Goal: Information Seeking & Learning: Learn about a topic

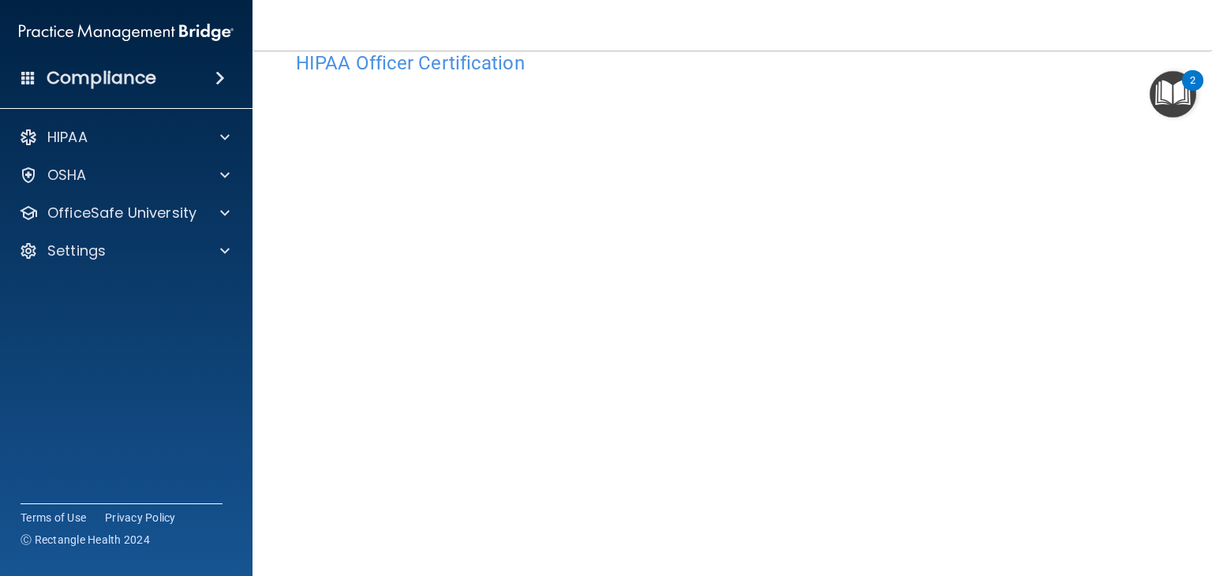
scroll to position [45, 0]
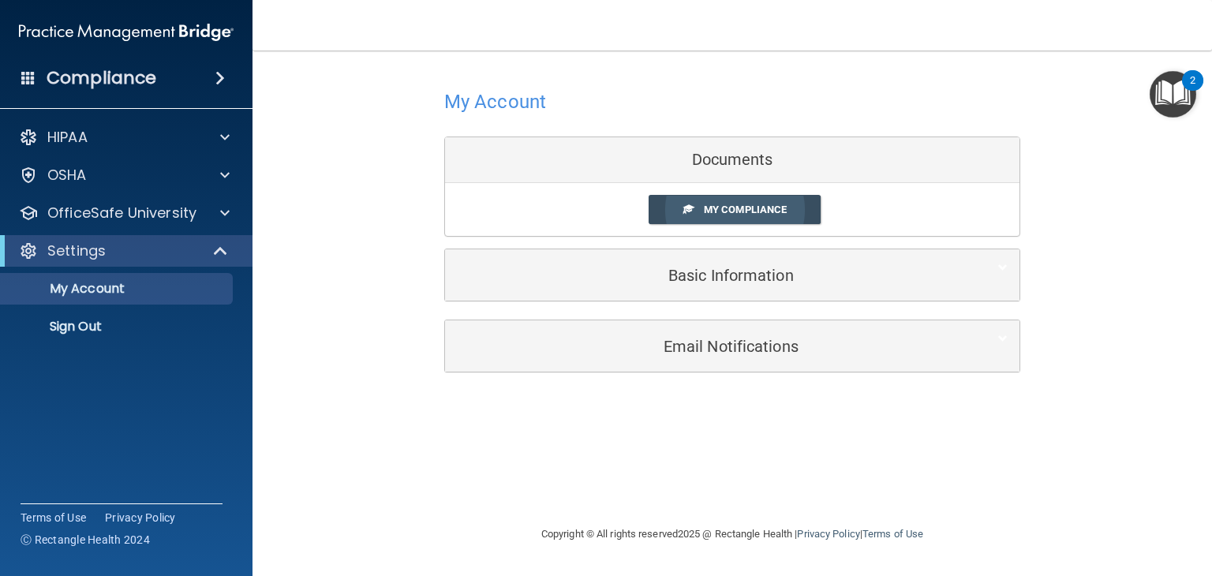
click at [748, 204] on span "My Compliance" at bounding box center [745, 210] width 83 height 12
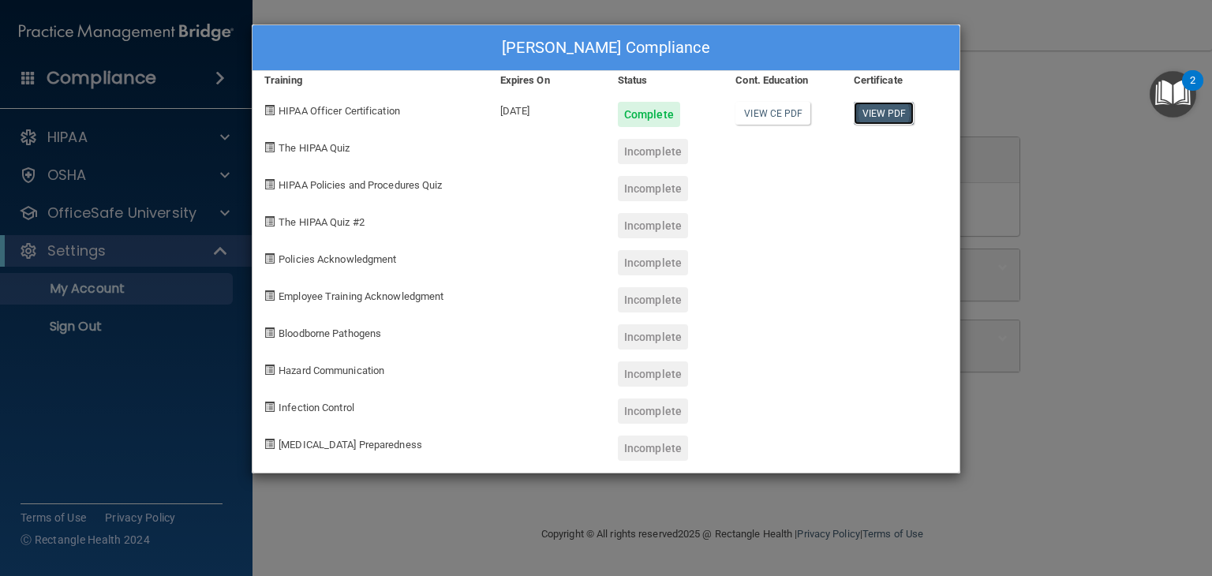
click at [880, 109] on link "View PDF" at bounding box center [884, 113] width 61 height 23
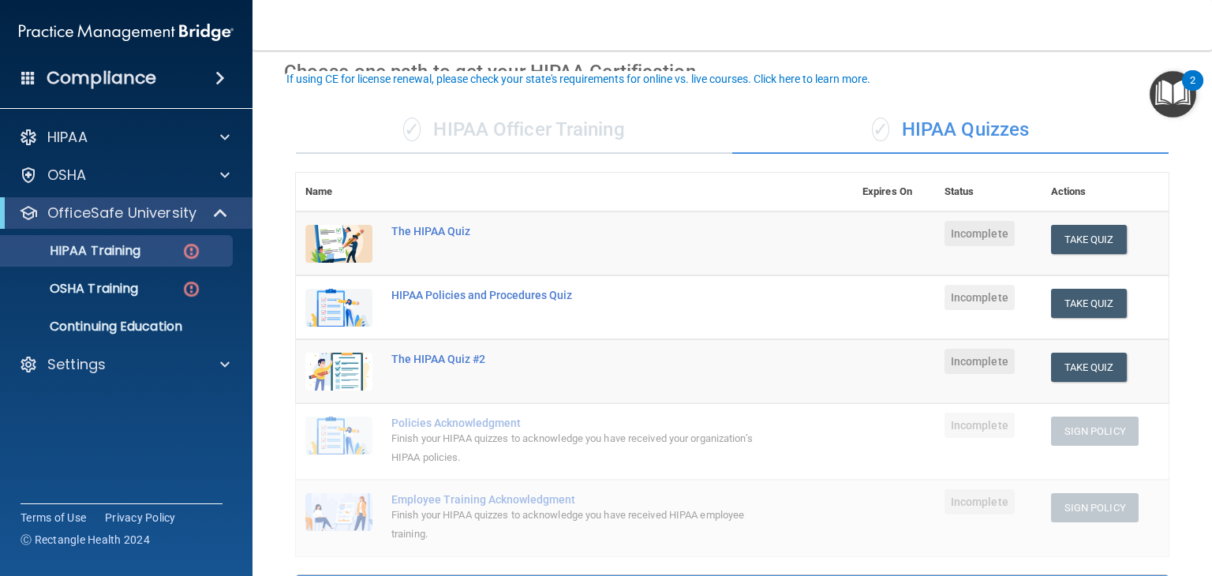
scroll to position [54, 0]
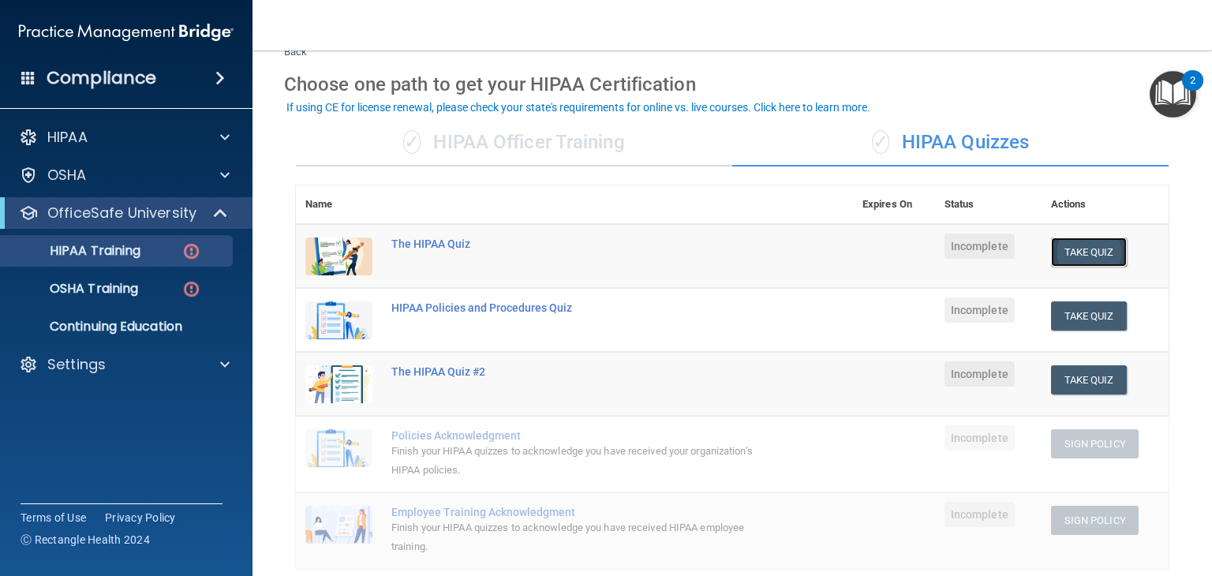
click at [1070, 249] on button "Take Quiz" at bounding box center [1089, 251] width 76 height 29
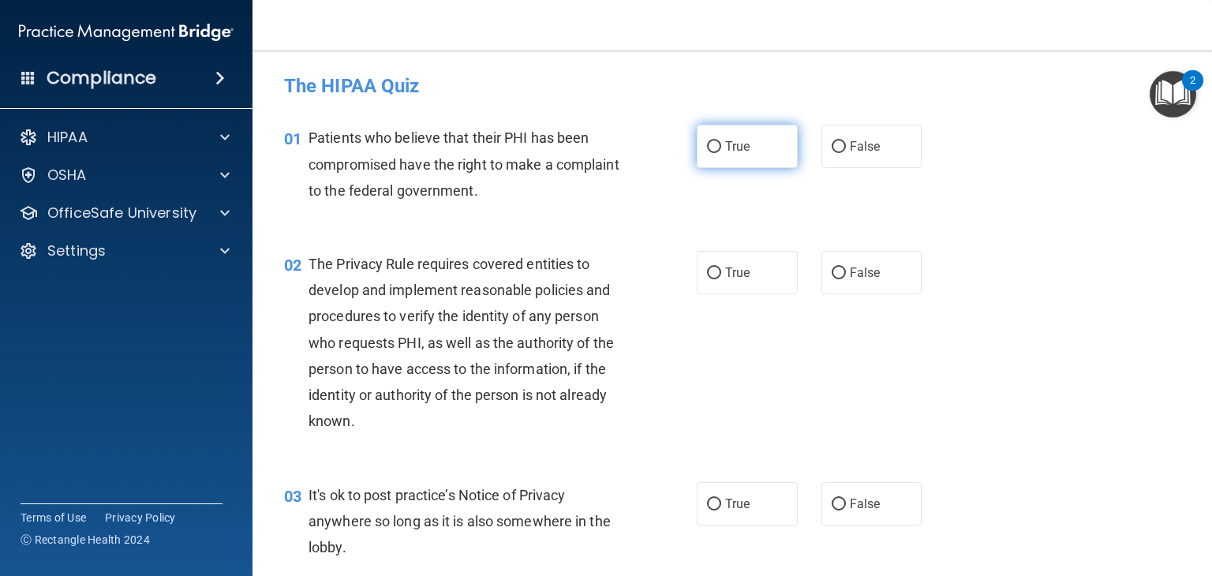
click at [705, 155] on label "True" at bounding box center [747, 146] width 101 height 43
click at [707, 153] on input "True" at bounding box center [714, 147] width 14 height 12
radio input "true"
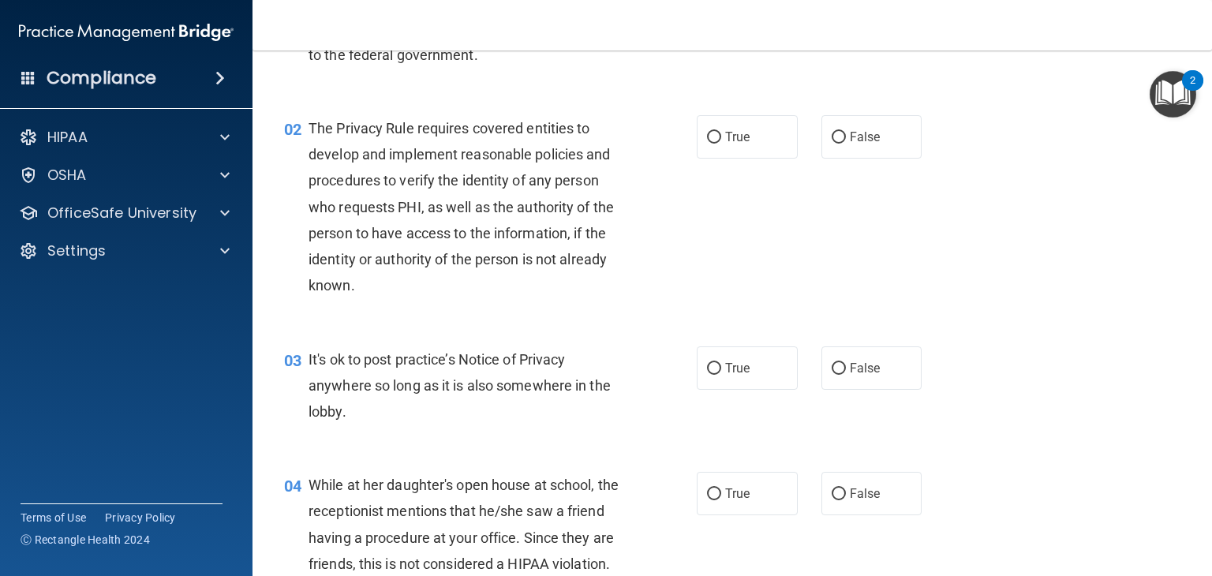
scroll to position [136, 0]
click at [707, 136] on input "True" at bounding box center [714, 138] width 14 height 12
radio input "true"
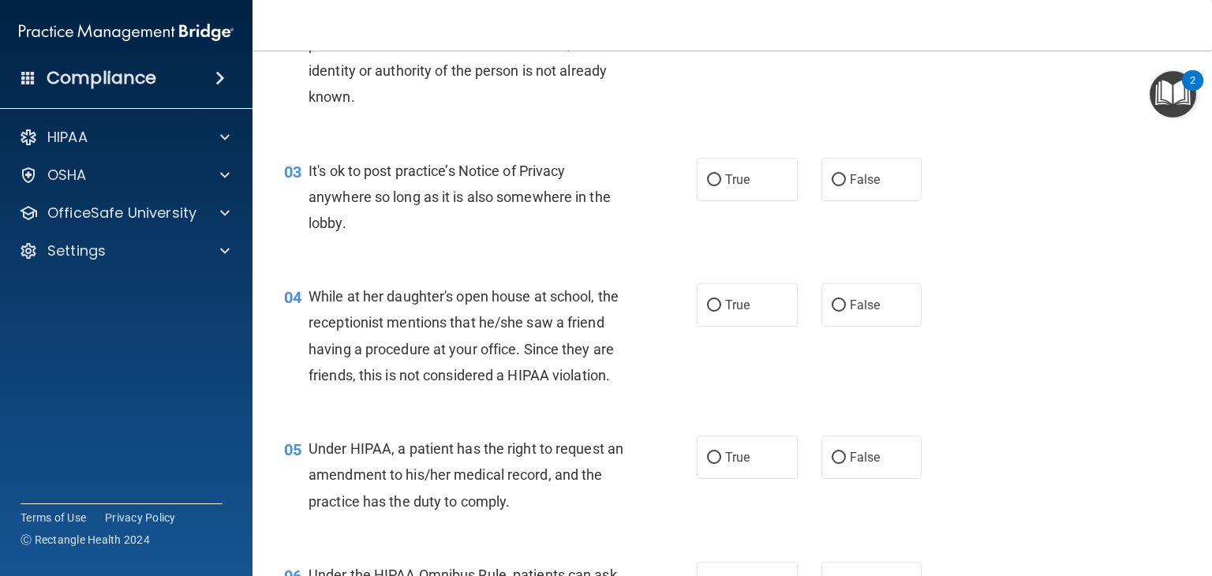
scroll to position [325, 0]
click at [709, 178] on input "True" at bounding box center [714, 180] width 14 height 12
radio input "true"
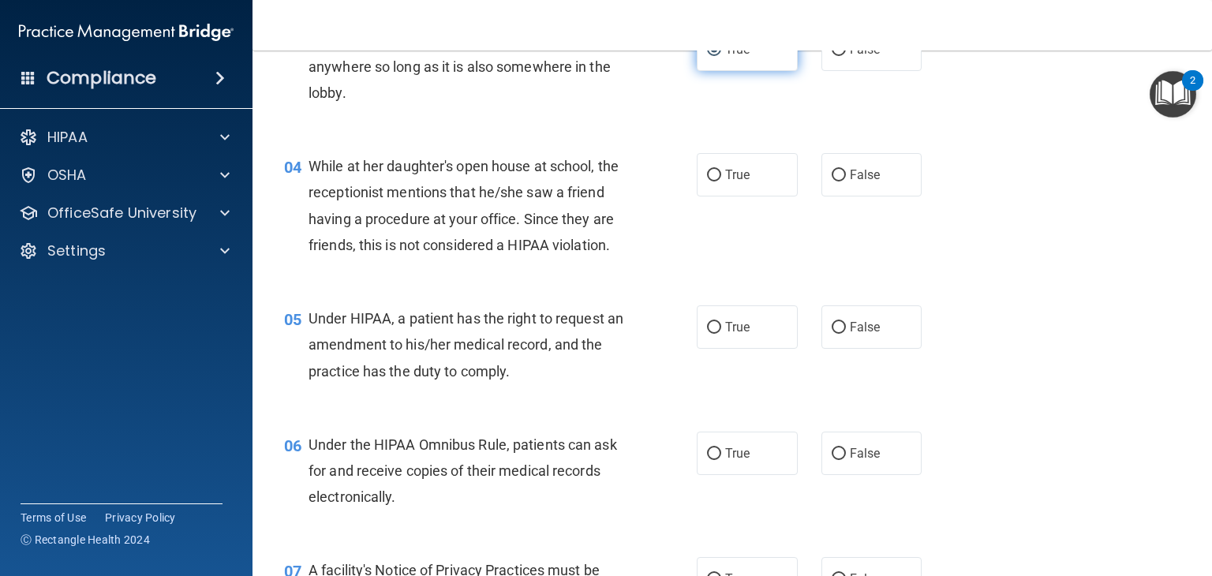
scroll to position [463, 0]
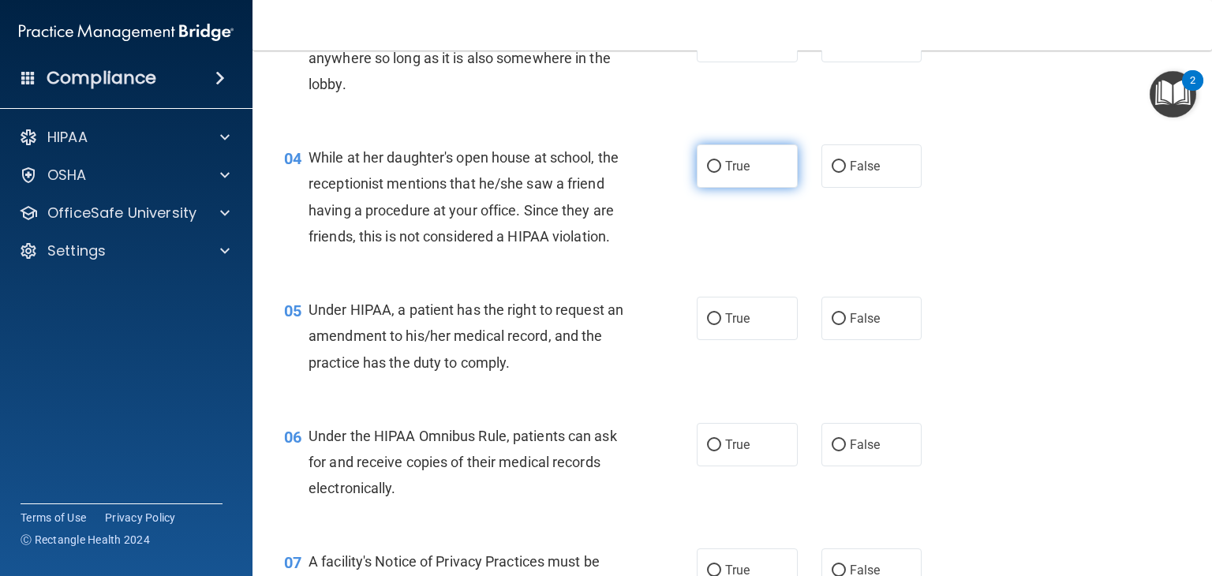
click at [731, 163] on span "True" at bounding box center [737, 166] width 24 height 15
click at [721, 163] on input "True" at bounding box center [714, 167] width 14 height 12
radio input "true"
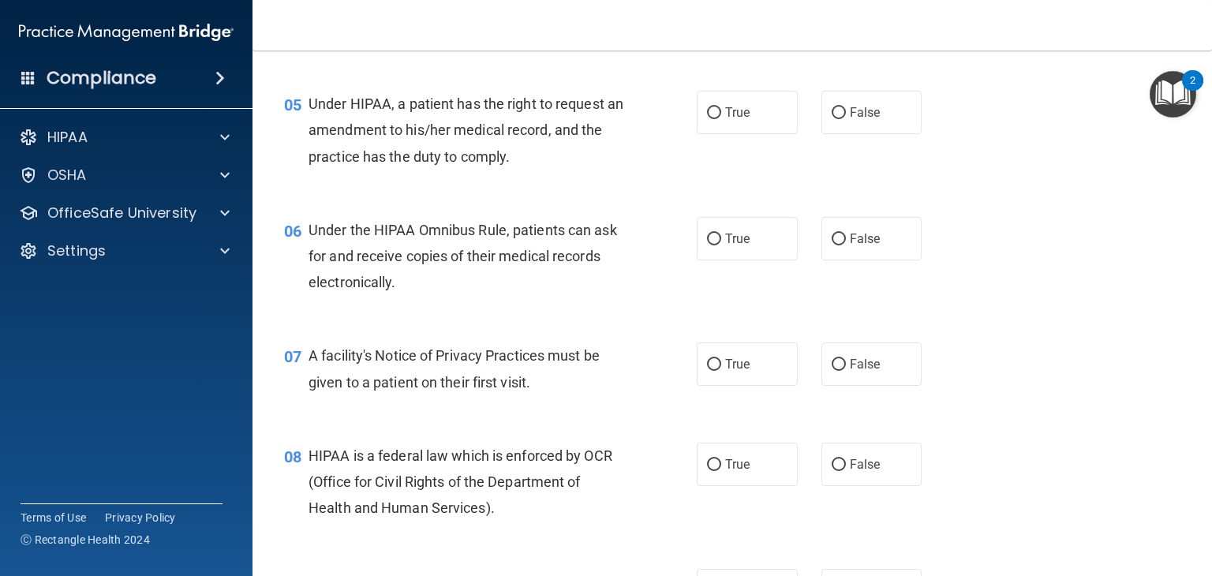
scroll to position [671, 0]
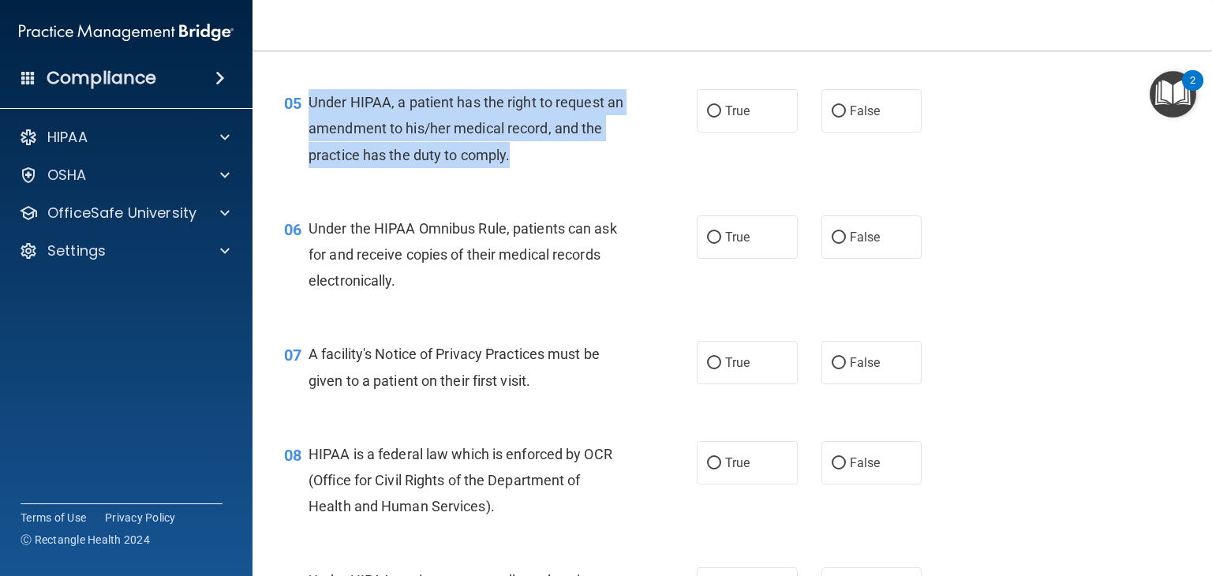
drag, startPoint x: 308, startPoint y: 133, endPoint x: 552, endPoint y: 175, distance: 248.1
click at [552, 168] on div "Under HIPAA, a patient has the right to request an amendment to his/her medical…" at bounding box center [471, 128] width 327 height 79
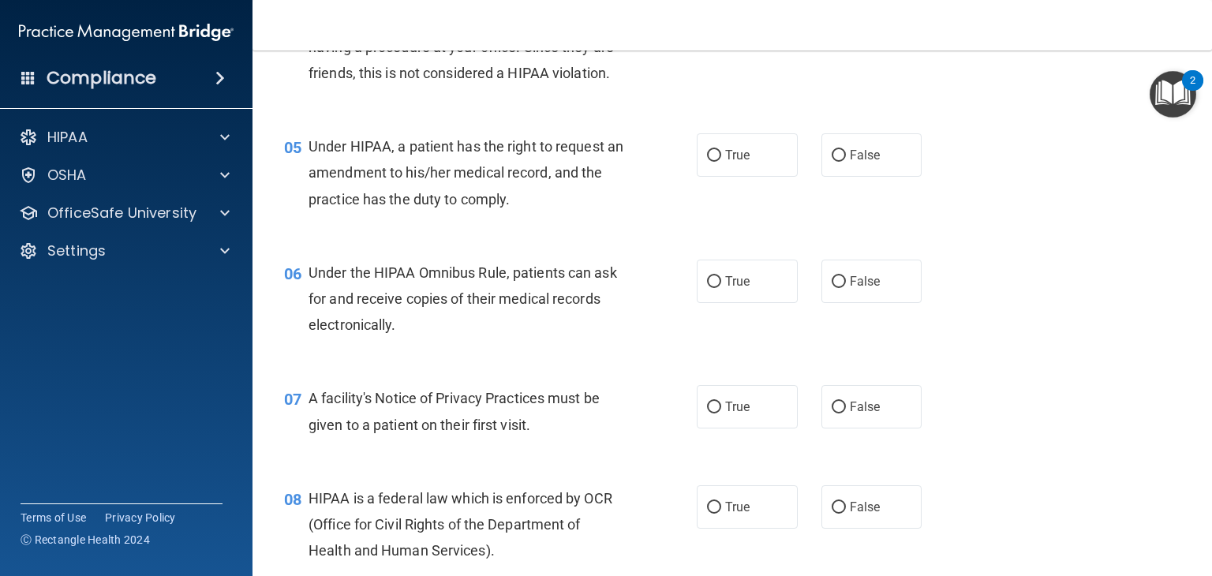
scroll to position [630, 0]
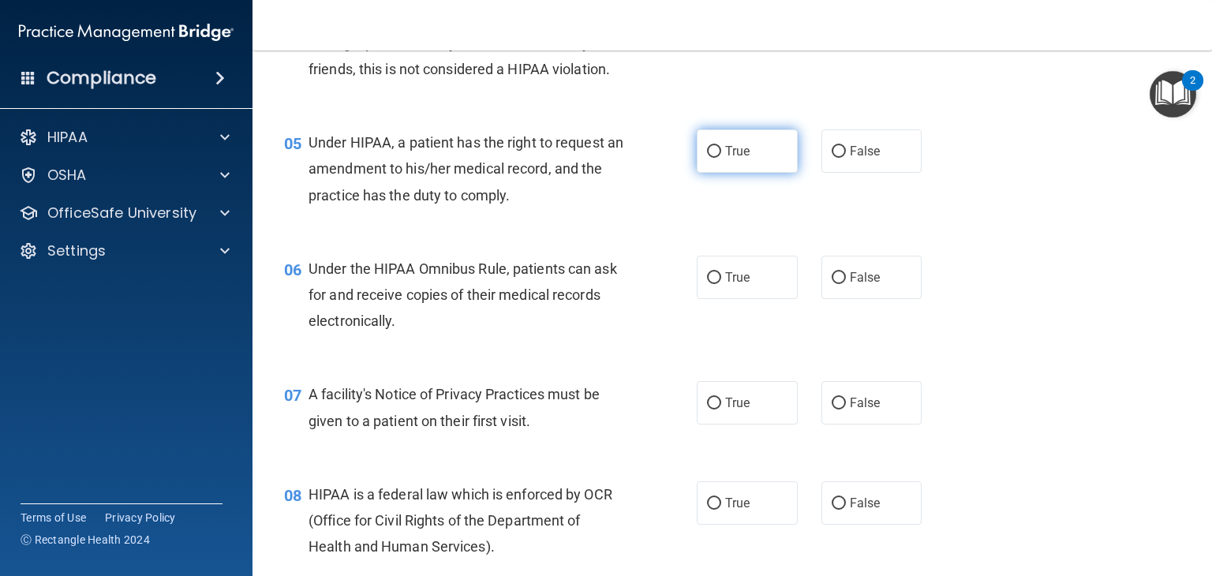
click at [712, 158] on input "True" at bounding box center [714, 152] width 14 height 12
radio input "true"
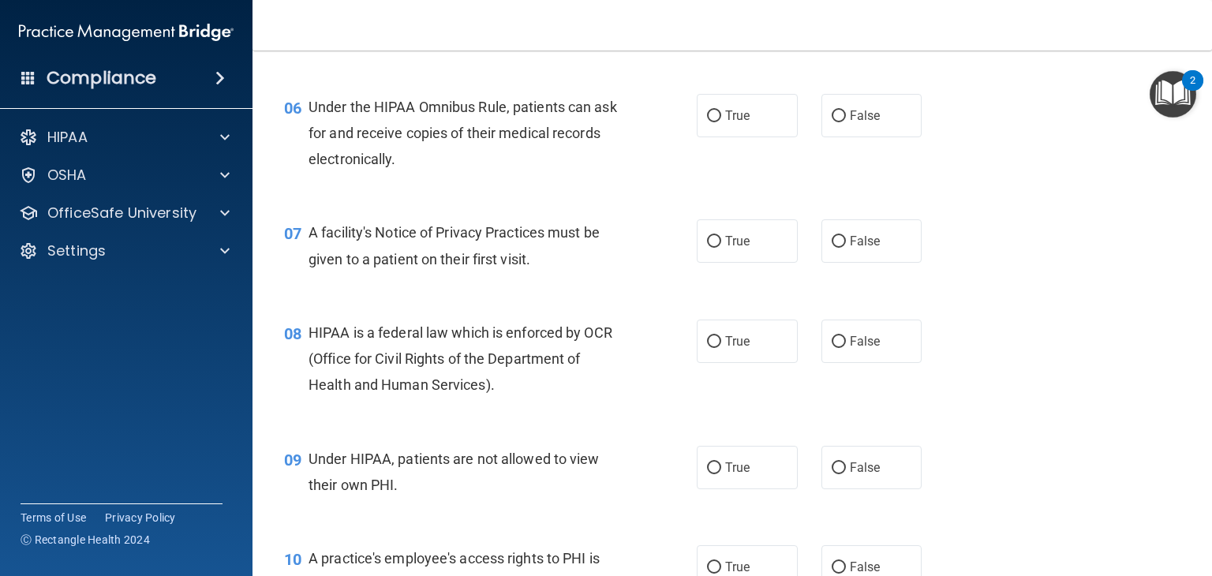
scroll to position [795, 0]
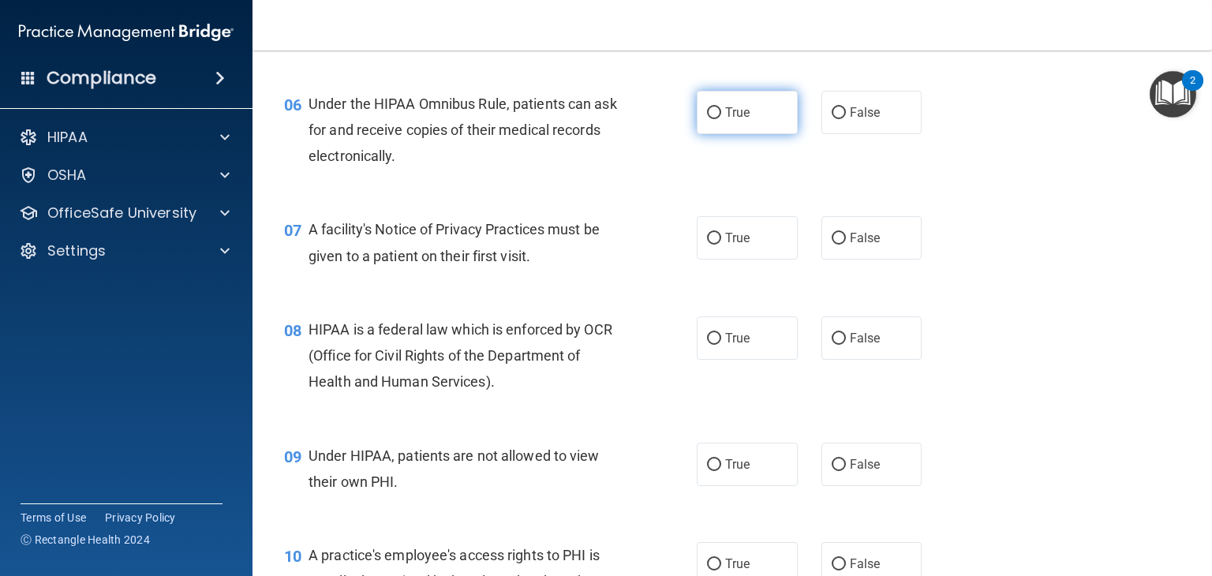
click at [729, 120] on span "True" at bounding box center [737, 112] width 24 height 15
click at [721, 119] on input "True" at bounding box center [714, 113] width 14 height 12
radio input "true"
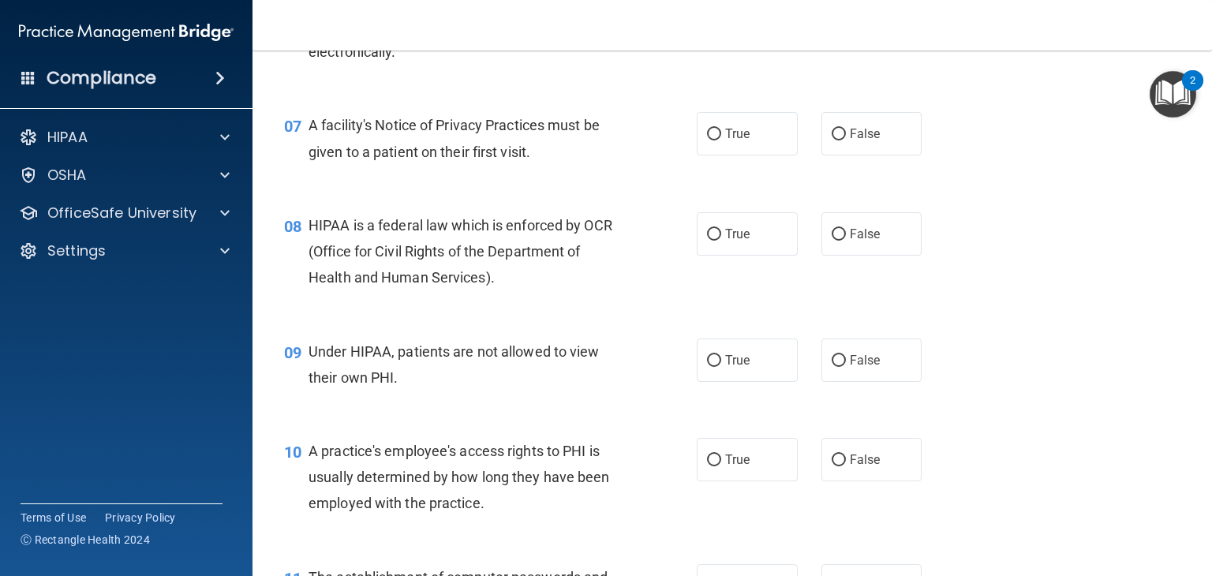
scroll to position [901, 0]
click at [725, 140] on span "True" at bounding box center [737, 132] width 24 height 15
click at [721, 139] on input "True" at bounding box center [714, 133] width 14 height 12
radio input "true"
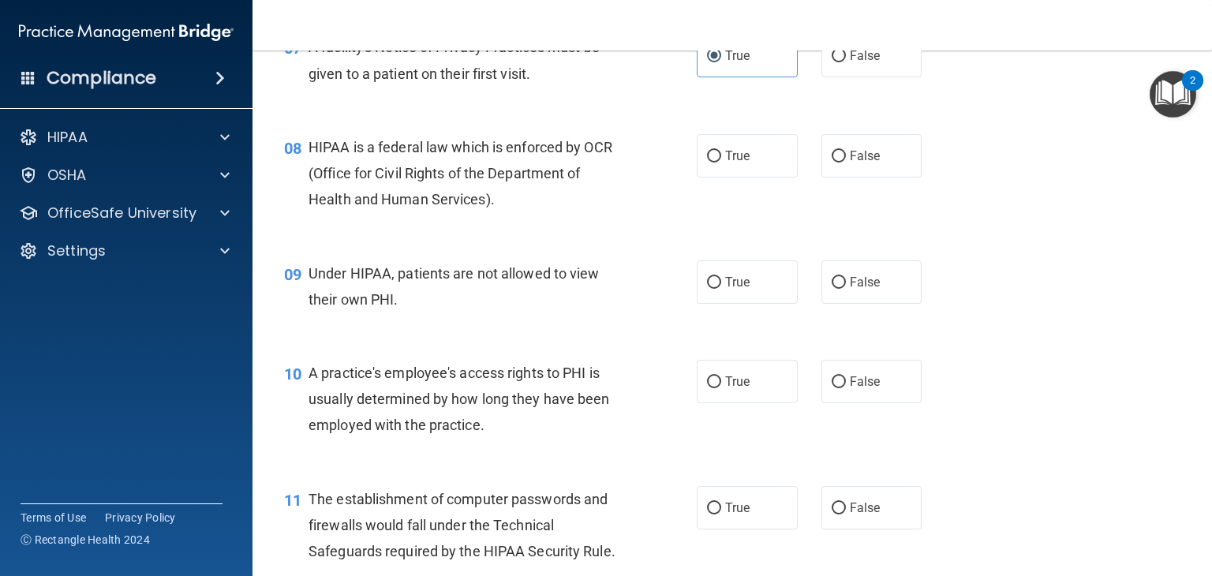
scroll to position [983, 0]
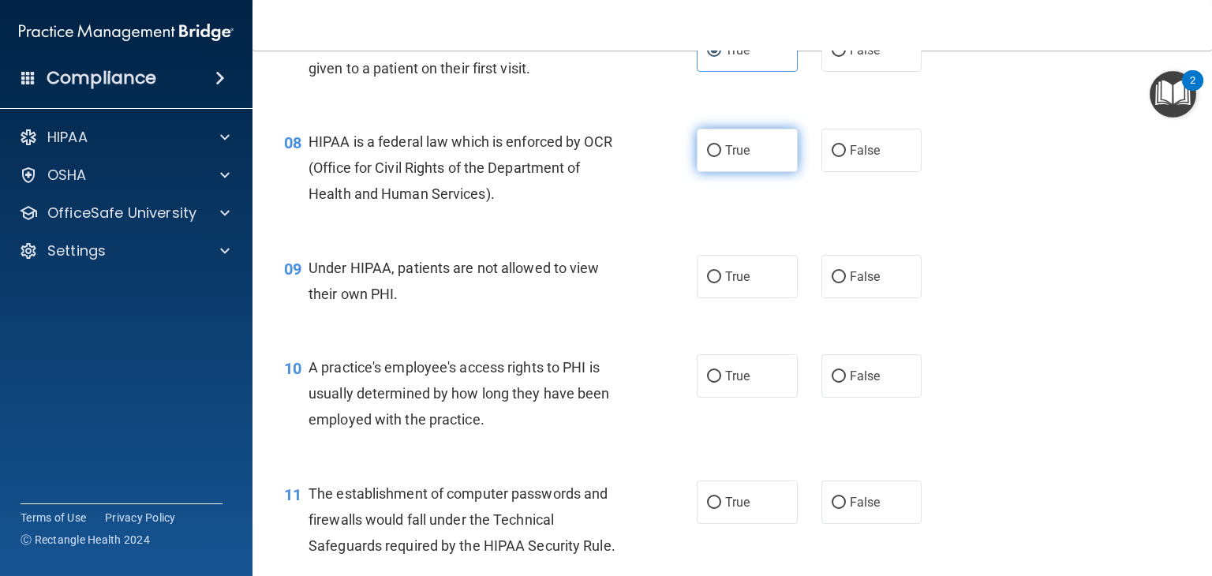
click at [713, 172] on label "True" at bounding box center [747, 150] width 101 height 43
click at [713, 157] on input "True" at bounding box center [714, 151] width 14 height 12
radio input "true"
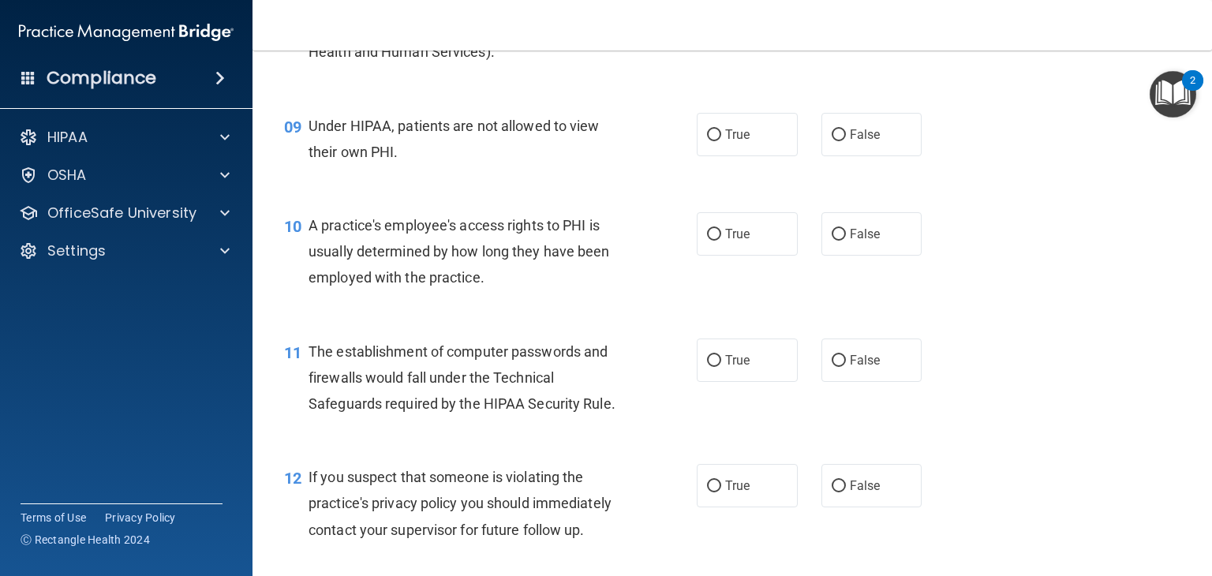
scroll to position [1139, 0]
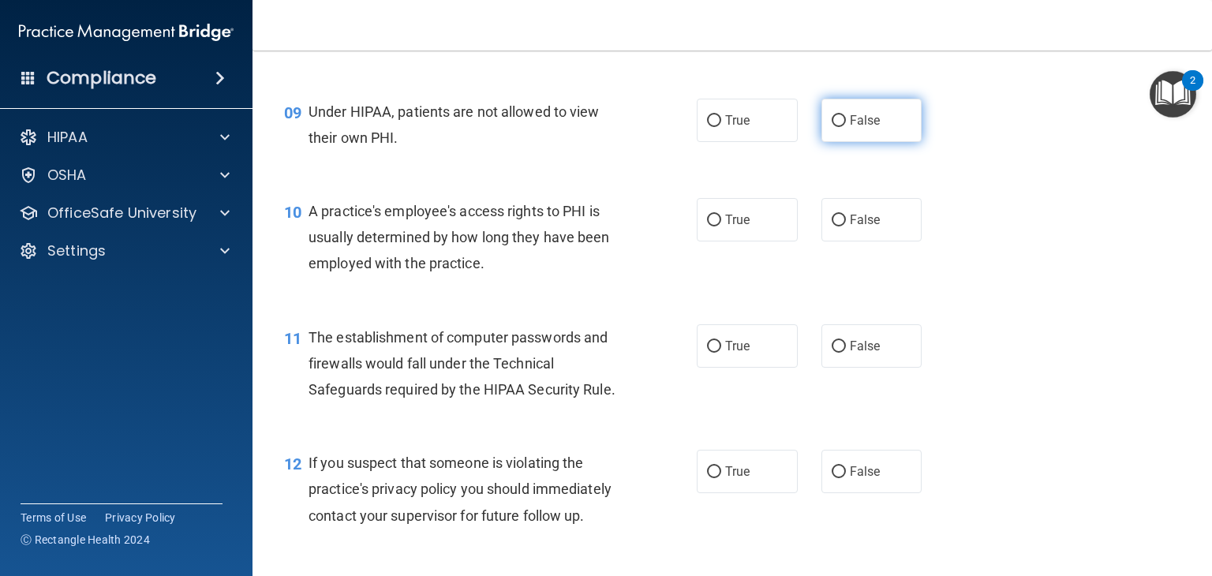
click at [892, 142] on label "False" at bounding box center [871, 120] width 101 height 43
click at [846, 127] on input "False" at bounding box center [839, 121] width 14 height 12
radio input "true"
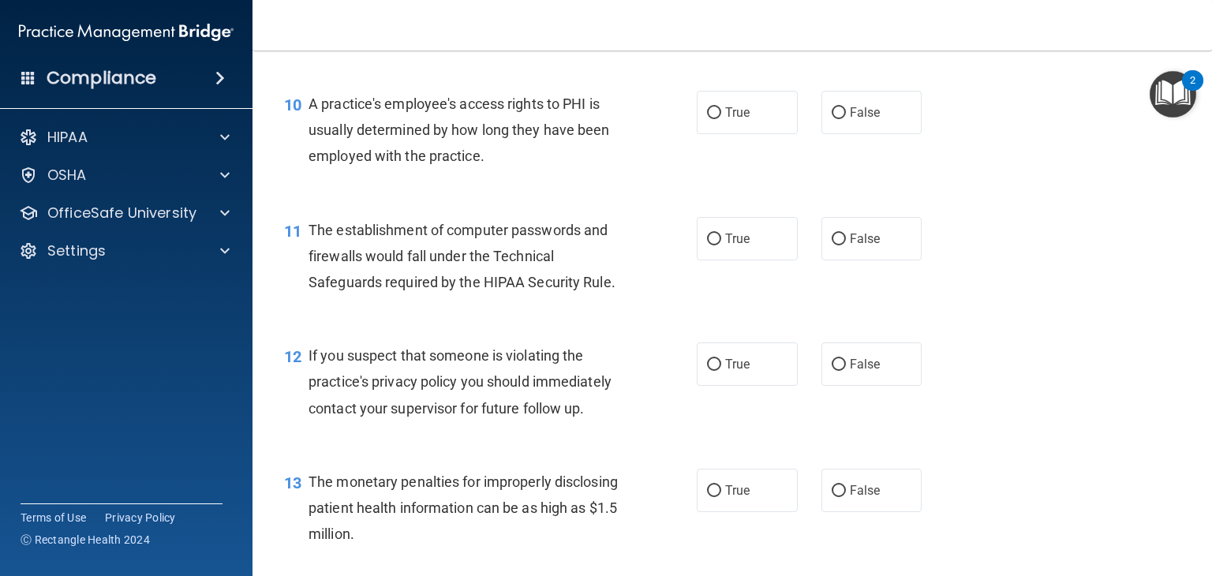
scroll to position [1246, 0]
click at [860, 120] on span "False" at bounding box center [865, 112] width 31 height 15
click at [846, 119] on input "False" at bounding box center [839, 113] width 14 height 12
radio input "true"
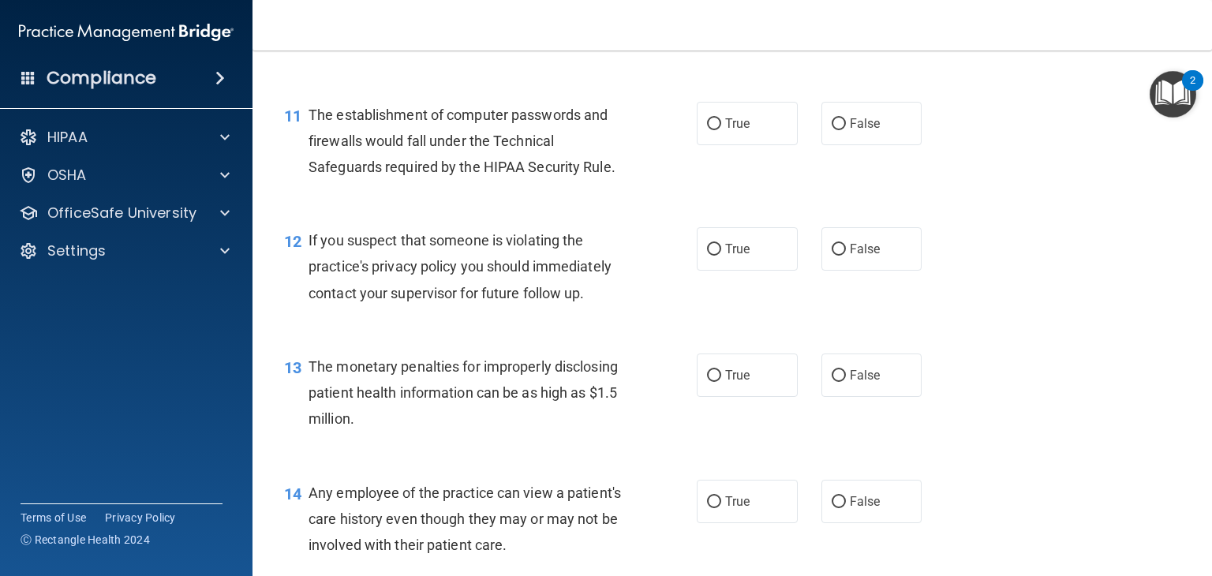
scroll to position [1362, 0]
click at [743, 130] on span "True" at bounding box center [737, 122] width 24 height 15
click at [721, 129] on input "True" at bounding box center [714, 124] width 14 height 12
radio input "true"
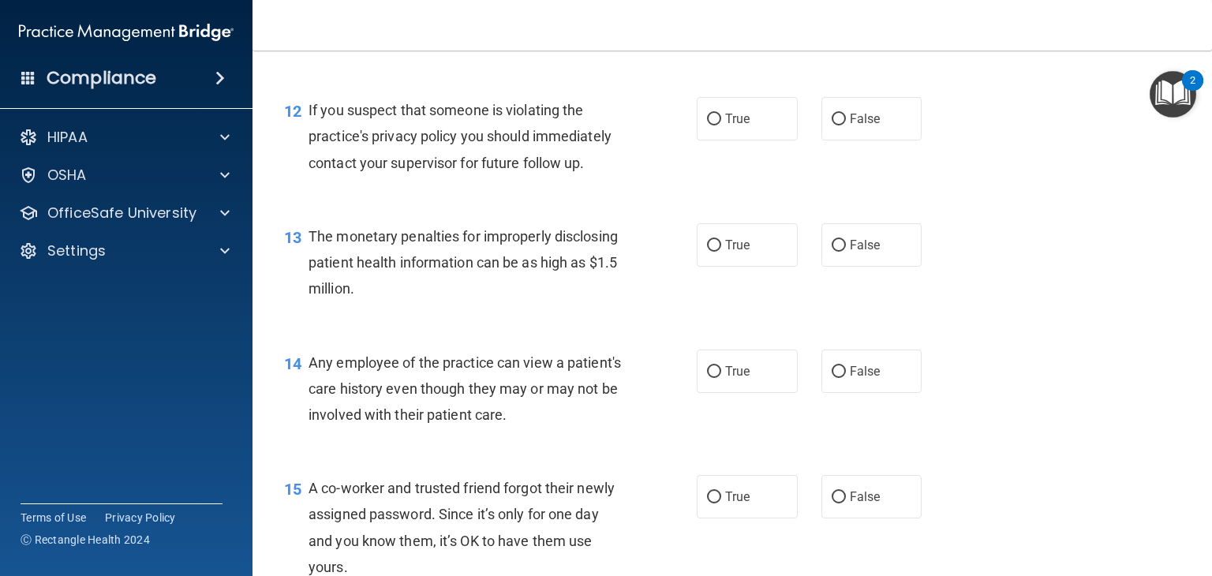
scroll to position [1495, 0]
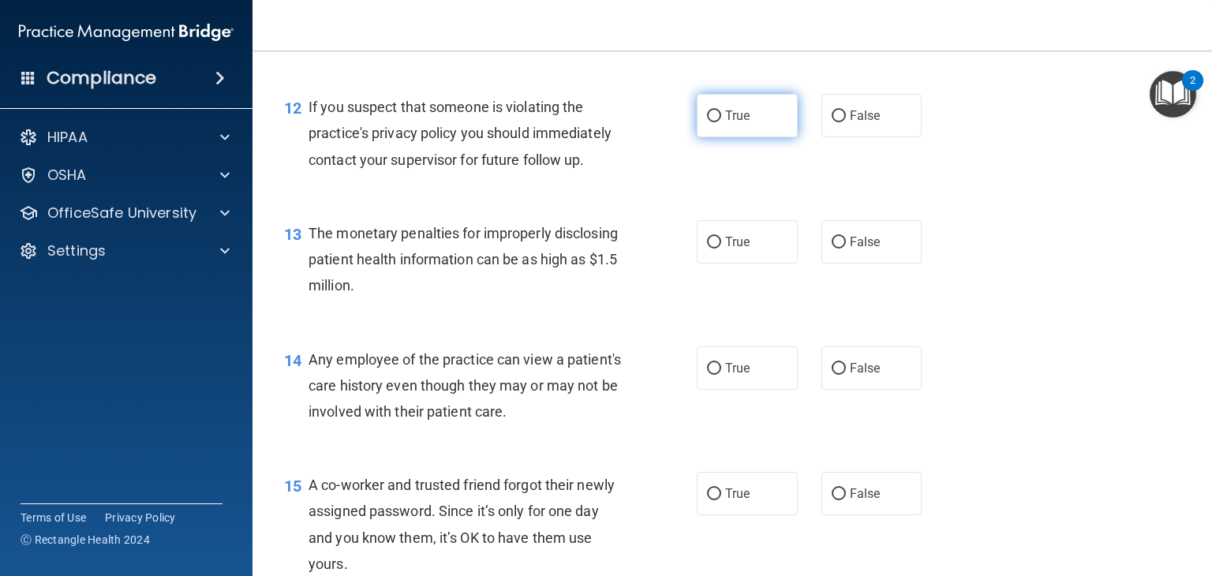
click at [745, 137] on label "True" at bounding box center [747, 115] width 101 height 43
click at [721, 122] on input "True" at bounding box center [714, 116] width 14 height 12
radio input "true"
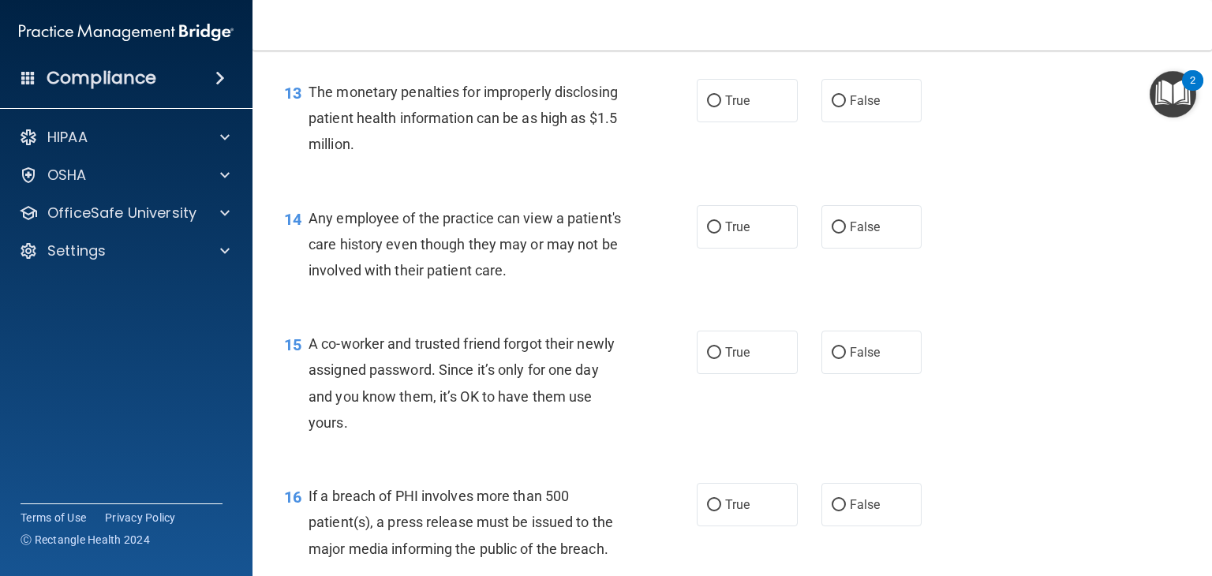
scroll to position [1637, 0]
click at [723, 121] on label "True" at bounding box center [747, 99] width 101 height 43
click at [721, 107] on input "True" at bounding box center [714, 101] width 14 height 12
radio input "true"
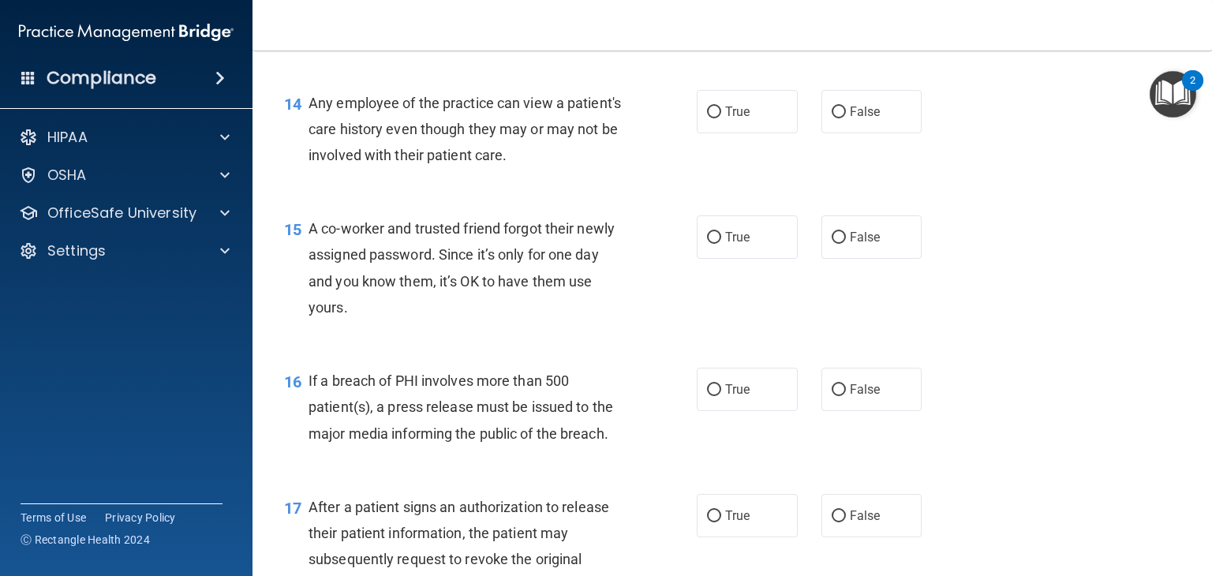
scroll to position [1754, 0]
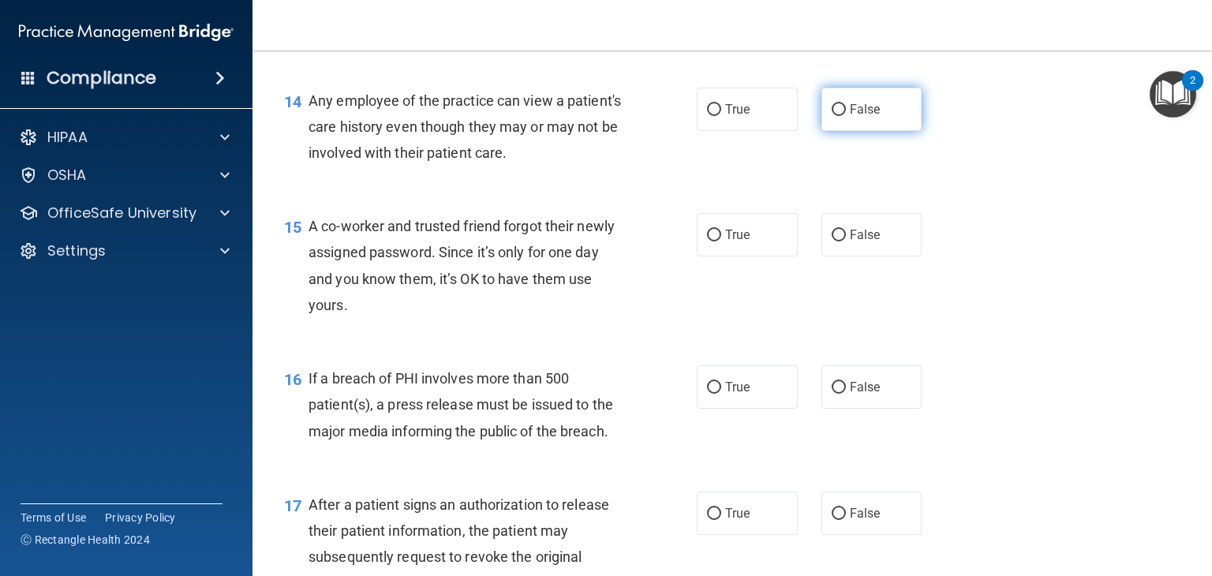
click at [850, 117] on span "False" at bounding box center [865, 109] width 31 height 15
click at [843, 116] on input "False" at bounding box center [839, 110] width 14 height 12
radio input "true"
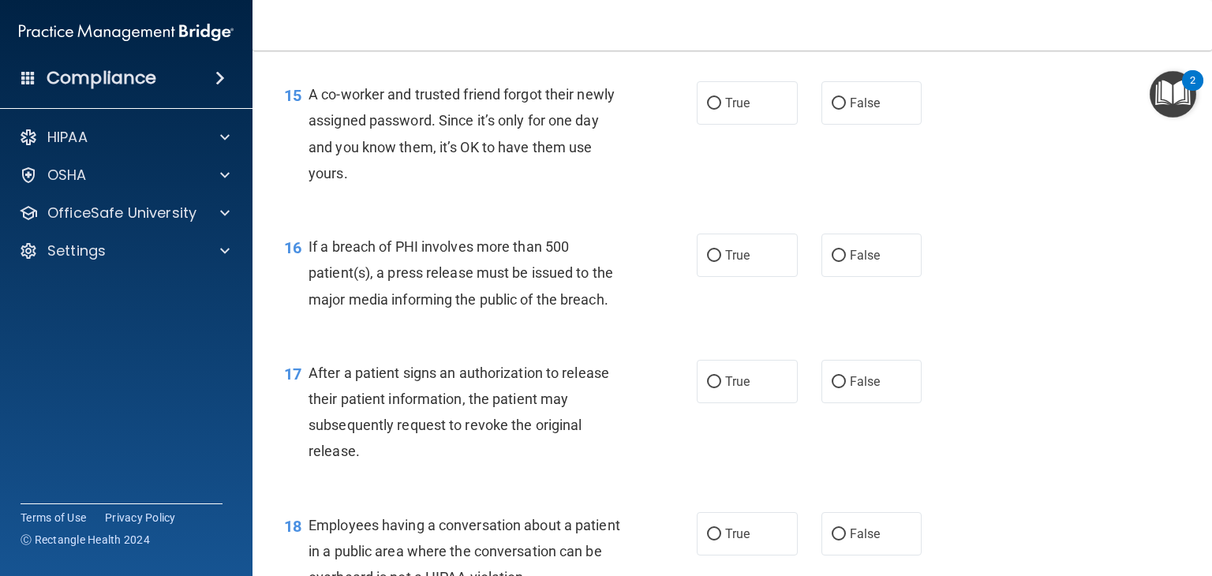
scroll to position [1886, 0]
click at [856, 110] on span "False" at bounding box center [865, 102] width 31 height 15
click at [846, 109] on input "False" at bounding box center [839, 103] width 14 height 12
radio input "true"
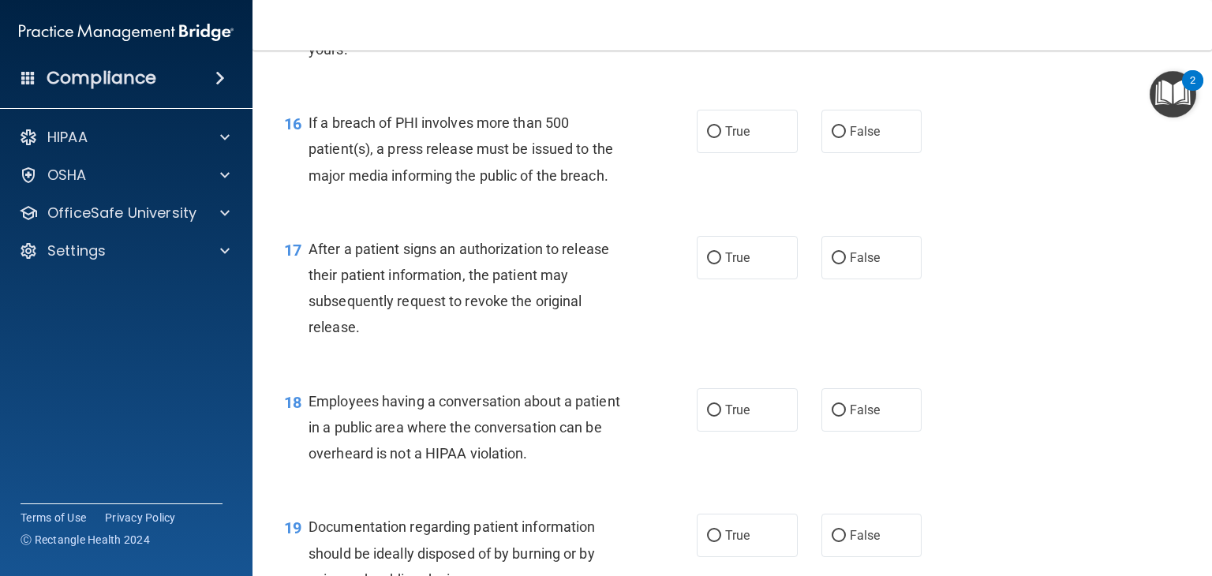
scroll to position [2039, 0]
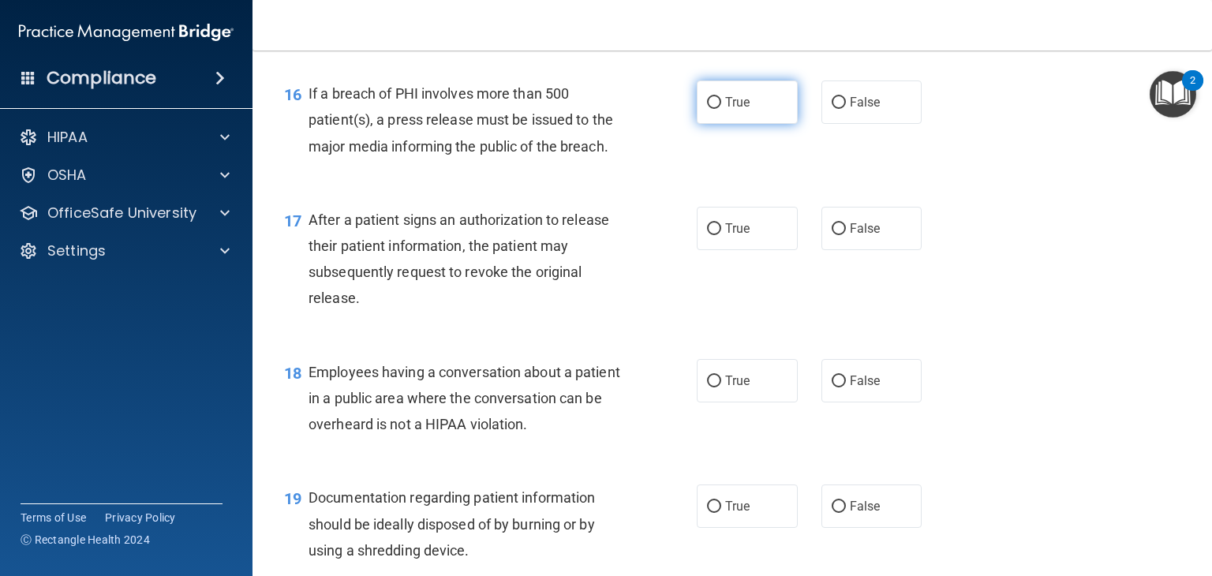
click at [738, 124] on label "True" at bounding box center [747, 101] width 101 height 43
click at [721, 109] on input "True" at bounding box center [714, 103] width 14 height 12
radio input "true"
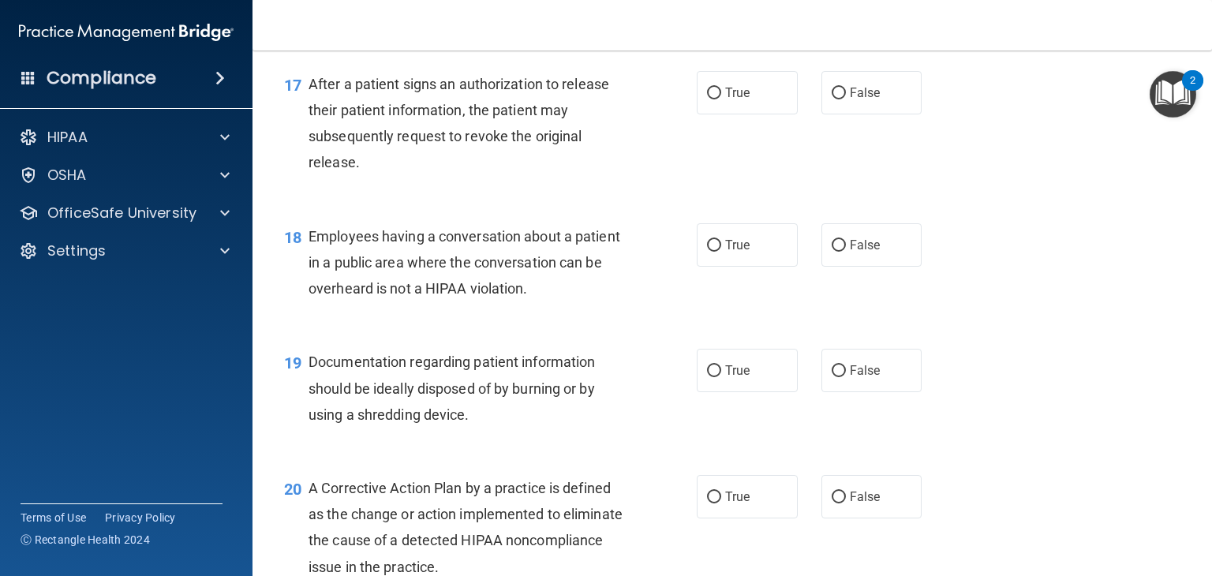
scroll to position [2174, 0]
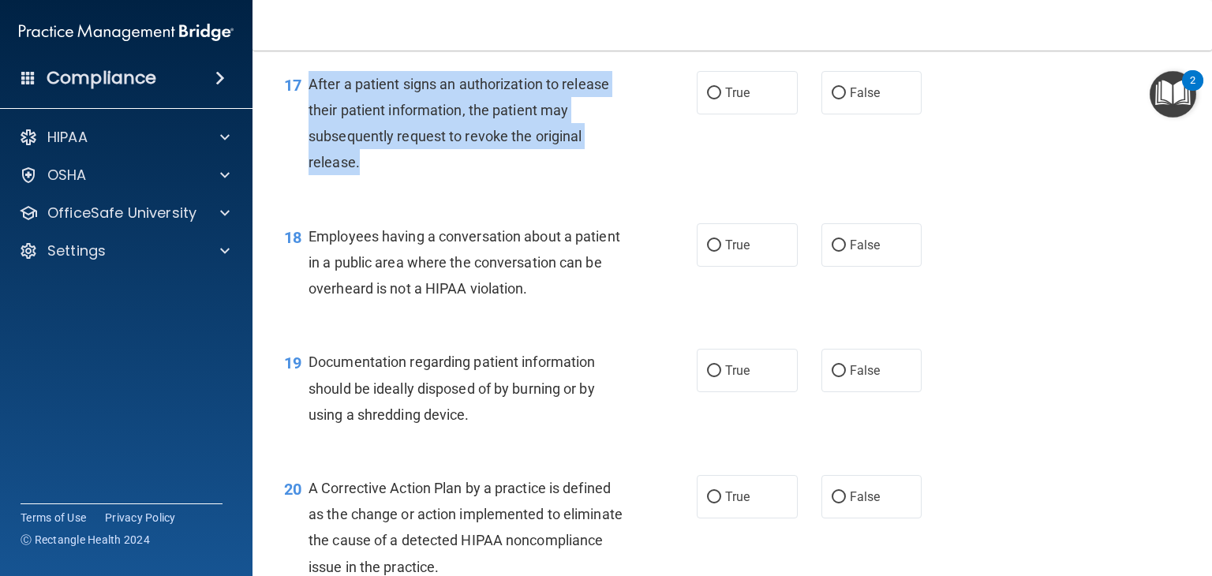
drag, startPoint x: 364, startPoint y: 187, endPoint x: 305, endPoint y: 99, distance: 105.9
click at [305, 99] on div "17 After a patient signs an authorization to release their patient information,…" at bounding box center [490, 127] width 460 height 113
copy div "After a patient signs an authorization to release their patient information, th…"
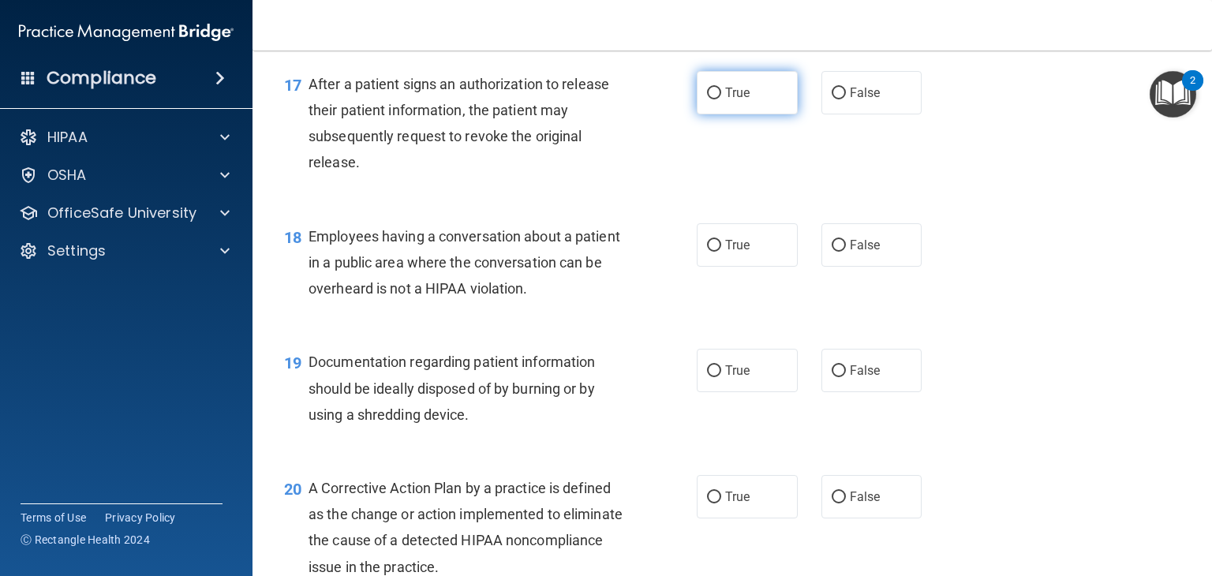
click at [743, 105] on label "True" at bounding box center [747, 92] width 101 height 43
click at [721, 99] on input "True" at bounding box center [714, 94] width 14 height 12
radio input "true"
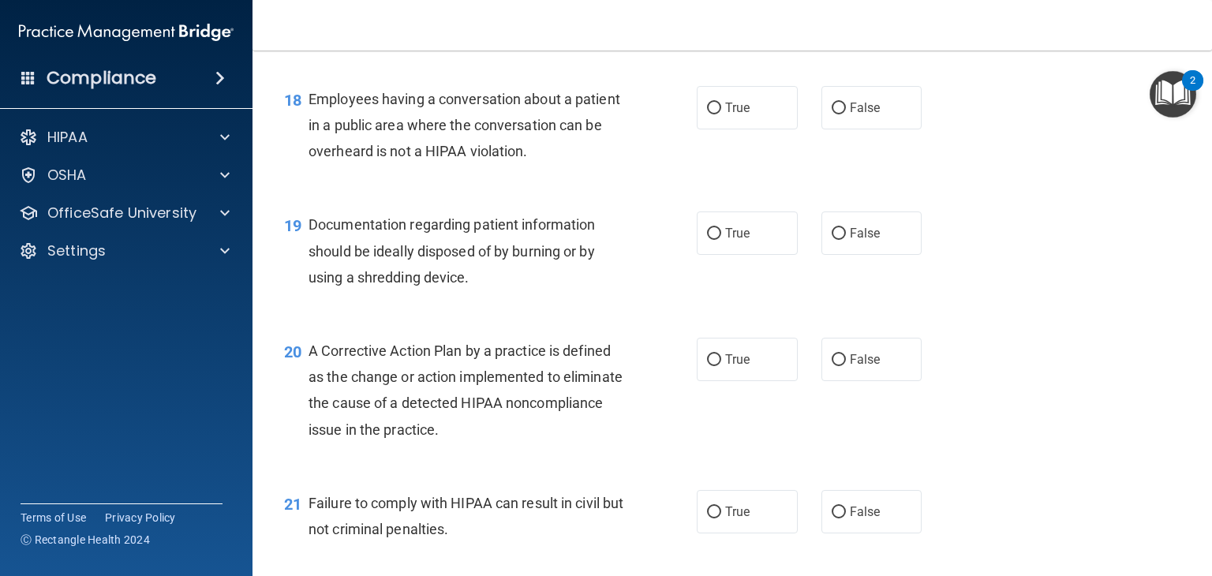
scroll to position [2316, 0]
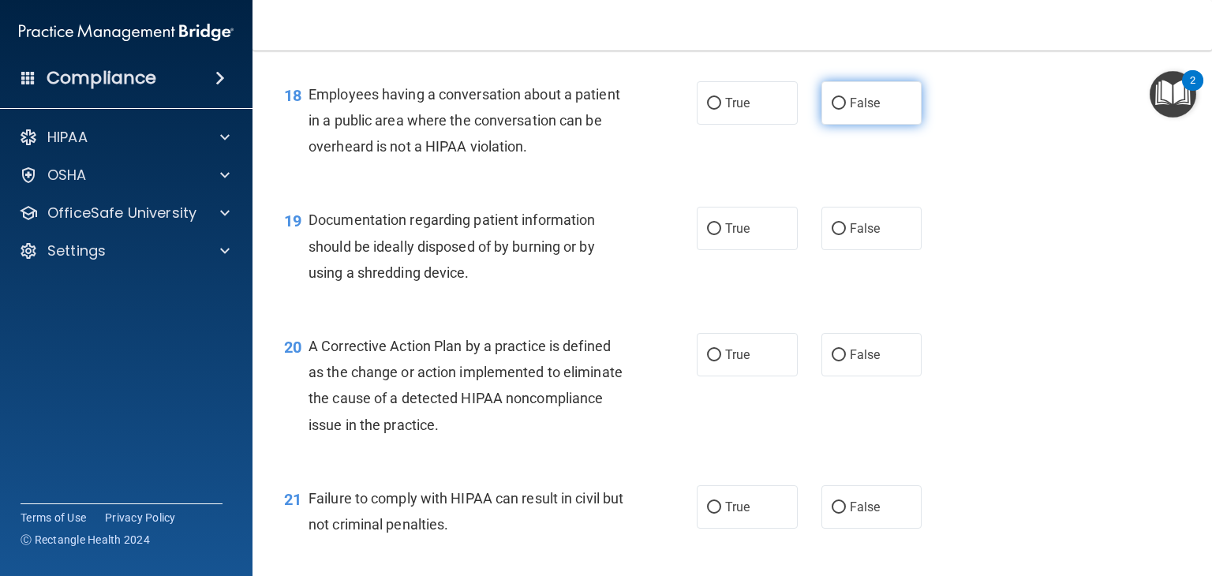
click at [850, 110] on span "False" at bounding box center [865, 102] width 31 height 15
click at [846, 110] on input "False" at bounding box center [839, 104] width 14 height 12
radio input "true"
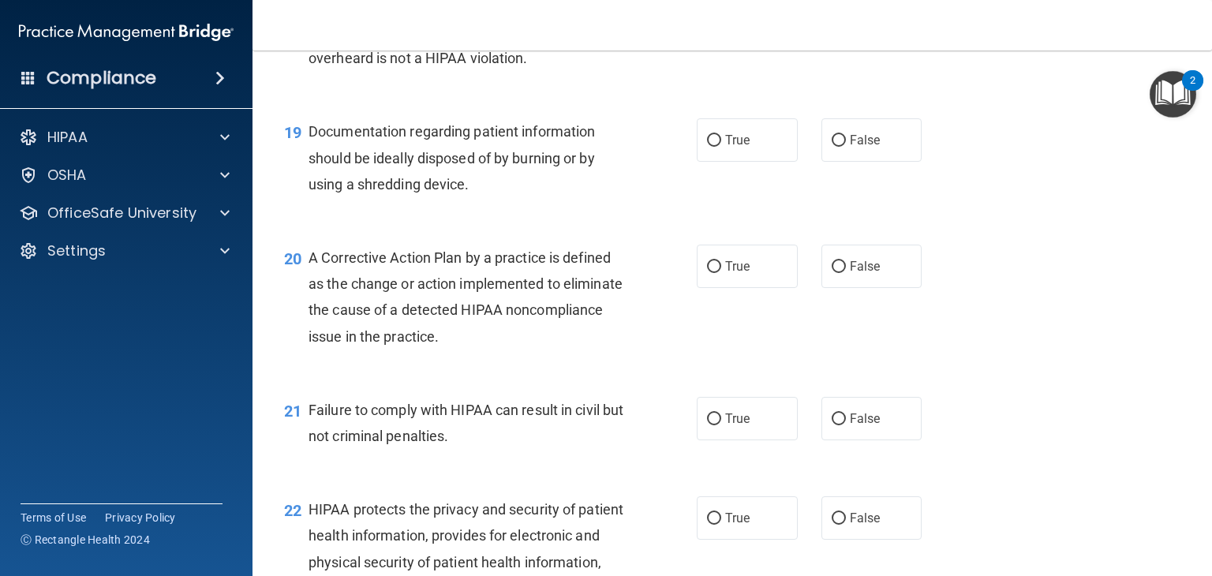
scroll to position [2405, 0]
click at [741, 148] on span "True" at bounding box center [737, 140] width 24 height 15
click at [721, 147] on input "True" at bounding box center [714, 141] width 14 height 12
radio input "true"
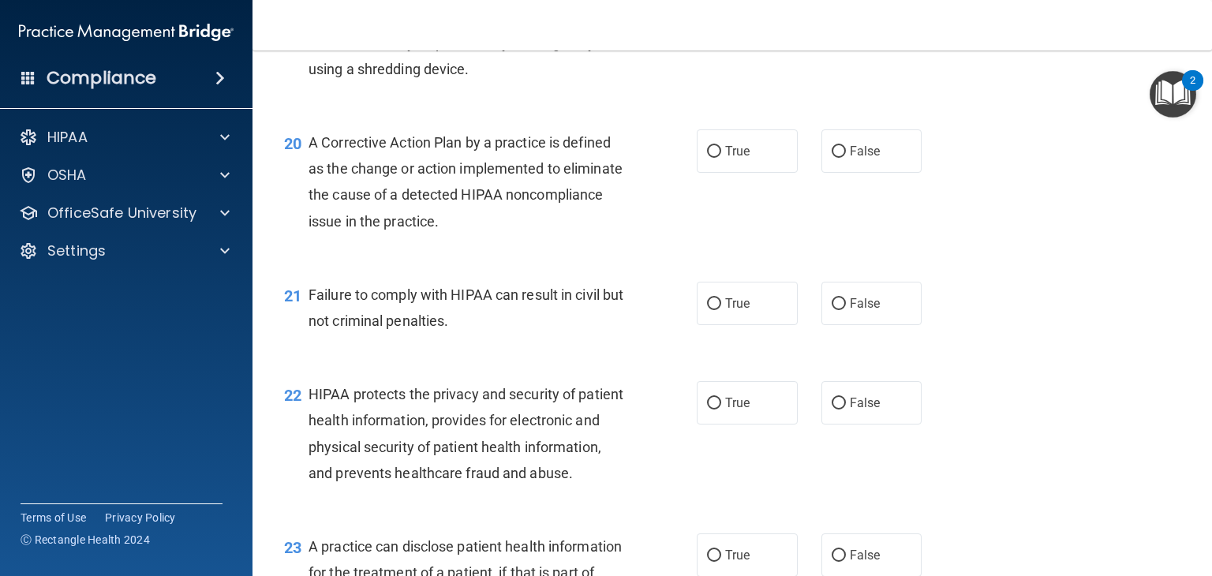
scroll to position [2528, 0]
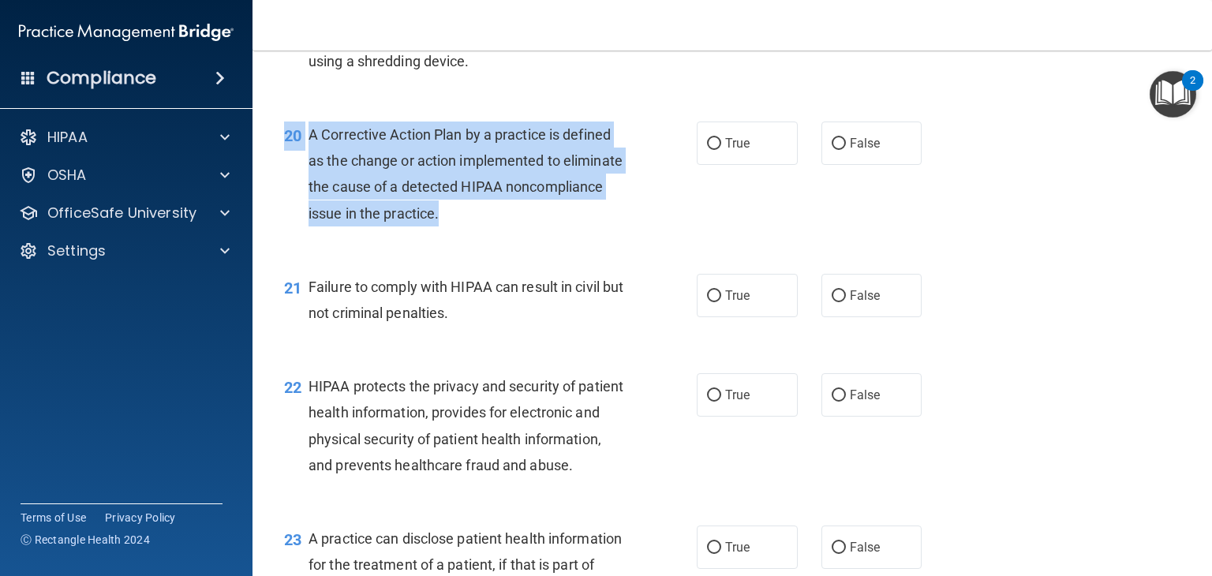
drag, startPoint x: 542, startPoint y: 245, endPoint x: 318, endPoint y: 141, distance: 247.1
click at [318, 141] on div "20 A Corrective Action Plan by a practice is defined as the change or action im…" at bounding box center [732, 178] width 920 height 152
copy div "20 A Corrective Action Plan by a practice is defined as the change or action im…"
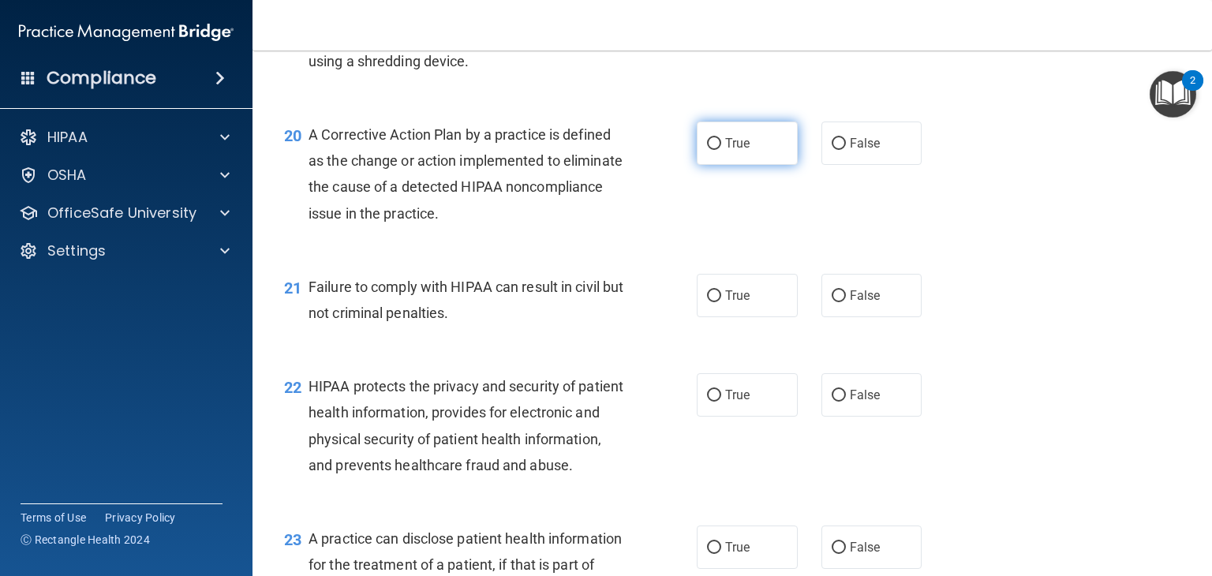
click at [755, 165] on label "True" at bounding box center [747, 142] width 101 height 43
click at [721, 150] on input "True" at bounding box center [714, 144] width 14 height 12
radio input "true"
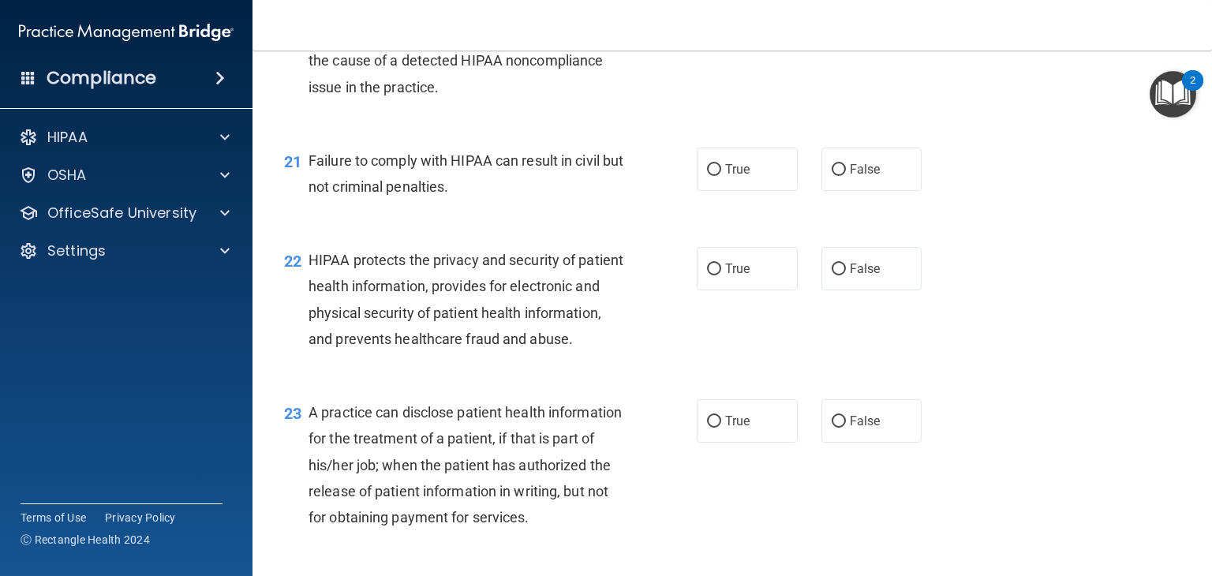
scroll to position [2654, 0]
click at [736, 177] on span "True" at bounding box center [737, 169] width 24 height 15
click at [721, 176] on input "True" at bounding box center [714, 170] width 14 height 12
radio input "true"
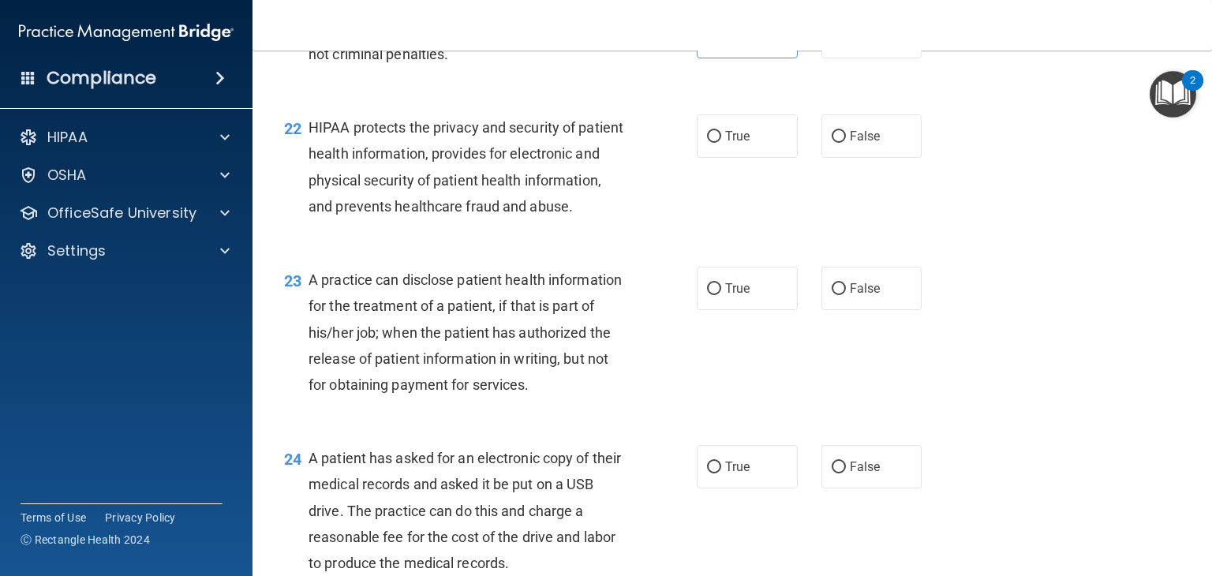
scroll to position [2818, 0]
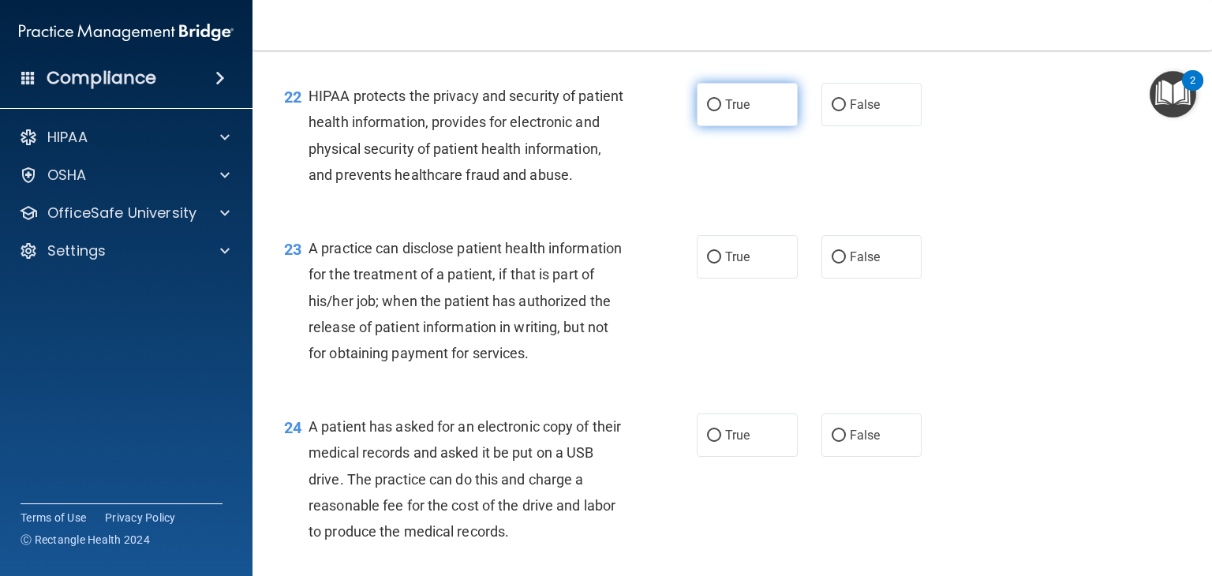
click at [745, 125] on label "True" at bounding box center [747, 104] width 101 height 43
click at [721, 111] on input "True" at bounding box center [714, 105] width 14 height 12
radio input "true"
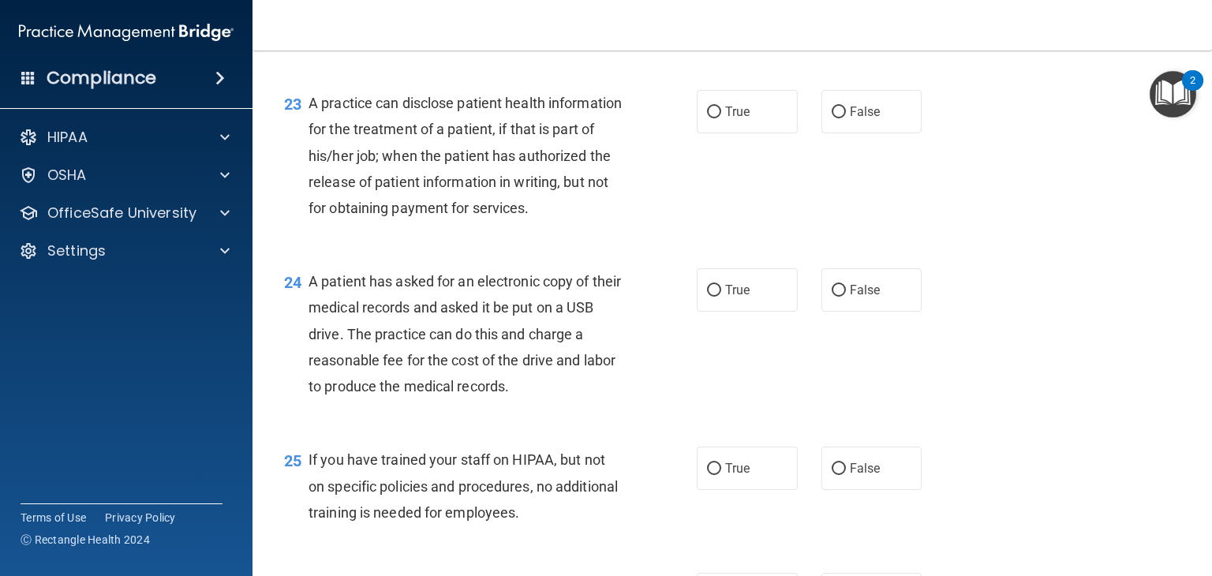
scroll to position [2965, 0]
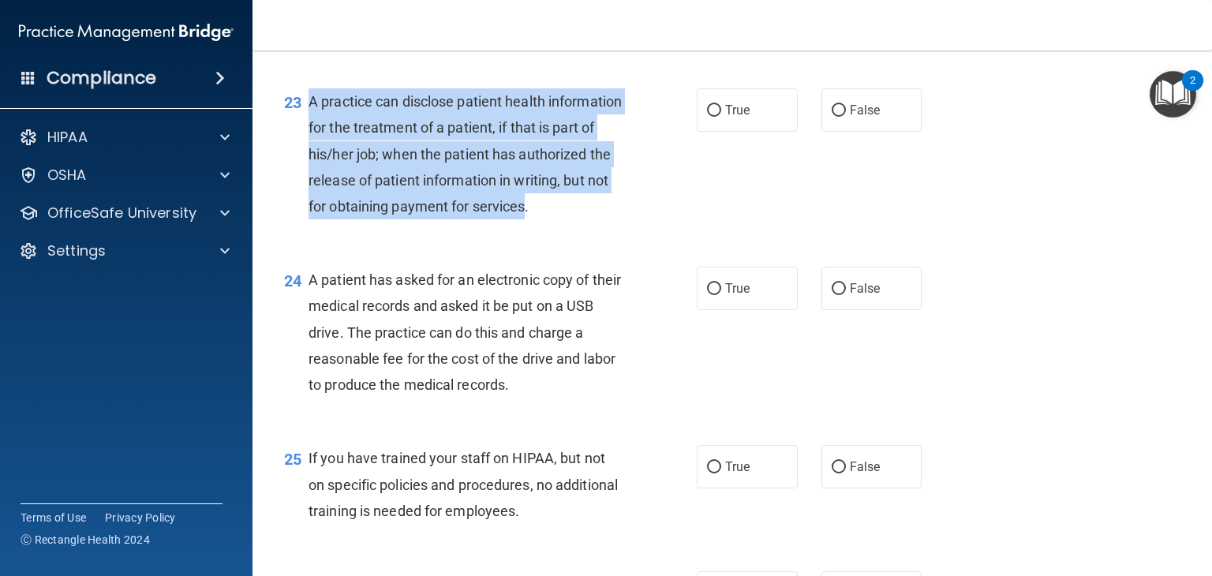
drag, startPoint x: 361, startPoint y: 282, endPoint x: 308, endPoint y: 149, distance: 142.7
click at [308, 149] on span "A practice can disclose patient health information for the treatment of a patie…" at bounding box center [464, 153] width 313 height 121
copy span "A practice can disclose patient health information for the treatment of a patie…"
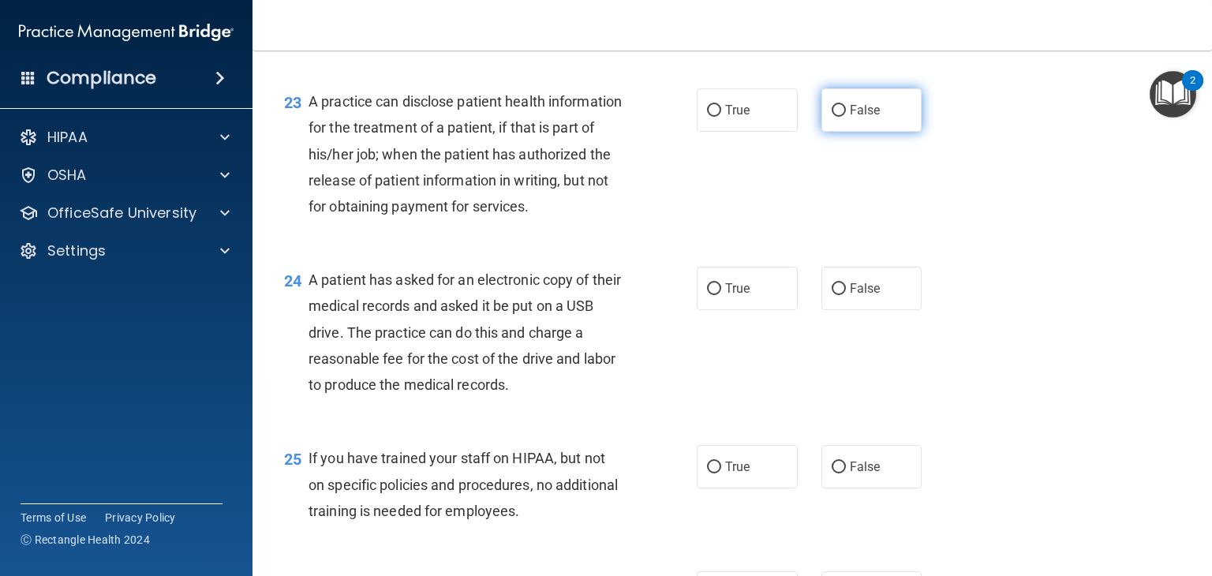
click at [849, 132] on label "False" at bounding box center [871, 109] width 101 height 43
click at [846, 117] on input "False" at bounding box center [839, 111] width 14 height 12
radio input "true"
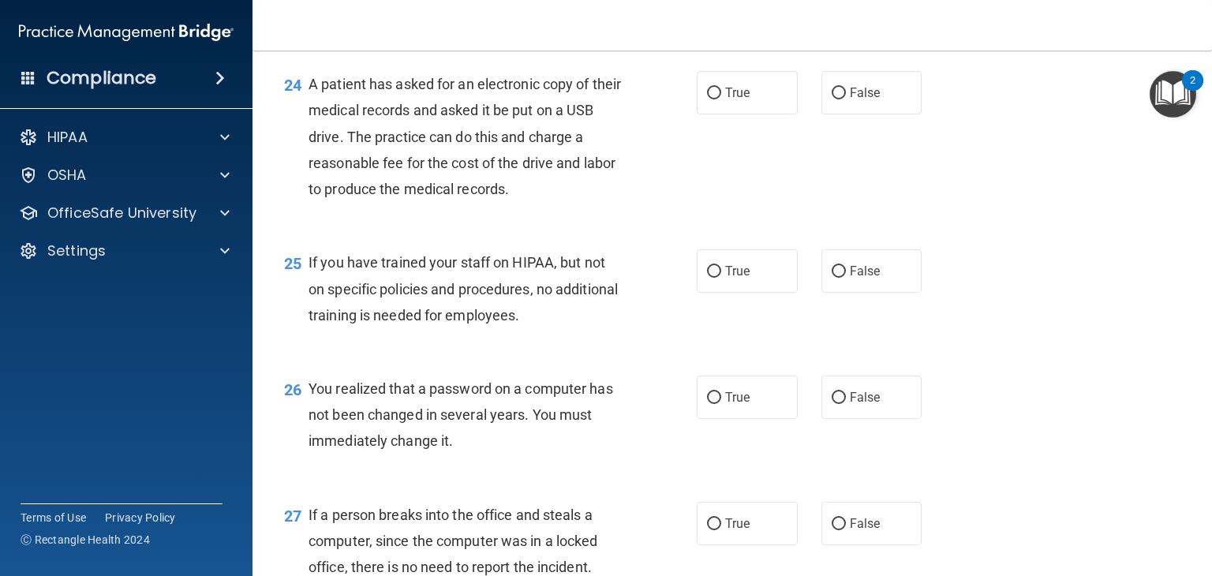
scroll to position [3162, 0]
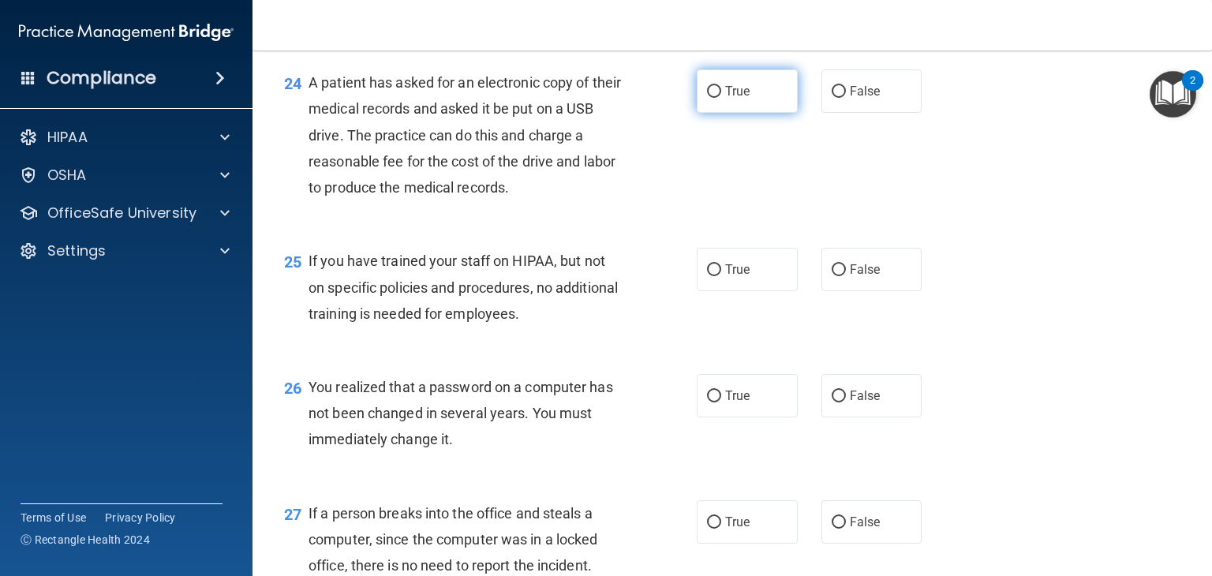
click at [727, 113] on label "True" at bounding box center [747, 90] width 101 height 43
click at [721, 98] on input "True" at bounding box center [714, 92] width 14 height 12
radio input "true"
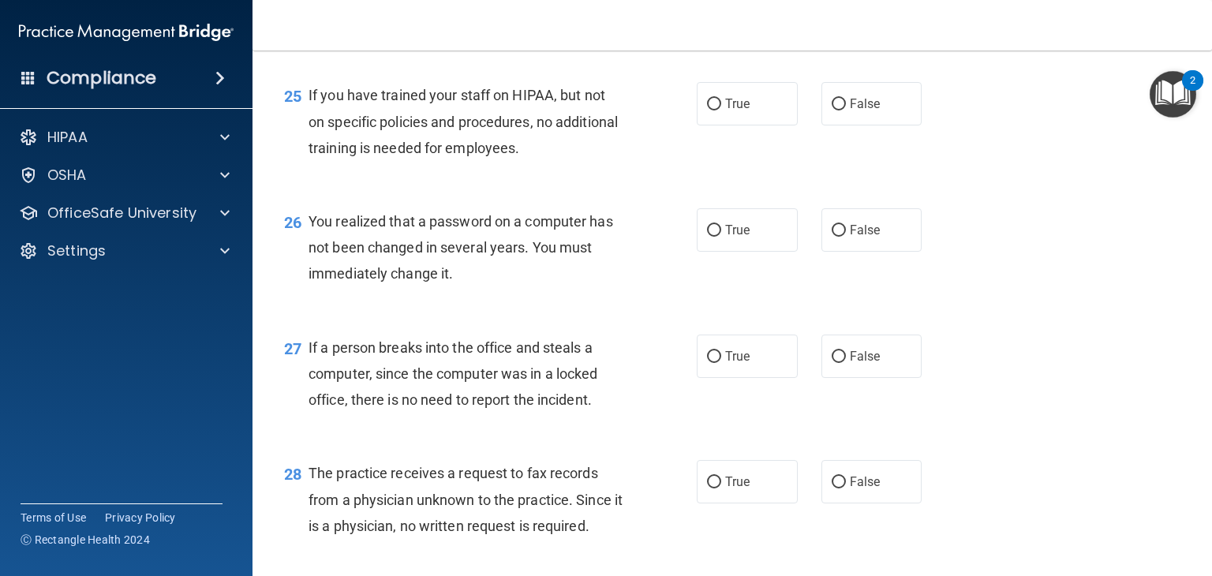
scroll to position [3367, 0]
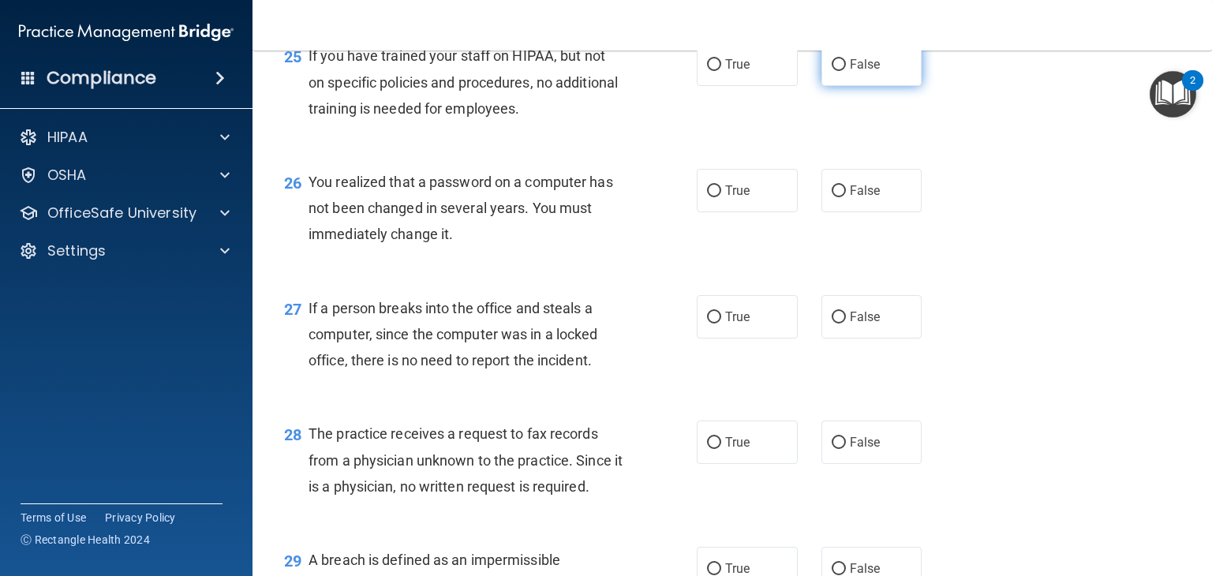
click at [877, 86] on label "False" at bounding box center [871, 64] width 101 height 43
click at [846, 71] on input "False" at bounding box center [839, 65] width 14 height 12
radio input "true"
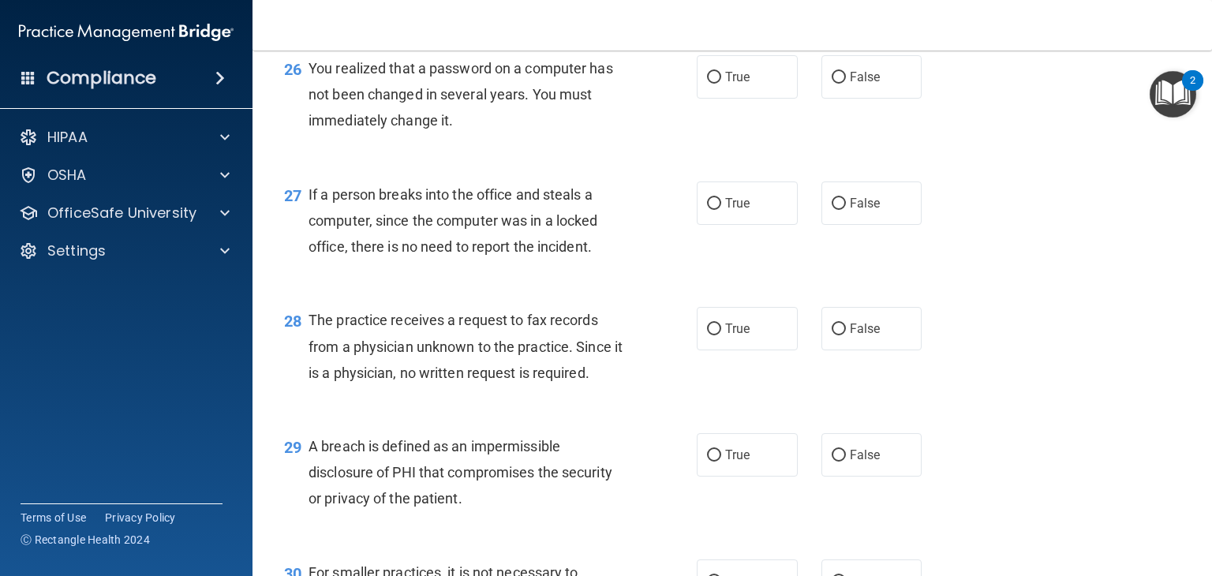
scroll to position [3481, 0]
click at [761, 99] on label "True" at bounding box center [747, 76] width 101 height 43
click at [721, 84] on input "True" at bounding box center [714, 78] width 14 height 12
radio input "true"
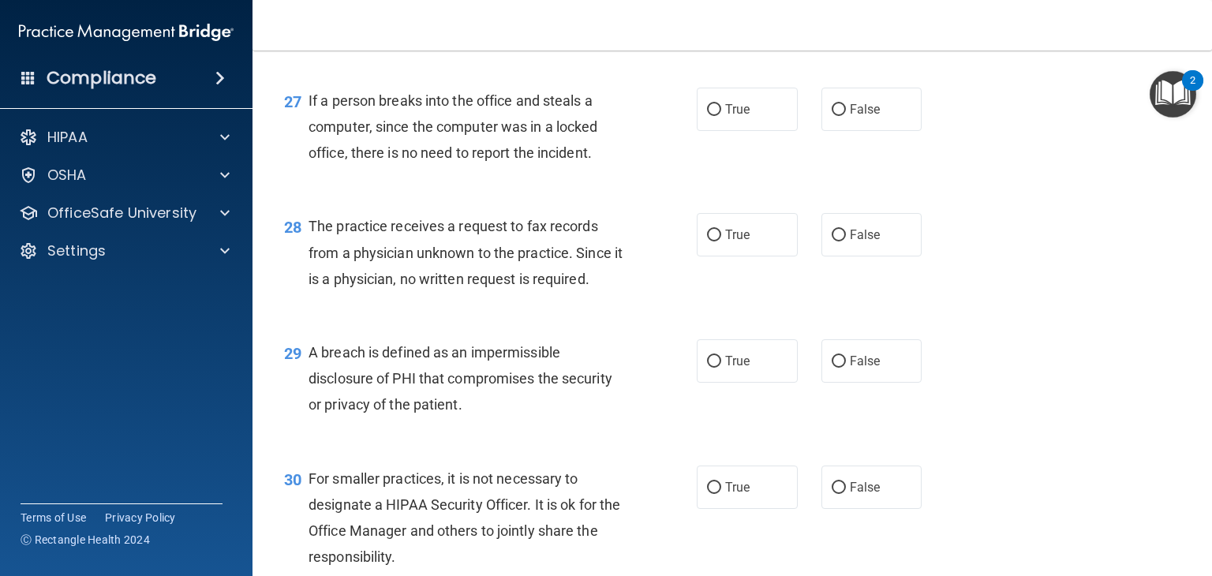
scroll to position [3575, 0]
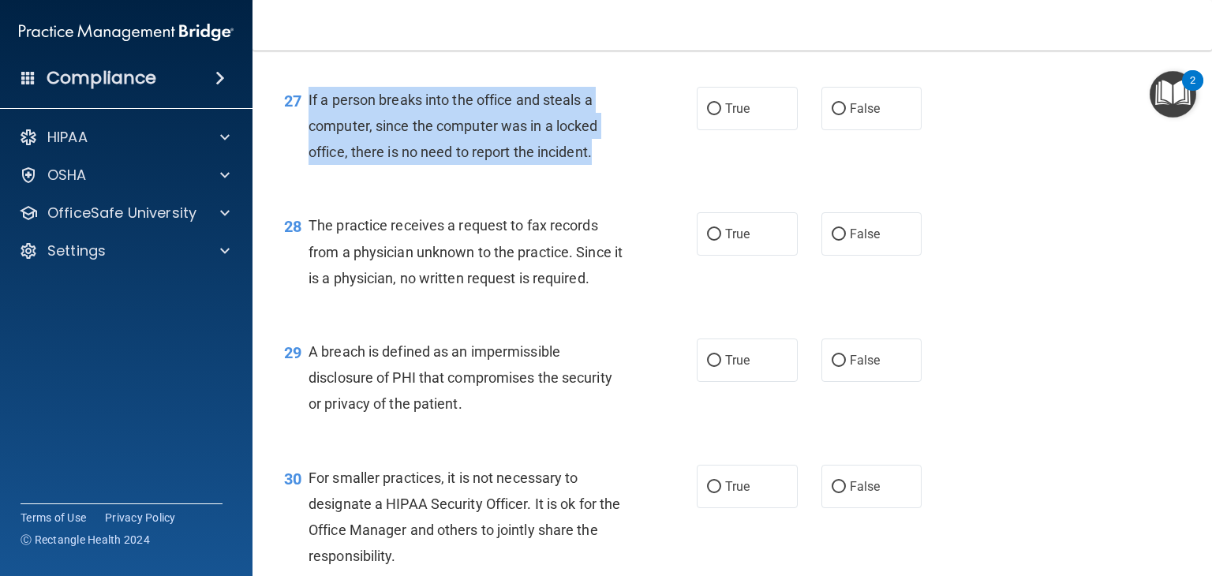
drag, startPoint x: 600, startPoint y: 237, endPoint x: 308, endPoint y: 170, distance: 300.3
click at [308, 166] on div "If a person breaks into the office and steals a computer, since the computer wa…" at bounding box center [471, 126] width 327 height 79
copy span "If a person breaks into the office and steals a computer, since the computer wa…"
click at [308, 160] on span "If a person breaks into the office and steals a computer, since the computer wa…" at bounding box center [452, 126] width 289 height 69
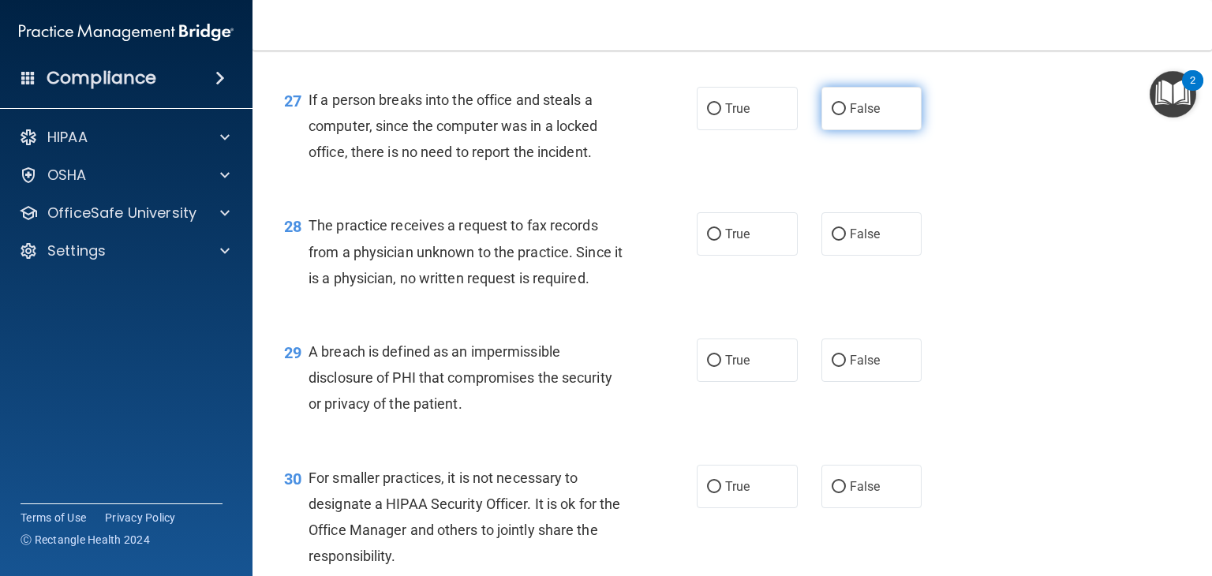
click at [850, 116] on span "False" at bounding box center [865, 108] width 31 height 15
click at [842, 115] on input "False" at bounding box center [839, 109] width 14 height 12
radio input "true"
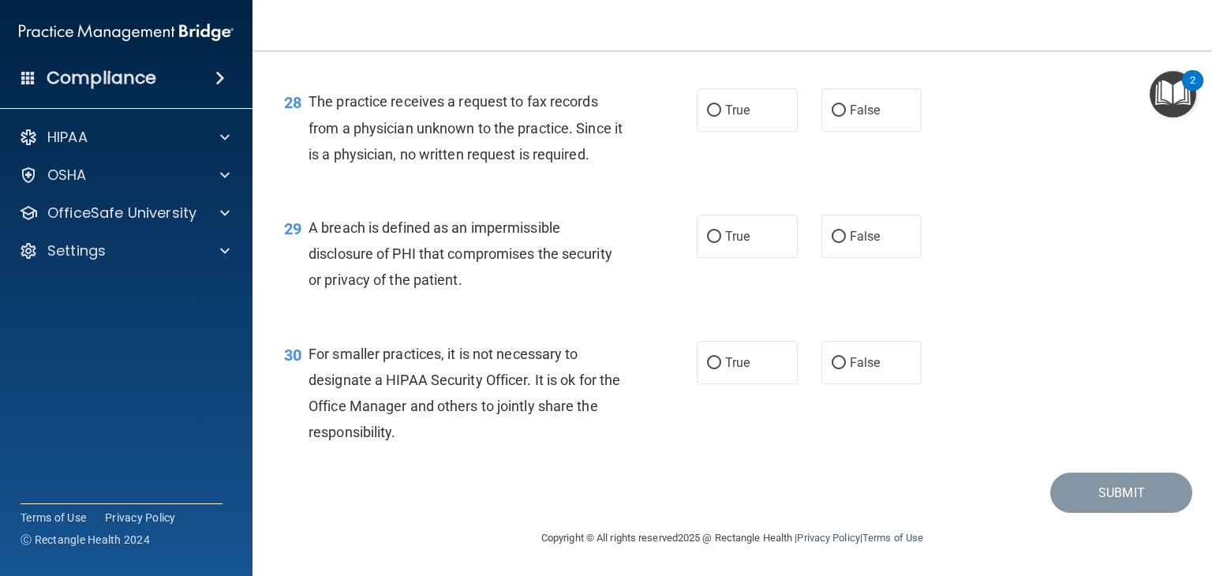
scroll to position [3713, 0]
click at [869, 118] on span "False" at bounding box center [865, 110] width 31 height 15
click at [846, 117] on input "False" at bounding box center [839, 111] width 14 height 12
radio input "true"
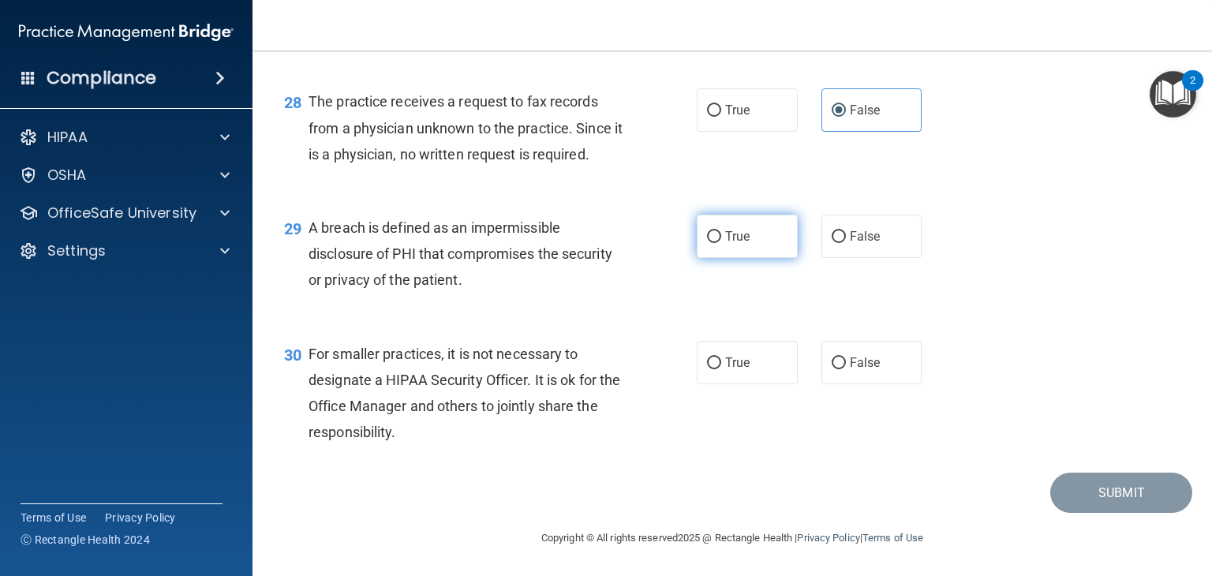
click at [714, 235] on input "True" at bounding box center [714, 237] width 14 height 12
radio input "true"
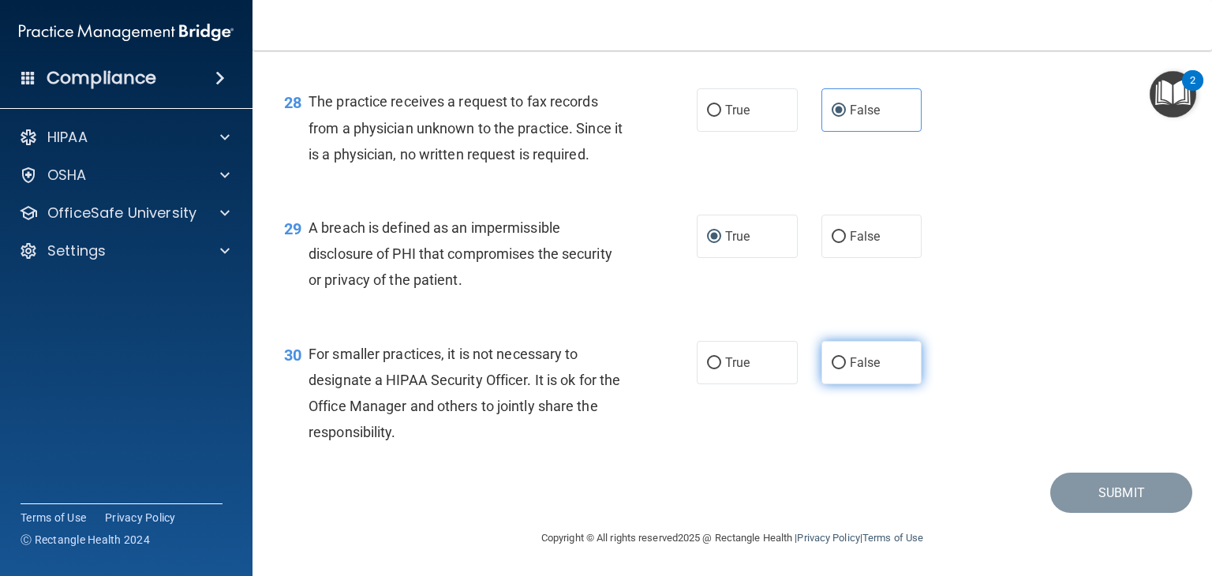
click at [850, 361] on span "False" at bounding box center [865, 362] width 31 height 15
click at [846, 361] on input "False" at bounding box center [839, 363] width 14 height 12
radio input "true"
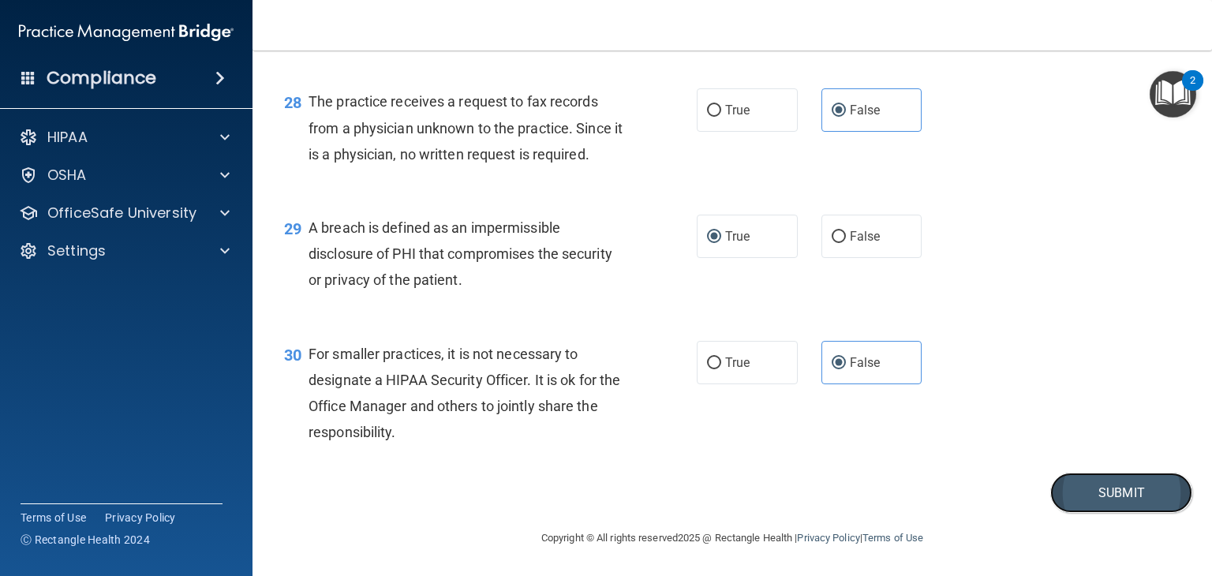
click at [1091, 483] on button "Submit" at bounding box center [1121, 493] width 142 height 40
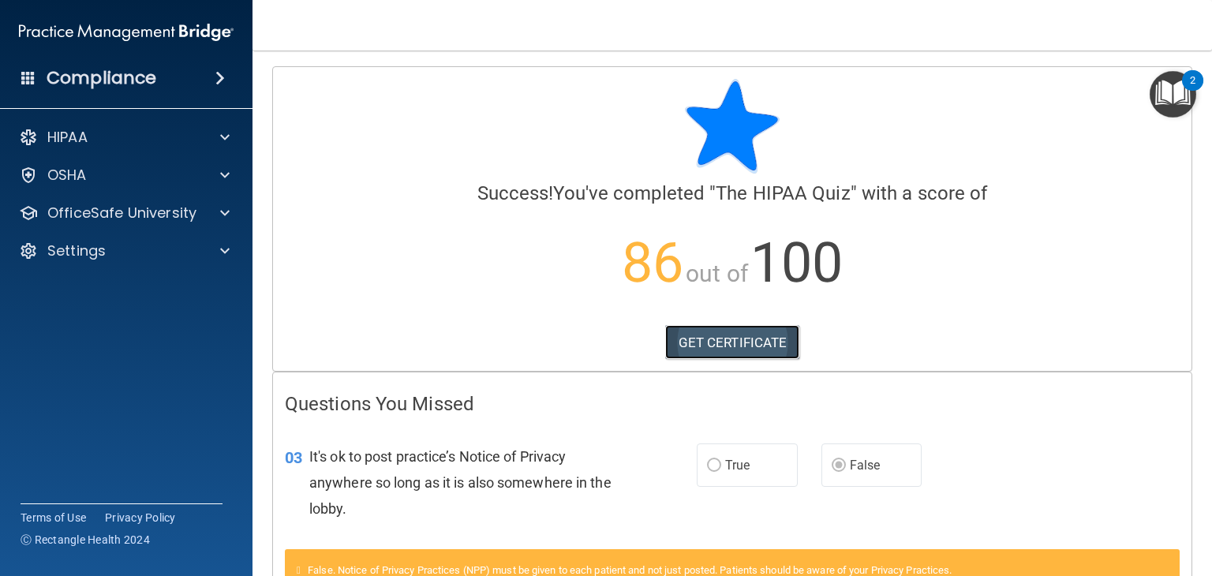
click at [761, 338] on link "GET CERTIFICATE" at bounding box center [732, 342] width 135 height 35
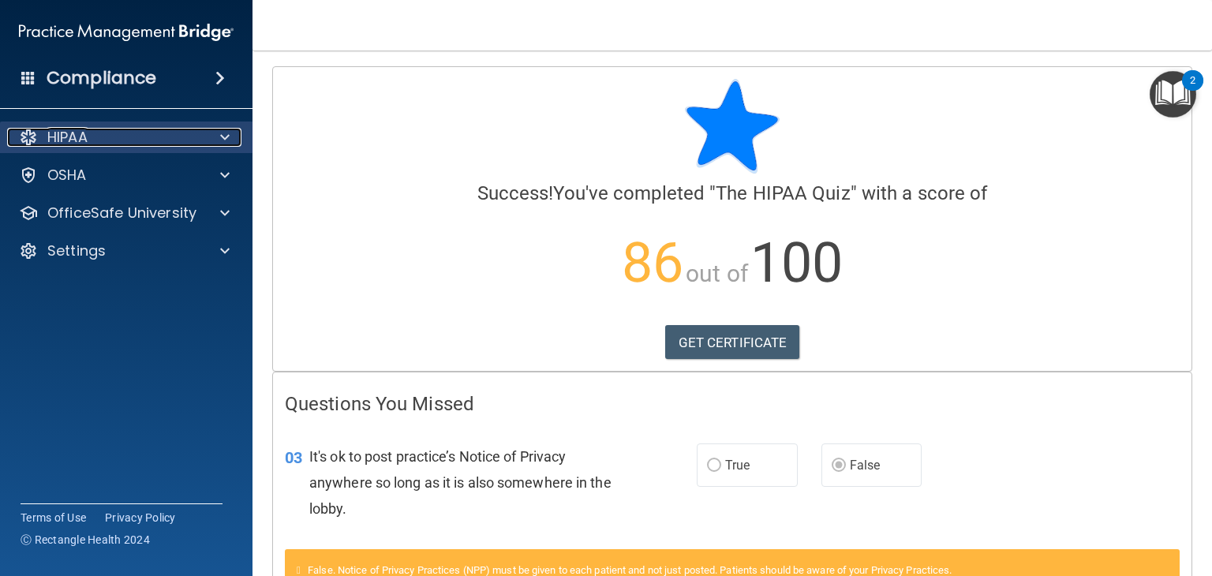
click at [223, 133] on span at bounding box center [224, 137] width 9 height 19
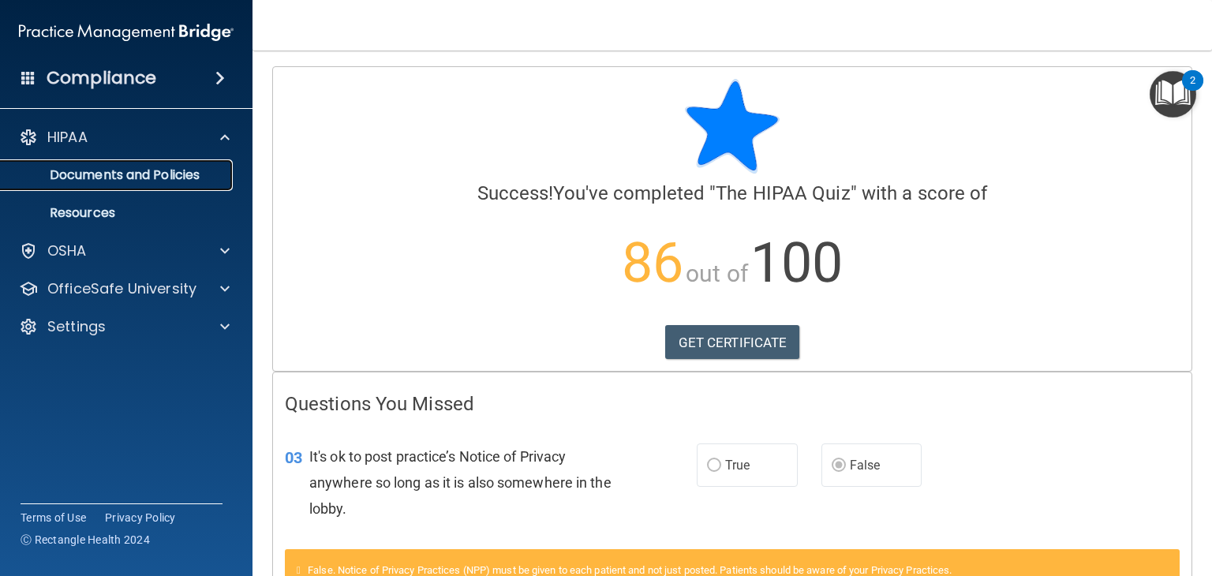
click at [133, 172] on p "Documents and Policies" at bounding box center [117, 175] width 215 height 16
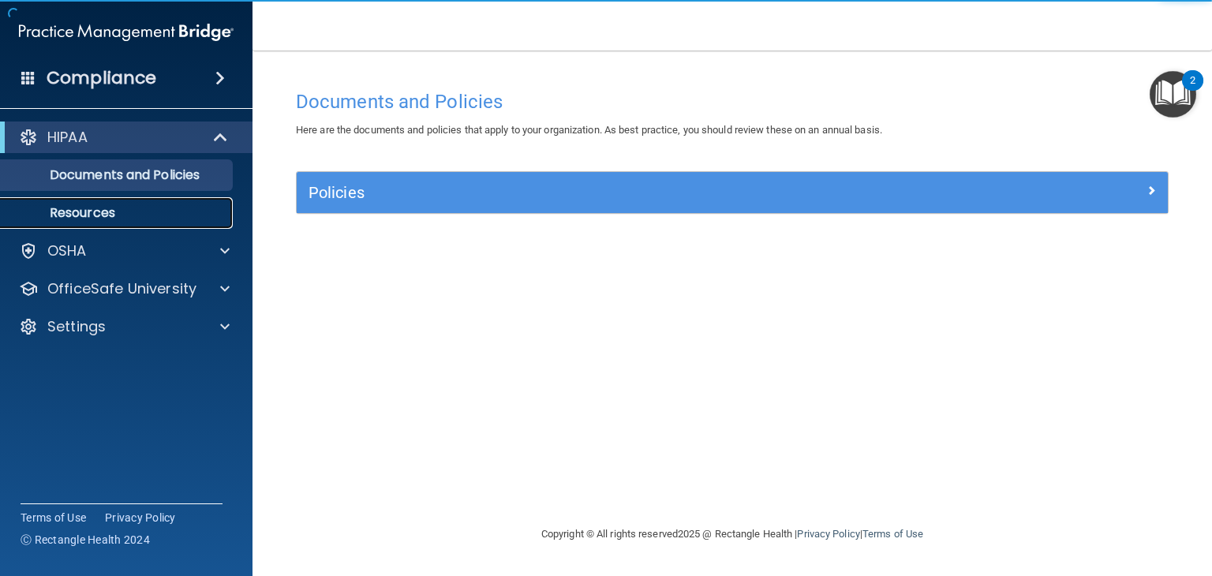
click at [110, 220] on p "Resources" at bounding box center [117, 213] width 215 height 16
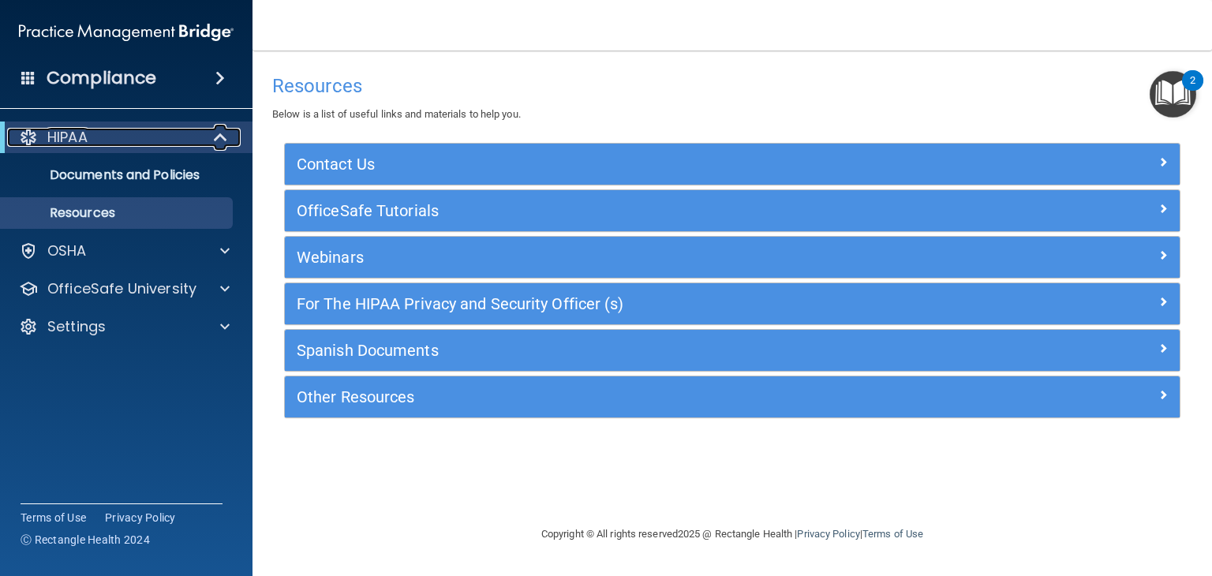
click at [79, 137] on p "HIPAA" at bounding box center [67, 137] width 40 height 19
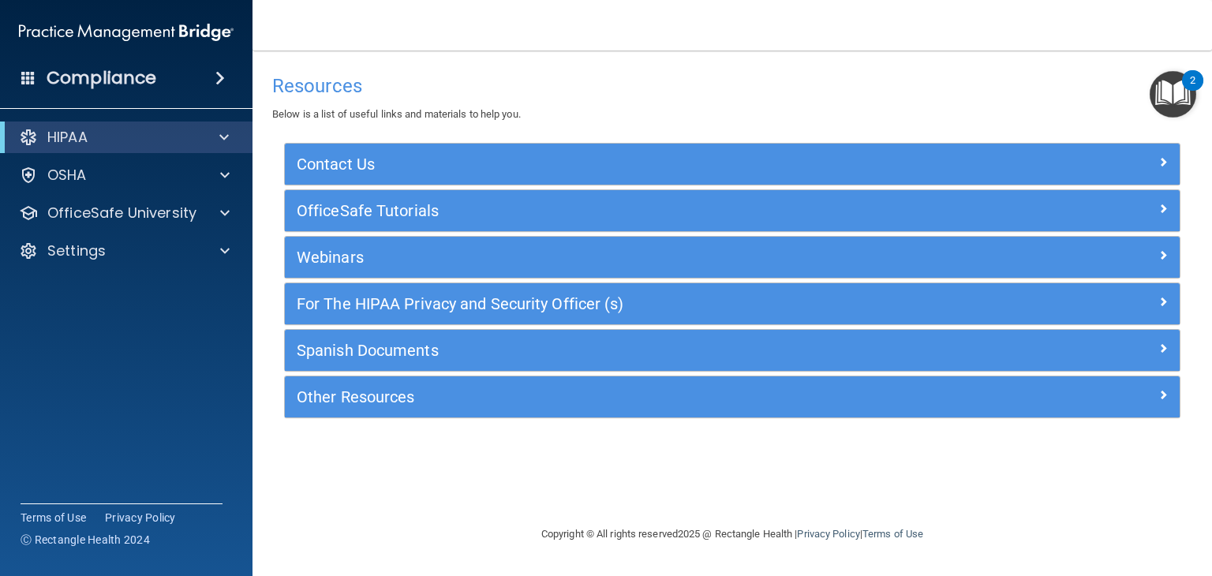
click at [215, 80] on span at bounding box center [219, 78] width 9 height 19
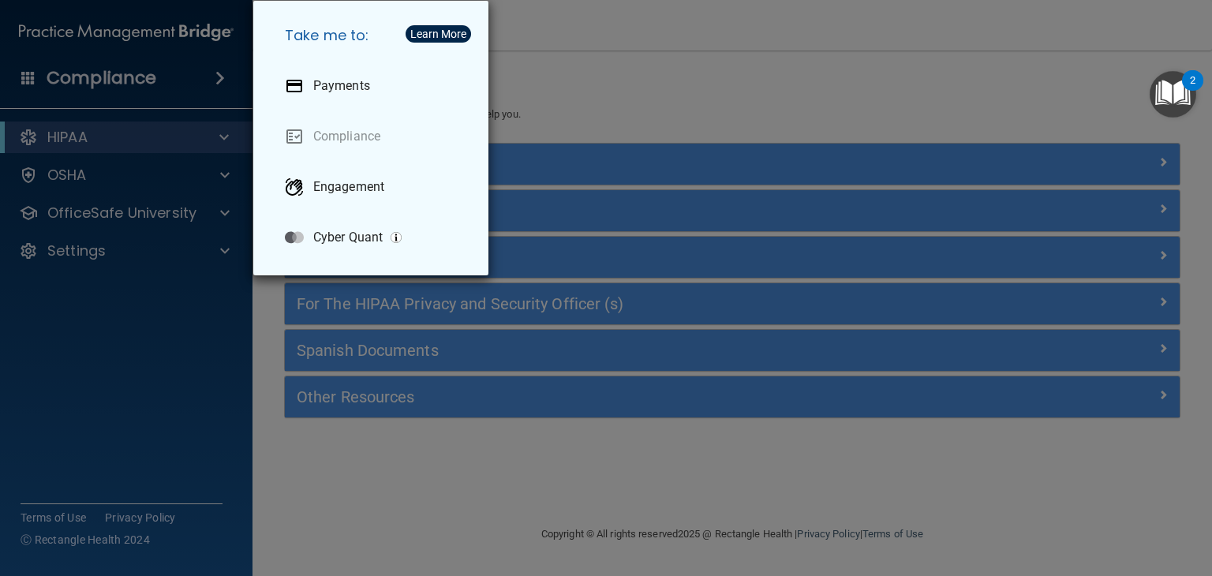
click at [581, 62] on div "Take me to: Payments Compliance Engagement Cyber Quant" at bounding box center [606, 288] width 1212 height 576
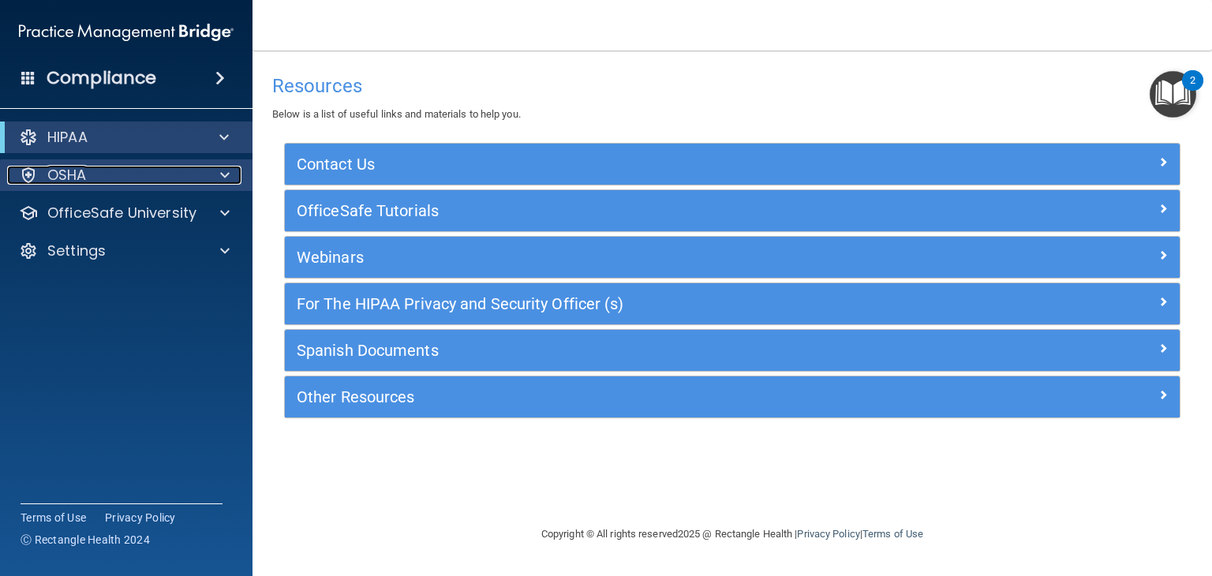
click at [83, 168] on p "OSHA" at bounding box center [66, 175] width 39 height 19
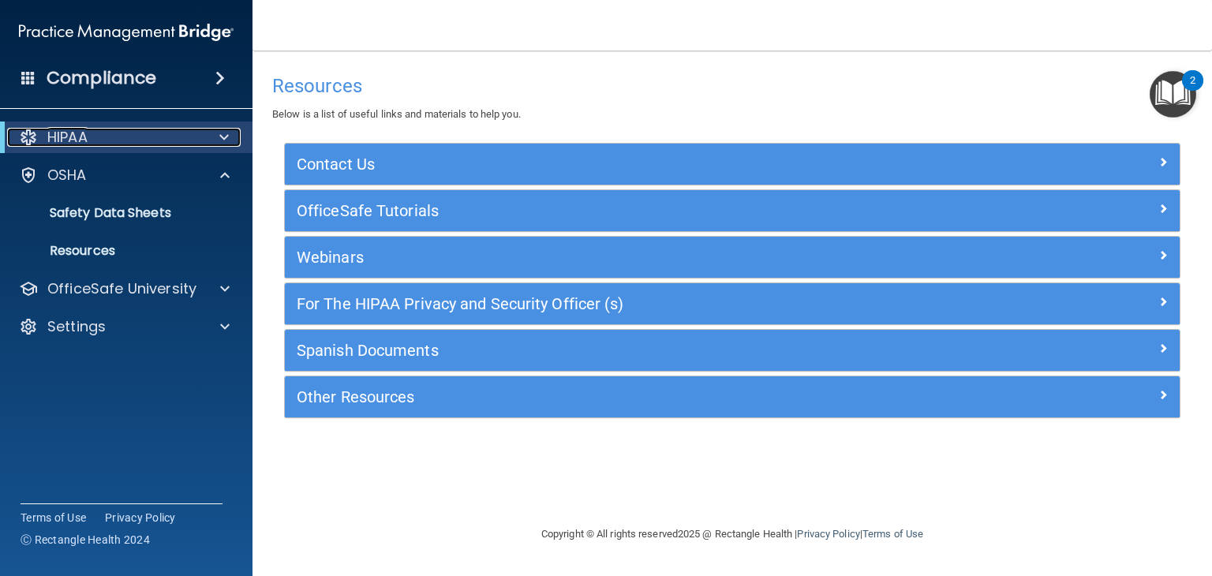
click at [77, 140] on p "HIPAA" at bounding box center [67, 137] width 40 height 19
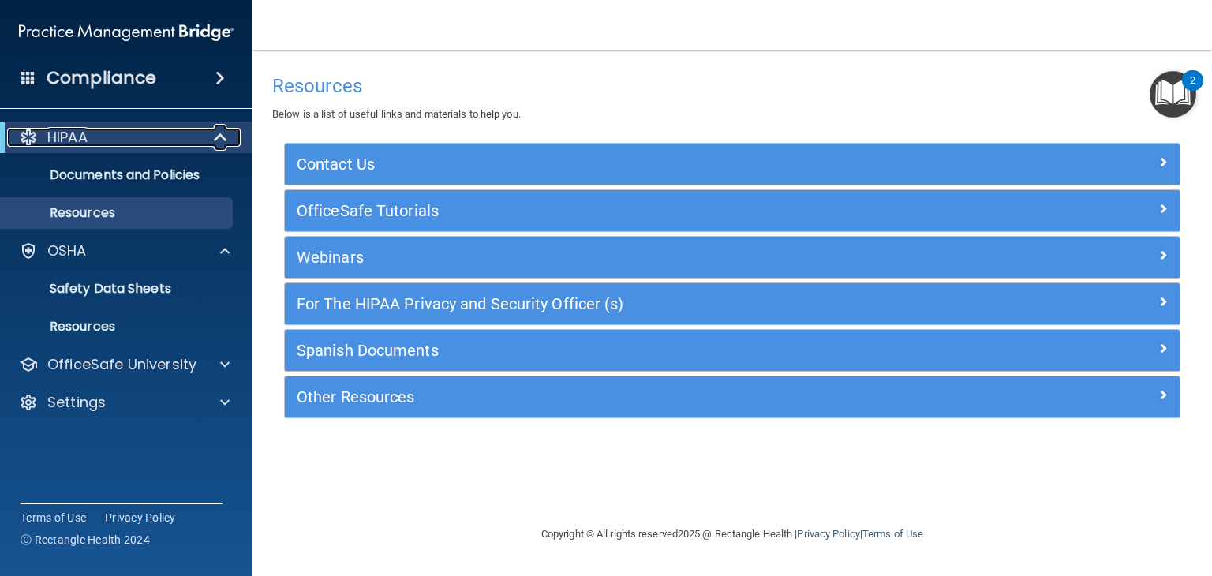
click at [21, 140] on div at bounding box center [28, 137] width 19 height 19
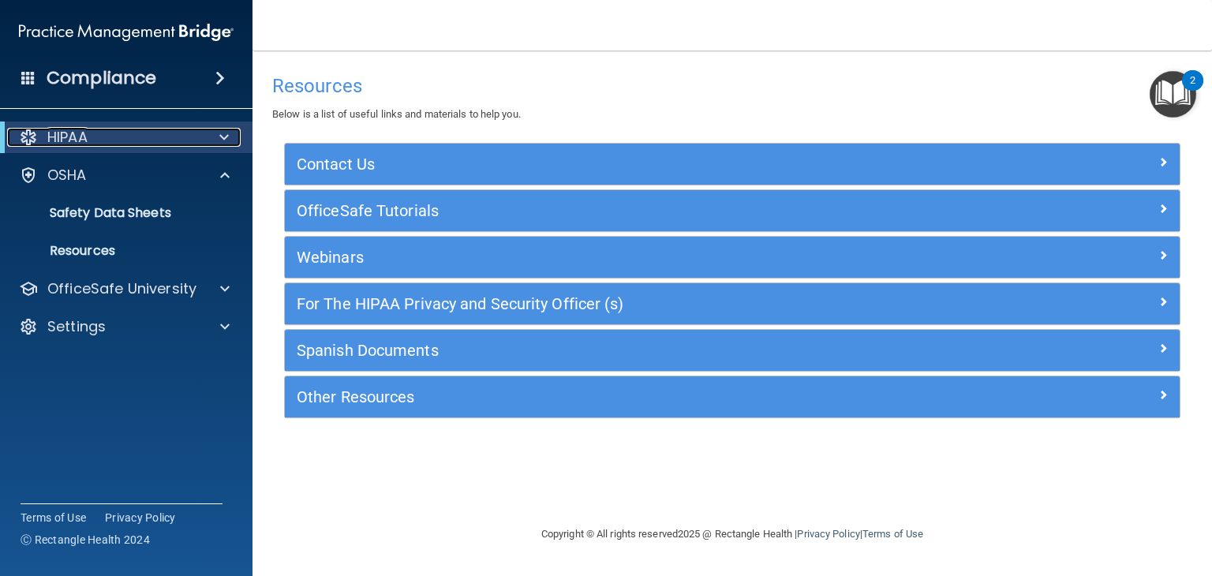
click at [21, 140] on div at bounding box center [28, 137] width 19 height 19
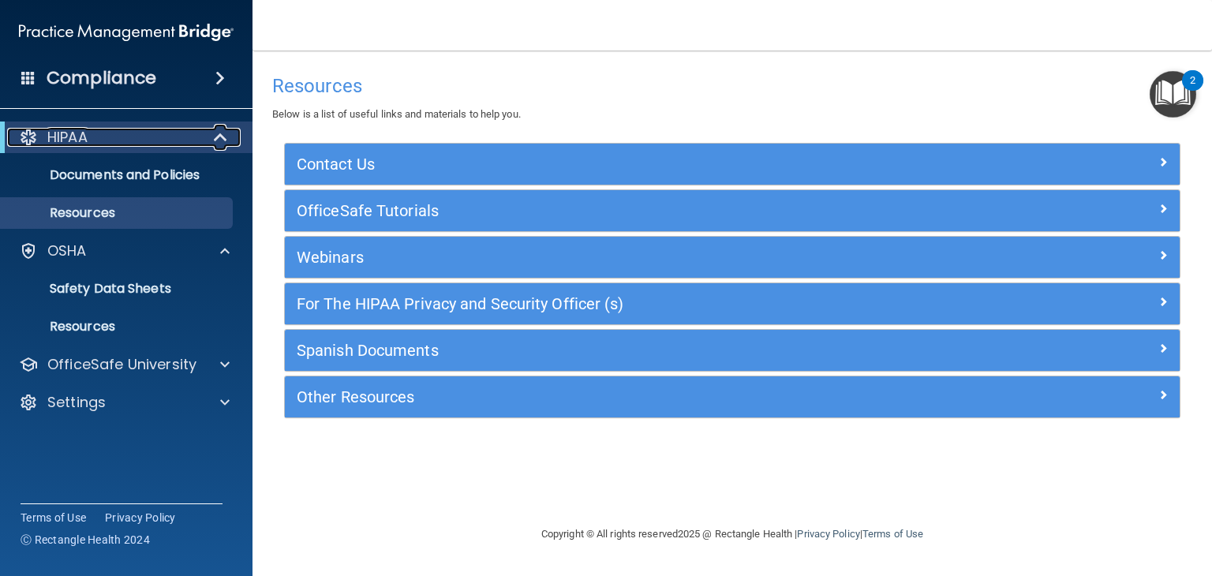
click at [21, 140] on div at bounding box center [28, 137] width 19 height 19
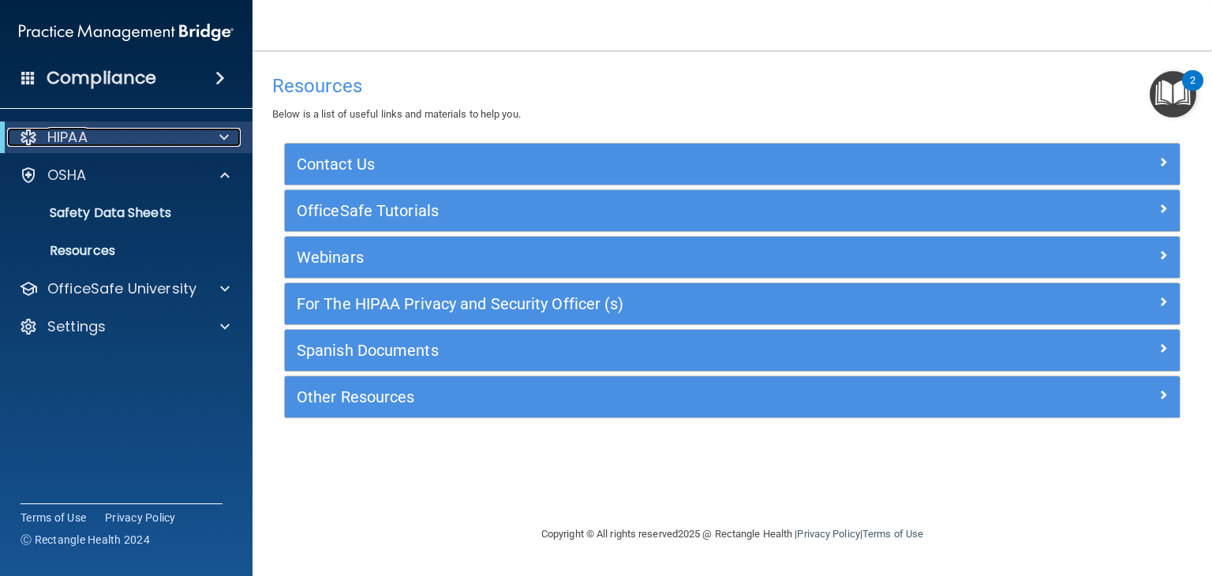
click at [21, 140] on div at bounding box center [28, 137] width 19 height 19
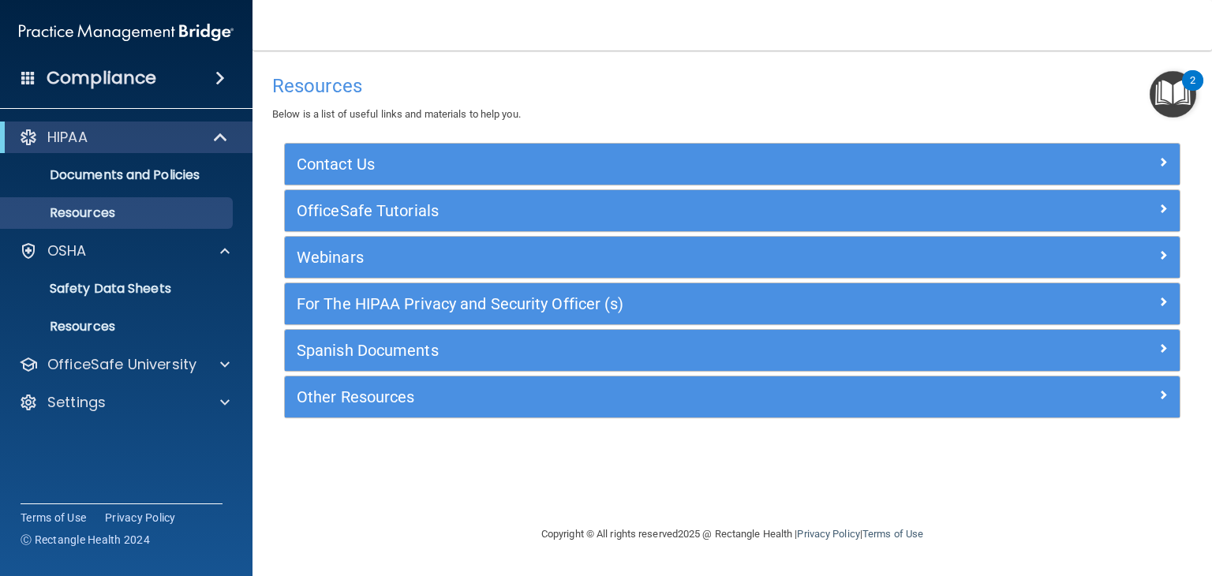
click at [1196, 88] on div "2" at bounding box center [1192, 80] width 21 height 21
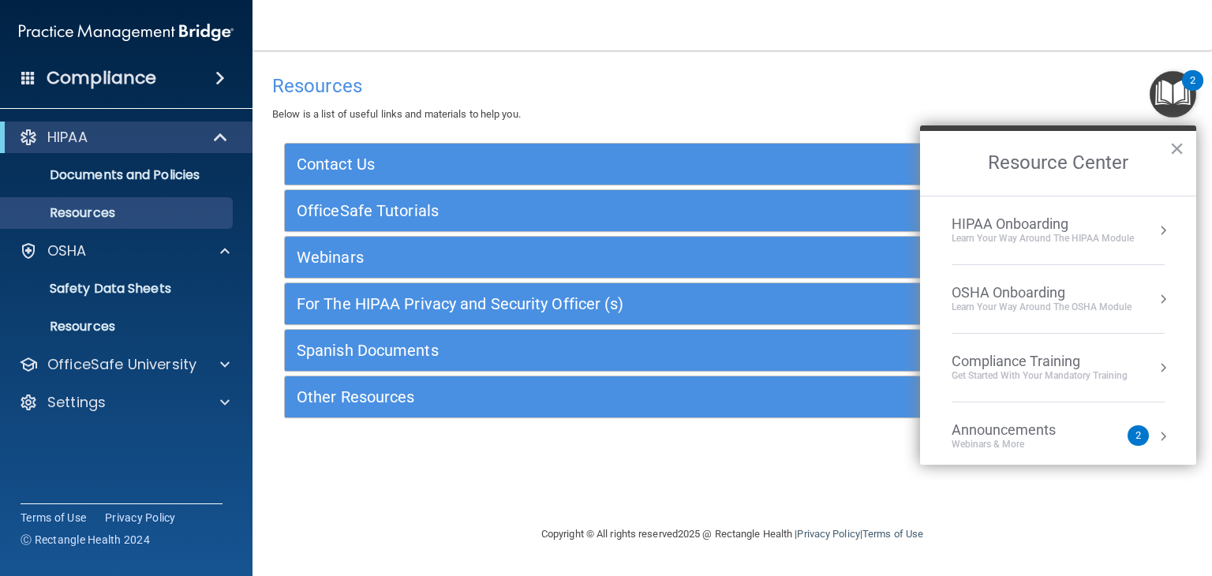
scroll to position [86, 0]
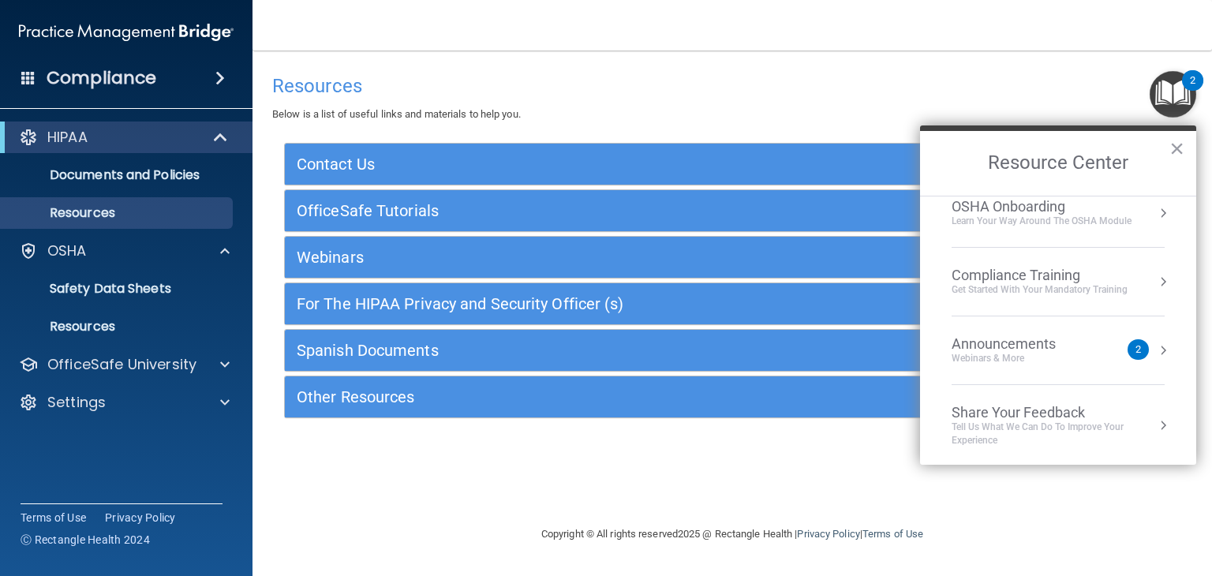
click at [1007, 352] on div "Webinars & More" at bounding box center [1019, 358] width 136 height 13
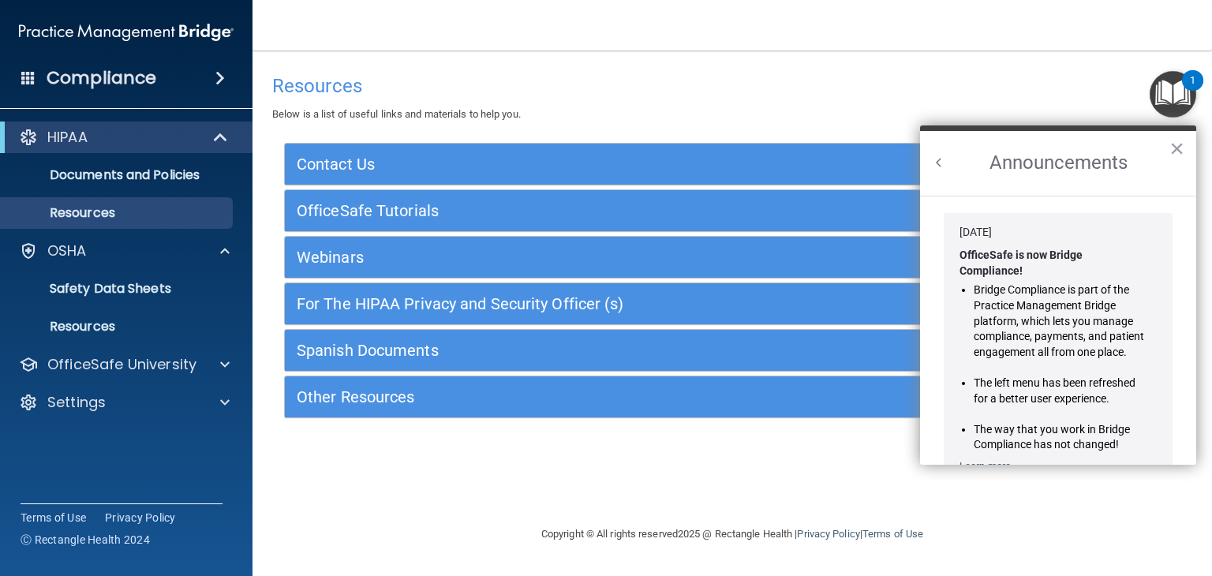
scroll to position [258, 0]
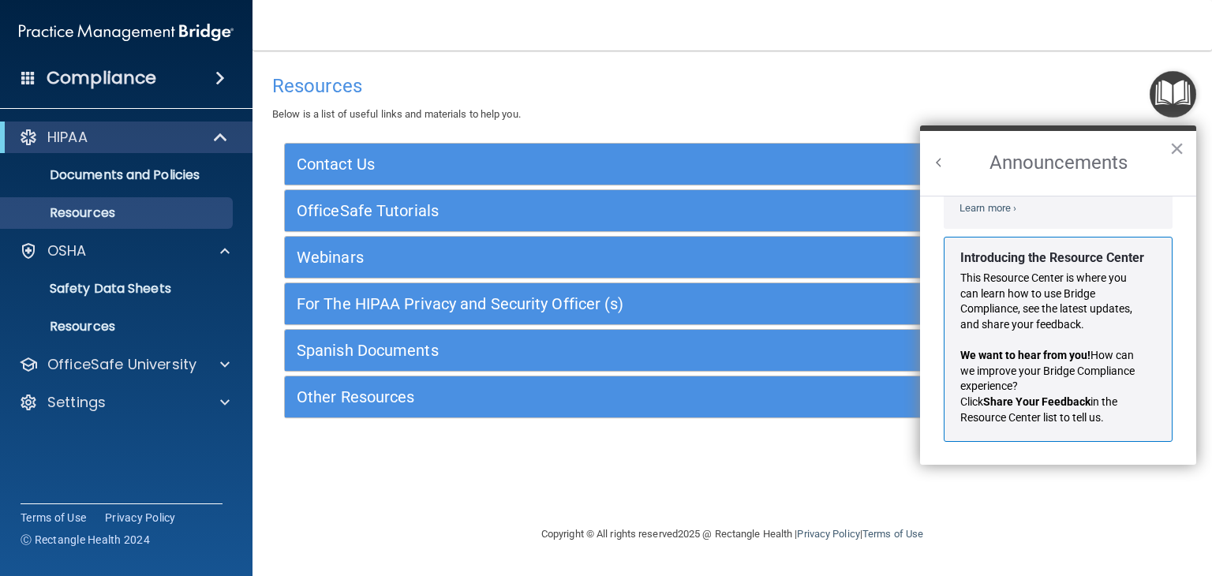
click at [940, 155] on button "Back to Resource Center Home" at bounding box center [939, 163] width 16 height 16
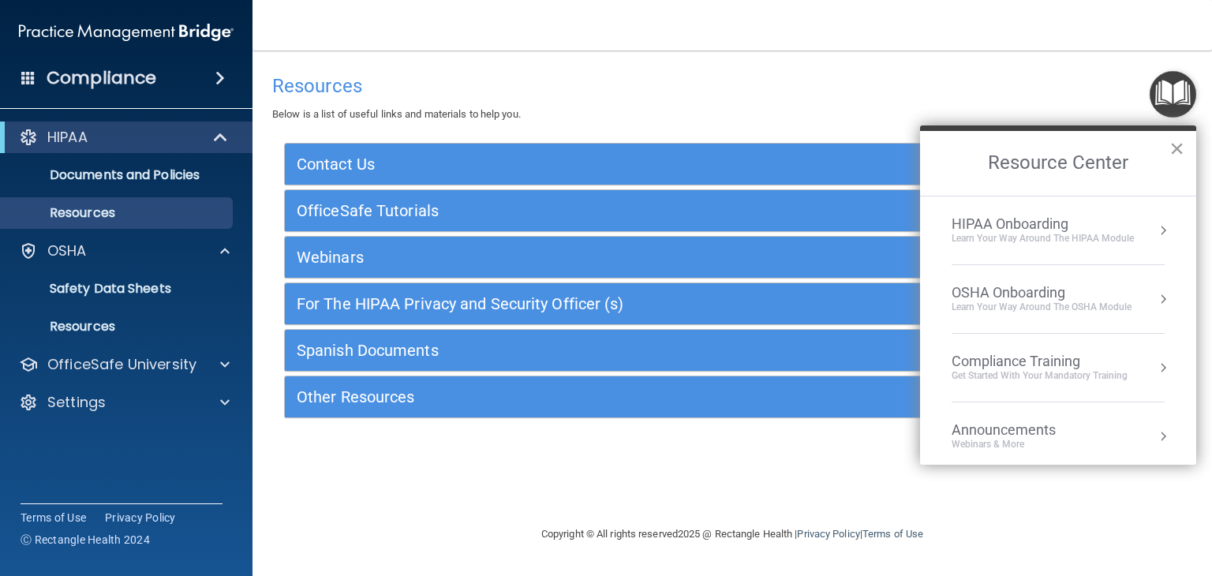
click at [1172, 147] on button "×" at bounding box center [1176, 148] width 15 height 25
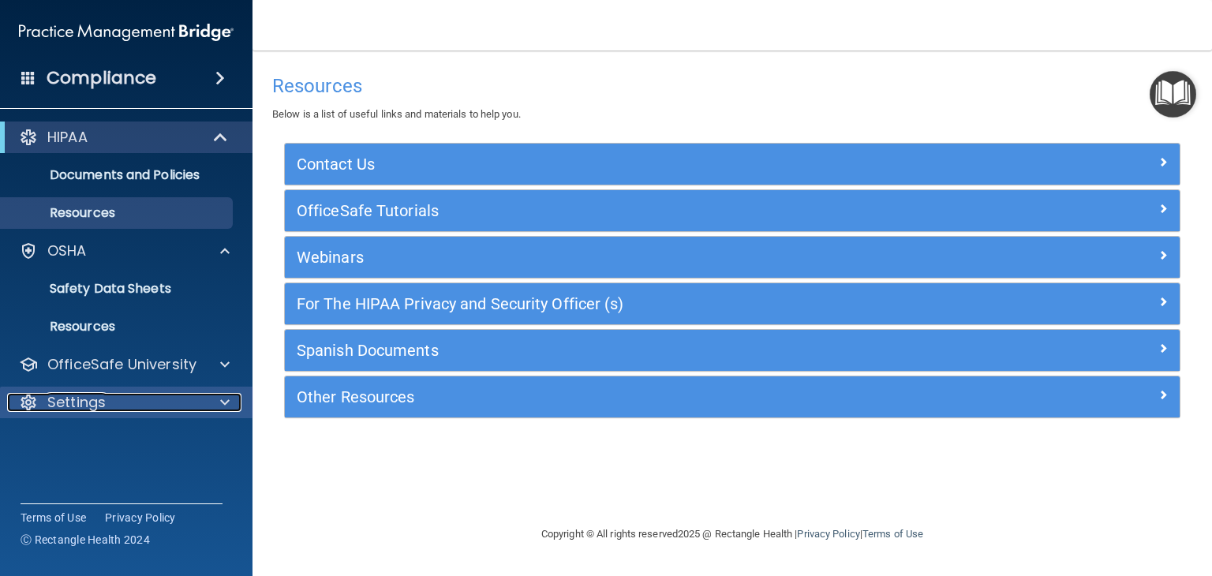
click at [114, 402] on div "Settings" at bounding box center [105, 402] width 196 height 19
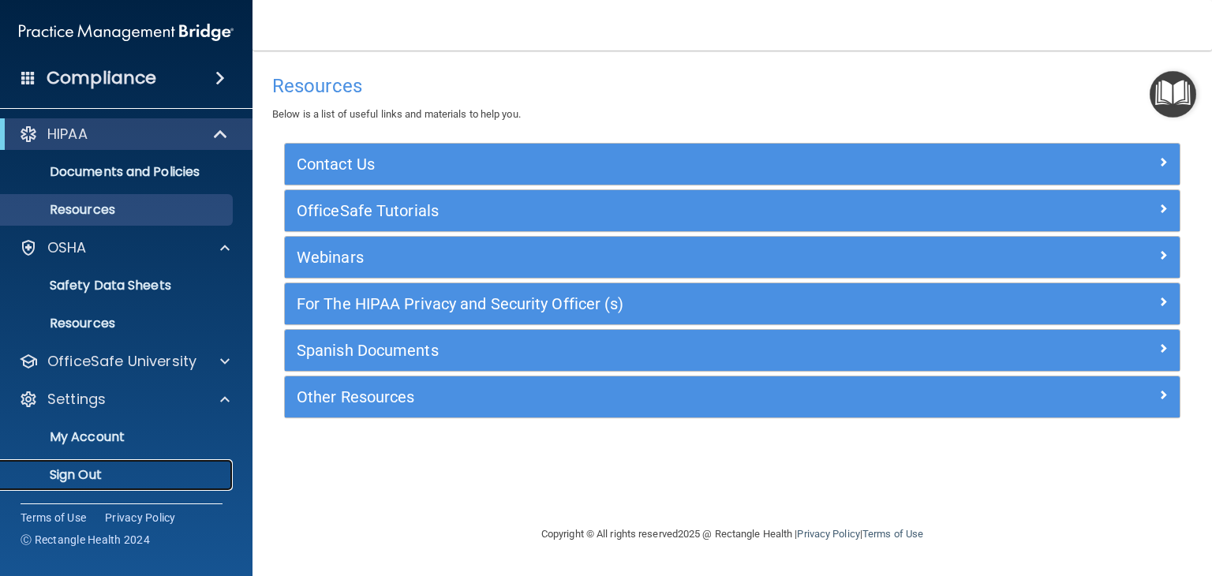
click at [99, 471] on p "Sign Out" at bounding box center [117, 475] width 215 height 16
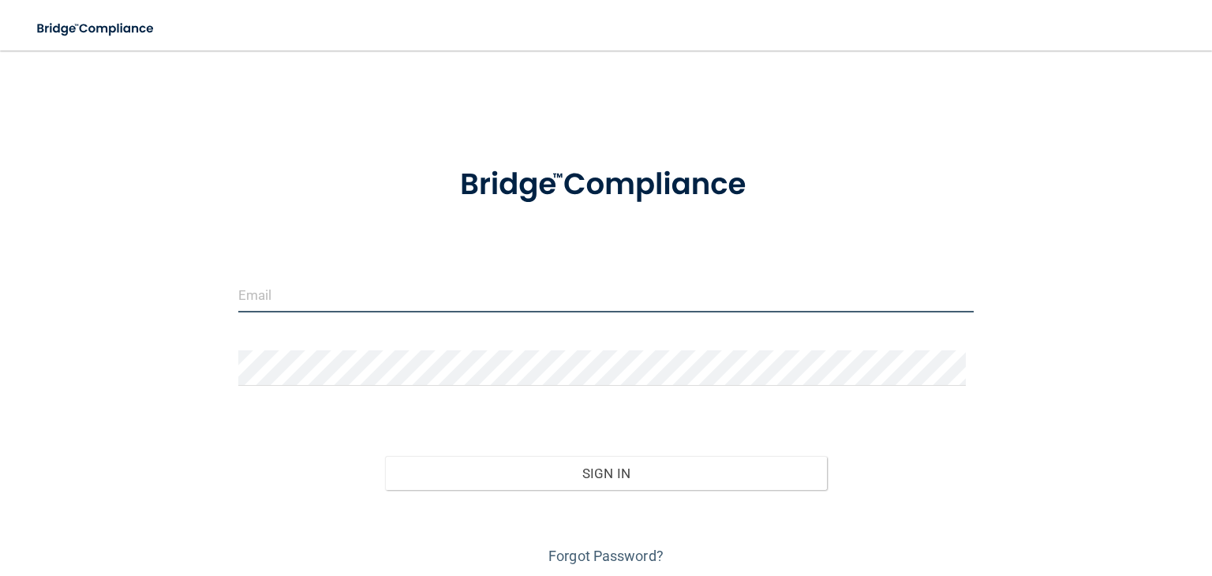
click at [347, 302] on input "email" at bounding box center [605, 295] width 735 height 36
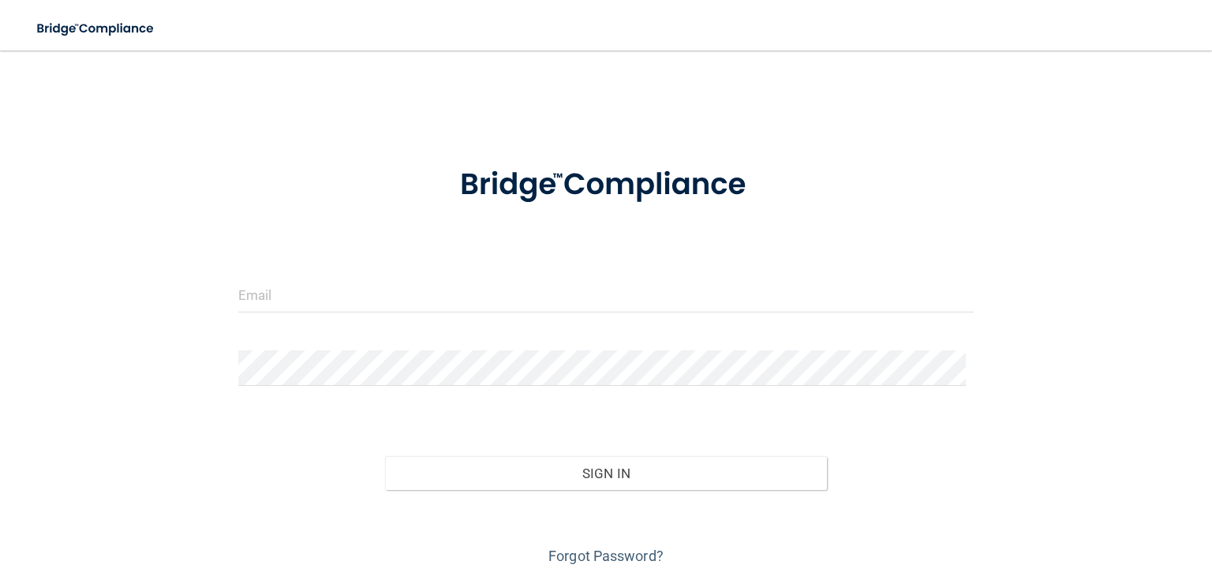
click at [316, 306] on input "email" at bounding box center [605, 295] width 735 height 36
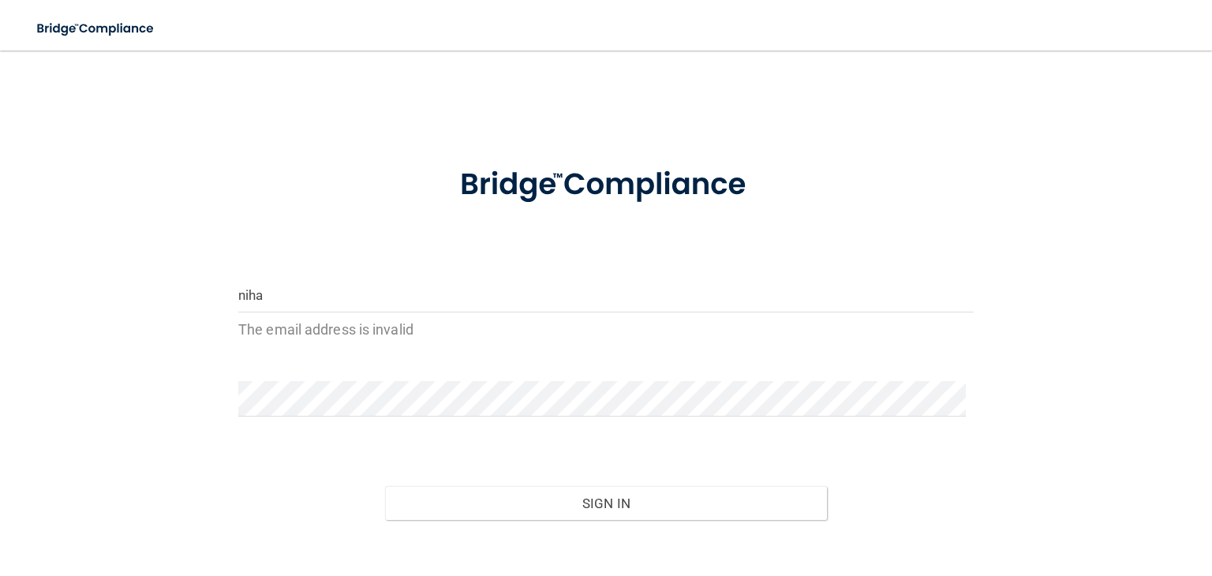
type input "[EMAIL_ADDRESS][DOMAIN_NAME]"
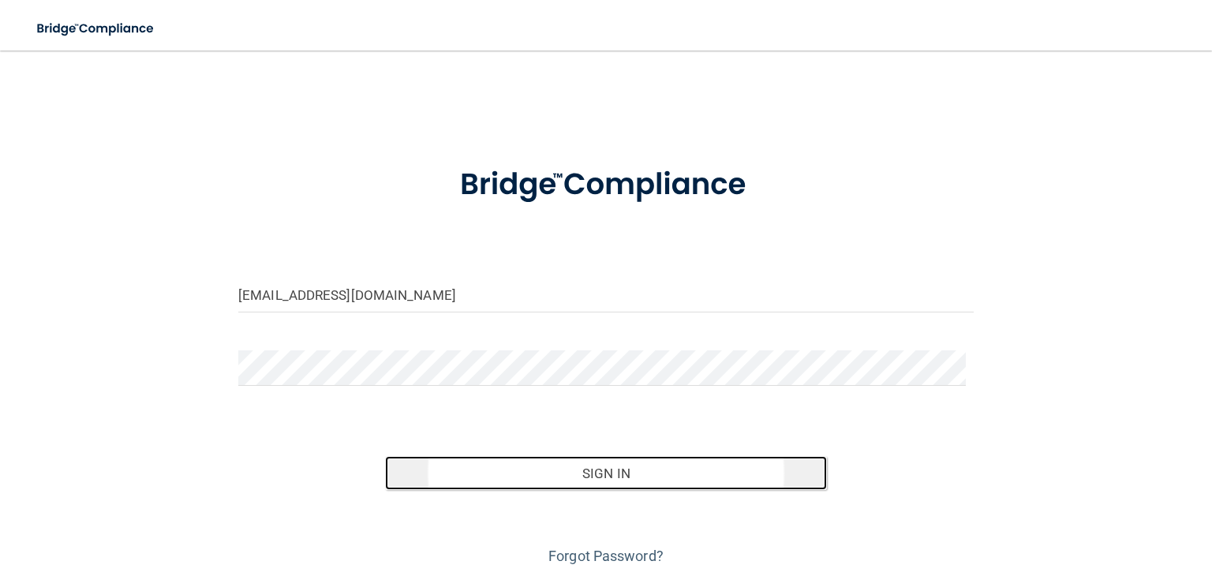
click at [590, 462] on button "Sign In" at bounding box center [605, 473] width 441 height 35
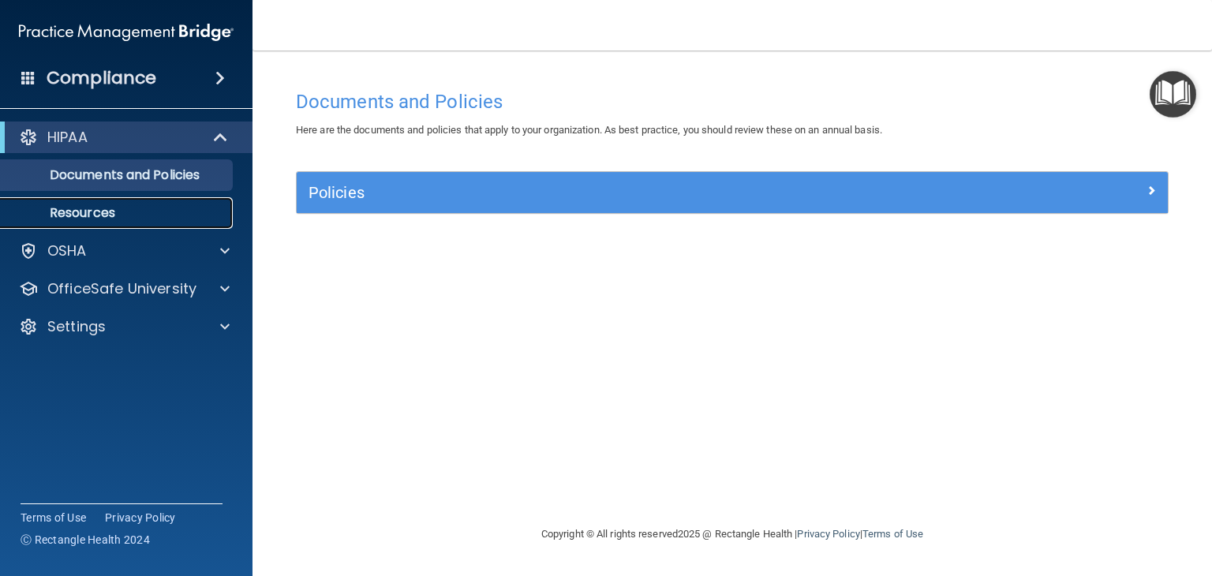
click at [101, 215] on p "Resources" at bounding box center [117, 213] width 215 height 16
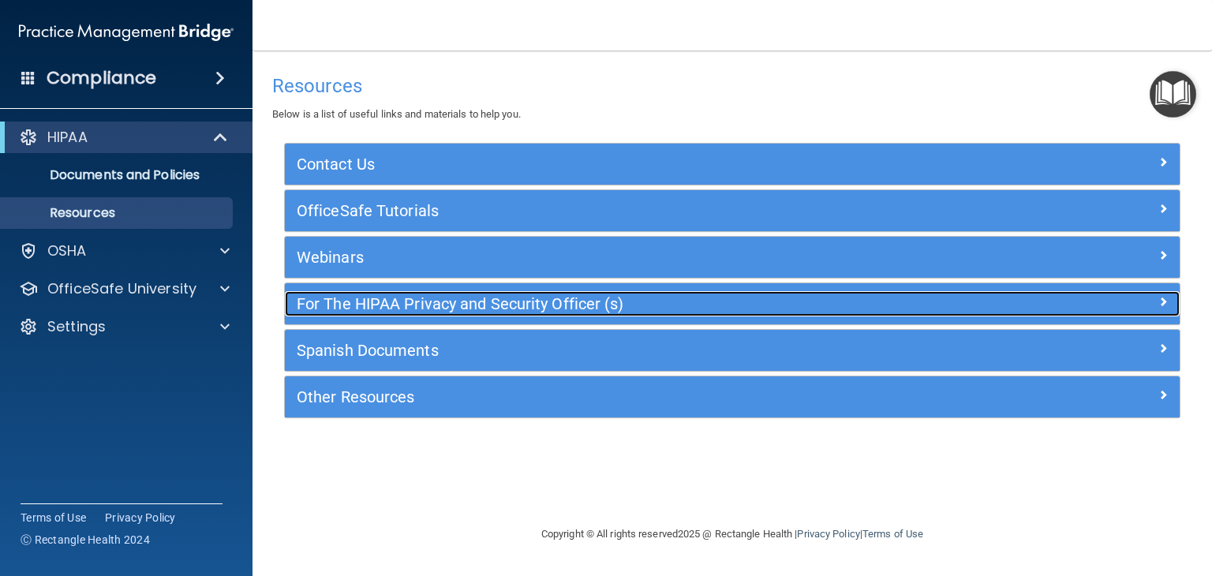
click at [367, 301] on h5 "For The HIPAA Privacy and Security Officer (s)" at bounding box center [621, 303] width 648 height 17
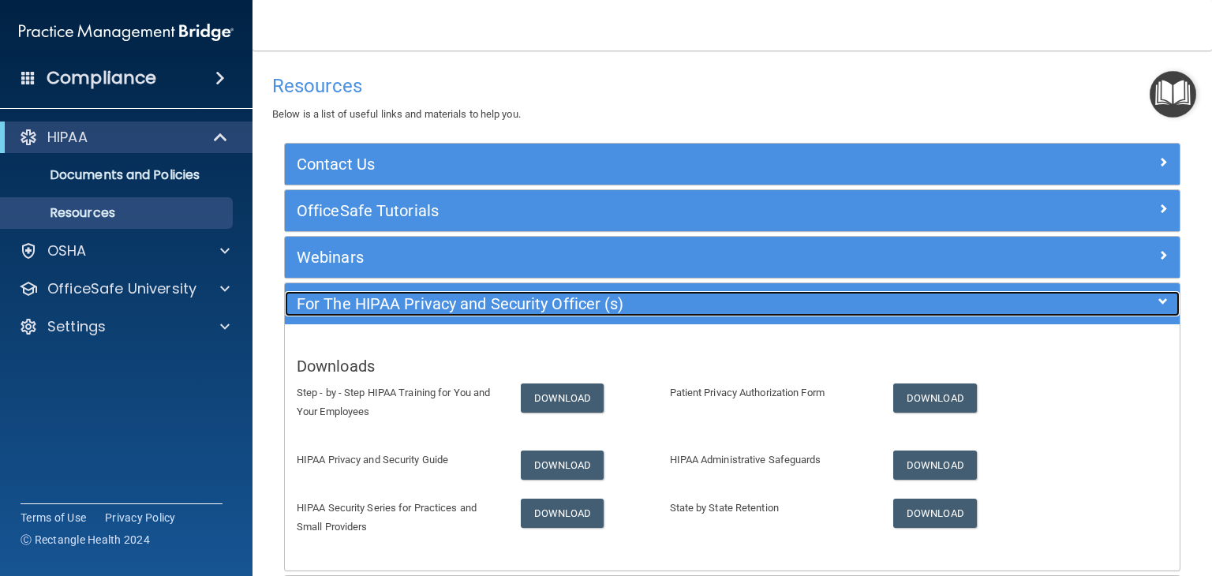
scroll to position [168, 0]
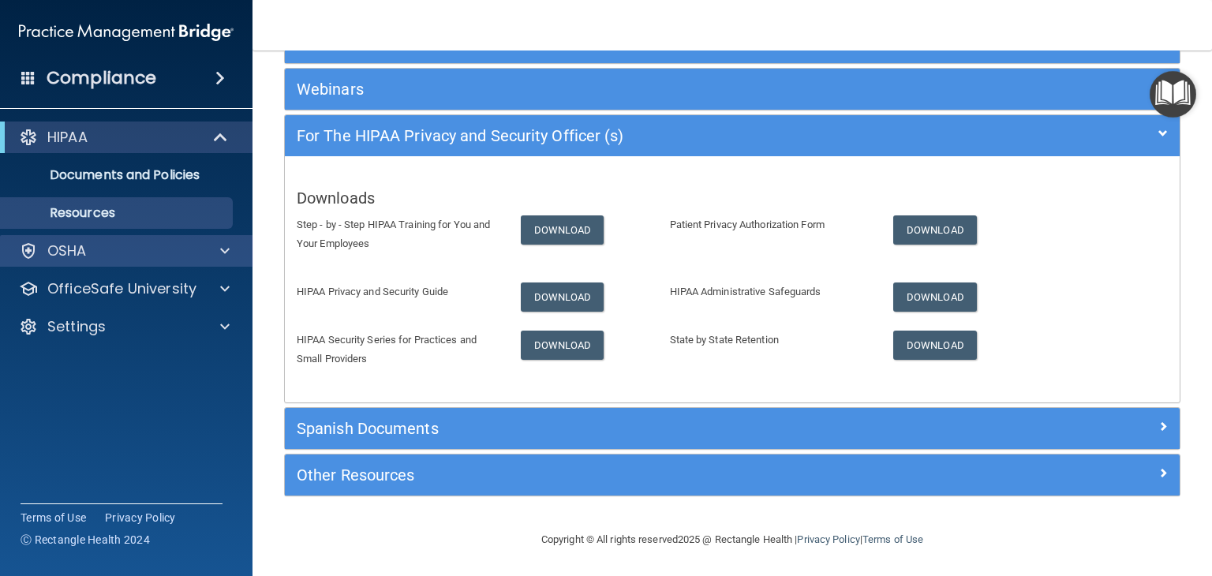
click at [92, 263] on div "OSHA" at bounding box center [126, 251] width 253 height 32
click at [51, 241] on p "OSHA" at bounding box center [66, 250] width 39 height 19
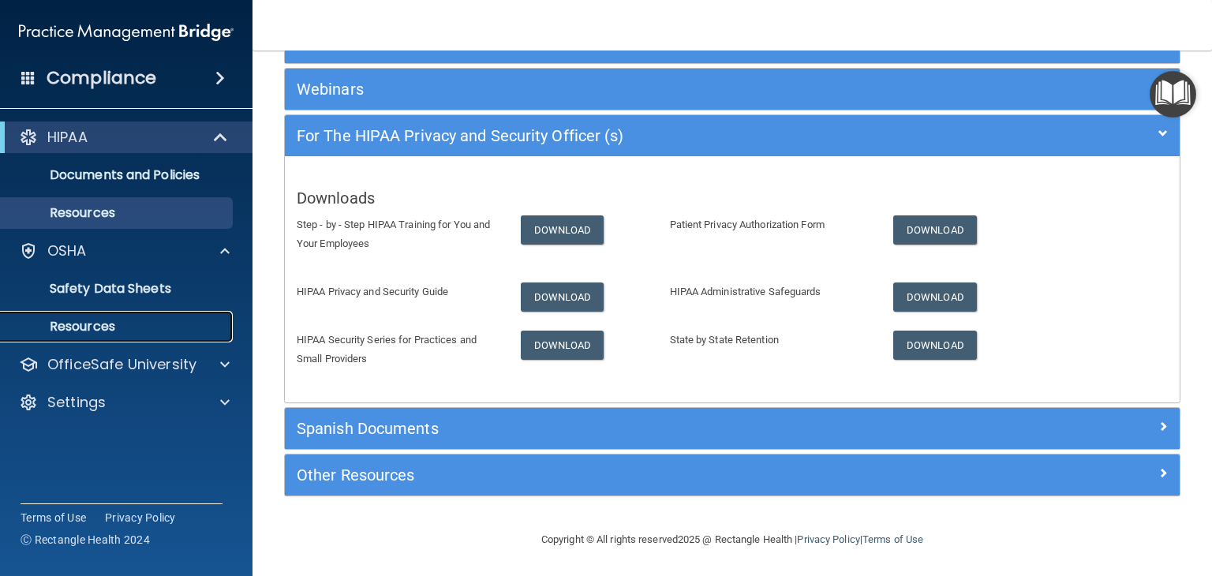
click at [77, 316] on link "Resources" at bounding box center [108, 327] width 249 height 32
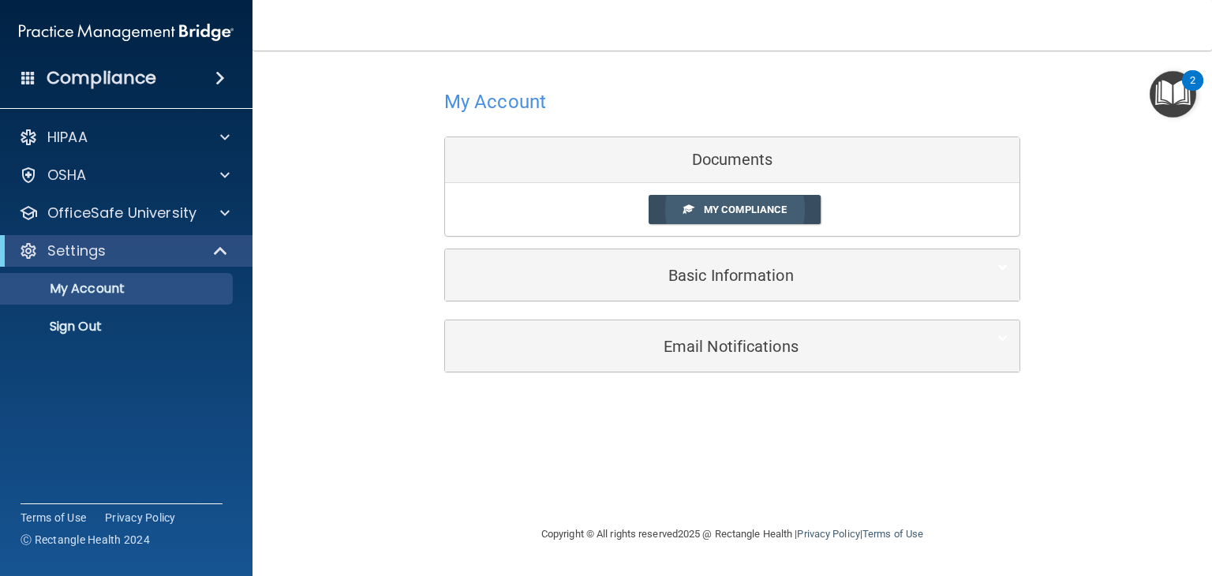
click at [670, 202] on link "My Compliance" at bounding box center [734, 209] width 173 height 29
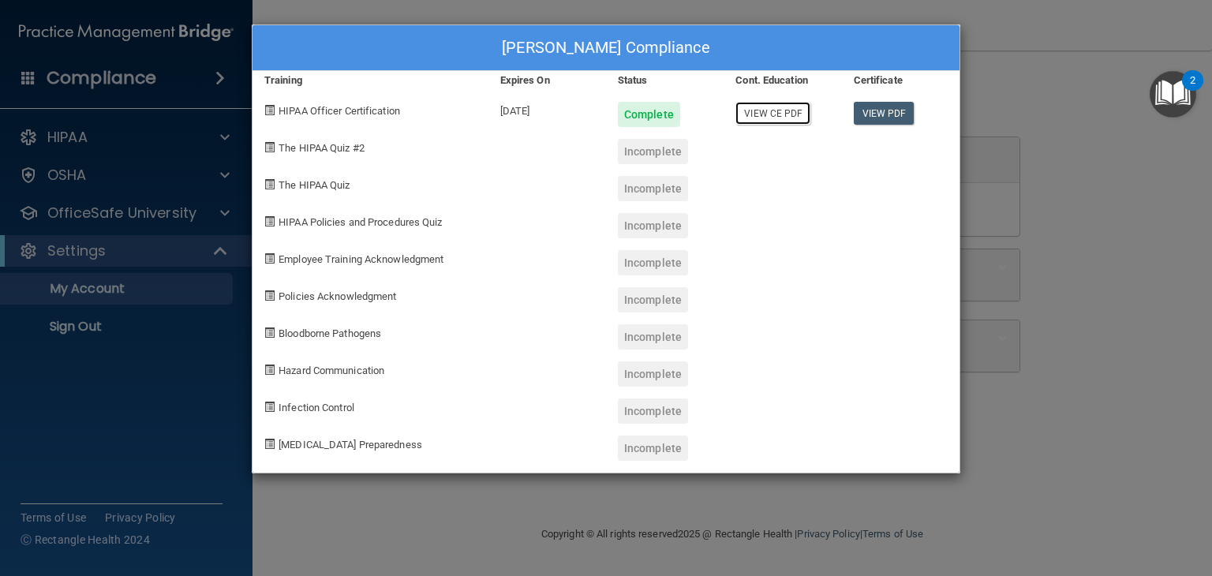
click at [778, 113] on link "View CE PDF" at bounding box center [772, 113] width 75 height 23
click at [1012, 112] on div "Niharika Tanneeru's Compliance Training Expires On Status Cont. Education Certi…" at bounding box center [606, 288] width 1212 height 576
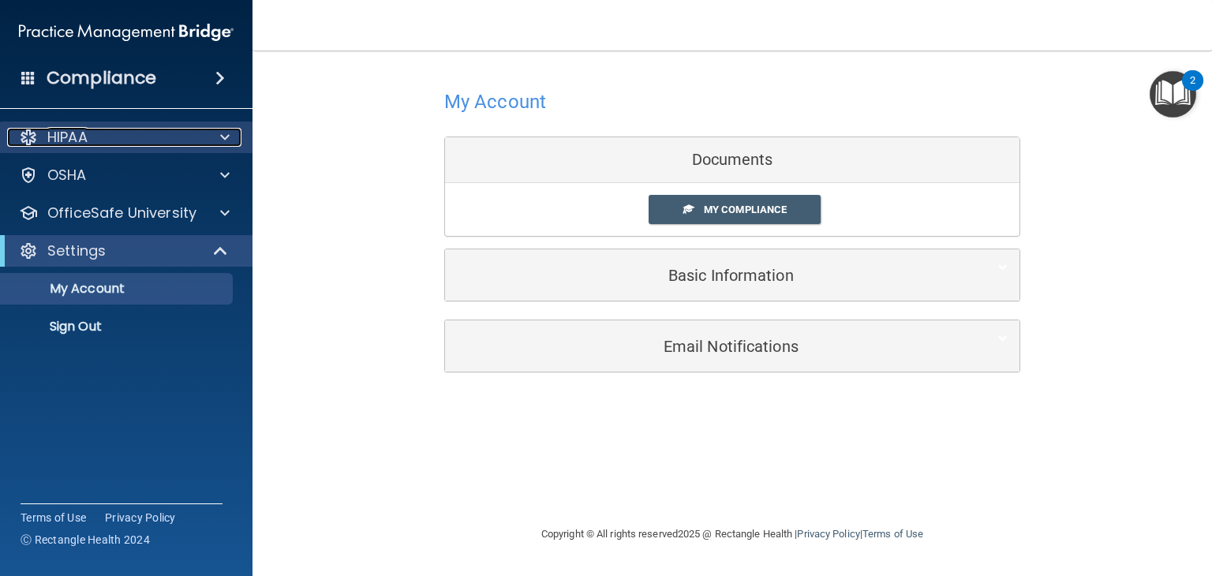
click at [79, 130] on p "HIPAA" at bounding box center [67, 137] width 40 height 19
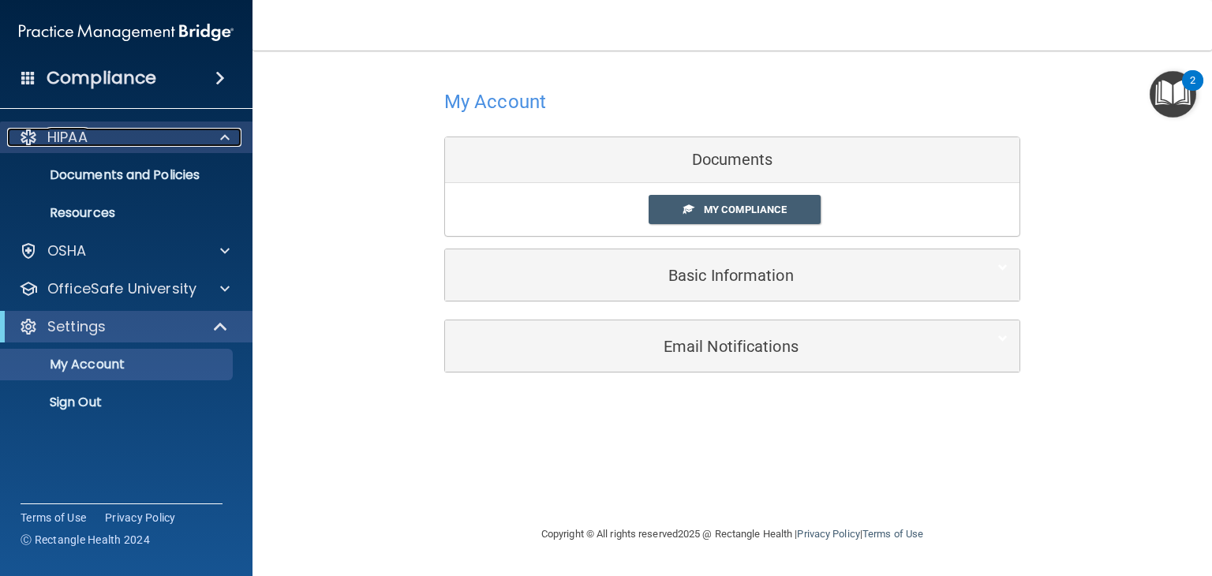
click at [68, 137] on p "HIPAA" at bounding box center [67, 137] width 40 height 19
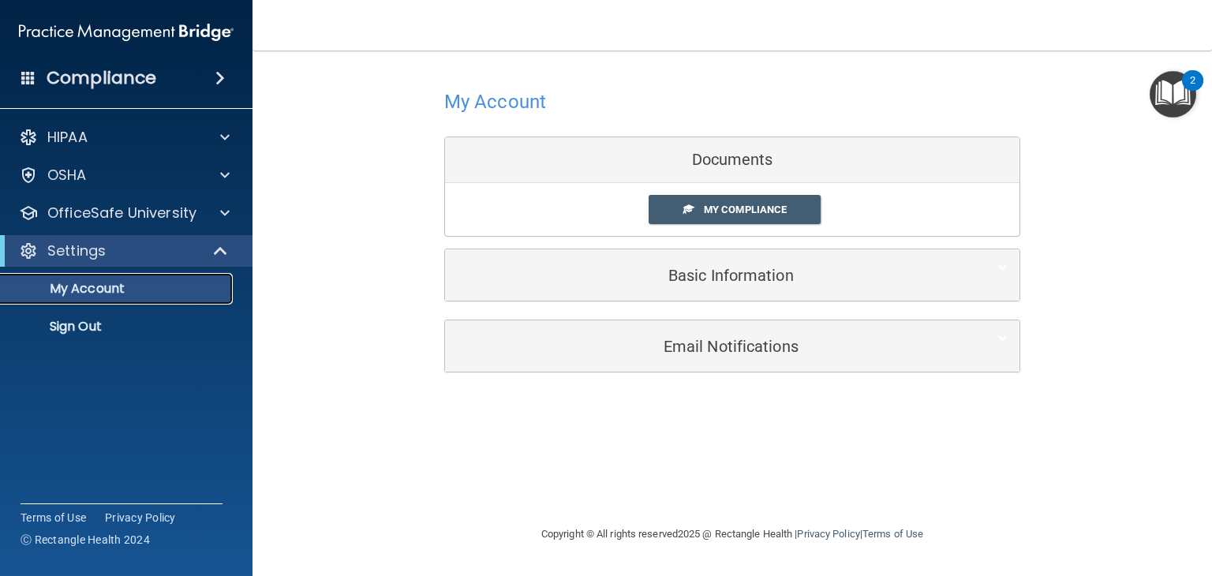
click at [103, 288] on p "My Account" at bounding box center [117, 289] width 215 height 16
click at [696, 174] on div "Documents" at bounding box center [732, 160] width 574 height 46
click at [730, 166] on div "Documents" at bounding box center [732, 160] width 574 height 46
click at [732, 206] on span "My Compliance" at bounding box center [745, 210] width 83 height 12
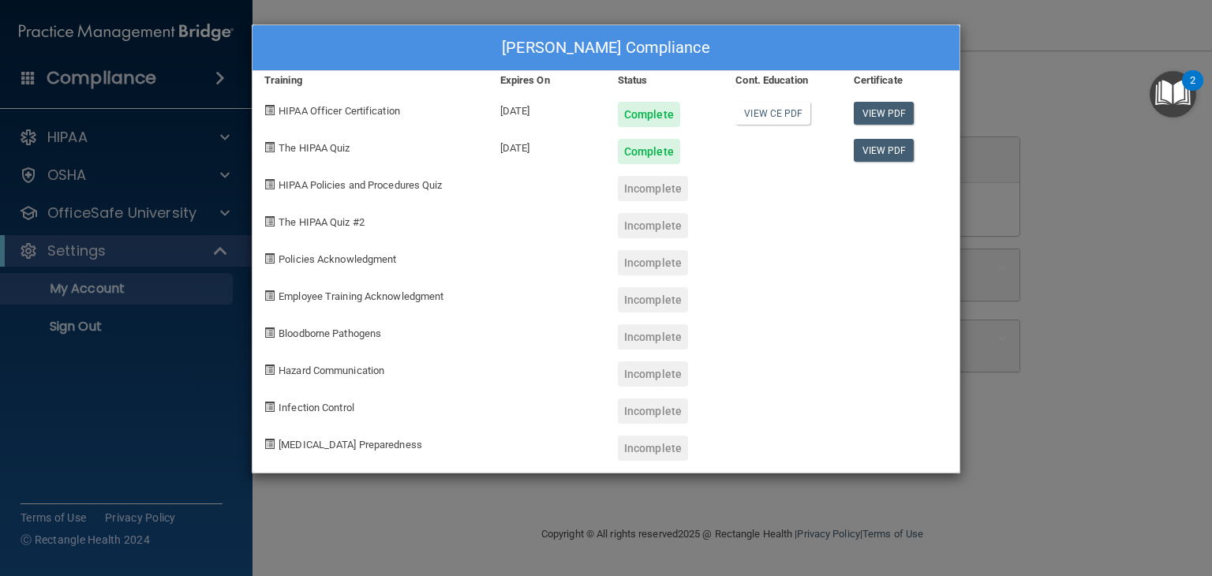
click at [1029, 144] on div "Niharika Tanneeru's Compliance Training Expires On Status Cont. Education Certi…" at bounding box center [606, 288] width 1212 height 576
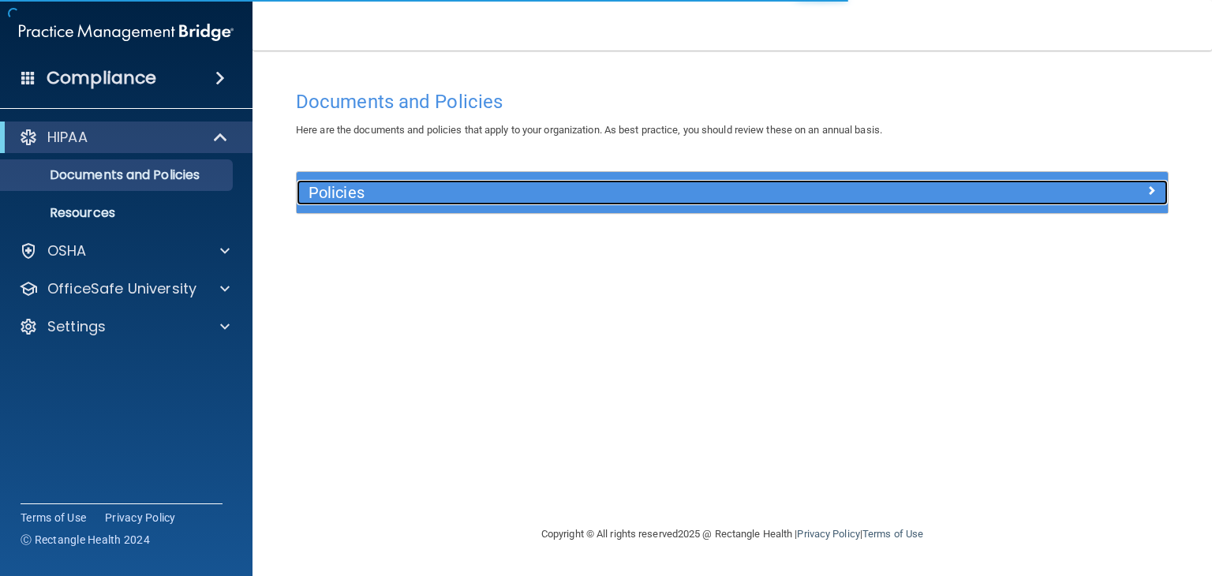
click at [473, 191] on h5 "Policies" at bounding box center [623, 192] width 630 height 17
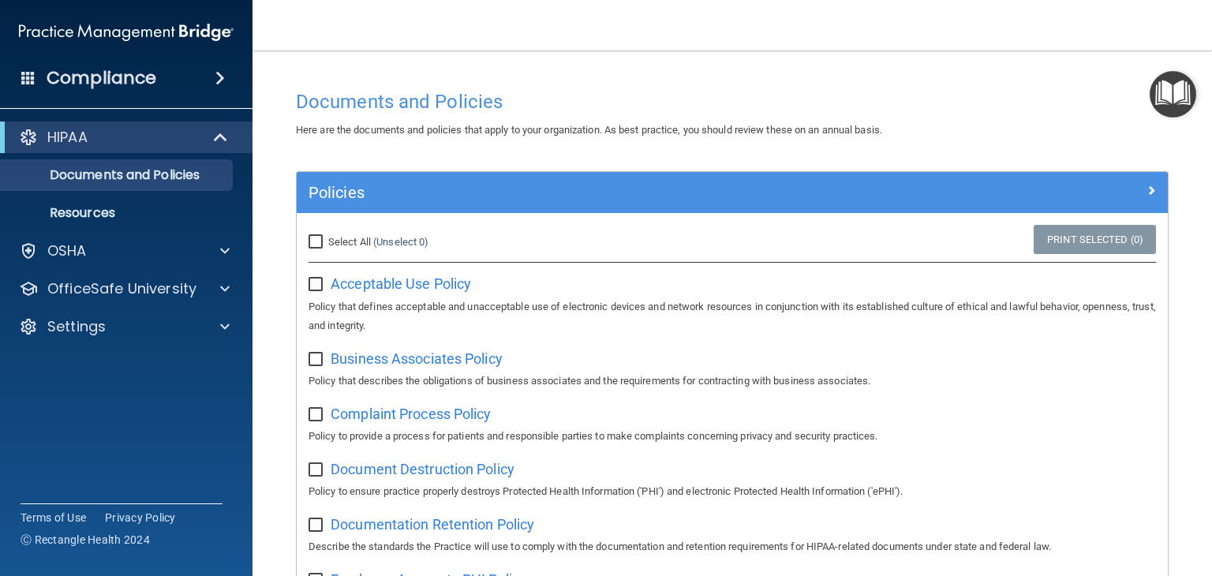
click at [90, 308] on div "HIPAA Documents and Policies Report an Incident Business Associates Emergency P…" at bounding box center [126, 235] width 253 height 240
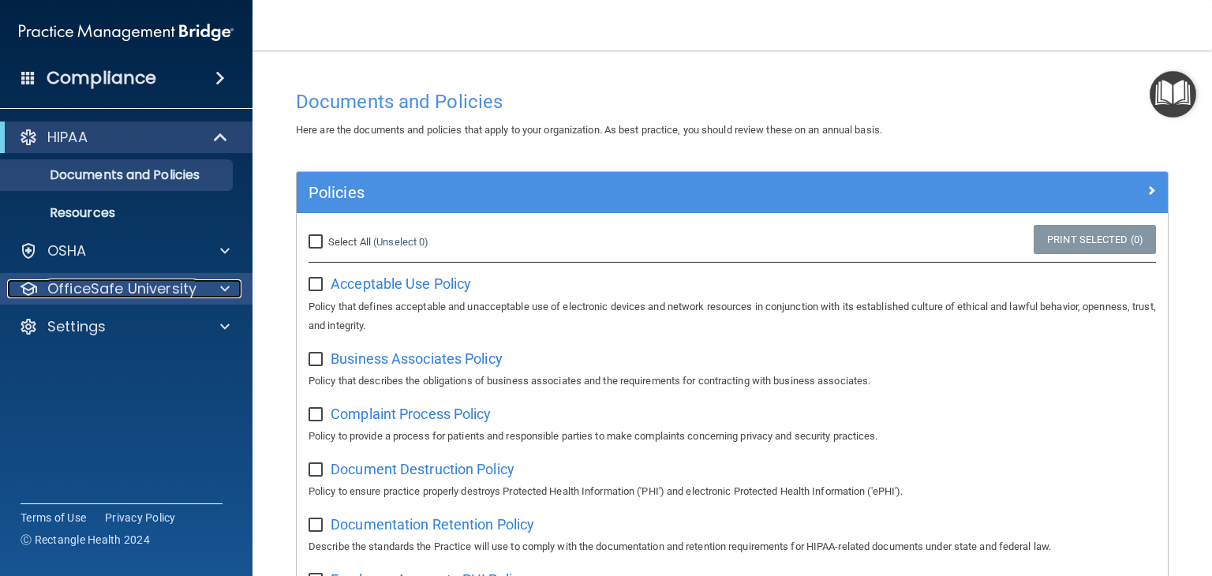
click at [84, 293] on p "OfficeSafe University" at bounding box center [121, 288] width 149 height 19
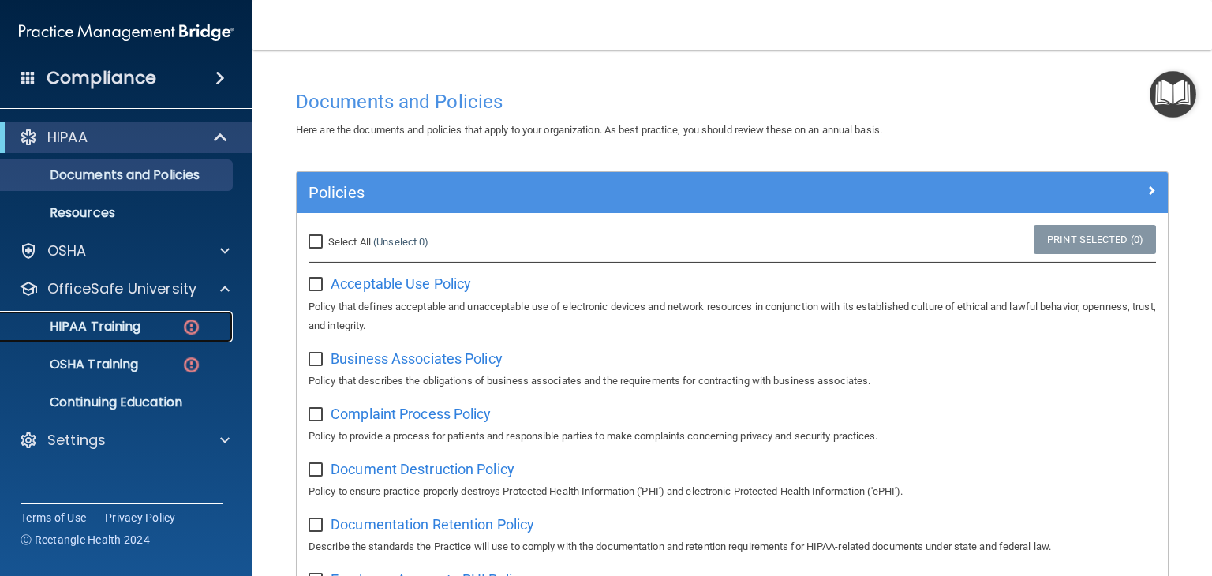
click at [110, 323] on p "HIPAA Training" at bounding box center [75, 327] width 130 height 16
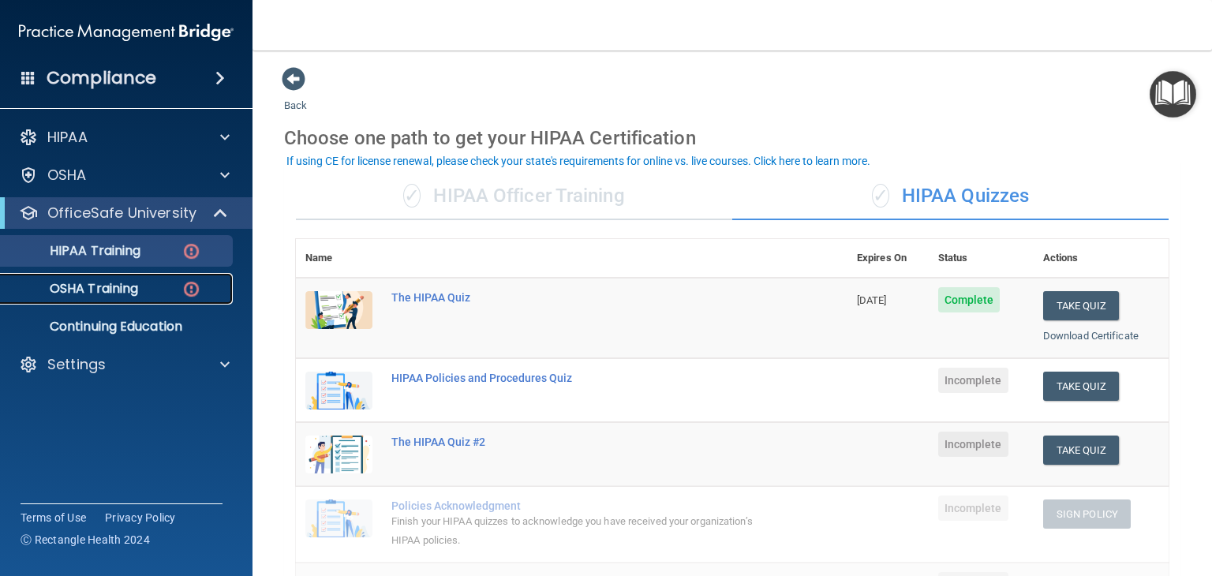
click at [126, 285] on p "OSHA Training" at bounding box center [74, 289] width 128 height 16
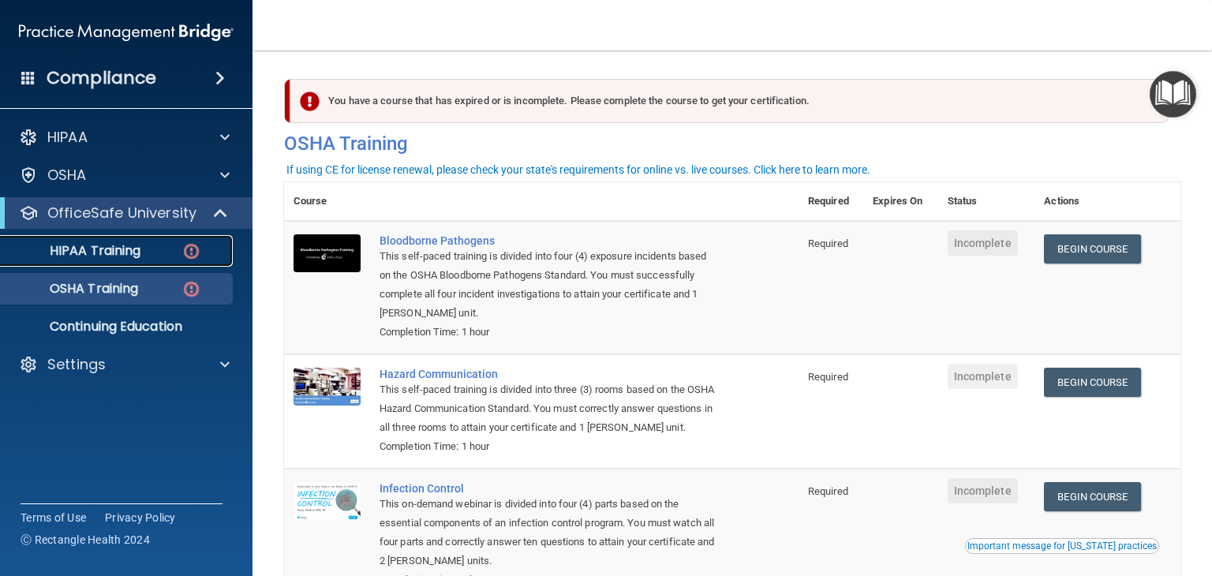
click at [159, 245] on div "HIPAA Training" at bounding box center [117, 251] width 215 height 16
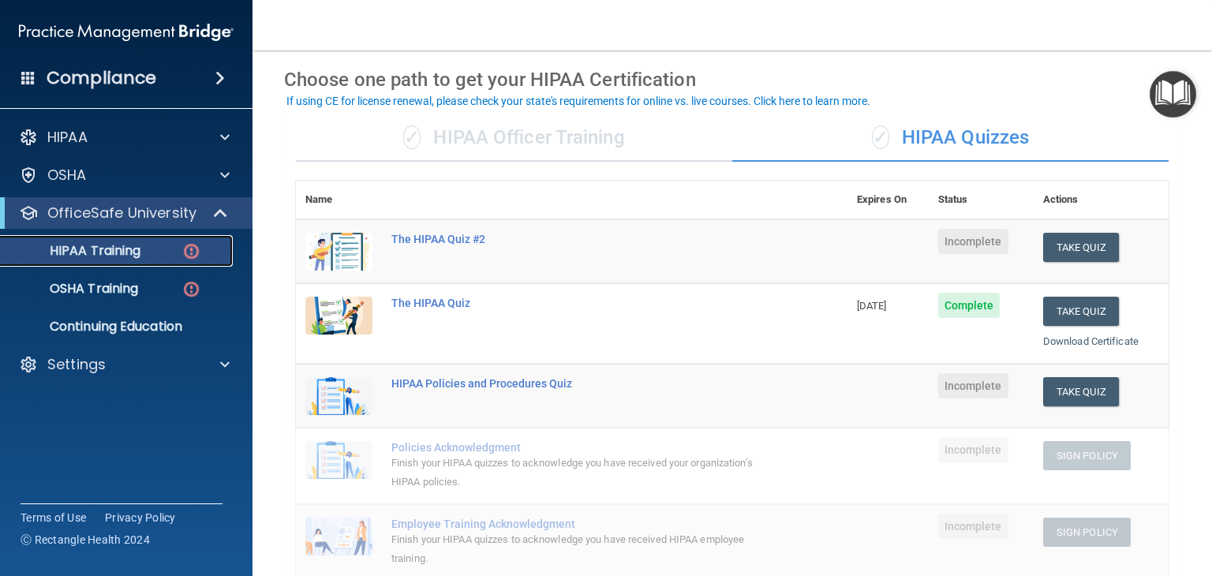
scroll to position [60, 0]
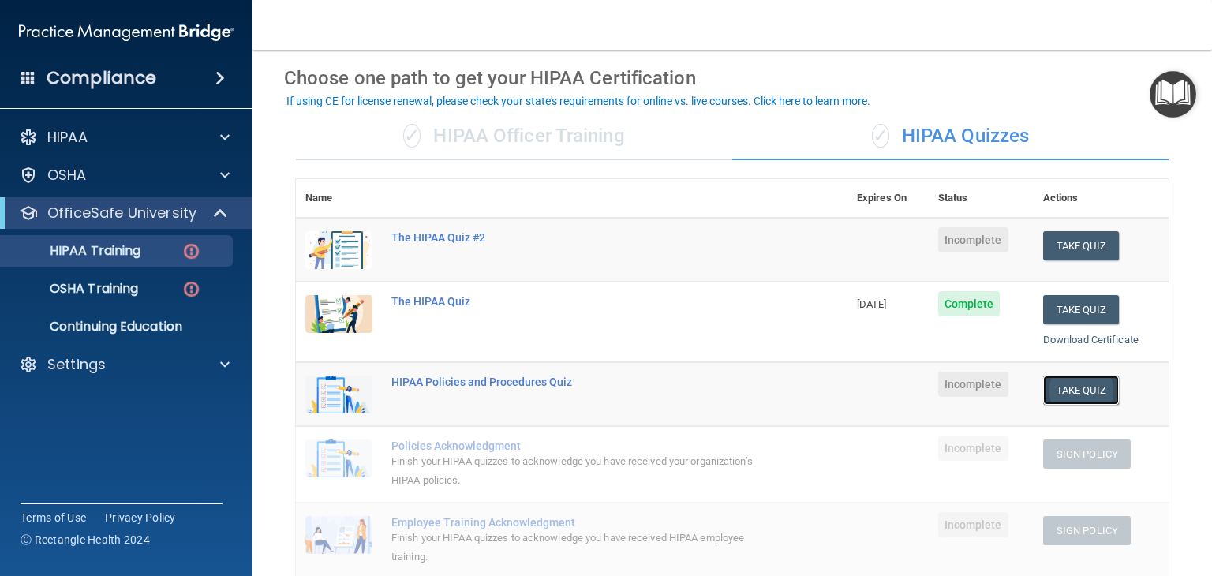
click at [1075, 389] on button "Take Quiz" at bounding box center [1081, 390] width 76 height 29
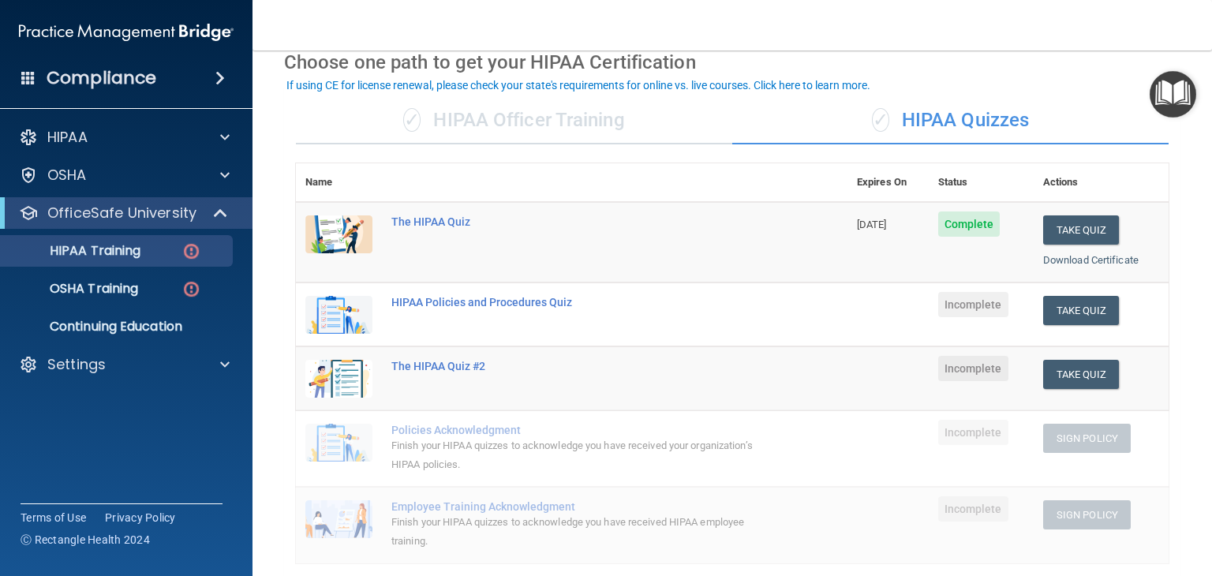
scroll to position [76, 0]
click at [1095, 301] on button "Take Quiz" at bounding box center [1081, 310] width 76 height 29
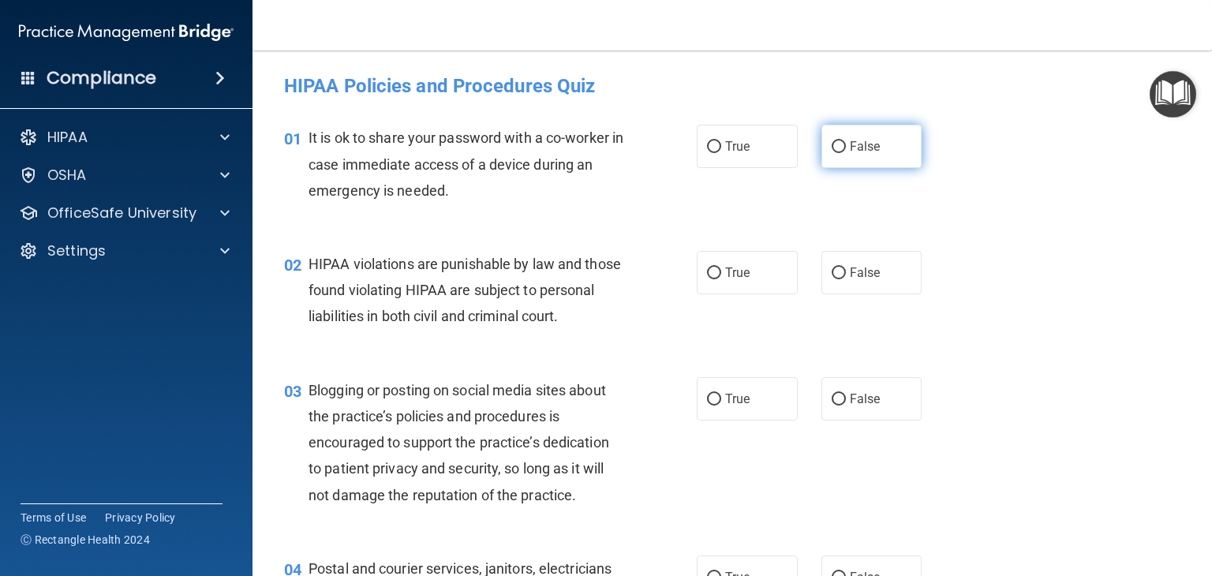
click at [874, 157] on label "False" at bounding box center [871, 146] width 101 height 43
click at [846, 153] on input "False" at bounding box center [839, 147] width 14 height 12
radio input "true"
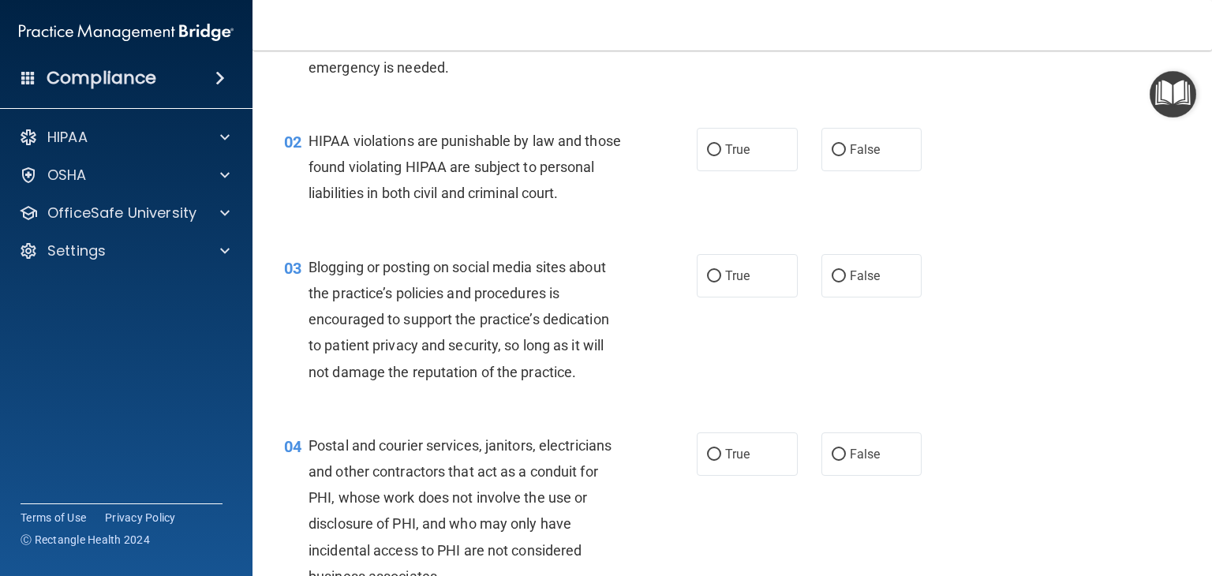
scroll to position [125, 0]
click at [753, 151] on label "True" at bounding box center [747, 147] width 101 height 43
click at [721, 151] on input "True" at bounding box center [714, 149] width 14 height 12
radio input "true"
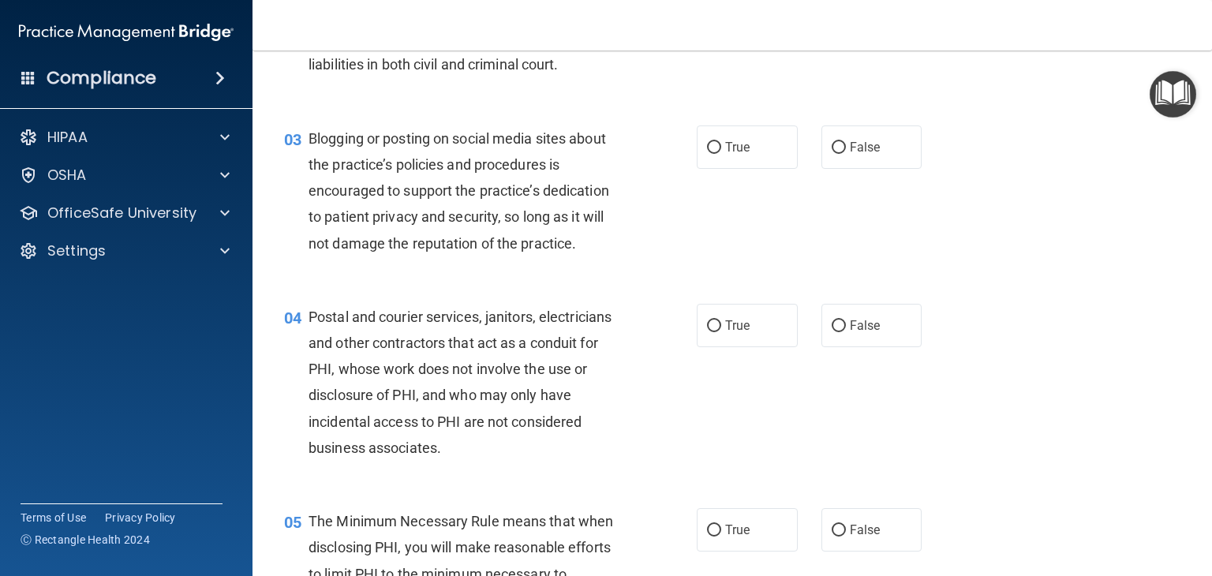
scroll to position [265, 0]
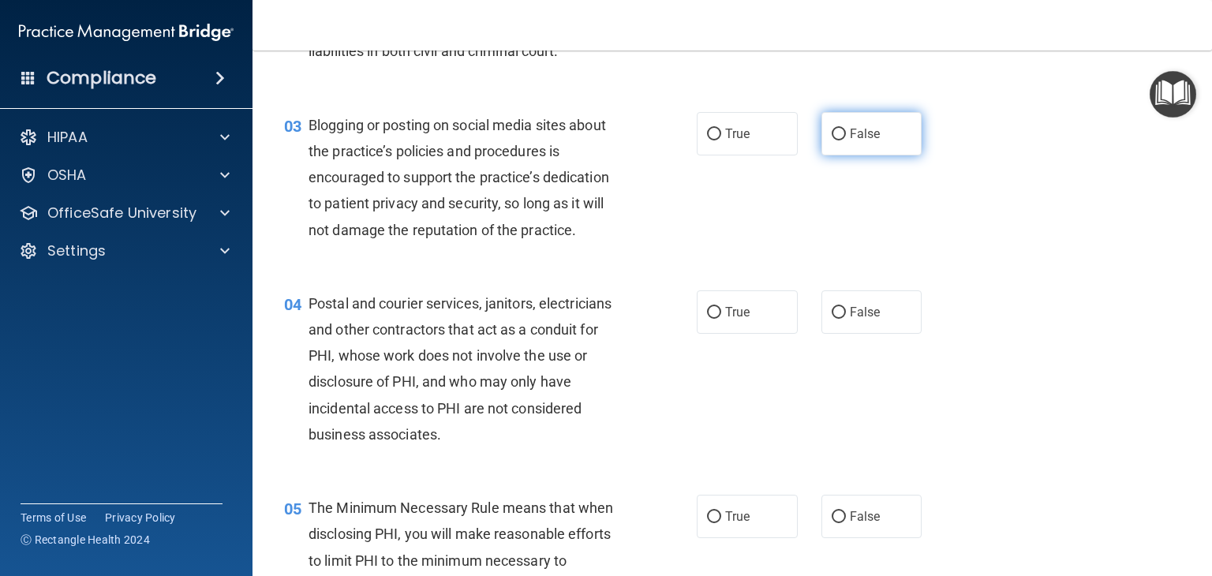
click at [875, 155] on label "False" at bounding box center [871, 133] width 101 height 43
click at [846, 140] on input "False" at bounding box center [839, 135] width 14 height 12
radio input "true"
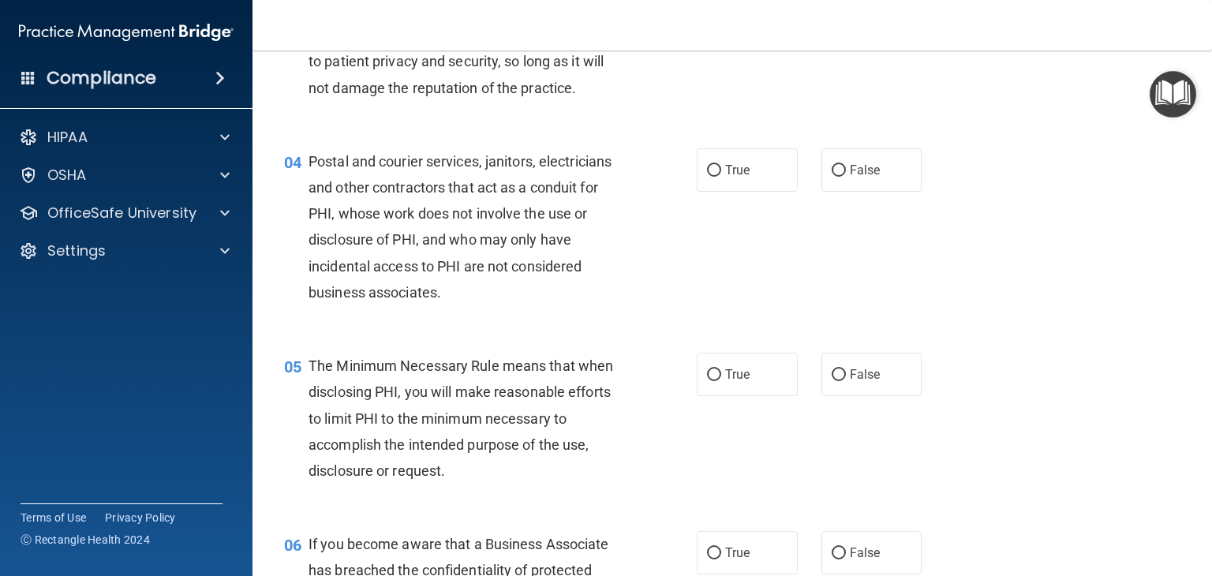
scroll to position [407, 0]
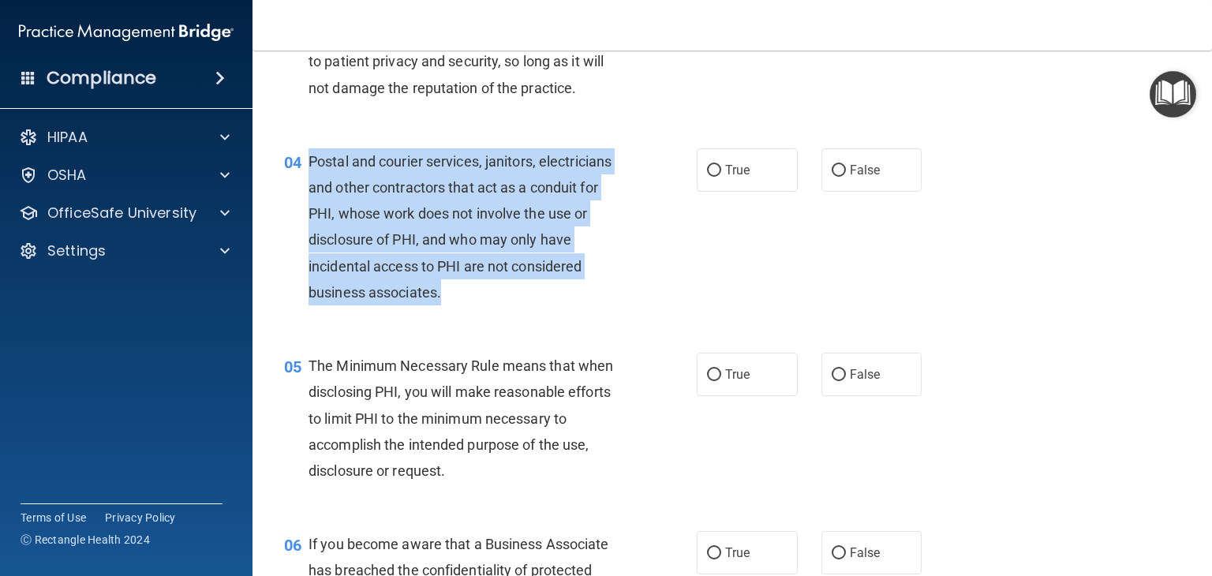
drag, startPoint x: 448, startPoint y: 319, endPoint x: 307, endPoint y: 187, distance: 193.1
click at [307, 187] on div "04 Postal and courier services, janitors, electricians and other contractors th…" at bounding box center [490, 230] width 460 height 165
copy div "Postal and courier services, janitors, electricians and other contractors that …"
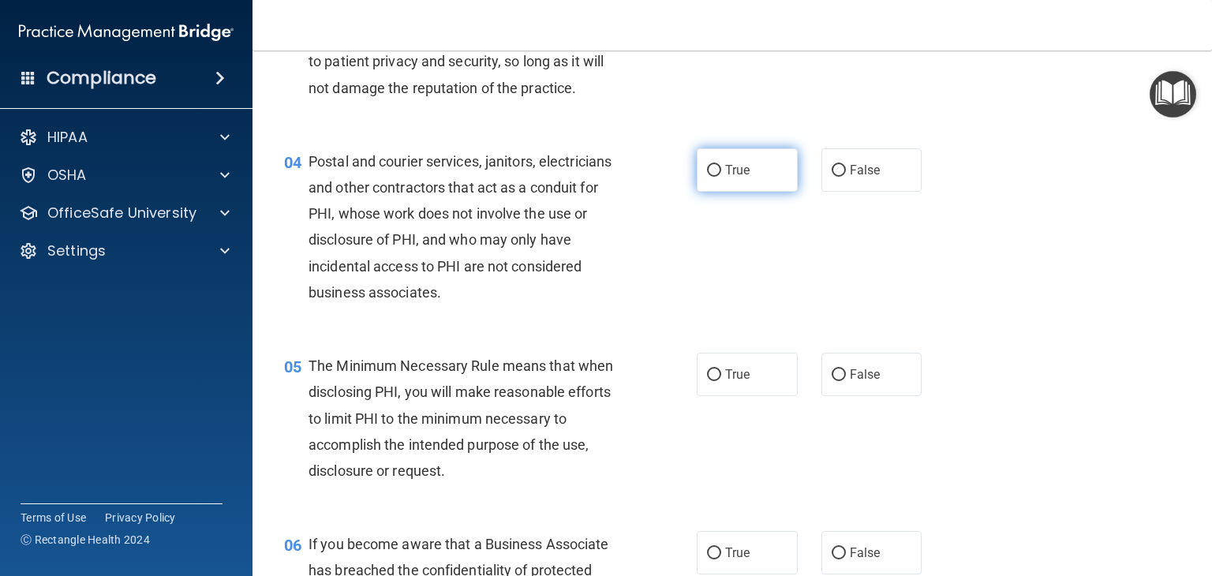
click at [716, 192] on label "True" at bounding box center [747, 169] width 101 height 43
click at [716, 177] on input "True" at bounding box center [714, 171] width 14 height 12
radio input "true"
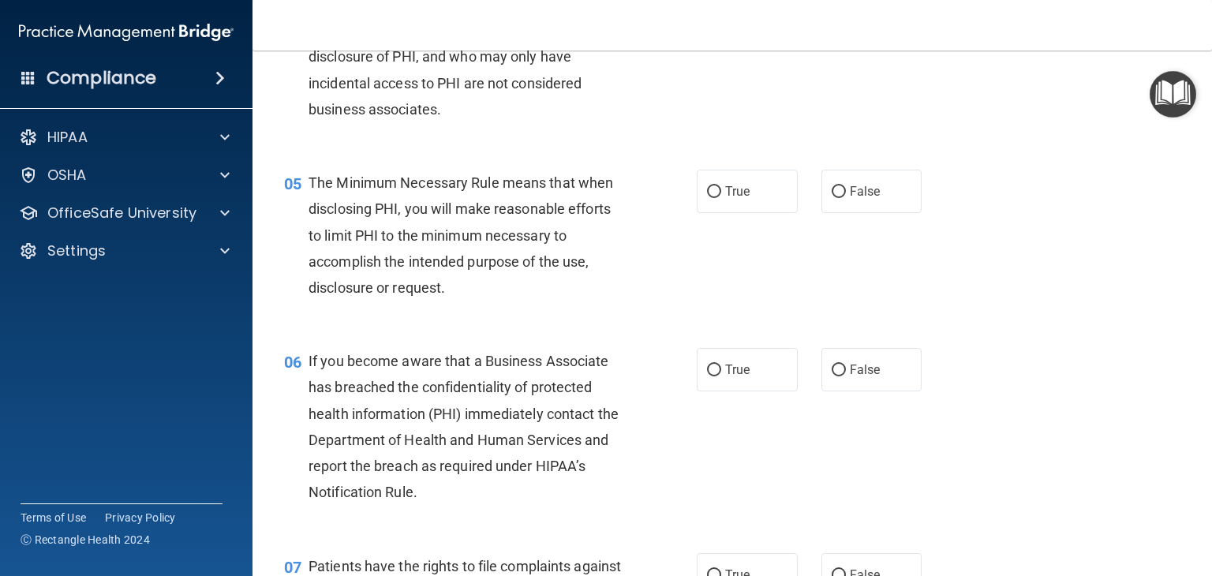
scroll to position [589, 0]
click at [735, 215] on label "True" at bounding box center [747, 192] width 101 height 43
click at [721, 200] on input "True" at bounding box center [714, 194] width 14 height 12
radio input "true"
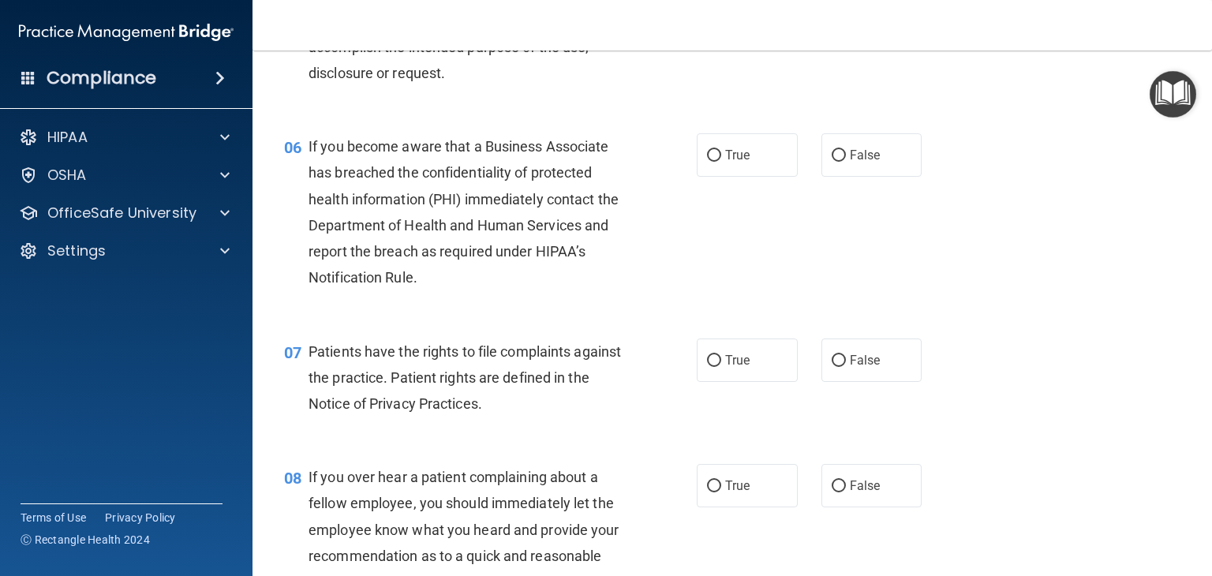
scroll to position [819, 0]
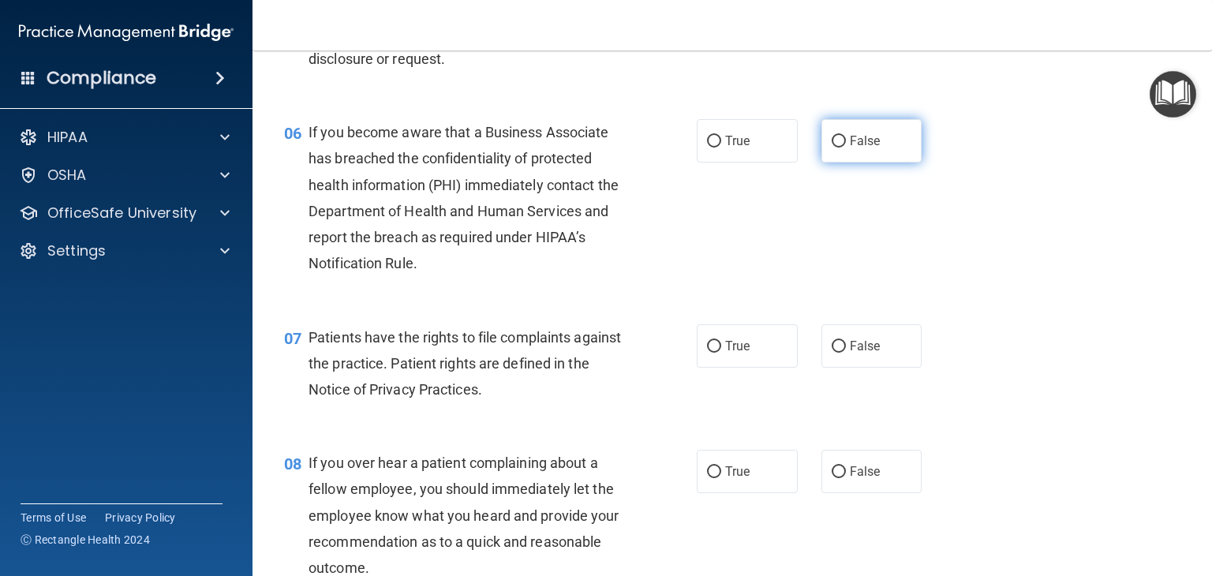
click at [827, 163] on label "False" at bounding box center [871, 140] width 101 height 43
click at [832, 148] on input "False" at bounding box center [839, 142] width 14 height 12
radio input "true"
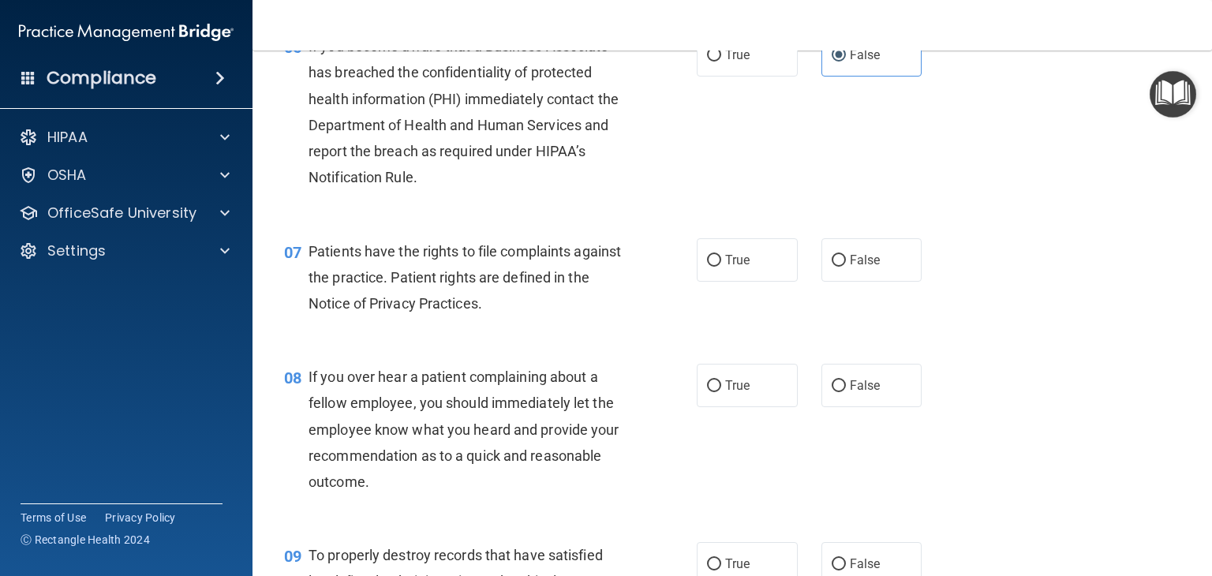
scroll to position [898, 0]
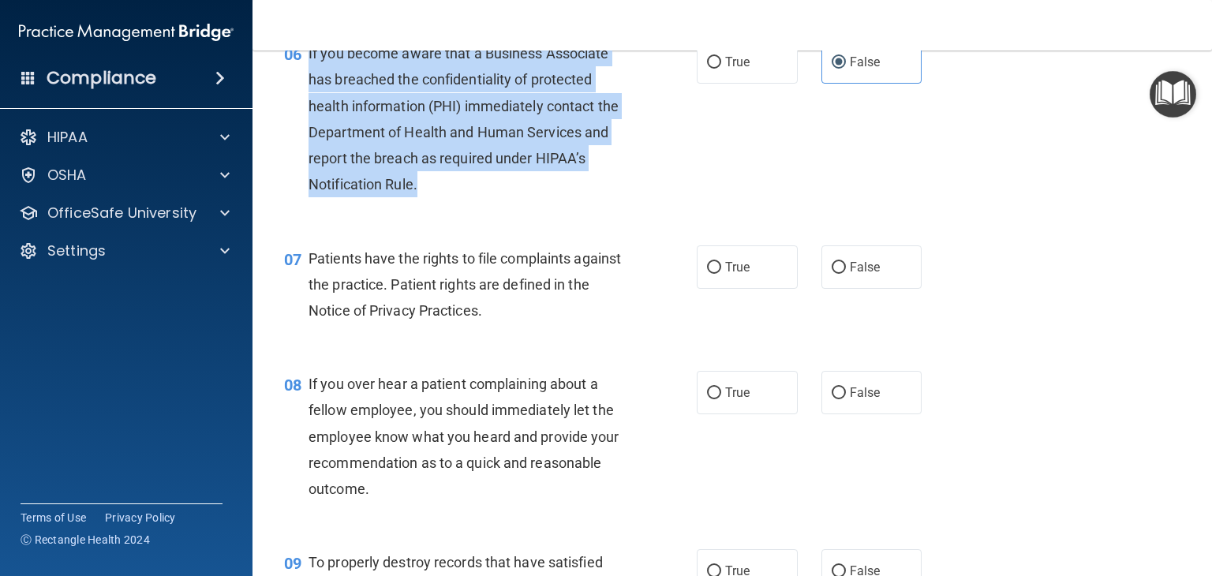
drag, startPoint x: 423, startPoint y: 217, endPoint x: 306, endPoint y: 68, distance: 189.4
click at [306, 68] on div "06 If you become aware that a Business Associate has breached the confidentiali…" at bounding box center [490, 122] width 460 height 165
copy div "If you become aware that a Business Associate has breached the confidentiality …"
click at [533, 205] on div "06 If you become aware that a Business Associate has breached the confidentiali…" at bounding box center [490, 122] width 460 height 165
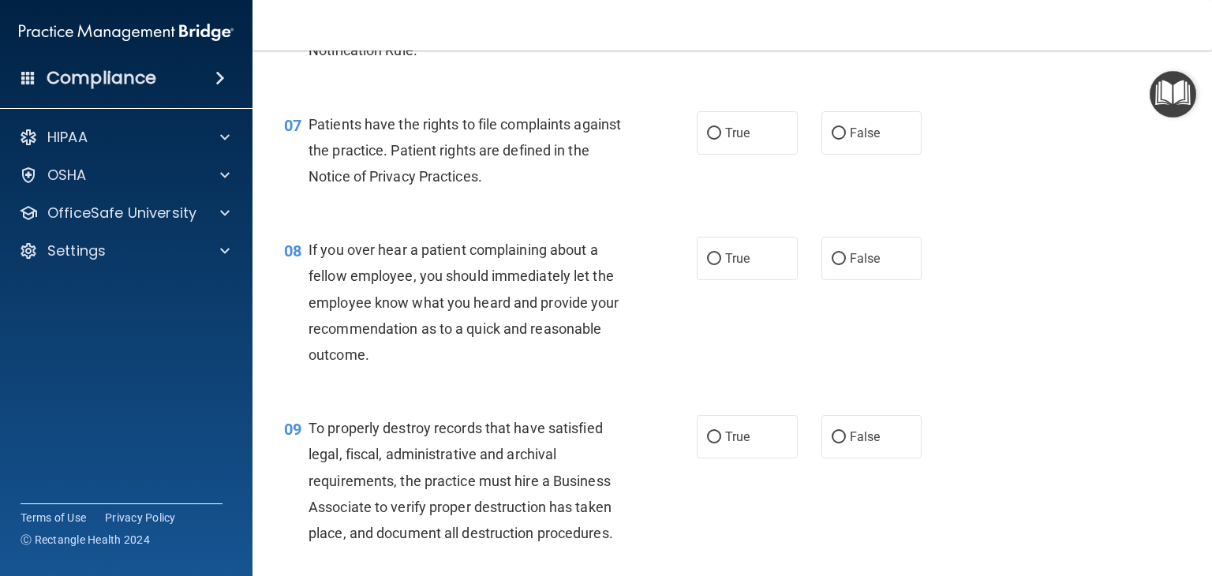
scroll to position [1043, 0]
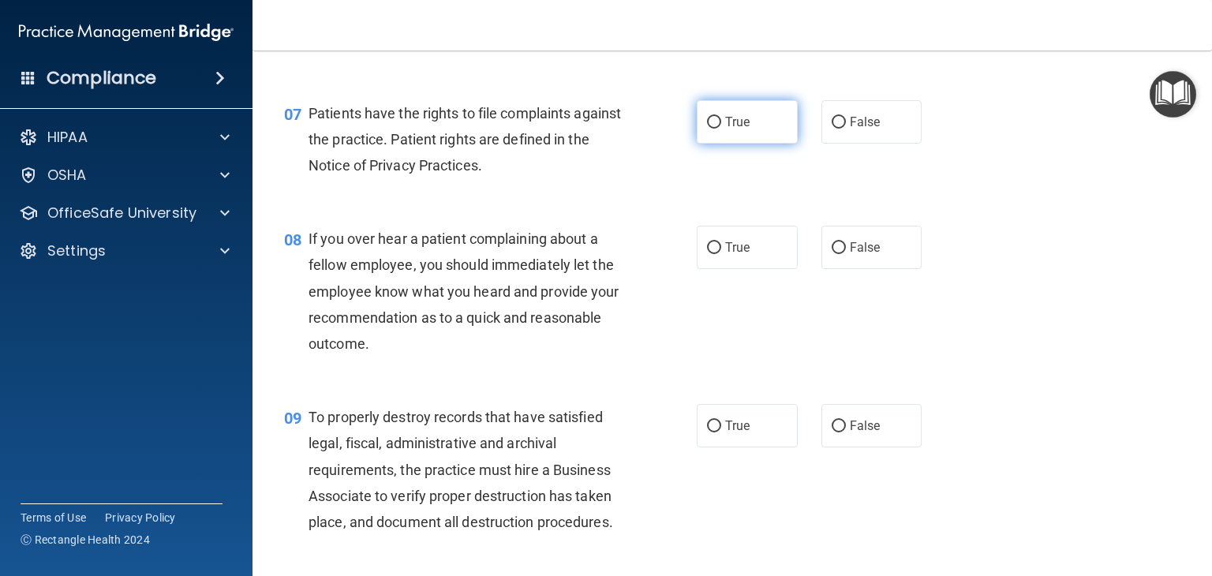
click at [707, 144] on label "True" at bounding box center [747, 121] width 101 height 43
click at [707, 129] on input "True" at bounding box center [714, 123] width 14 height 12
radio input "true"
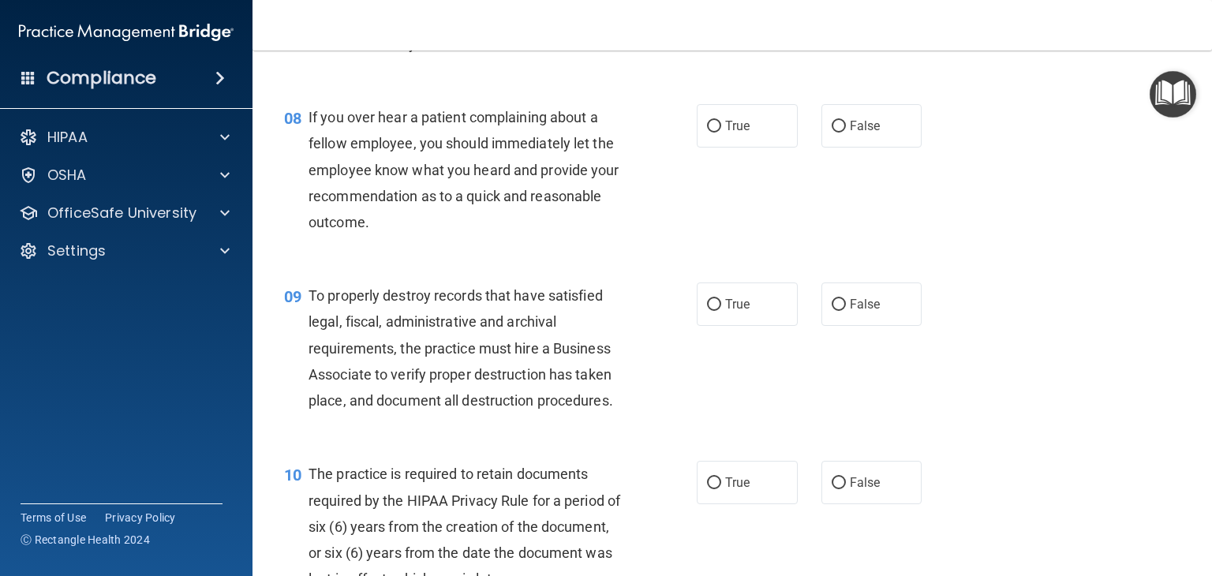
scroll to position [1166, 0]
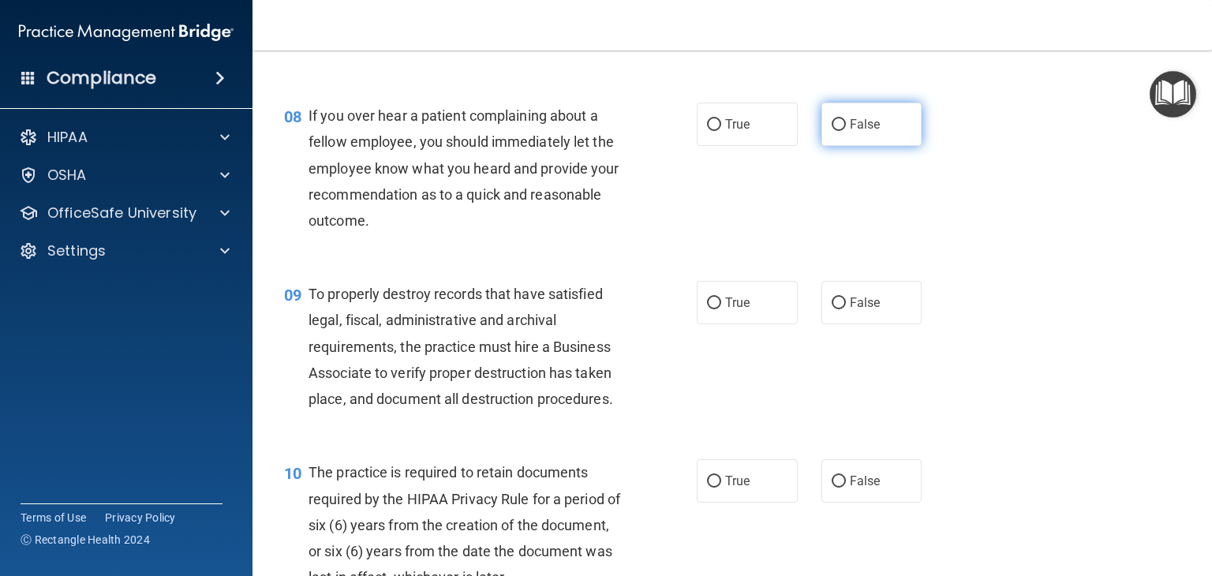
click at [861, 132] on span "False" at bounding box center [865, 124] width 31 height 15
click at [846, 131] on input "False" at bounding box center [839, 125] width 14 height 12
radio input "true"
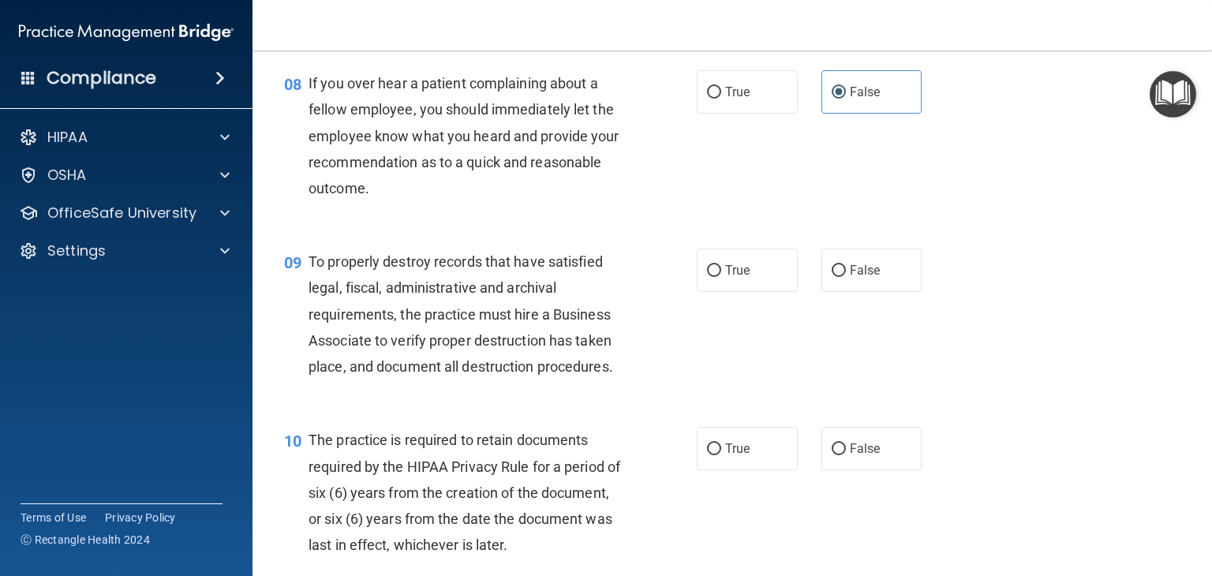
scroll to position [1198, 0]
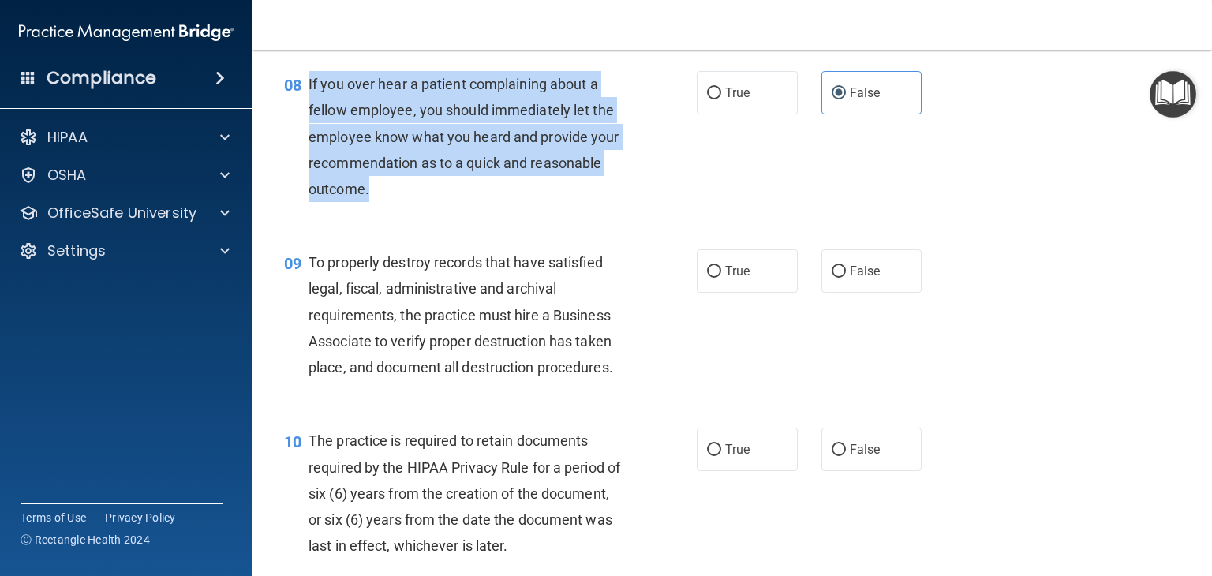
drag, startPoint x: 383, startPoint y: 223, endPoint x: 308, endPoint y: 111, distance: 135.2
click at [308, 111] on div "If you over hear a patient complaining about a fellow employee, you should imme…" at bounding box center [471, 136] width 327 height 131
copy span "If you over hear a patient complaining about a fellow employee, you should imme…"
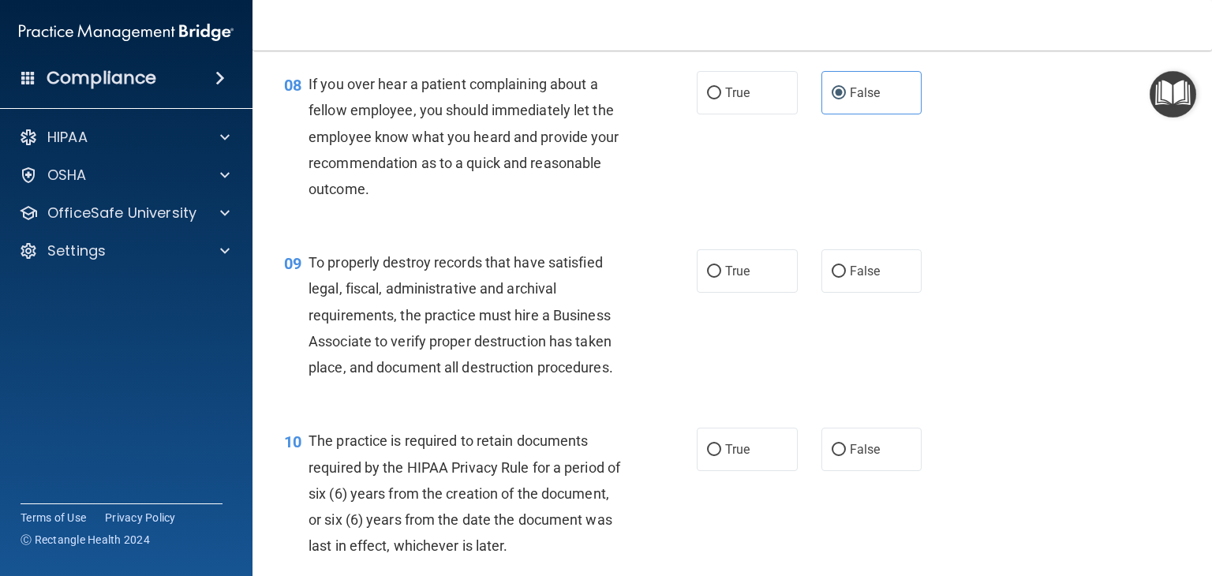
click at [551, 230] on div "08 If you over hear a patient complaining about a fellow employee, you should i…" at bounding box center [732, 140] width 920 height 178
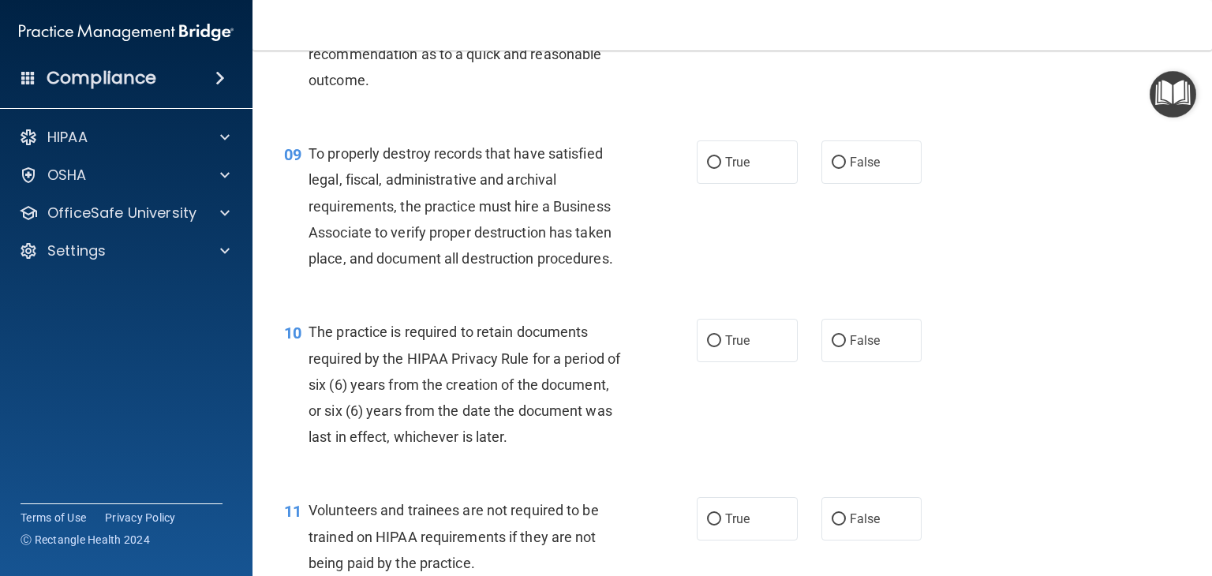
scroll to position [1311, 0]
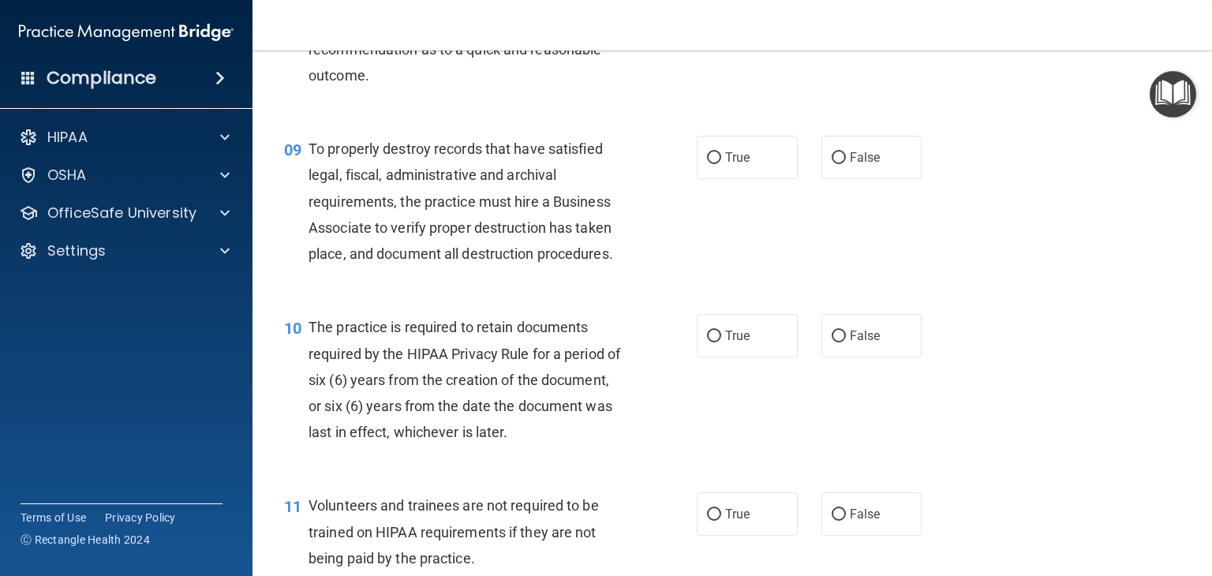
click at [761, 208] on div "09 To properly destroy records that have satisfied legal, fiscal, administrativ…" at bounding box center [732, 205] width 920 height 178
click at [750, 179] on label "True" at bounding box center [747, 157] width 101 height 43
click at [721, 164] on input "True" at bounding box center [714, 158] width 14 height 12
radio input "true"
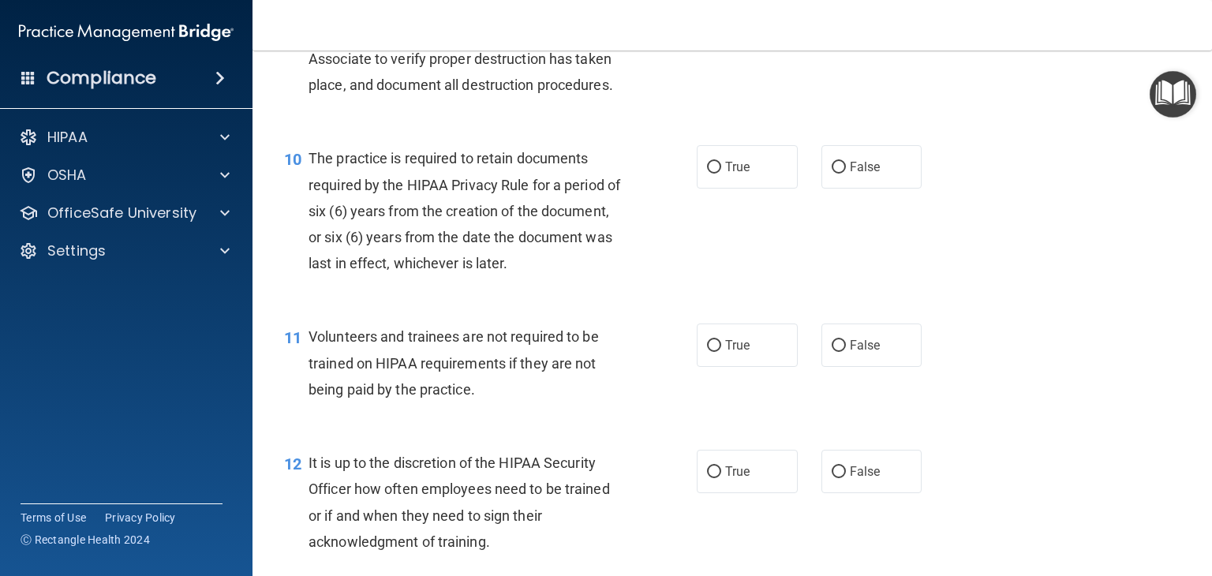
scroll to position [1480, 0]
click at [713, 189] on label "True" at bounding box center [747, 166] width 101 height 43
click at [713, 174] on input "True" at bounding box center [714, 168] width 14 height 12
radio input "true"
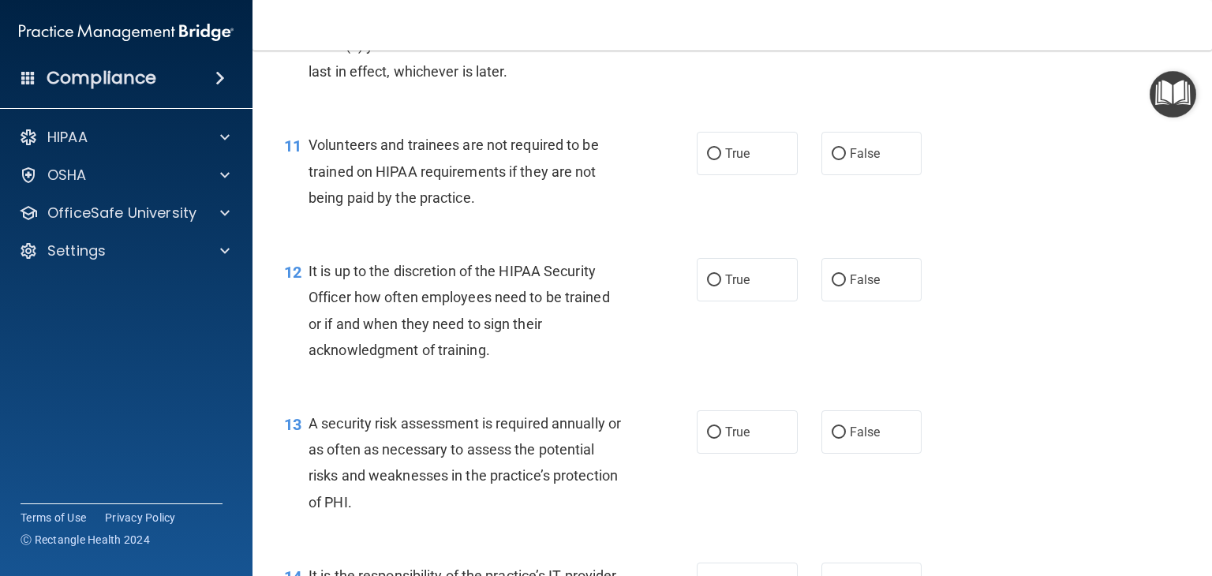
scroll to position [1675, 0]
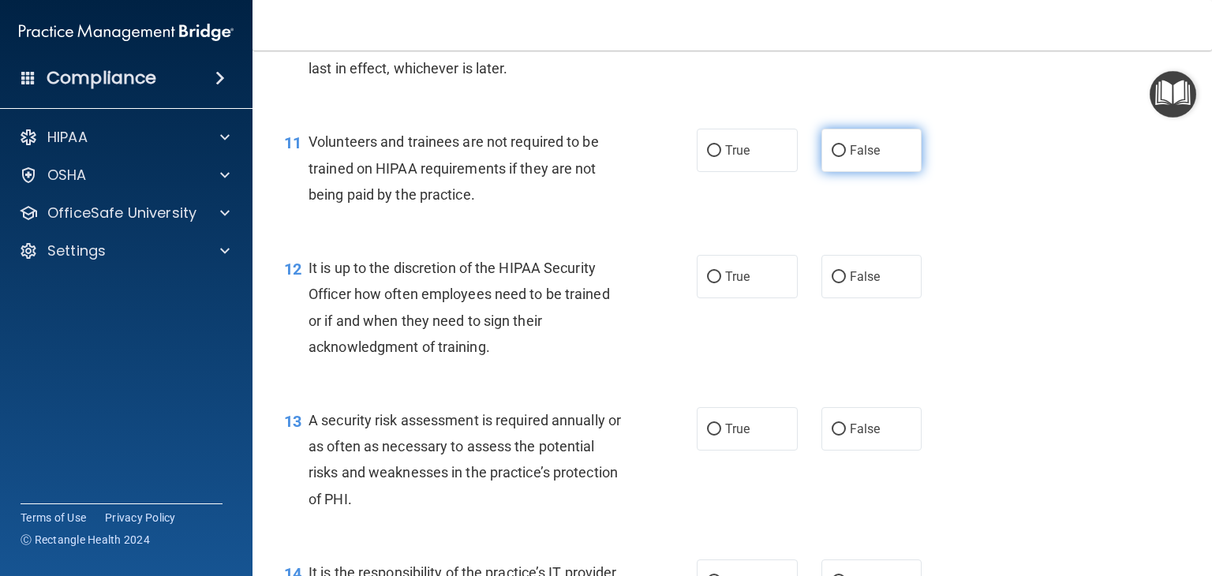
click at [888, 172] on label "False" at bounding box center [871, 150] width 101 height 43
click at [846, 157] on input "False" at bounding box center [839, 151] width 14 height 12
radio input "true"
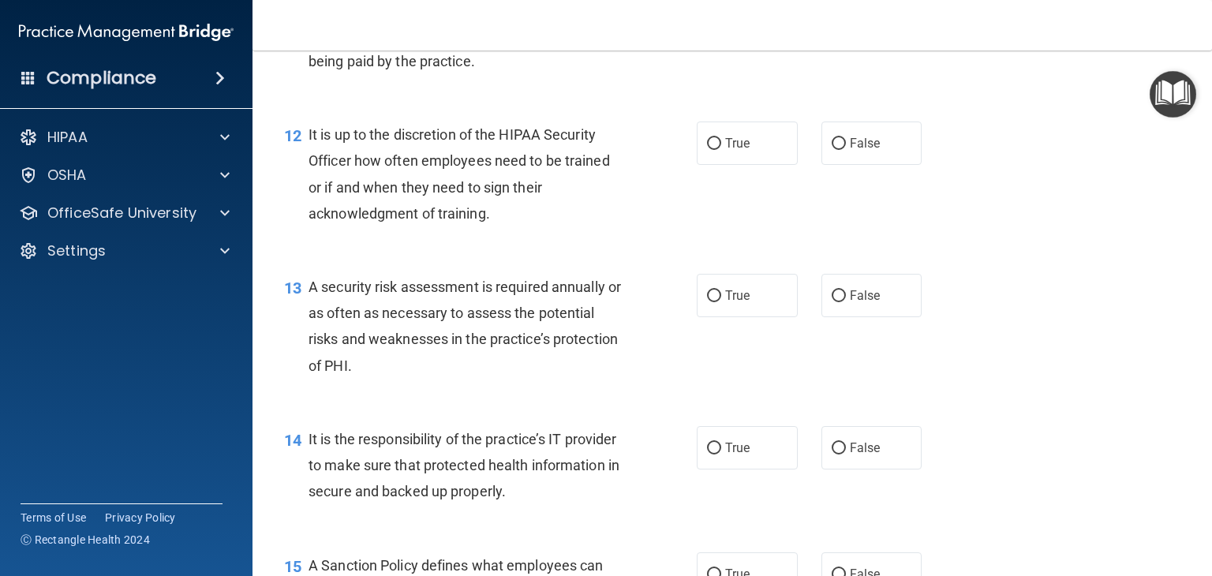
scroll to position [1811, 0]
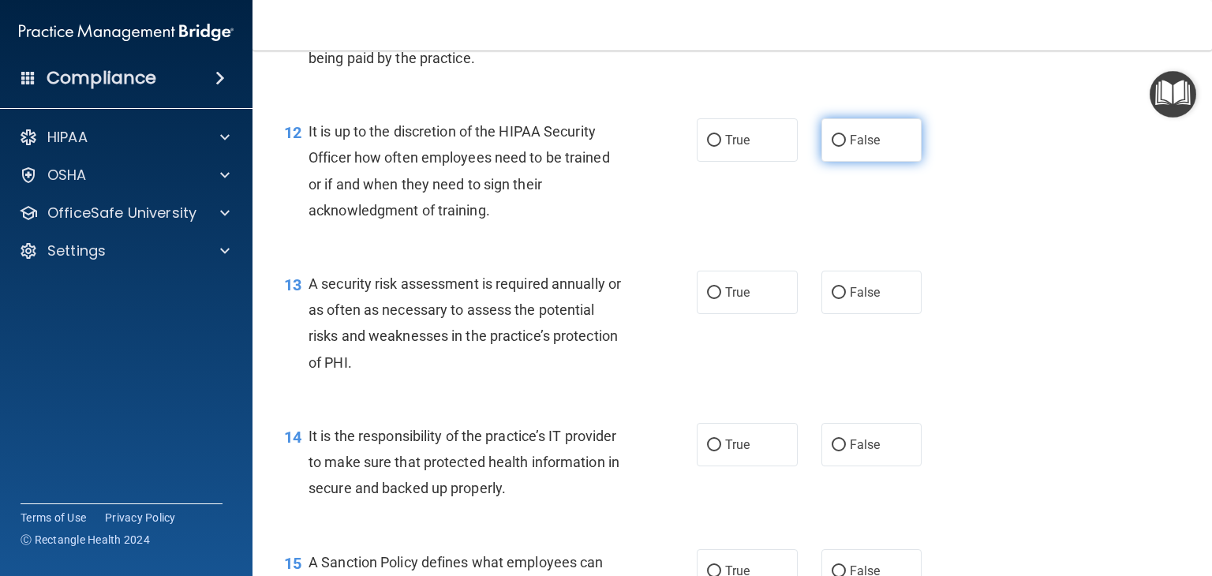
click at [835, 147] on input "False" at bounding box center [839, 141] width 14 height 12
radio input "true"
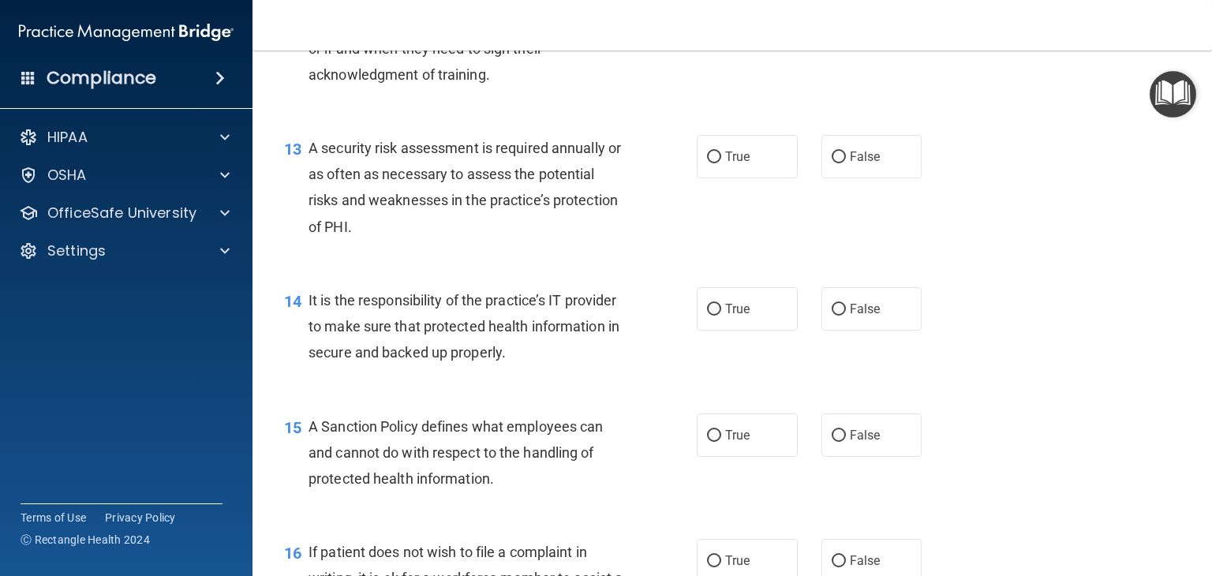
scroll to position [1979, 0]
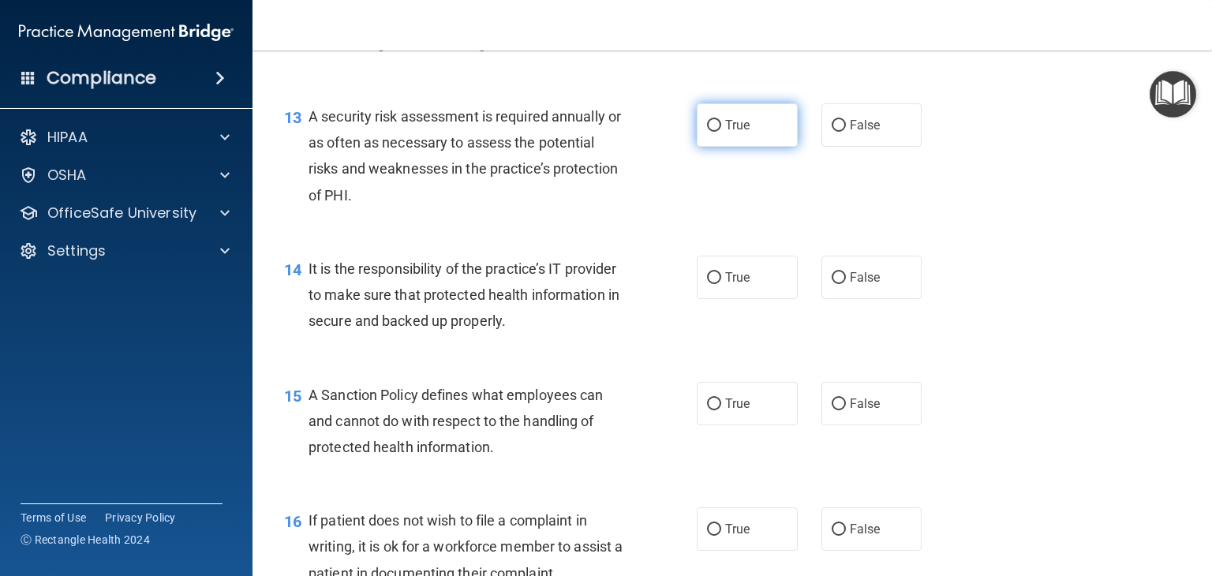
click at [719, 147] on label "True" at bounding box center [747, 124] width 101 height 43
click at [719, 132] on input "True" at bounding box center [714, 126] width 14 height 12
radio input "true"
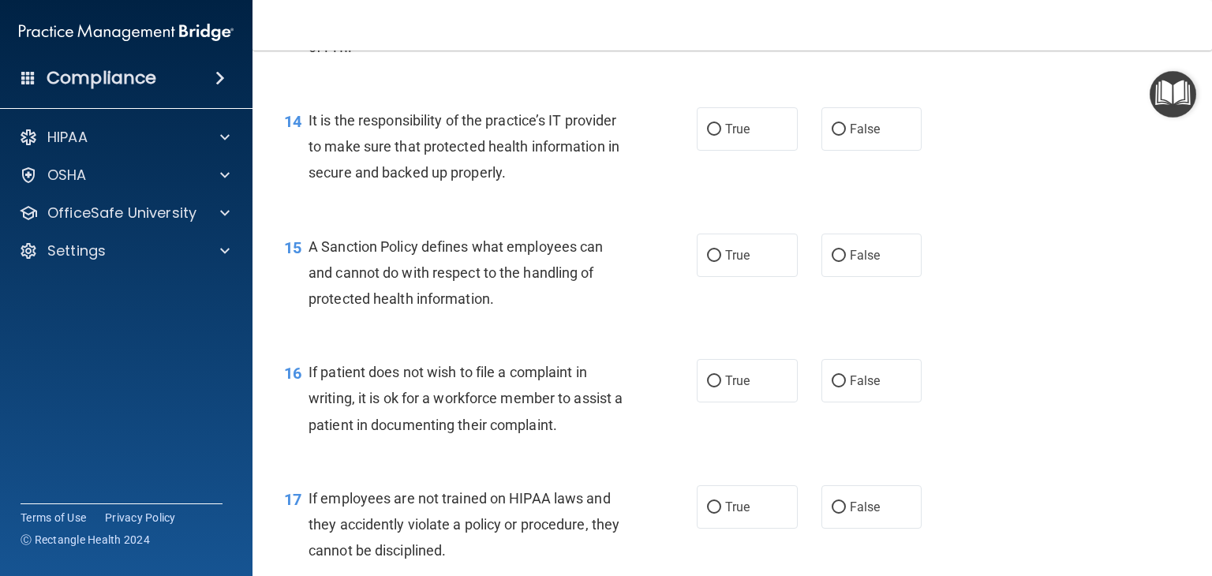
scroll to position [2136, 0]
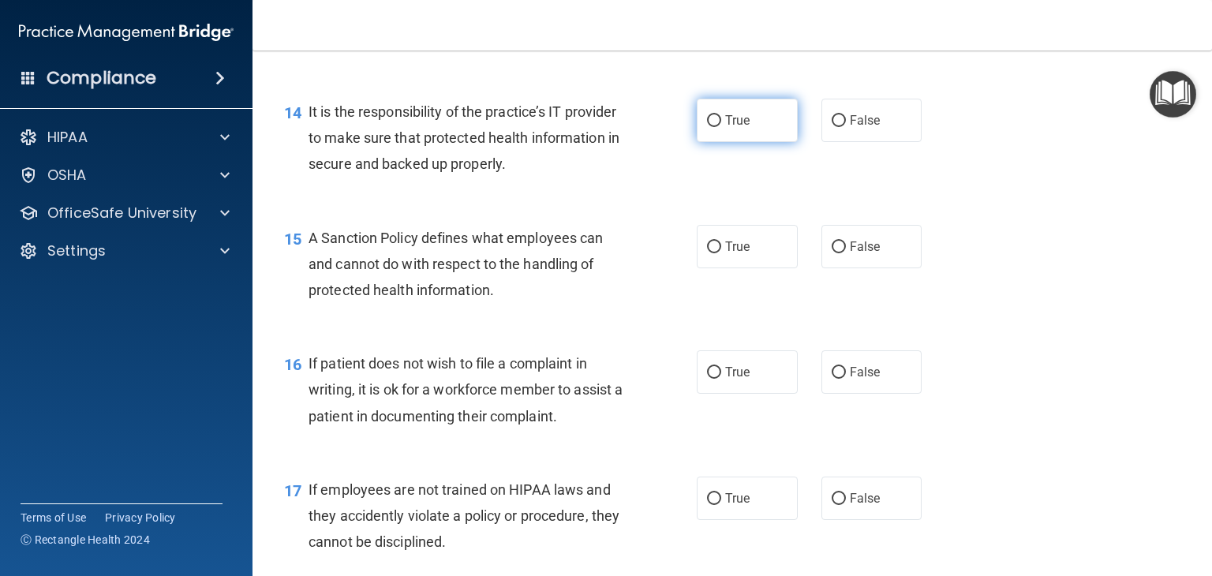
click at [730, 128] on span "True" at bounding box center [737, 120] width 24 height 15
click at [721, 127] on input "True" at bounding box center [714, 121] width 14 height 12
radio input "true"
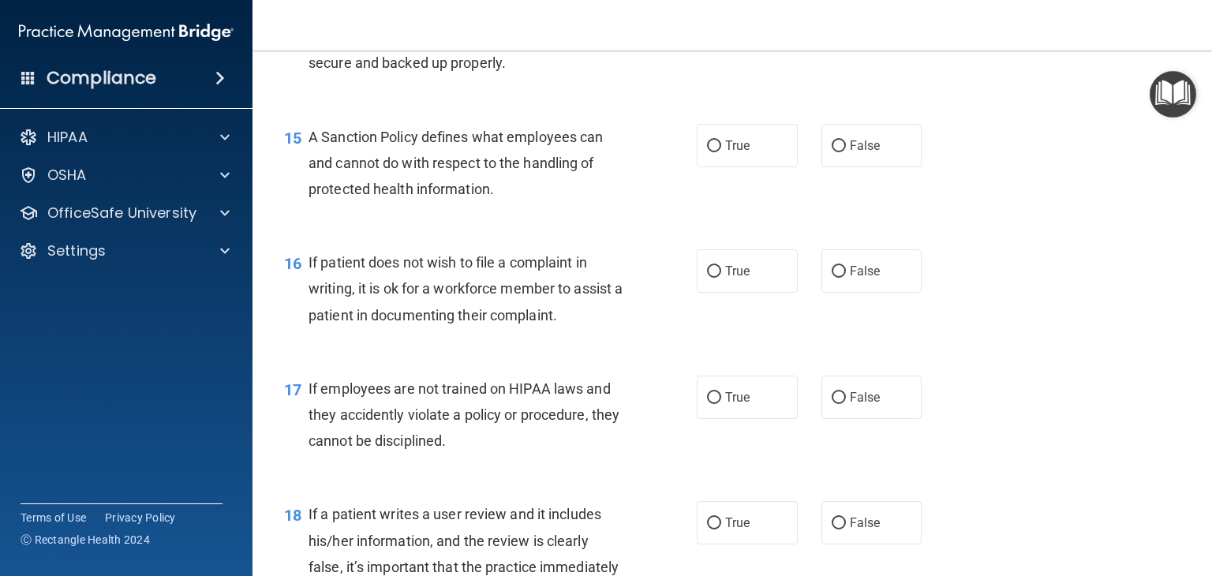
scroll to position [2244, 0]
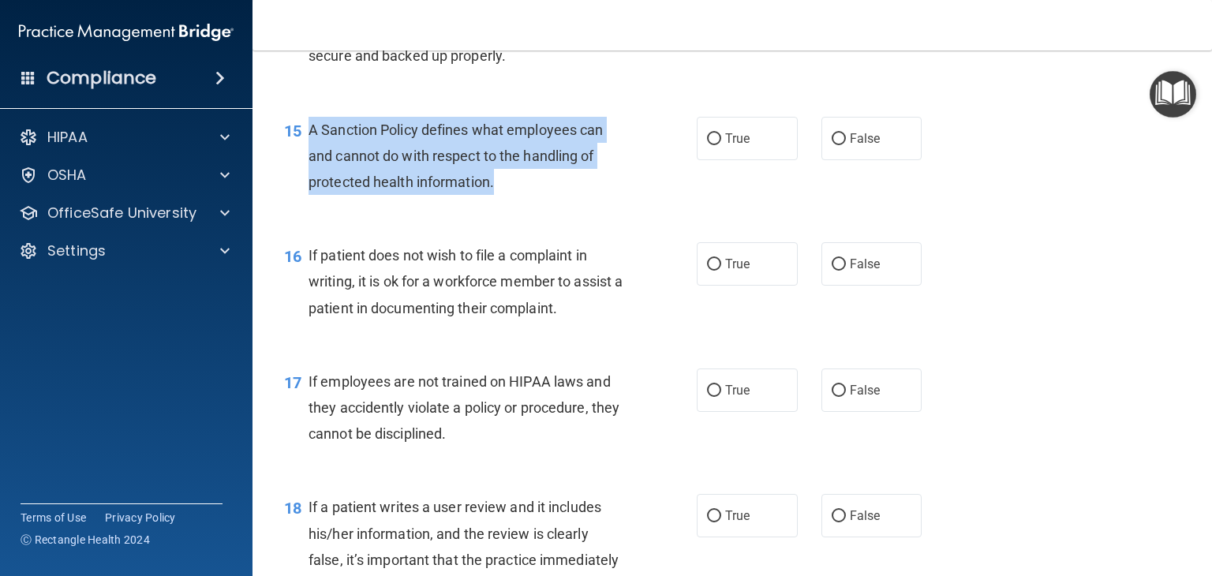
drag, startPoint x: 498, startPoint y: 212, endPoint x: 311, endPoint y: 151, distance: 196.8
click at [311, 151] on div "A Sanction Policy defines what employees can and cannot do with respect to the …" at bounding box center [471, 156] width 327 height 79
copy span "A Sanction Policy defines what employees can and cannot do with respect to the …"
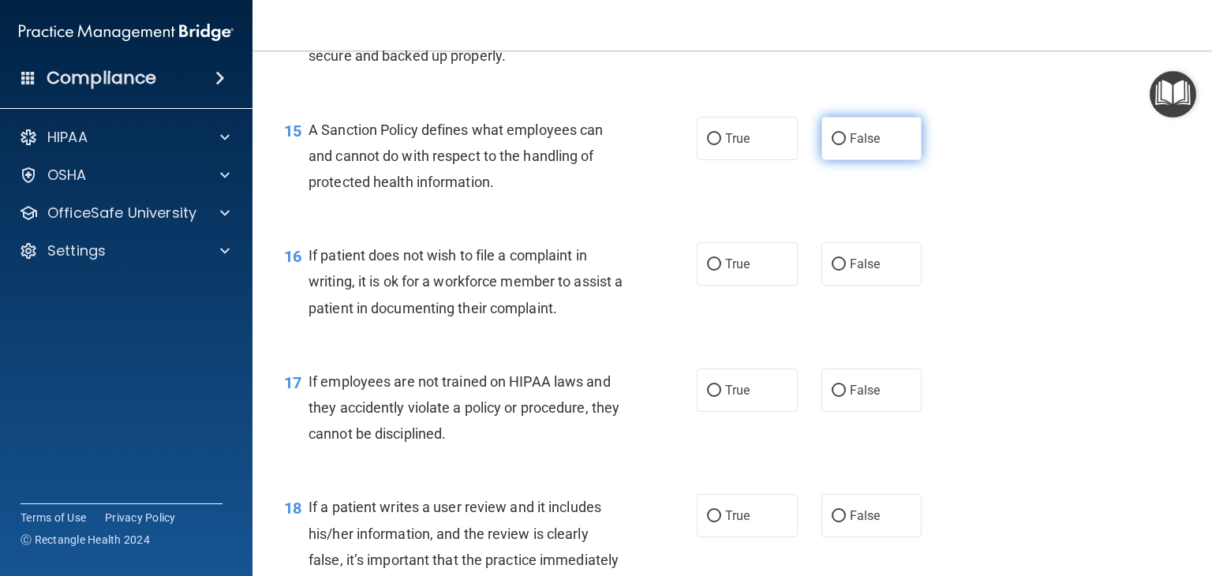
click at [821, 160] on label "False" at bounding box center [871, 138] width 101 height 43
click at [832, 145] on input "False" at bounding box center [839, 139] width 14 height 12
radio input "true"
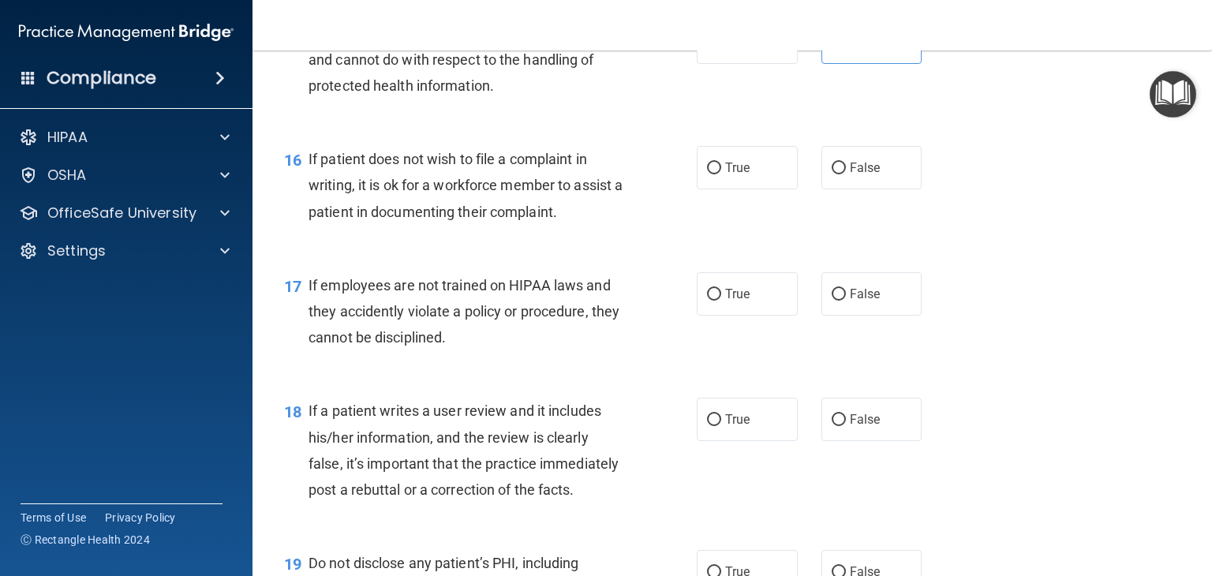
scroll to position [2342, 0]
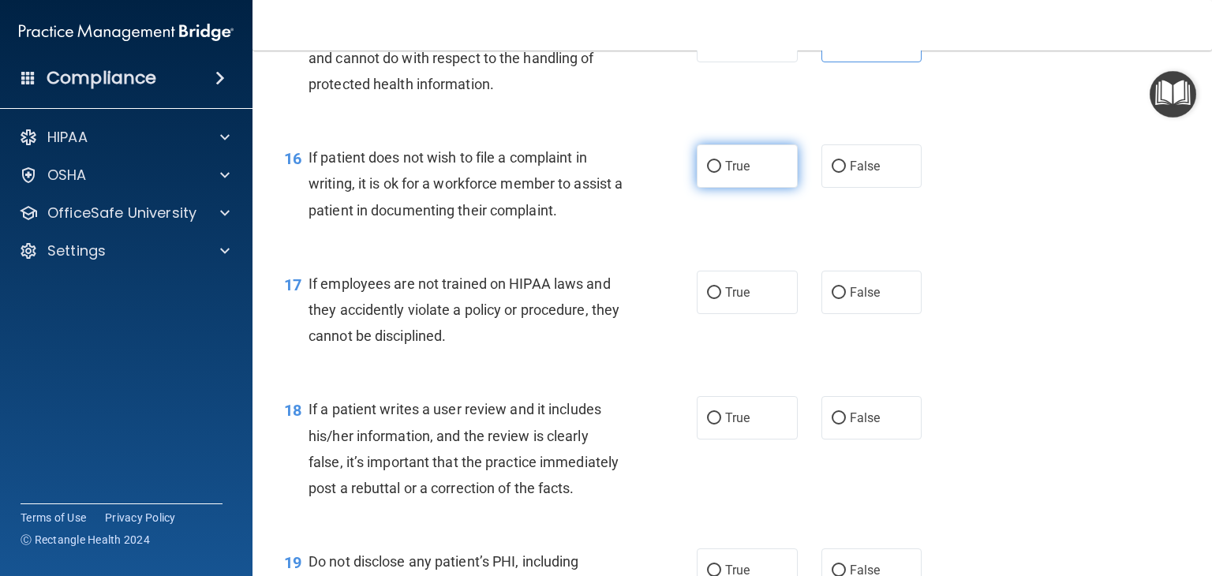
click at [751, 188] on label "True" at bounding box center [747, 165] width 101 height 43
click at [721, 173] on input "True" at bounding box center [714, 167] width 14 height 12
radio input "true"
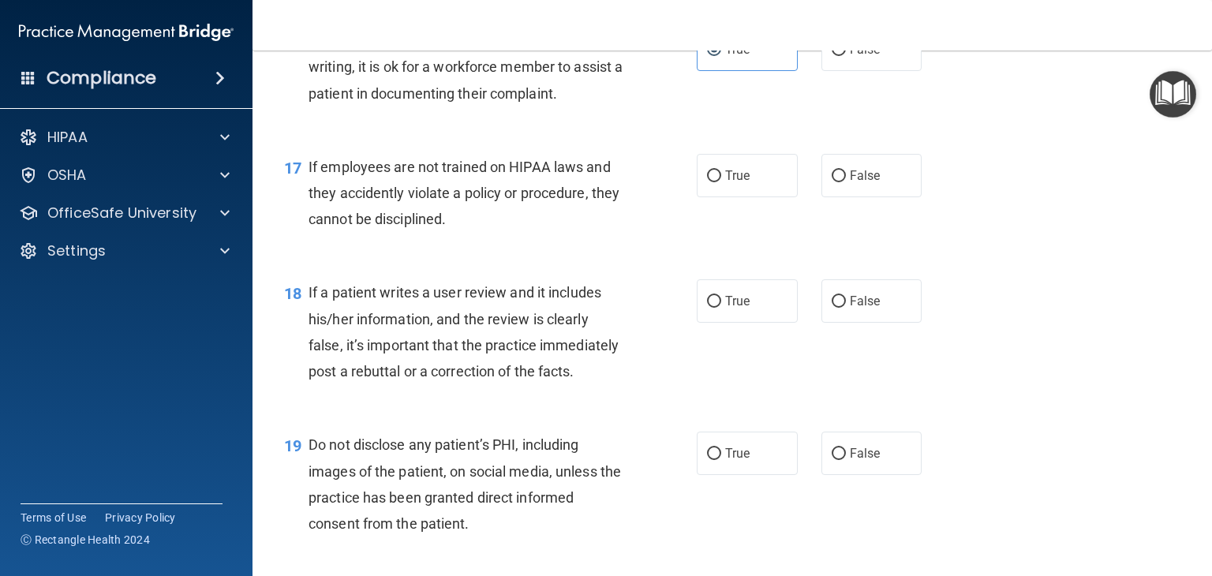
scroll to position [2460, 0]
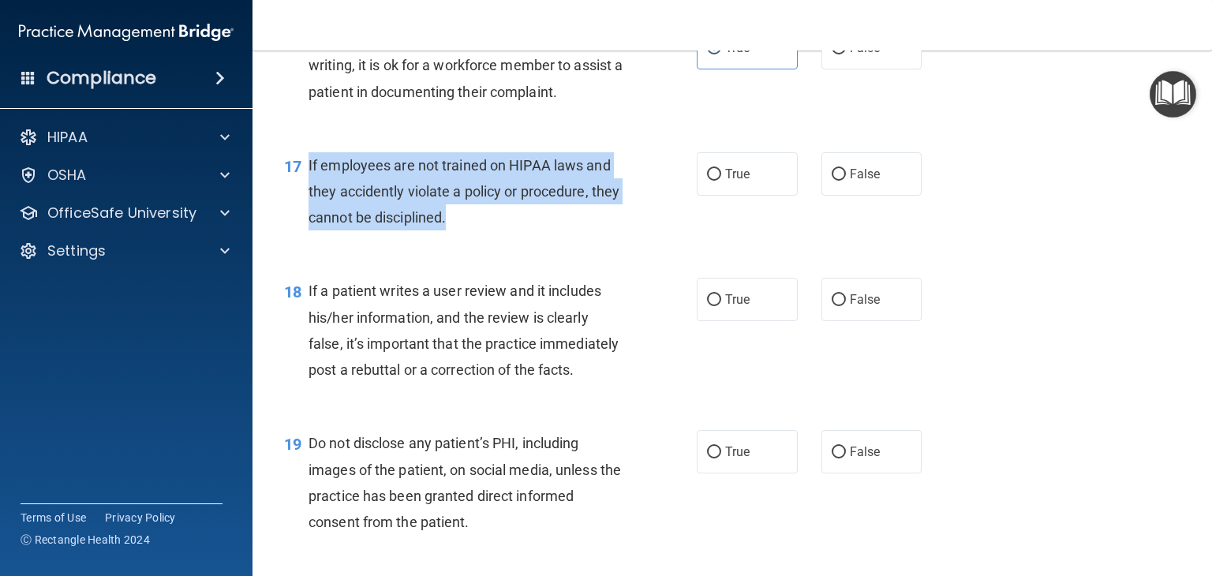
drag, startPoint x: 482, startPoint y: 241, endPoint x: 306, endPoint y: 191, distance: 183.0
click at [306, 191] on div "17 If employees are not trained on HIPAA laws and they accidently violate a pol…" at bounding box center [490, 195] width 460 height 87
copy div "If employees are not trained on HIPAA laws and they accidently violate a policy…"
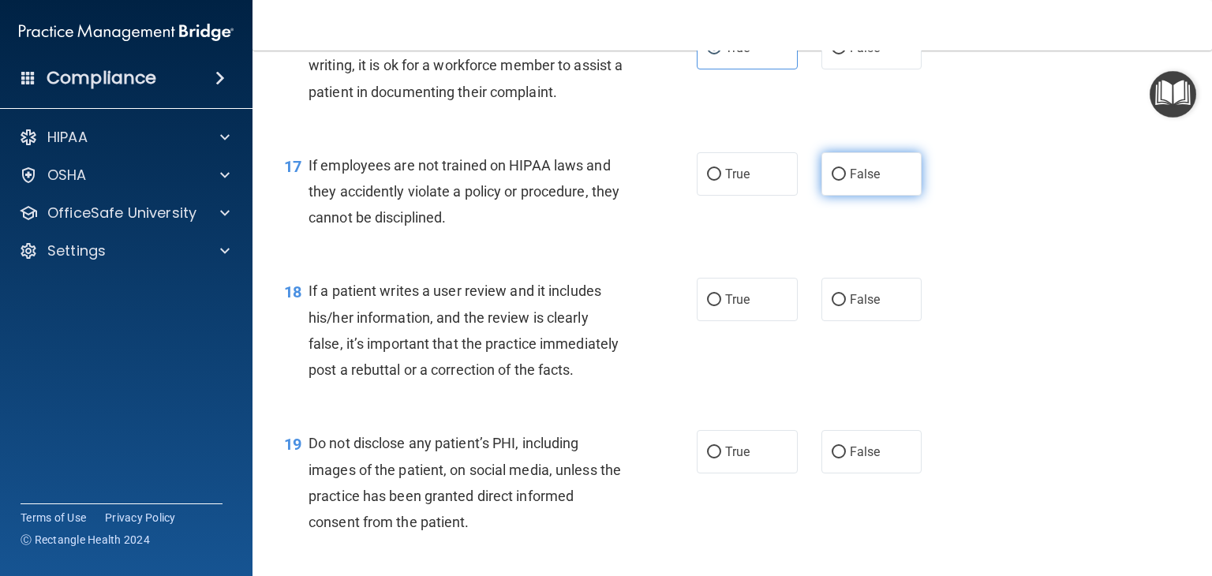
click at [841, 196] on label "False" at bounding box center [871, 173] width 101 height 43
click at [841, 181] on input "False" at bounding box center [839, 175] width 14 height 12
radio input "true"
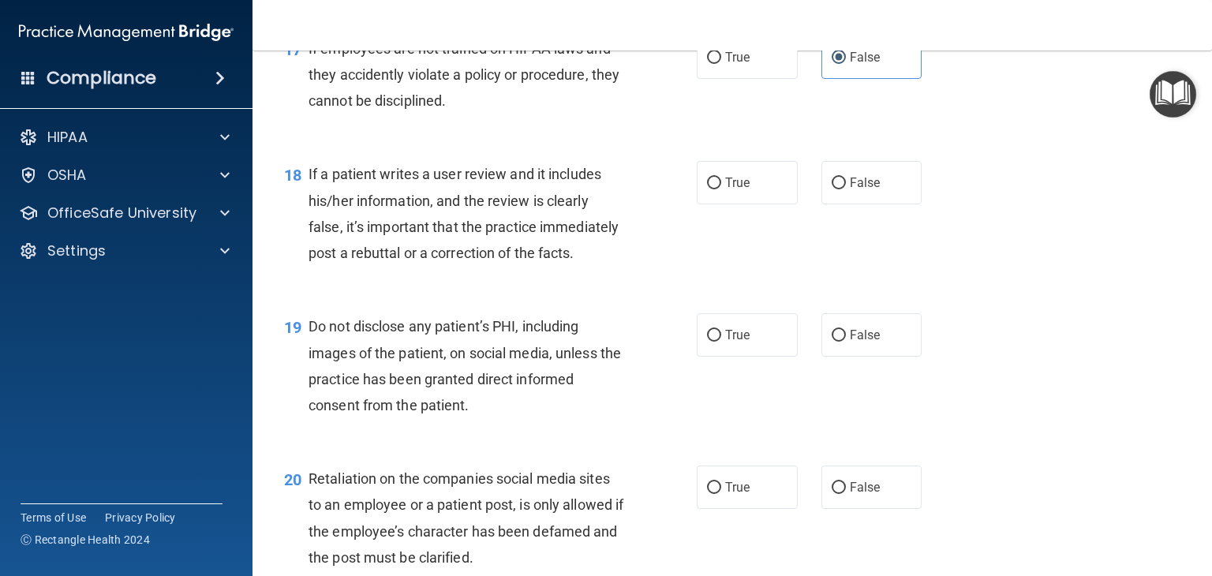
scroll to position [2577, 0]
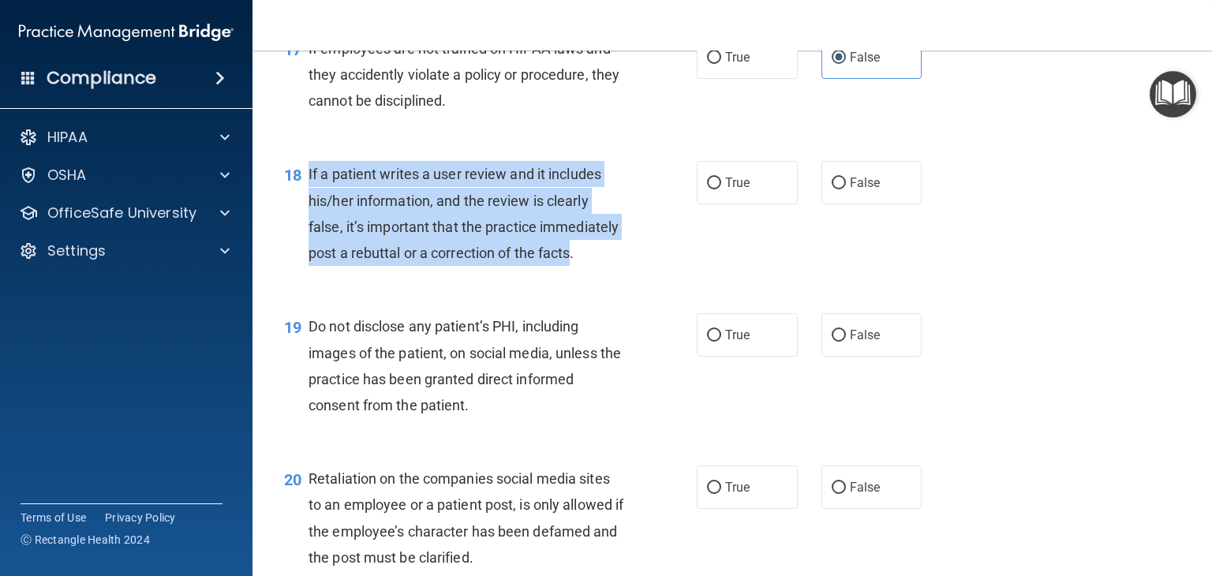
drag, startPoint x: 365, startPoint y: 313, endPoint x: 308, endPoint y: 196, distance: 130.2
click at [308, 196] on span "If a patient writes a user review and it includes his/her information, and the …" at bounding box center [463, 213] width 310 height 95
copy span "If a patient writes a user review and it includes his/her information, and the …"
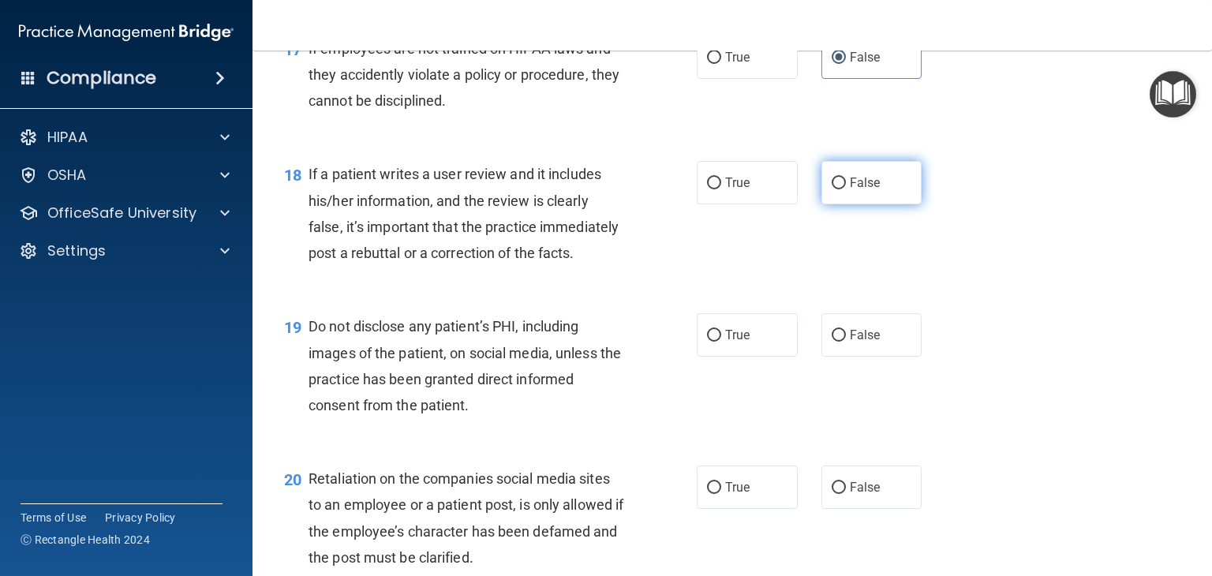
click at [850, 190] on span "False" at bounding box center [865, 182] width 31 height 15
click at [845, 189] on input "False" at bounding box center [839, 184] width 14 height 12
radio input "true"
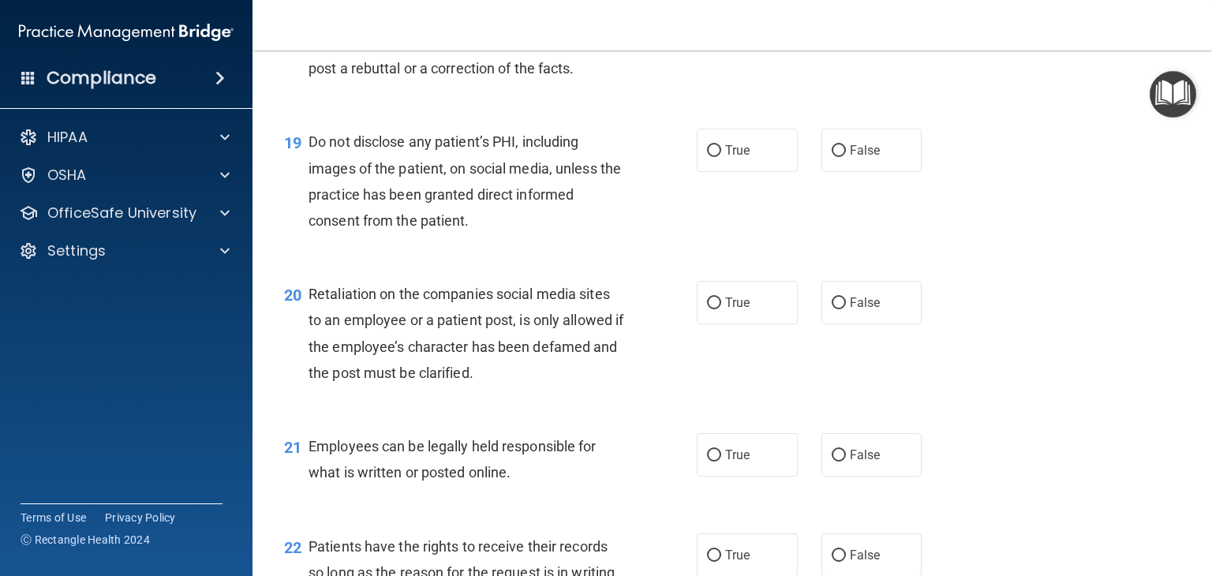
scroll to position [2761, 0]
click at [759, 172] on label "True" at bounding box center [747, 150] width 101 height 43
click at [721, 157] on input "True" at bounding box center [714, 151] width 14 height 12
radio input "true"
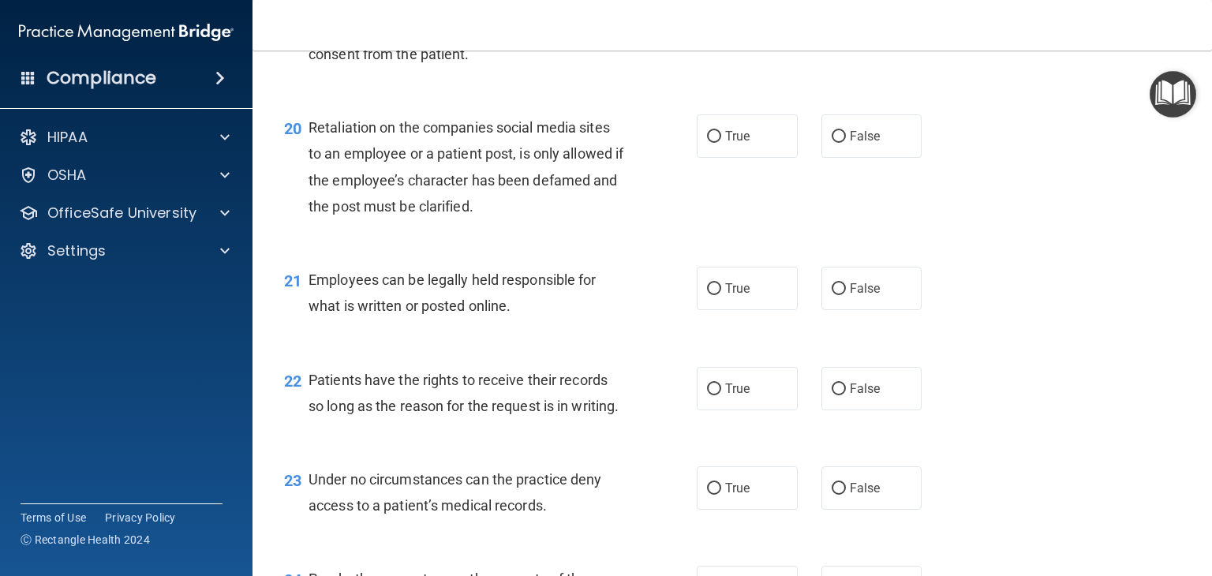
scroll to position [2928, 0]
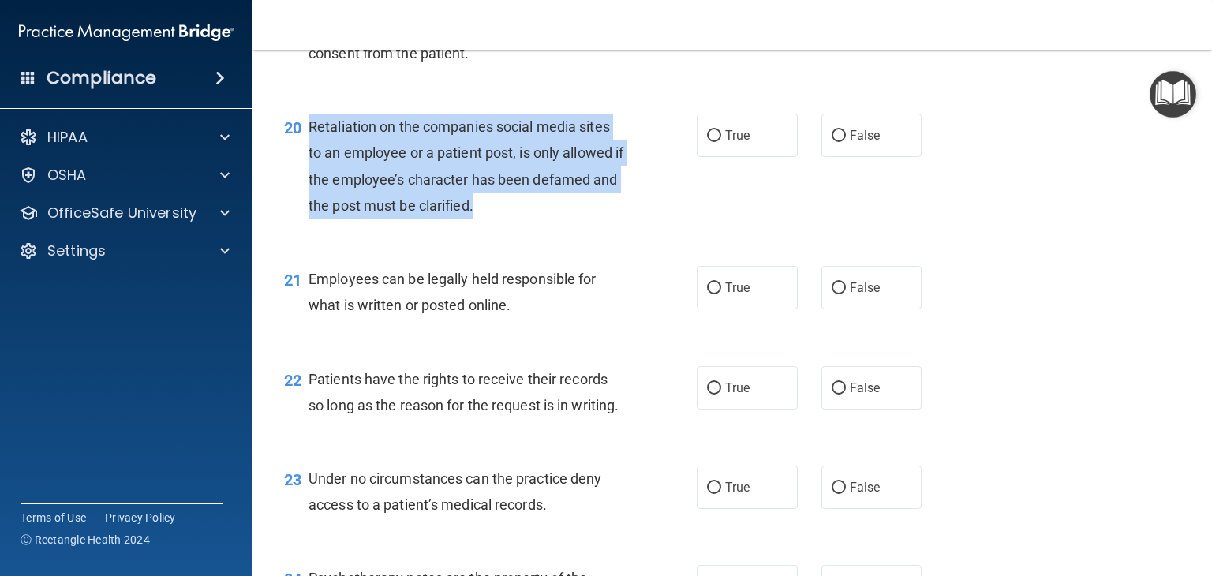
drag, startPoint x: 510, startPoint y: 260, endPoint x: 303, endPoint y: 180, distance: 222.5
click at [303, 180] on div "20 Retaliation on the companies social media sites to an employee or a patient …" at bounding box center [490, 170] width 460 height 113
copy div "Retaliation on the companies social media sites to an employee or a patient pos…"
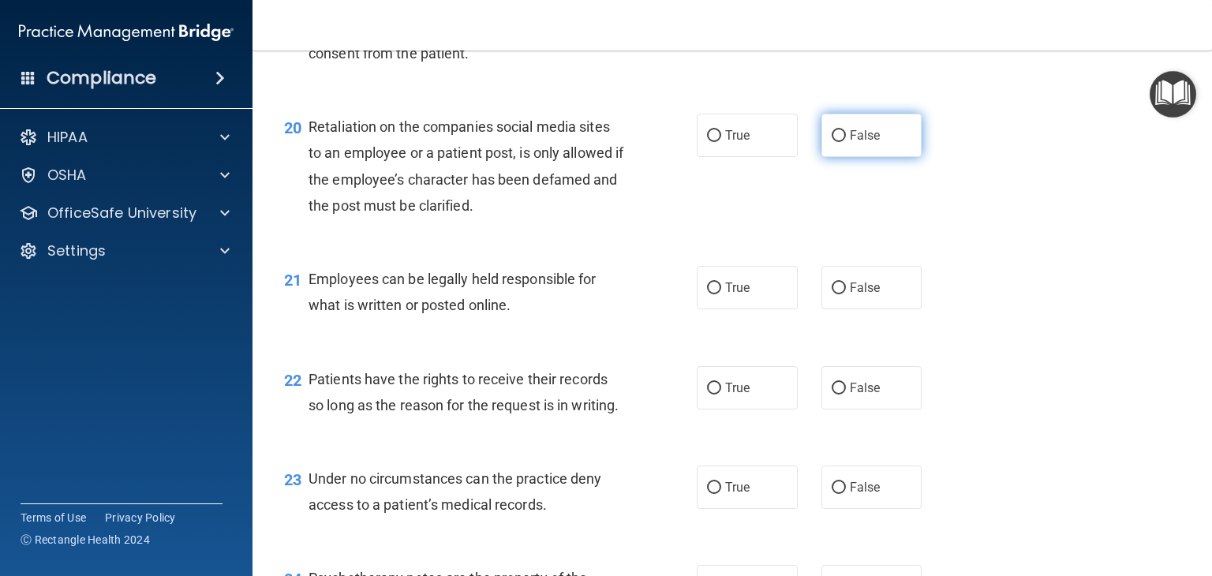
click at [858, 143] on span "False" at bounding box center [865, 135] width 31 height 15
click at [846, 142] on input "False" at bounding box center [839, 136] width 14 height 12
radio input "true"
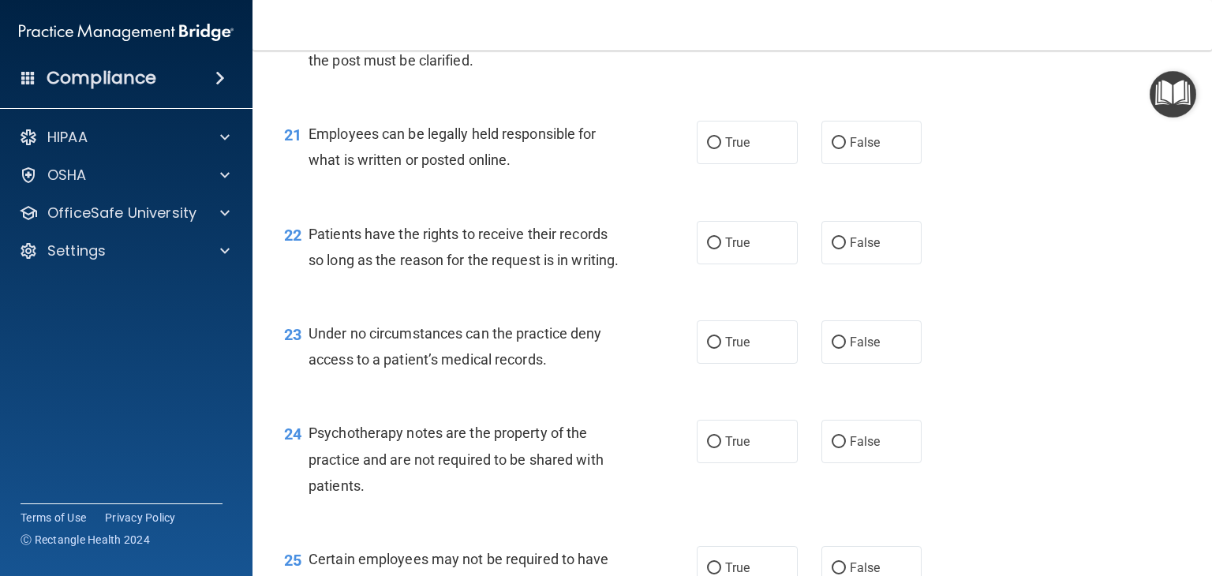
scroll to position [3074, 0]
click at [738, 164] on label "True" at bounding box center [747, 142] width 101 height 43
click at [721, 149] on input "True" at bounding box center [714, 143] width 14 height 12
radio input "true"
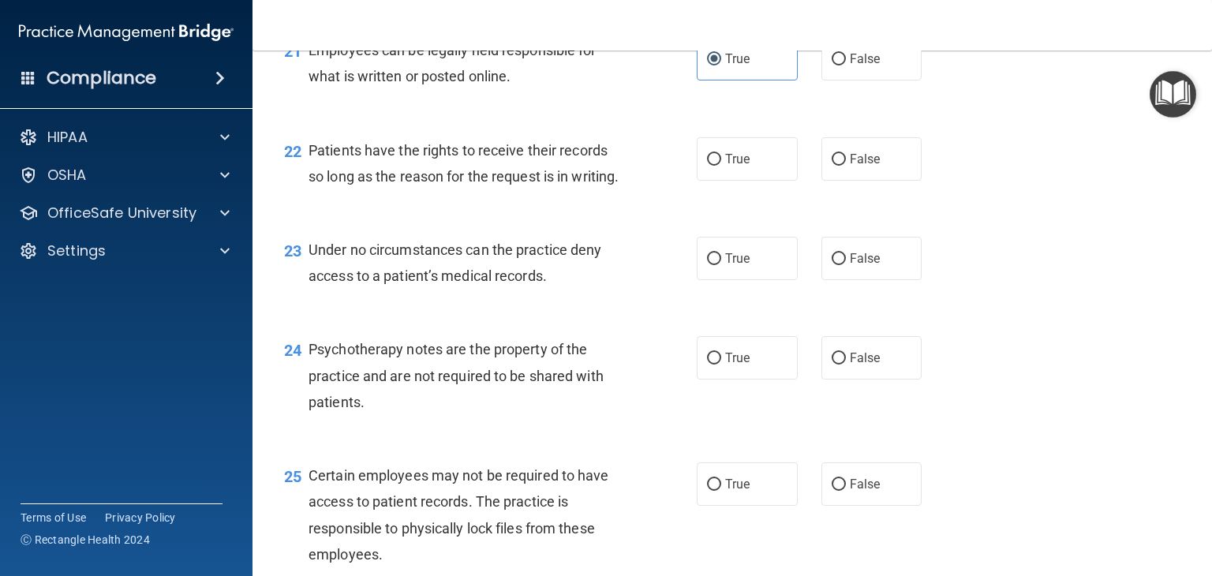
scroll to position [3158, 0]
click at [742, 180] on label "True" at bounding box center [747, 157] width 101 height 43
click at [721, 165] on input "True" at bounding box center [714, 159] width 14 height 12
radio input "true"
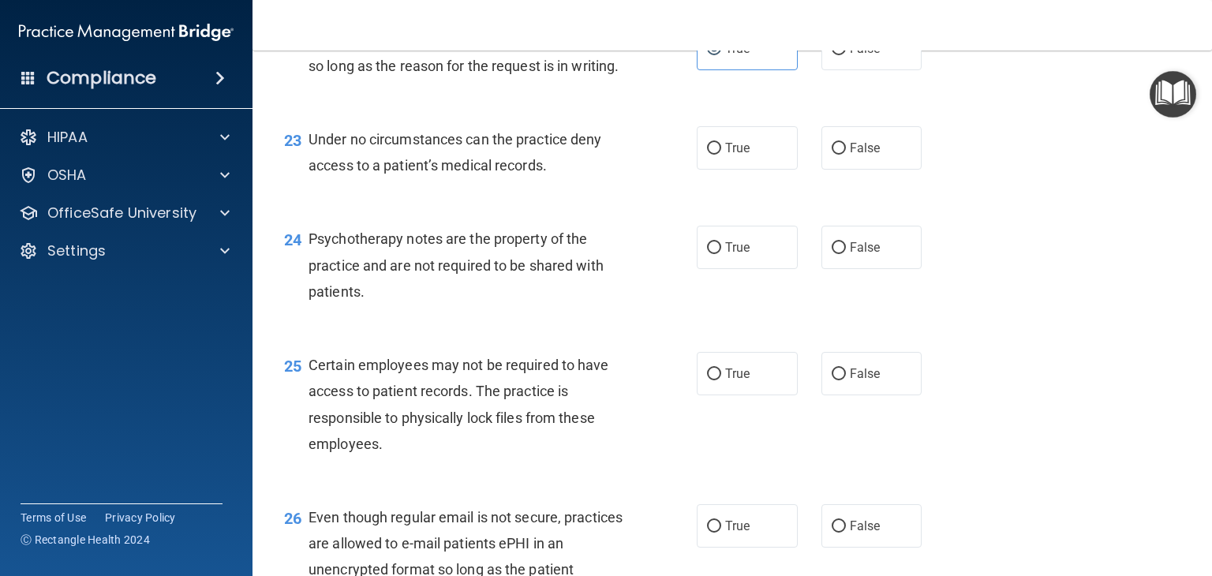
scroll to position [3268, 0]
click at [758, 169] on label "True" at bounding box center [747, 146] width 101 height 43
click at [721, 154] on input "True" at bounding box center [714, 148] width 14 height 12
radio input "true"
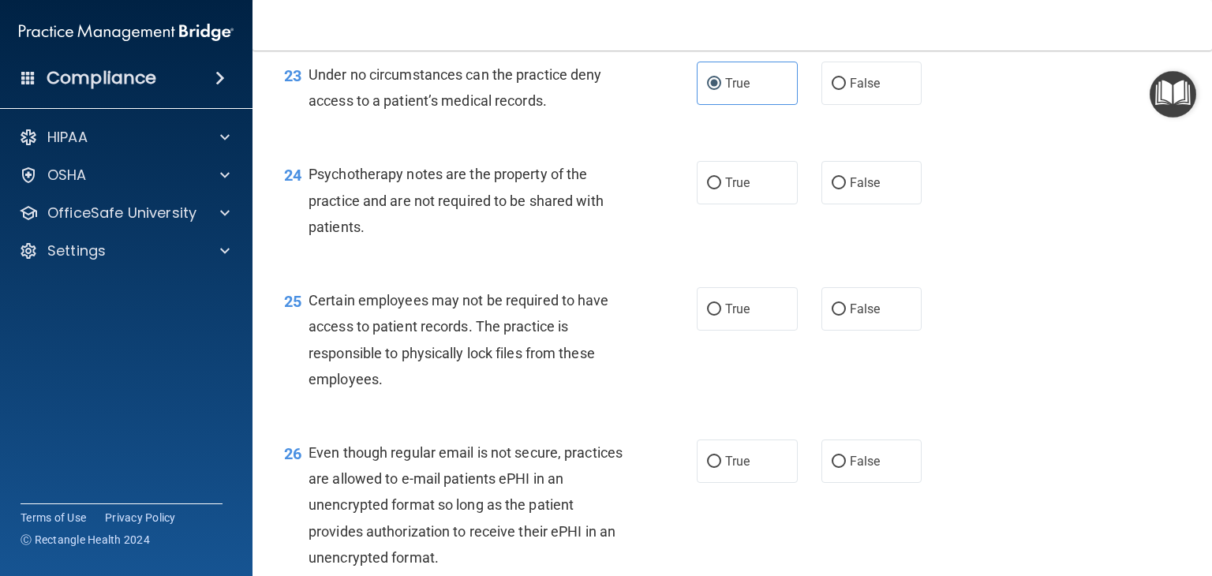
scroll to position [3332, 0]
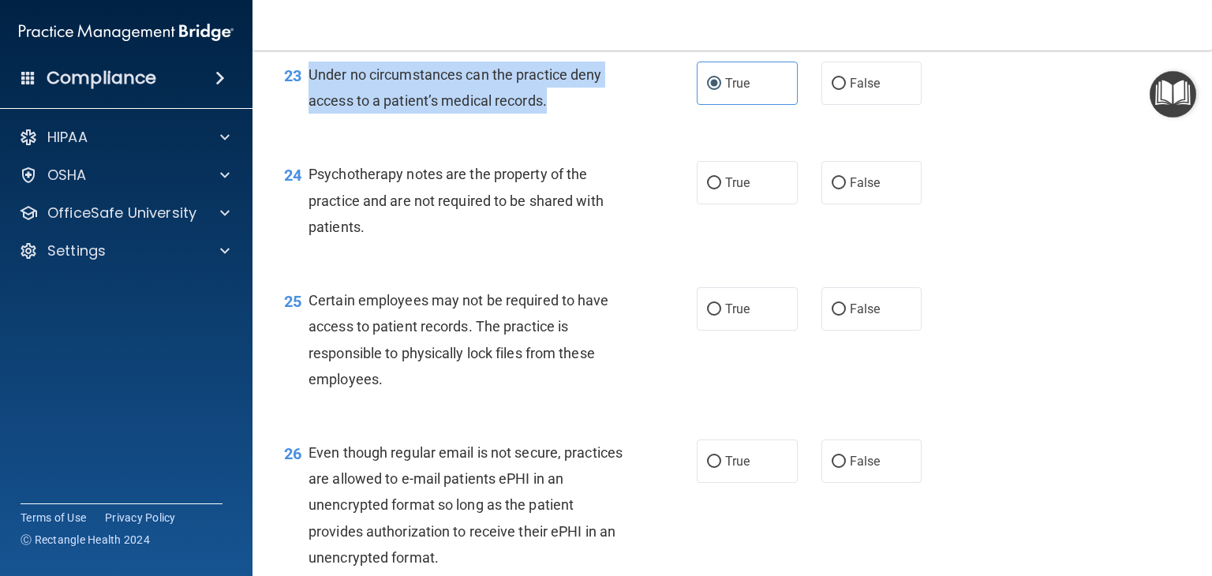
drag, startPoint x: 562, startPoint y: 185, endPoint x: 309, endPoint y: 155, distance: 254.2
click at [309, 114] on div "Under no circumstances can the practice deny access to a patient’s medical reco…" at bounding box center [471, 88] width 327 height 52
copy span "Under no circumstances can the practice deny access to a patient’s medical reco…"
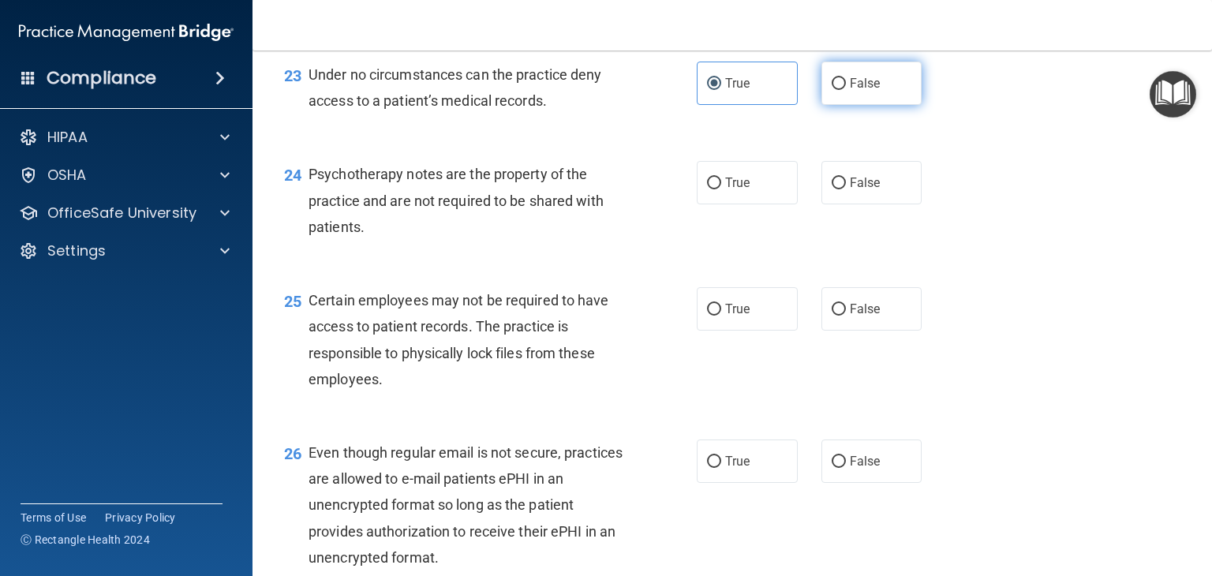
click at [851, 105] on label "False" at bounding box center [871, 83] width 101 height 43
click at [846, 90] on input "False" at bounding box center [839, 84] width 14 height 12
radio input "true"
radio input "false"
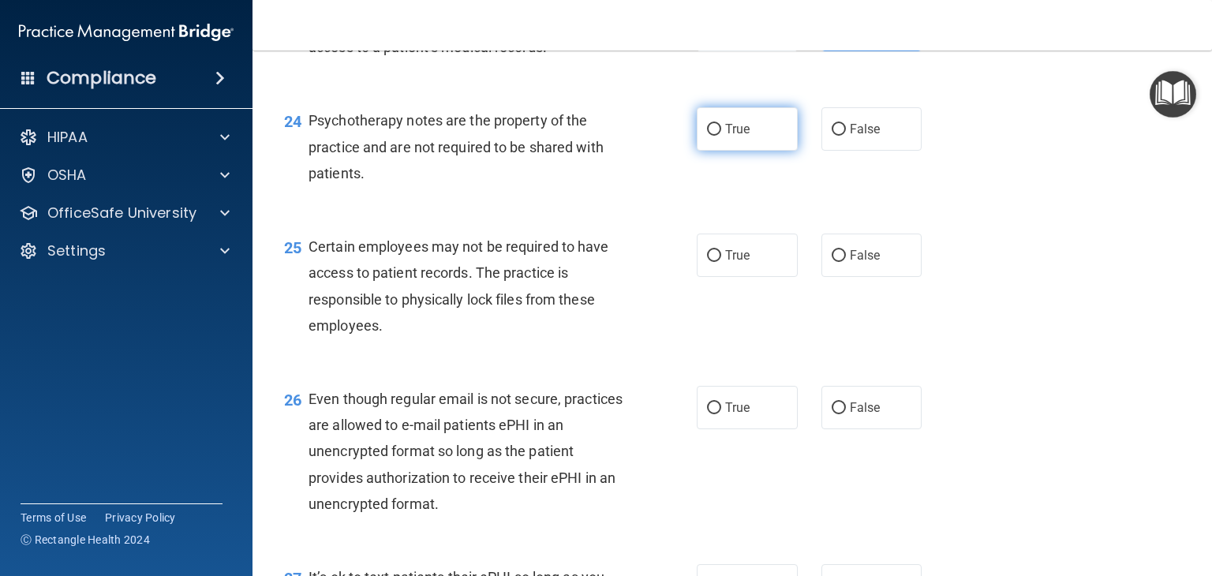
scroll to position [3386, 0]
click at [868, 136] on span "False" at bounding box center [865, 128] width 31 height 15
click at [846, 136] on input "False" at bounding box center [839, 130] width 14 height 12
radio input "true"
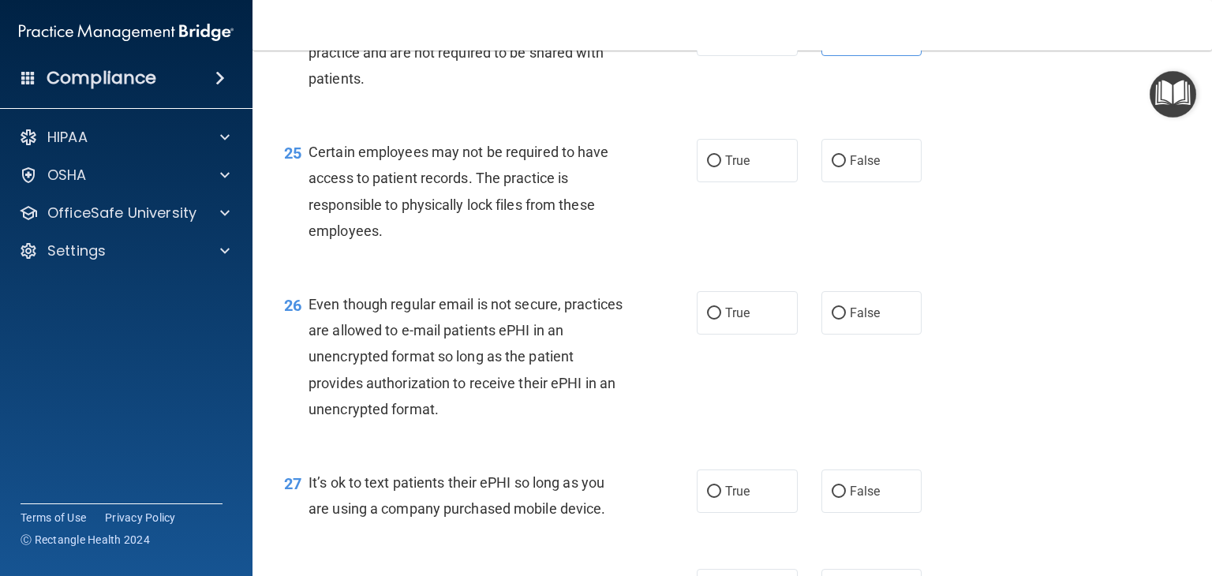
scroll to position [3482, 0]
click at [726, 181] on label "True" at bounding box center [747, 158] width 101 height 43
click at [721, 166] on input "True" at bounding box center [714, 160] width 14 height 12
radio input "true"
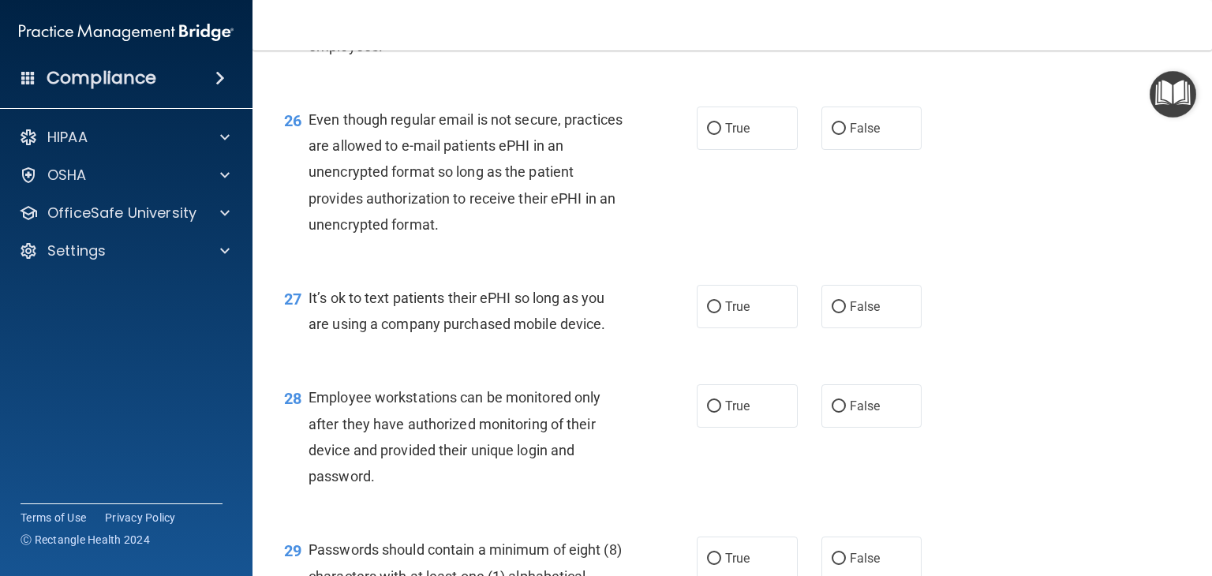
scroll to position [3675, 0]
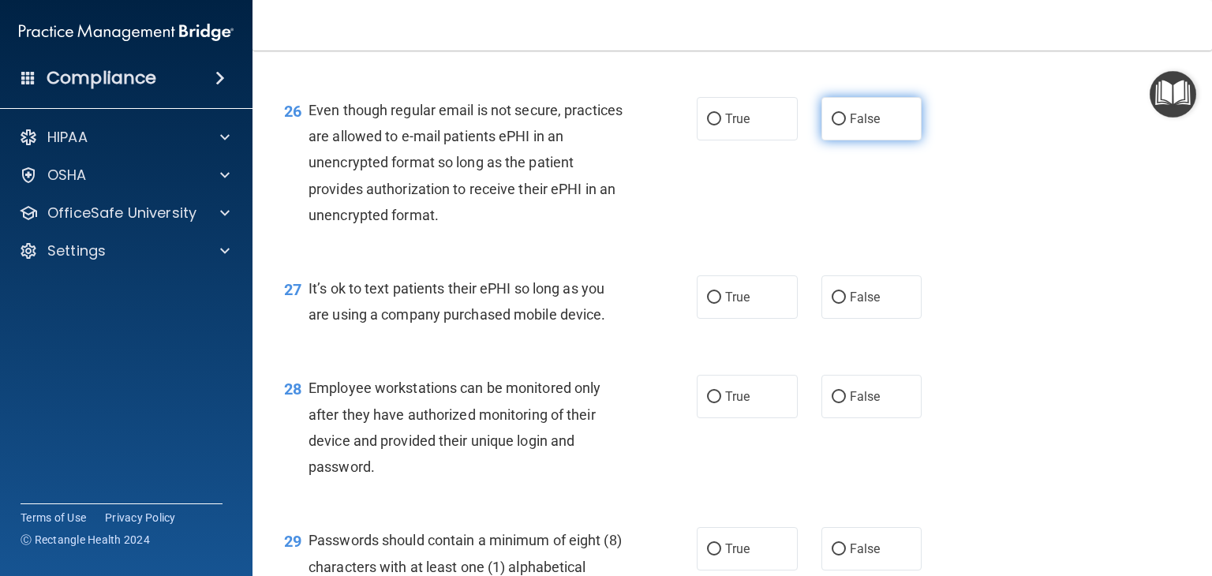
click at [833, 140] on label "False" at bounding box center [871, 118] width 101 height 43
click at [833, 125] on input "False" at bounding box center [839, 120] width 14 height 12
radio input "true"
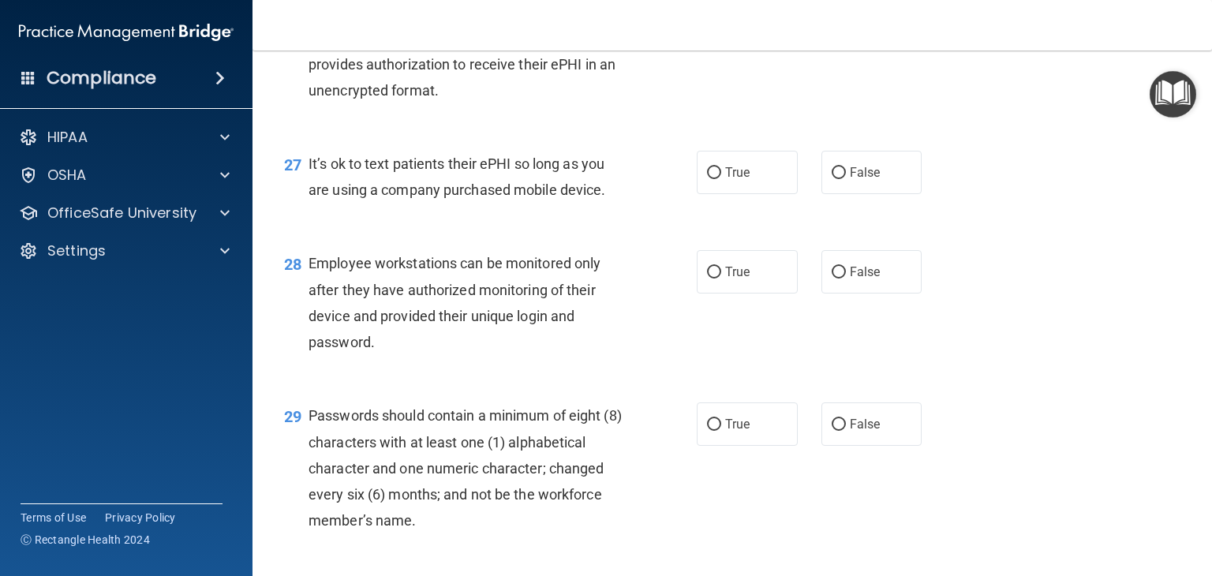
scroll to position [3829, 0]
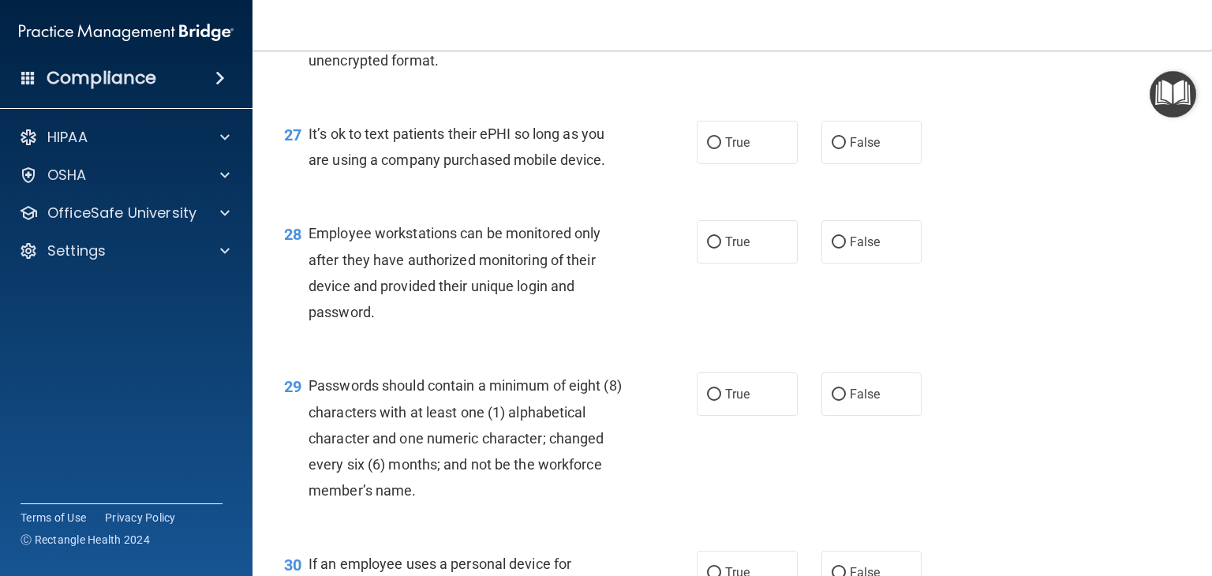
click at [608, 173] on div "It’s ok to text patients their ePHI so long as you are using a company purchase…" at bounding box center [471, 147] width 327 height 52
drag, startPoint x: 309, startPoint y: 209, endPoint x: 617, endPoint y: 250, distance: 310.4
click at [617, 173] on div "It’s ok to text patients their ePHI so long as you are using a company purchase…" at bounding box center [471, 147] width 327 height 52
copy span "It’s ok to text patients their ePHI so long as you are using a company purchase…"
click at [854, 150] on span "False" at bounding box center [865, 142] width 31 height 15
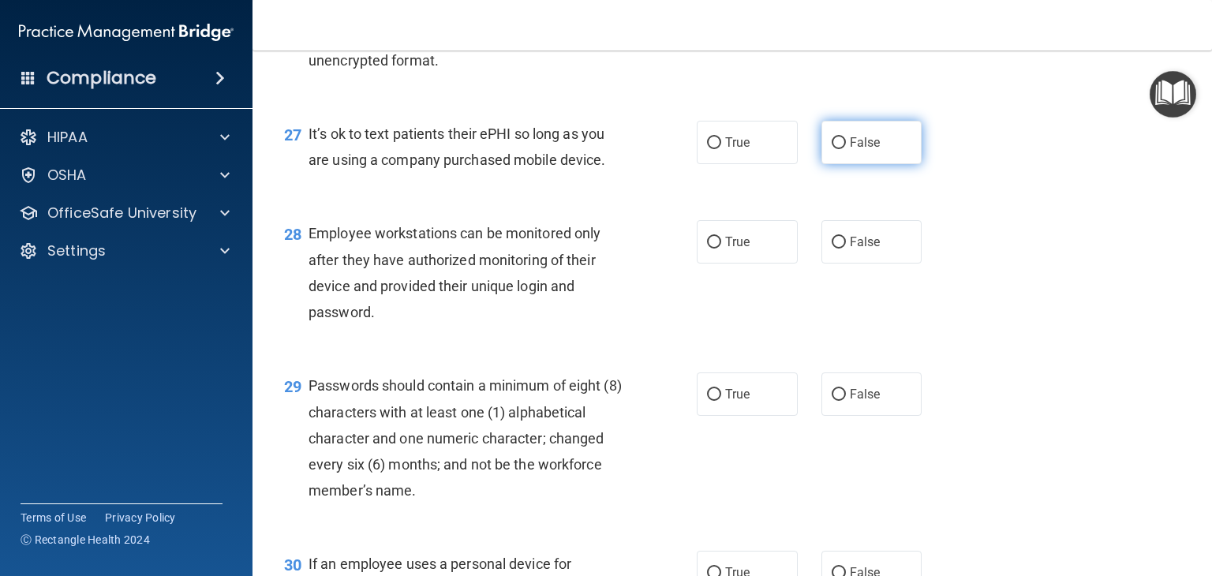
click at [846, 149] on input "False" at bounding box center [839, 143] width 14 height 12
radio input "true"
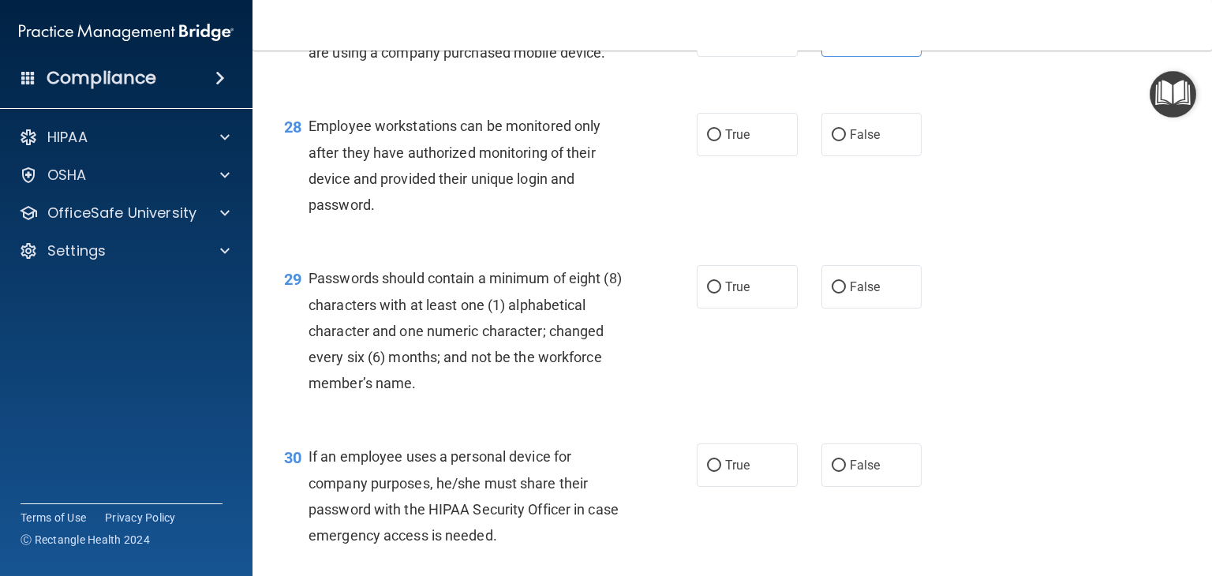
scroll to position [3952, 0]
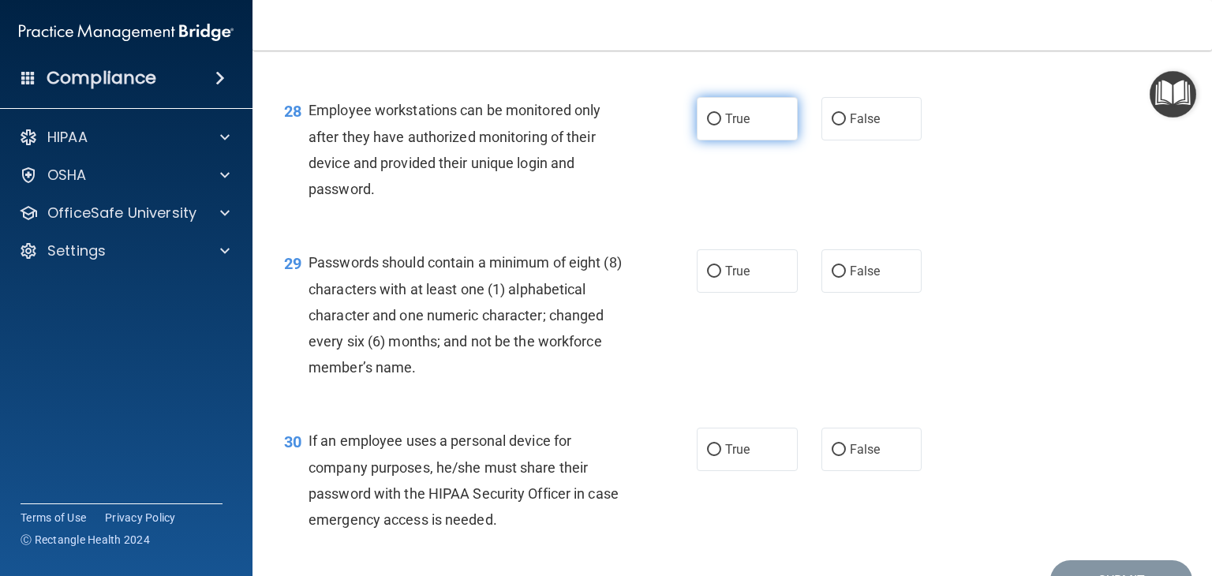
click at [725, 126] on span "True" at bounding box center [737, 118] width 24 height 15
click at [721, 125] on input "True" at bounding box center [714, 120] width 14 height 12
radio input "true"
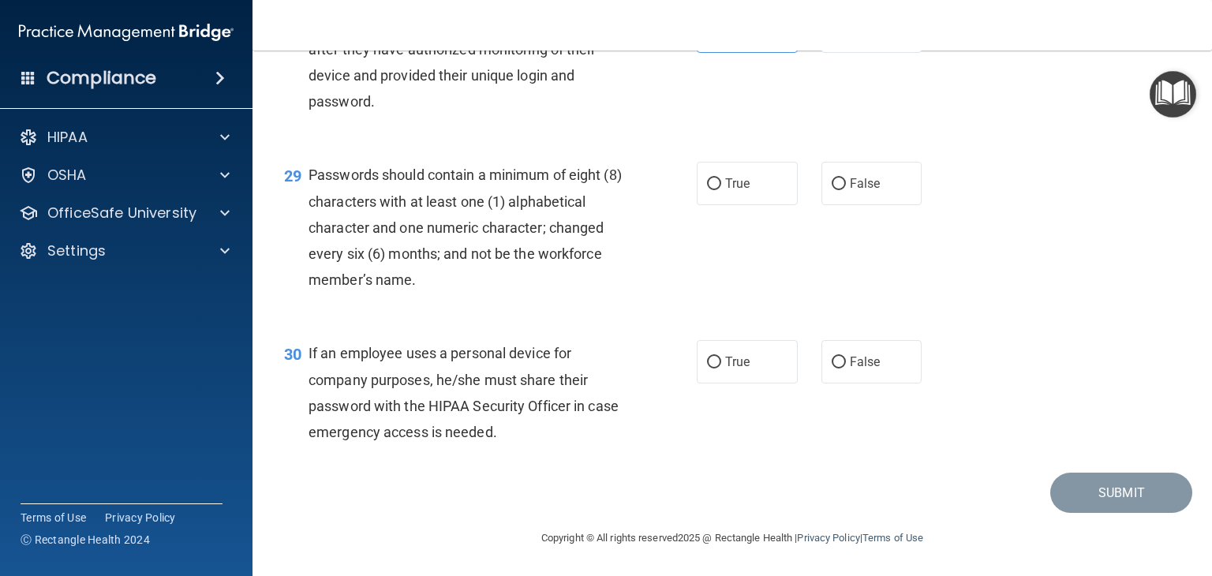
scroll to position [4104, 0]
click at [738, 191] on span "True" at bounding box center [737, 183] width 24 height 15
click at [721, 190] on input "True" at bounding box center [714, 184] width 14 height 12
radio input "true"
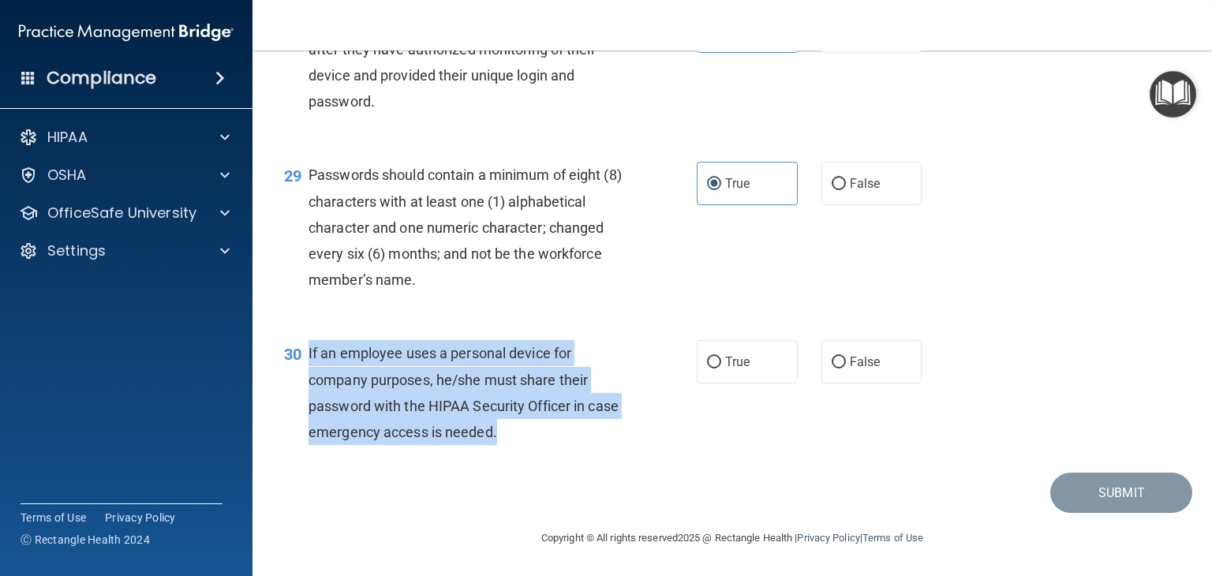
drag, startPoint x: 539, startPoint y: 443, endPoint x: 307, endPoint y: 357, distance: 247.4
click at [307, 357] on div "30 If an employee uses a personal device for company purposes, he/she must shar…" at bounding box center [490, 396] width 460 height 113
copy div "If an employee uses a personal device for company purposes, he/she must share t…"
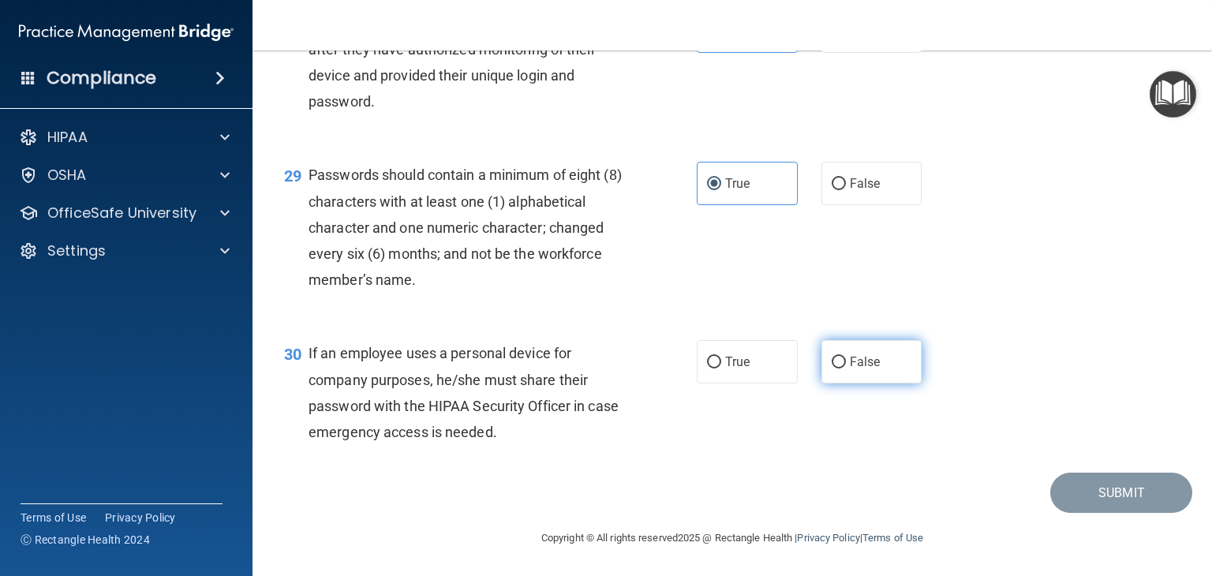
click at [883, 376] on label "False" at bounding box center [871, 361] width 101 height 43
click at [846, 368] on input "False" at bounding box center [839, 363] width 14 height 12
radio input "true"
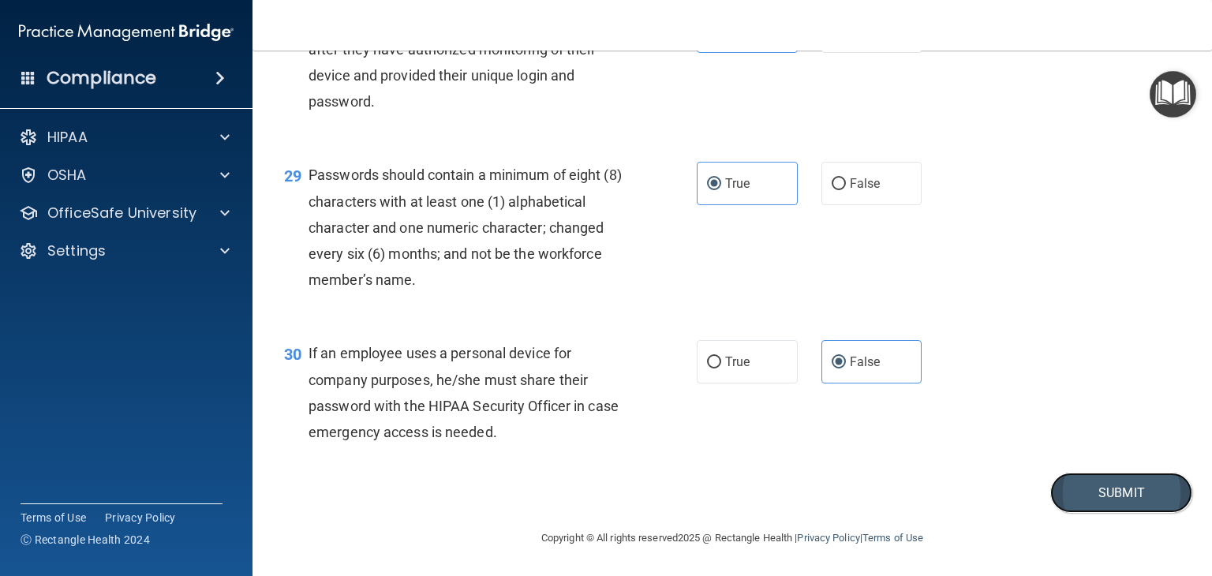
click at [1126, 509] on button "Submit" at bounding box center [1121, 493] width 142 height 40
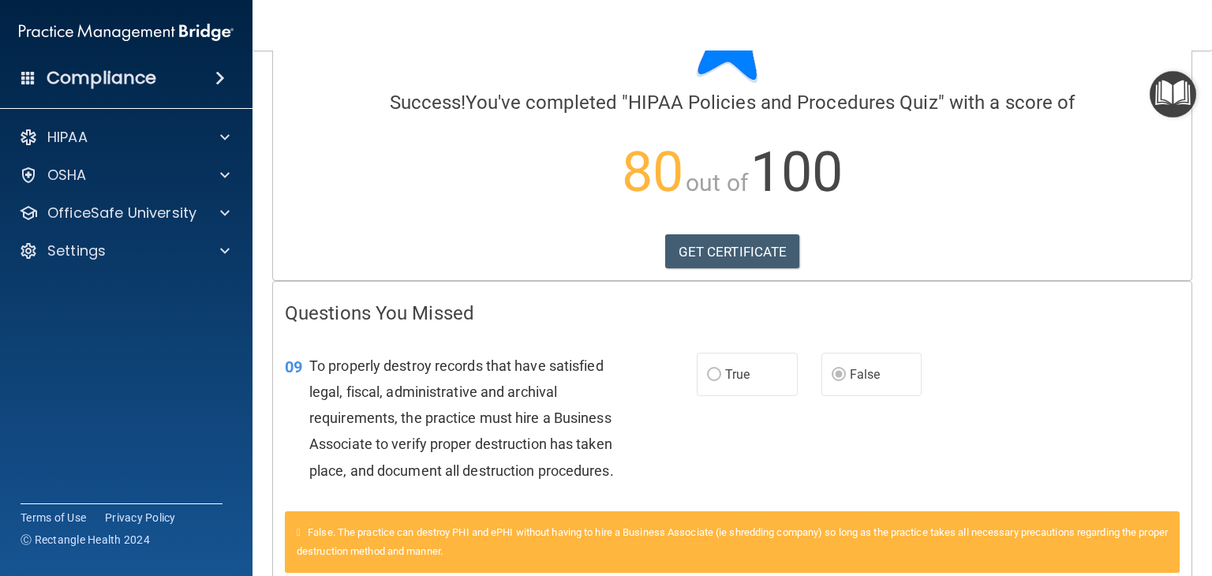
scroll to position [92, 0]
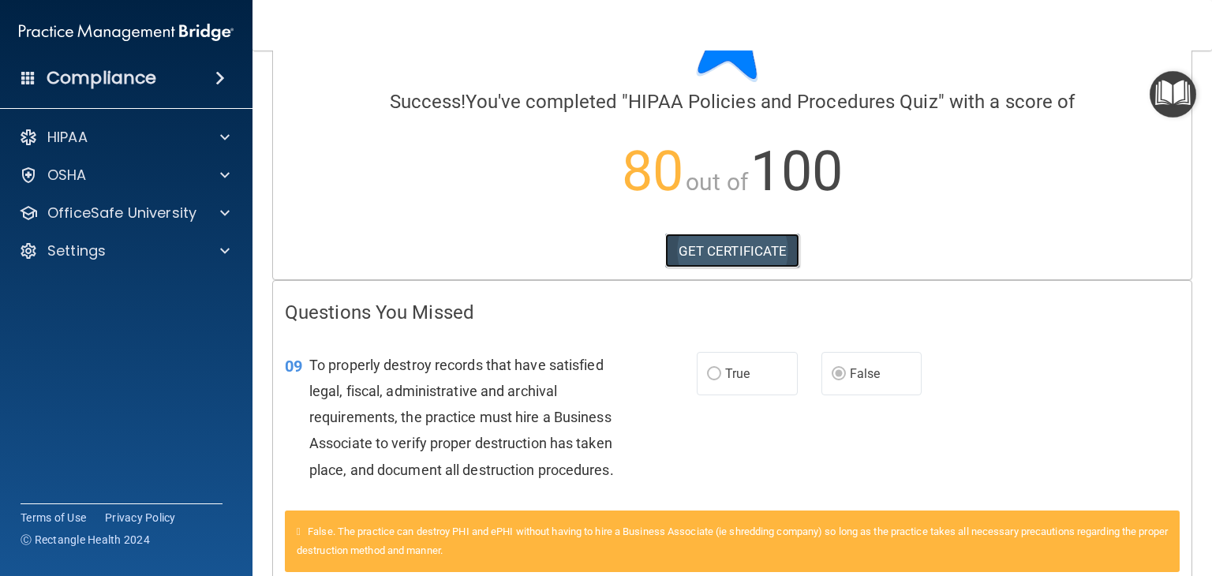
click at [779, 257] on link "GET CERTIFICATE" at bounding box center [732, 251] width 135 height 35
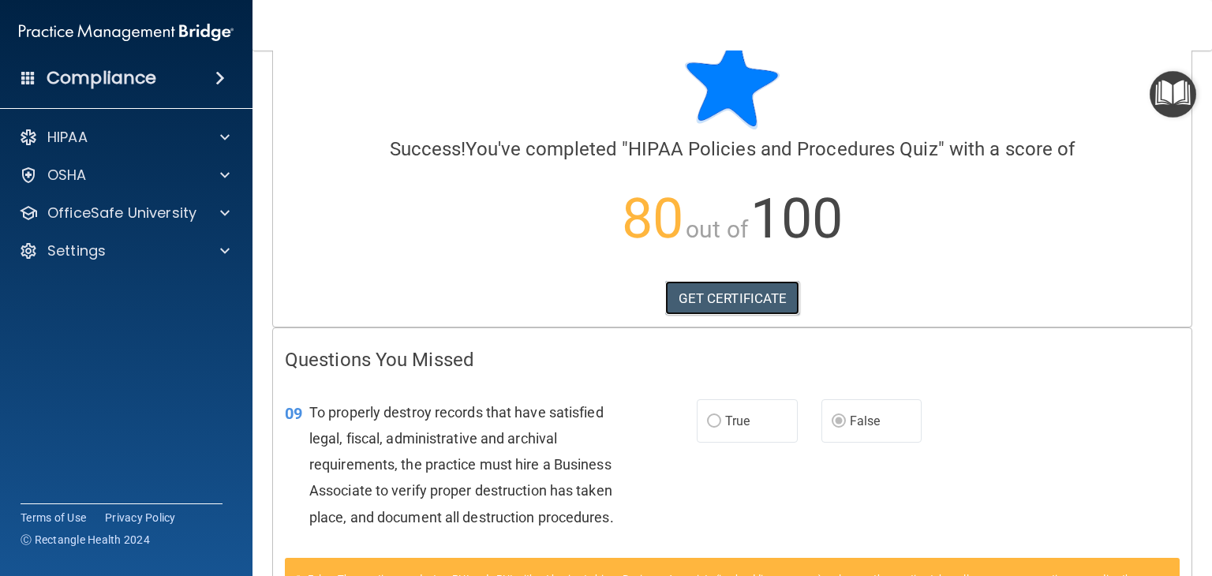
scroll to position [0, 0]
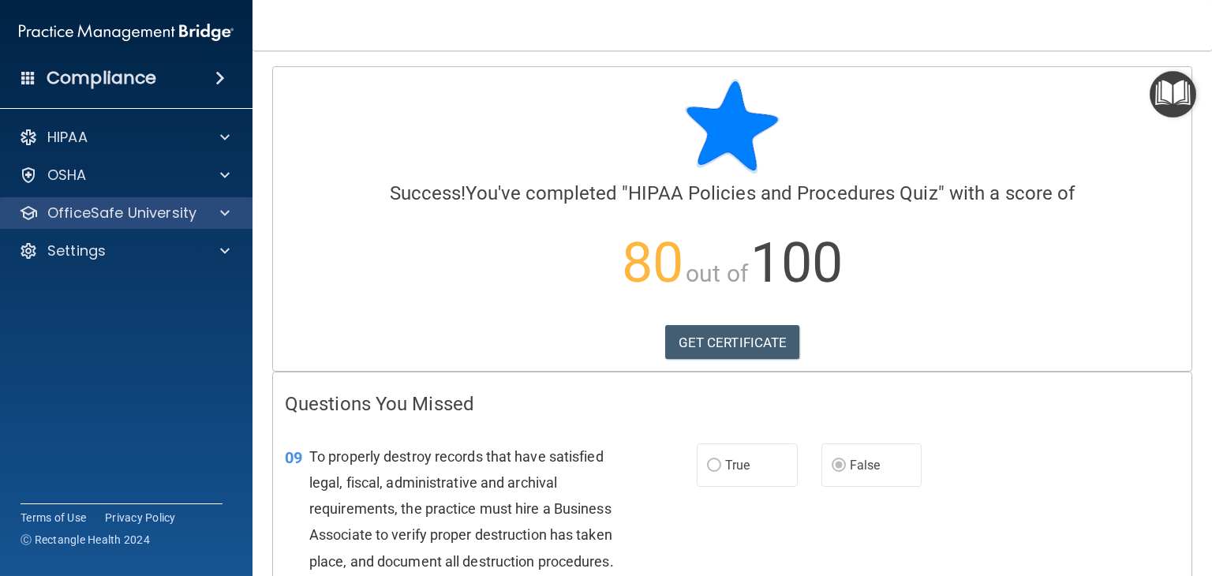
click at [117, 201] on div "OfficeSafe University" at bounding box center [126, 213] width 253 height 32
click at [153, 213] on p "OfficeSafe University" at bounding box center [121, 213] width 149 height 19
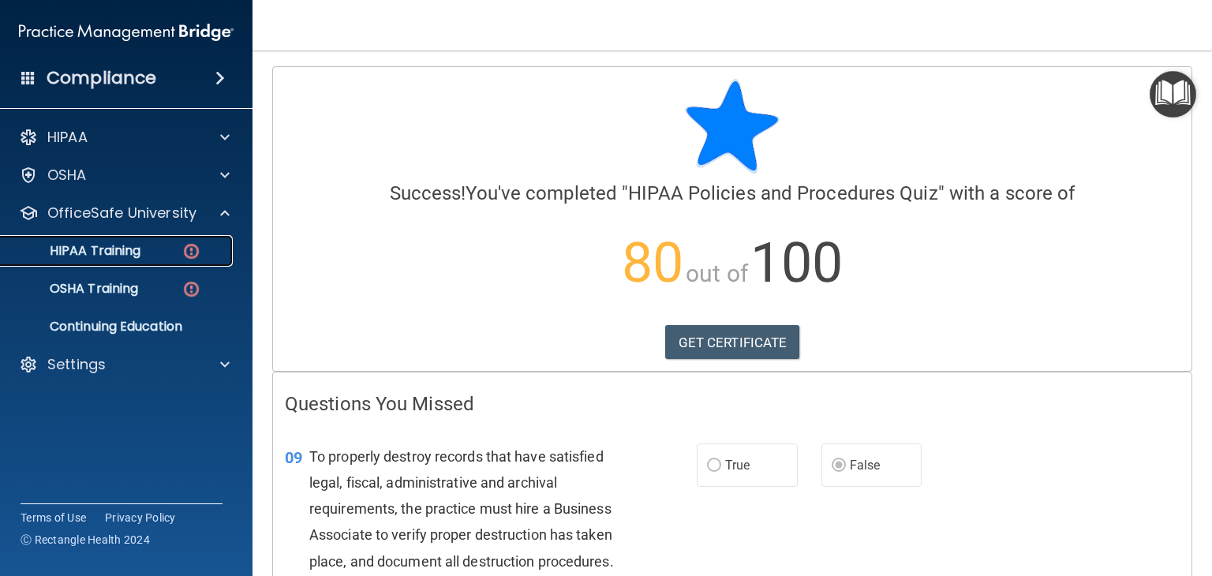
click at [107, 247] on p "HIPAA Training" at bounding box center [75, 251] width 130 height 16
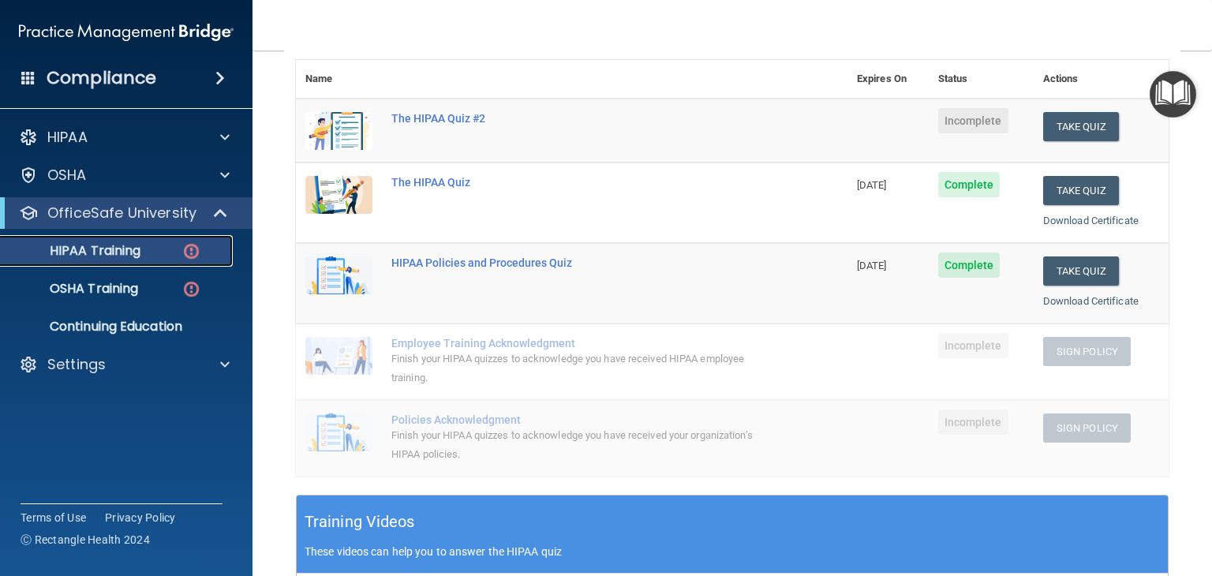
scroll to position [180, 0]
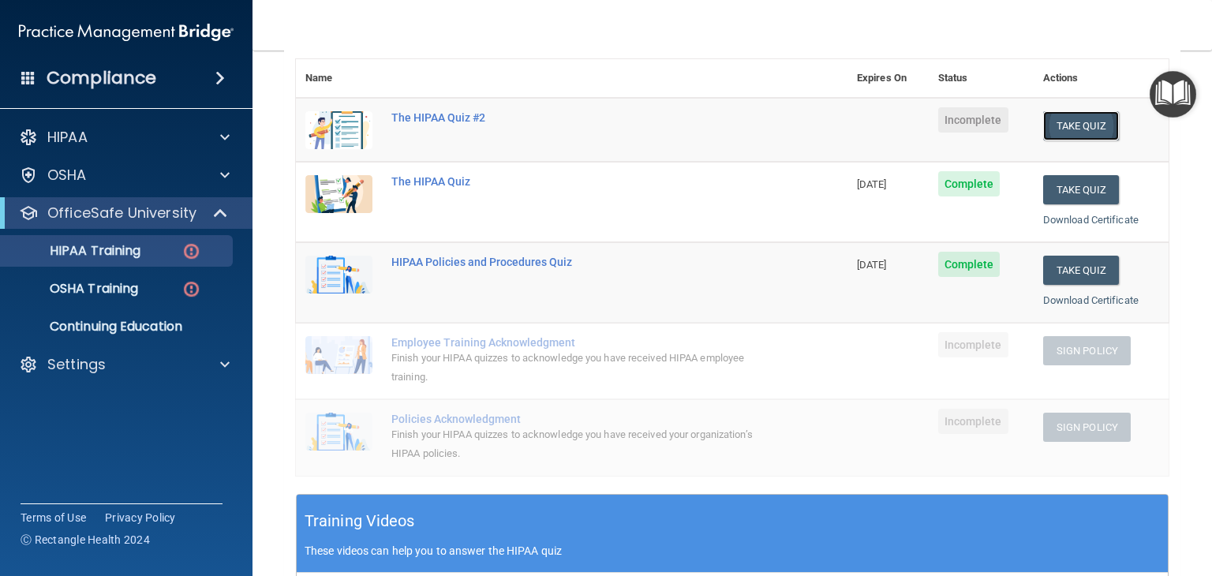
click at [1070, 124] on button "Take Quiz" at bounding box center [1081, 125] width 76 height 29
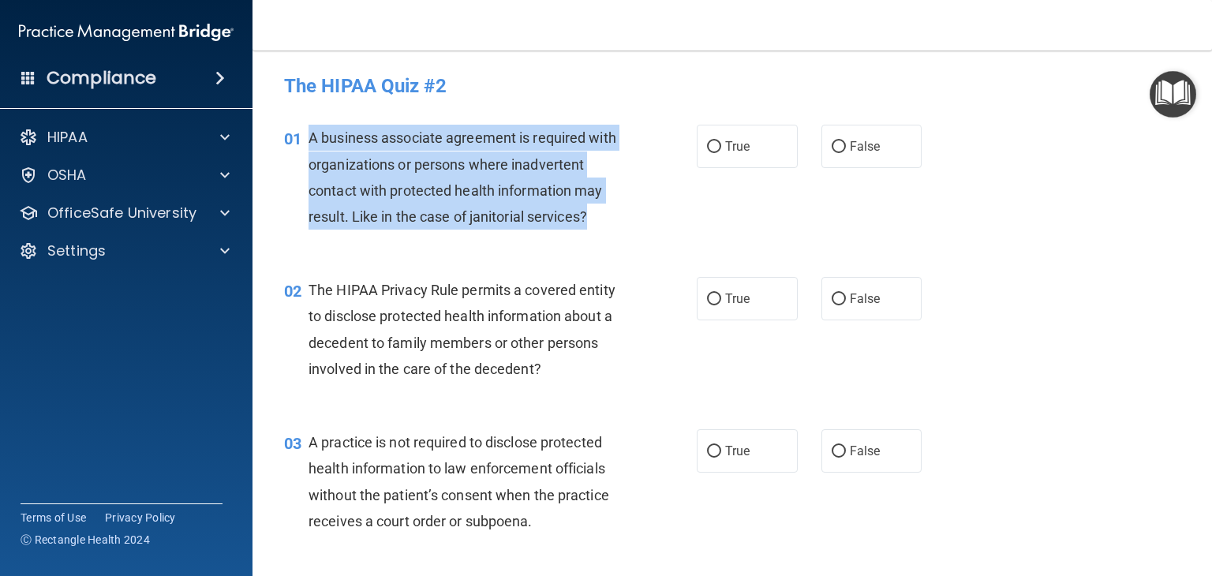
drag, startPoint x: 593, startPoint y: 220, endPoint x: 306, endPoint y: 143, distance: 297.4
click at [306, 143] on div "01 A business associate agreement is required with organizations or persons whe…" at bounding box center [490, 181] width 460 height 113
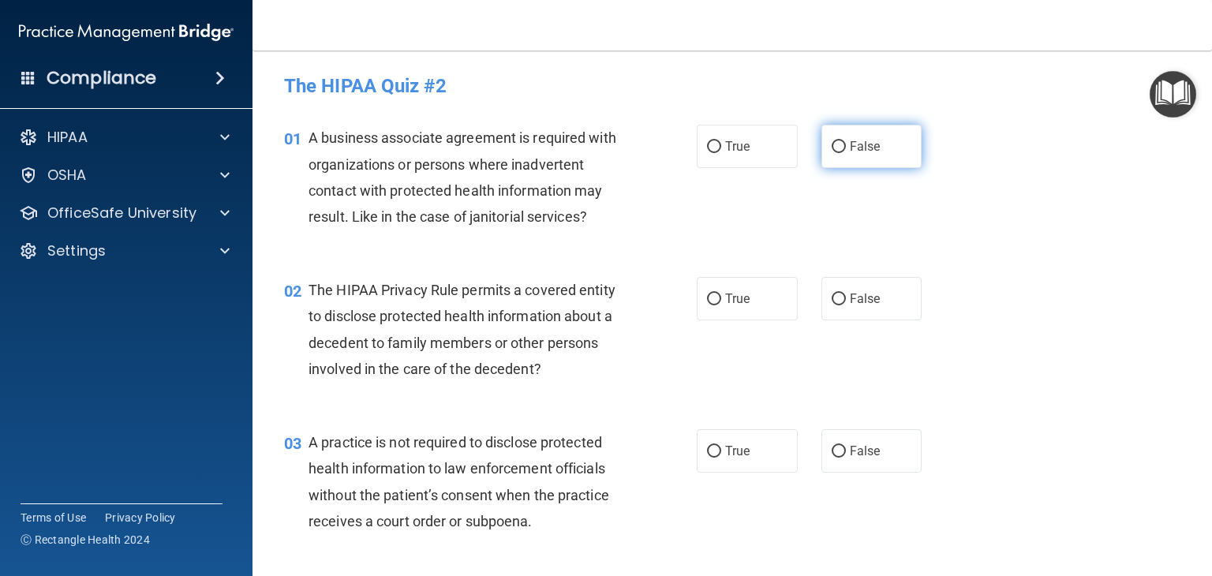
click at [858, 149] on span "False" at bounding box center [865, 146] width 31 height 15
click at [846, 149] on input "False" at bounding box center [839, 147] width 14 height 12
radio input "true"
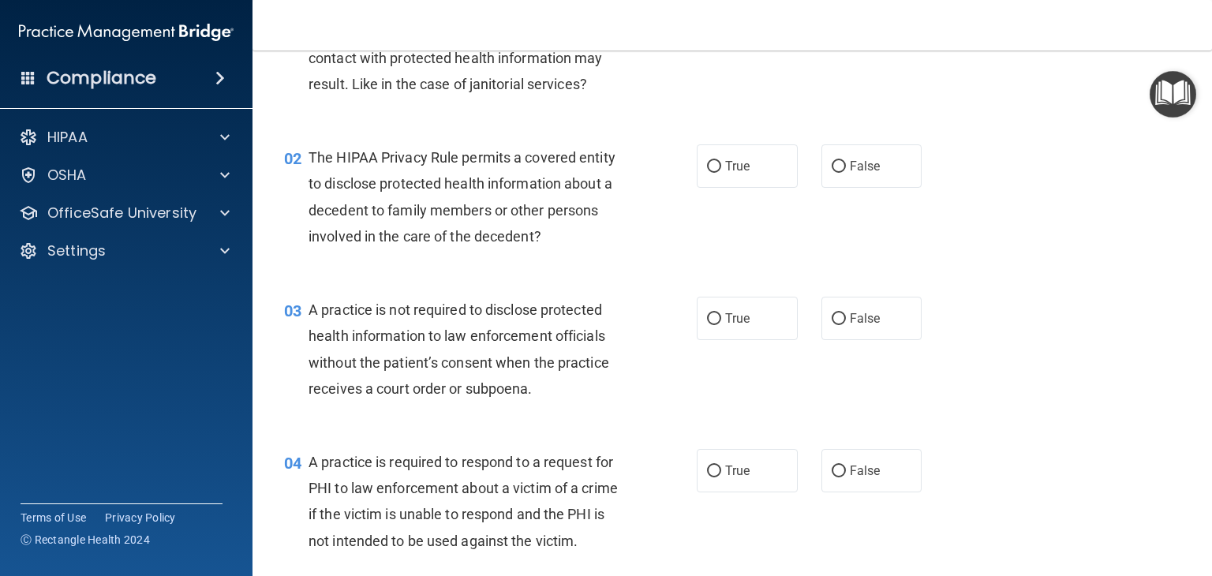
scroll to position [153, 0]
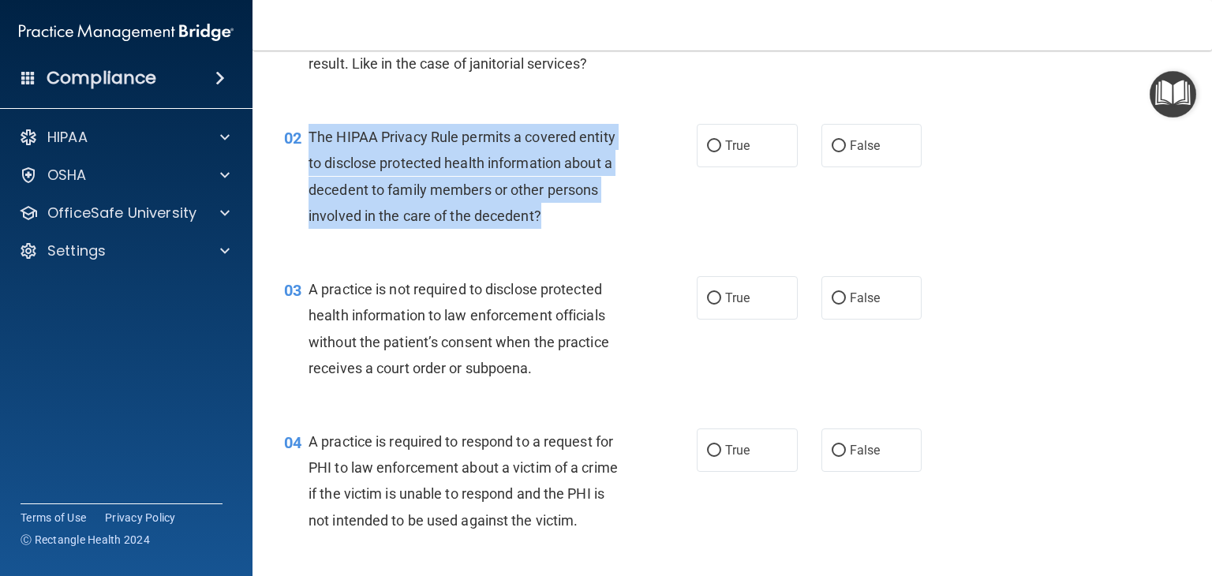
drag, startPoint x: 556, startPoint y: 215, endPoint x: 305, endPoint y: 136, distance: 263.0
click at [305, 136] on div "02 The HIPAA Privacy Rule permits a covered entity to disclose protected health…" at bounding box center [490, 180] width 460 height 113
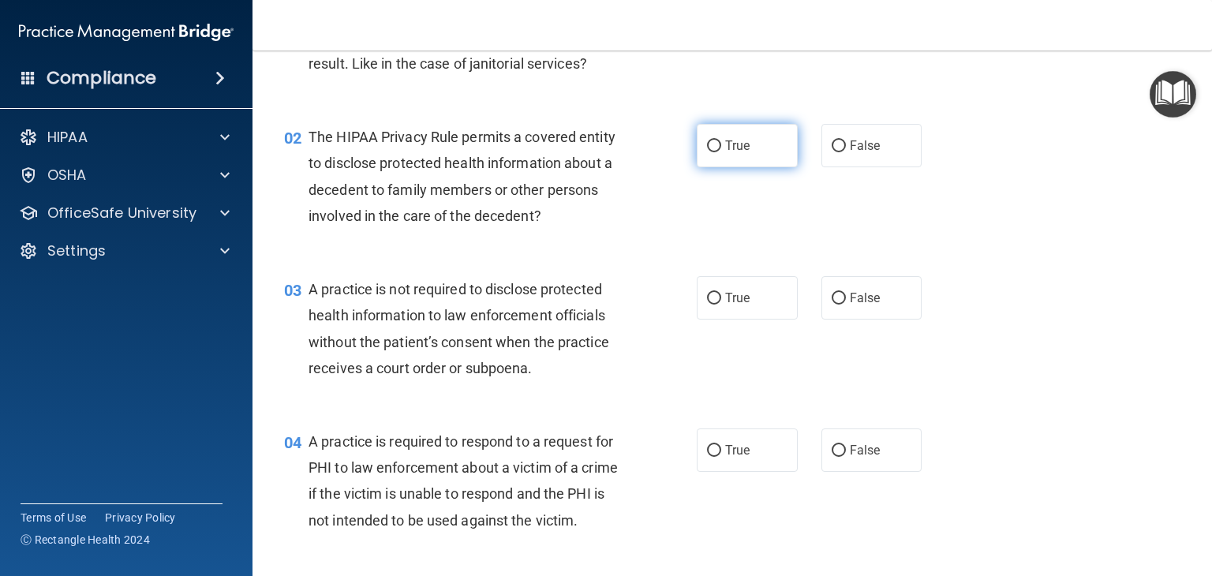
click at [742, 159] on label "True" at bounding box center [747, 145] width 101 height 43
click at [721, 152] on input "True" at bounding box center [714, 146] width 14 height 12
radio input "true"
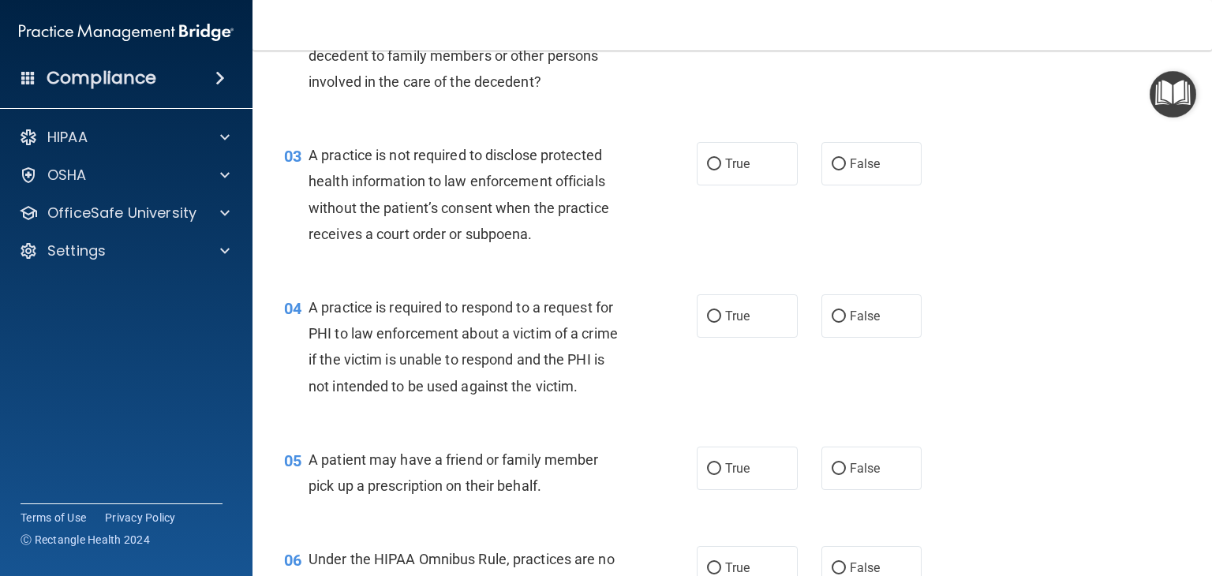
scroll to position [290, 0]
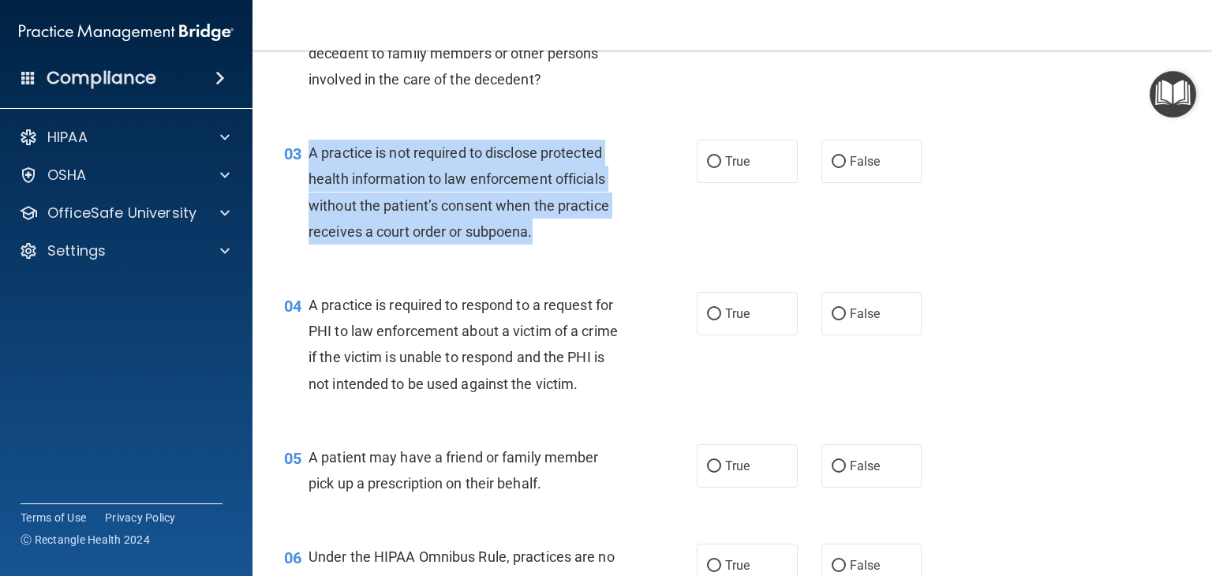
drag, startPoint x: 543, startPoint y: 232, endPoint x: 308, endPoint y: 155, distance: 247.2
click at [308, 155] on div "A practice is not required to disclose protected health information to law enfo…" at bounding box center [471, 192] width 327 height 105
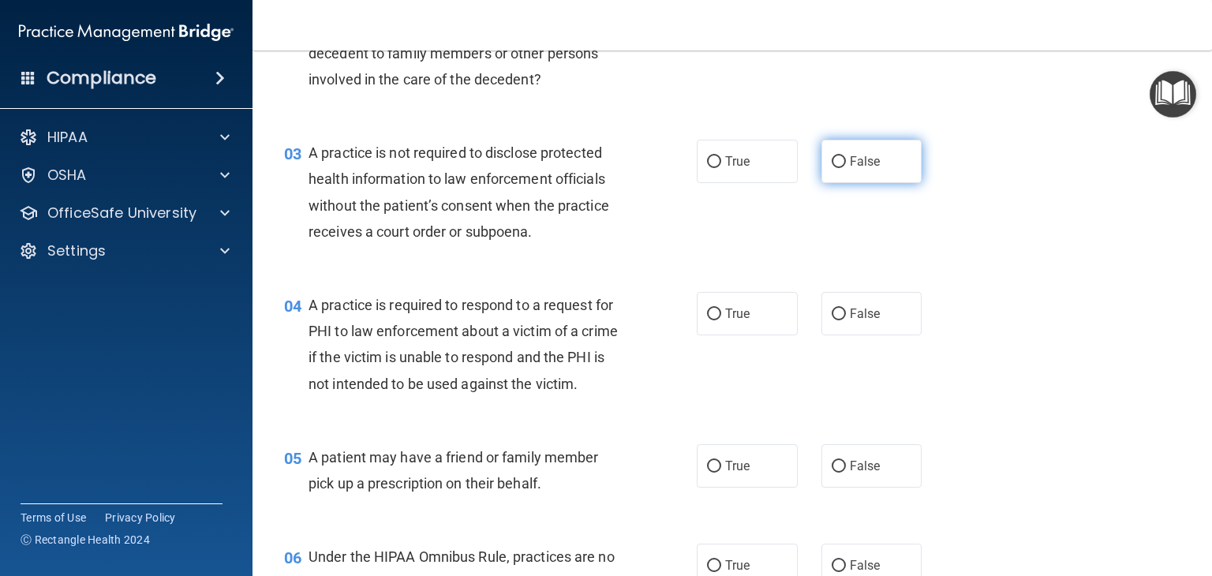
click at [880, 181] on label "False" at bounding box center [871, 161] width 101 height 43
click at [846, 168] on input "False" at bounding box center [839, 162] width 14 height 12
radio input "true"
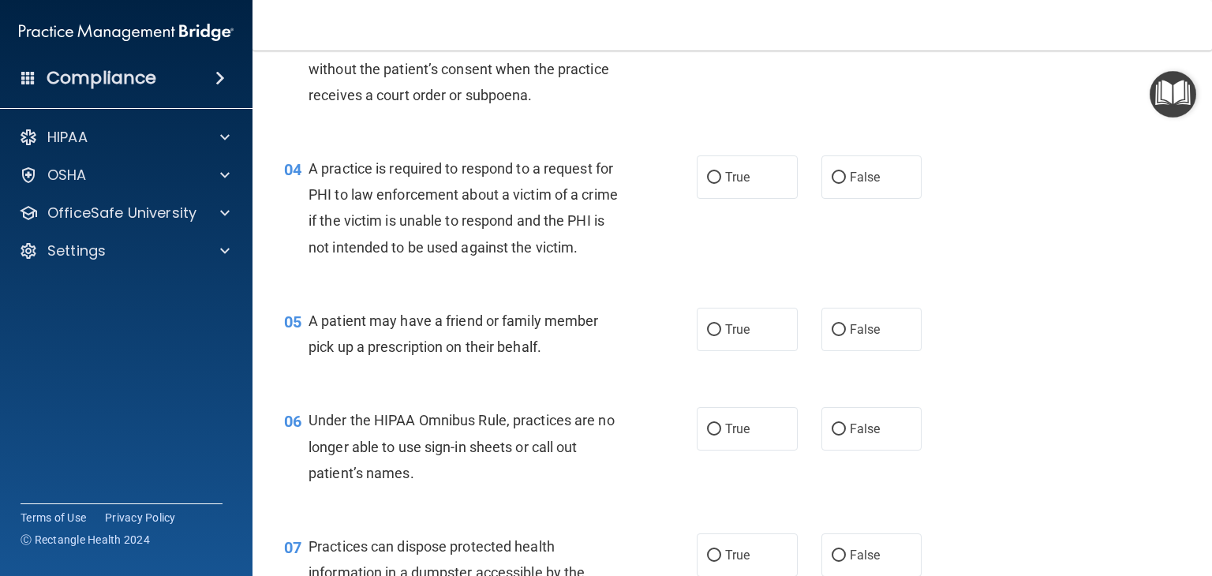
scroll to position [429, 0]
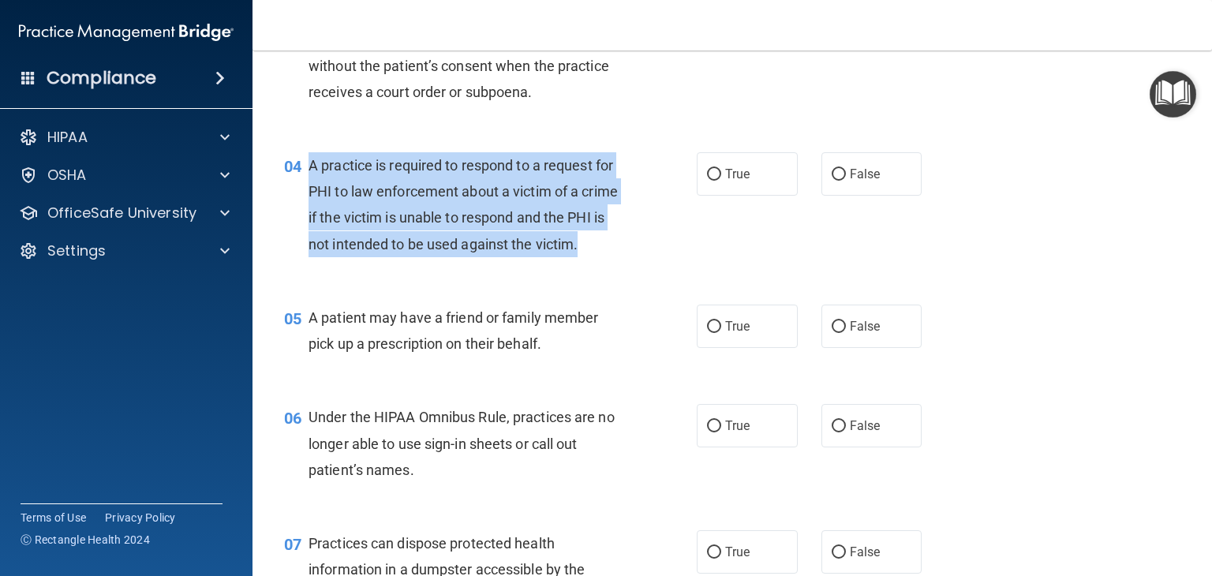
drag, startPoint x: 358, startPoint y: 271, endPoint x: 311, endPoint y: 164, distance: 117.3
click at [311, 164] on div "A practice is required to respond to a request for PHI to law enforcement about…" at bounding box center [471, 204] width 327 height 105
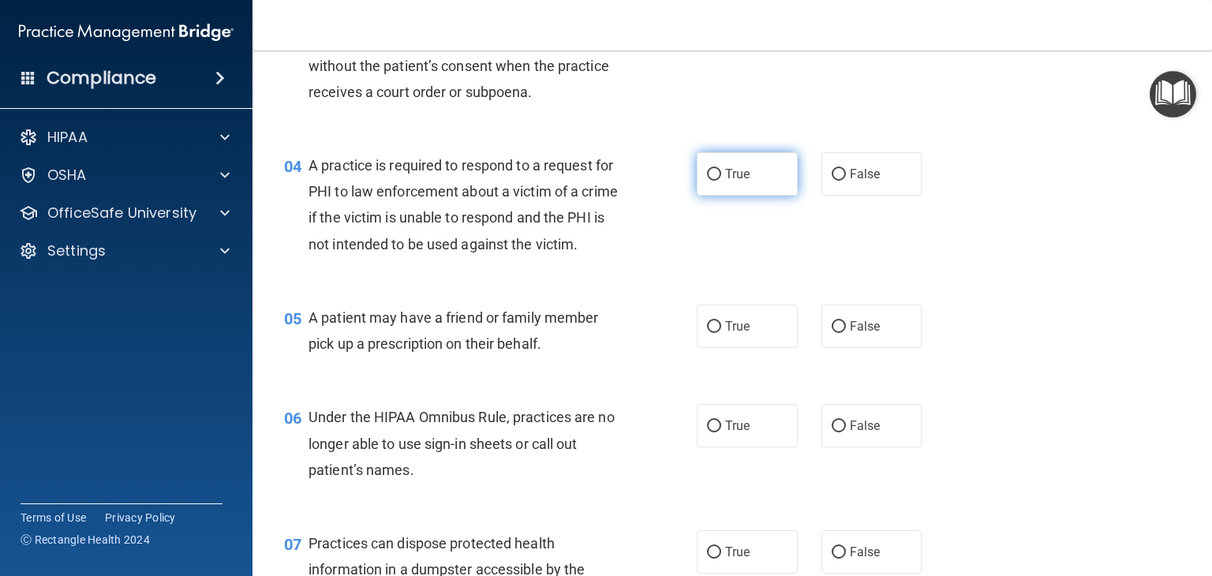
click at [741, 163] on label "True" at bounding box center [747, 173] width 101 height 43
click at [721, 169] on input "True" at bounding box center [714, 175] width 14 height 12
radio input "true"
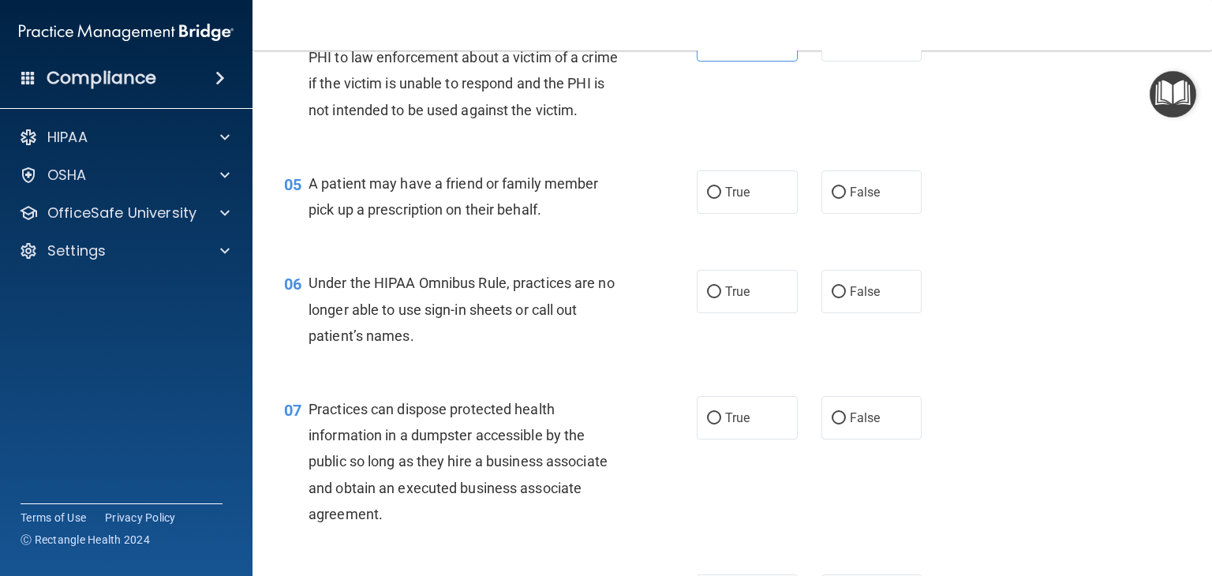
scroll to position [564, 0]
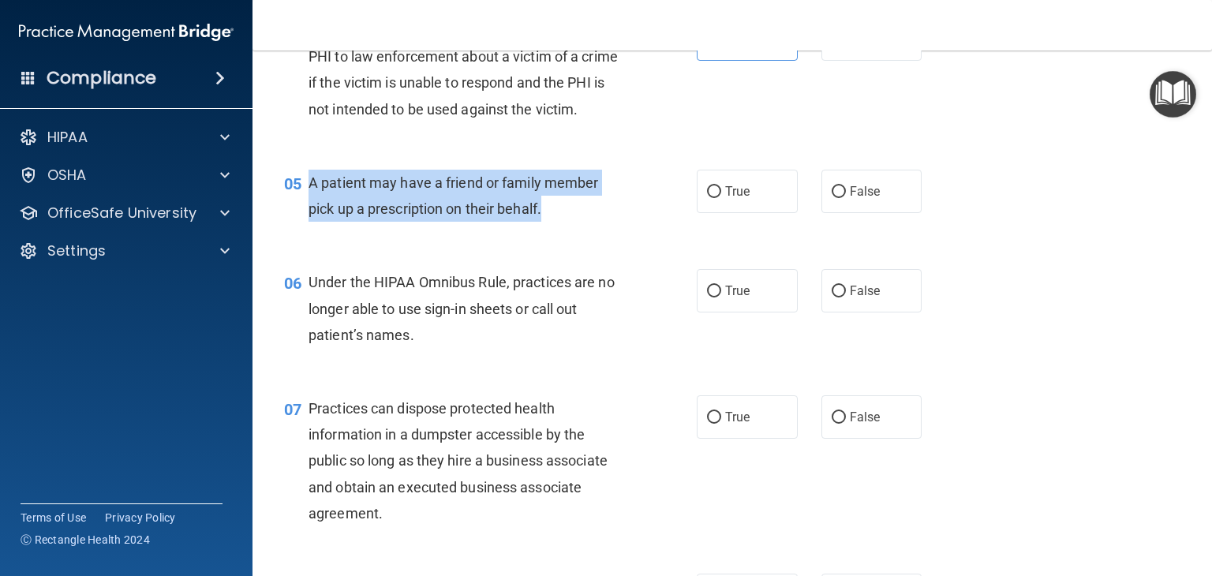
drag, startPoint x: 555, startPoint y: 237, endPoint x: 300, endPoint y: 211, distance: 256.1
click at [300, 211] on div "05 A patient may have a friend or family member pick up a prescription on their…" at bounding box center [490, 200] width 460 height 60
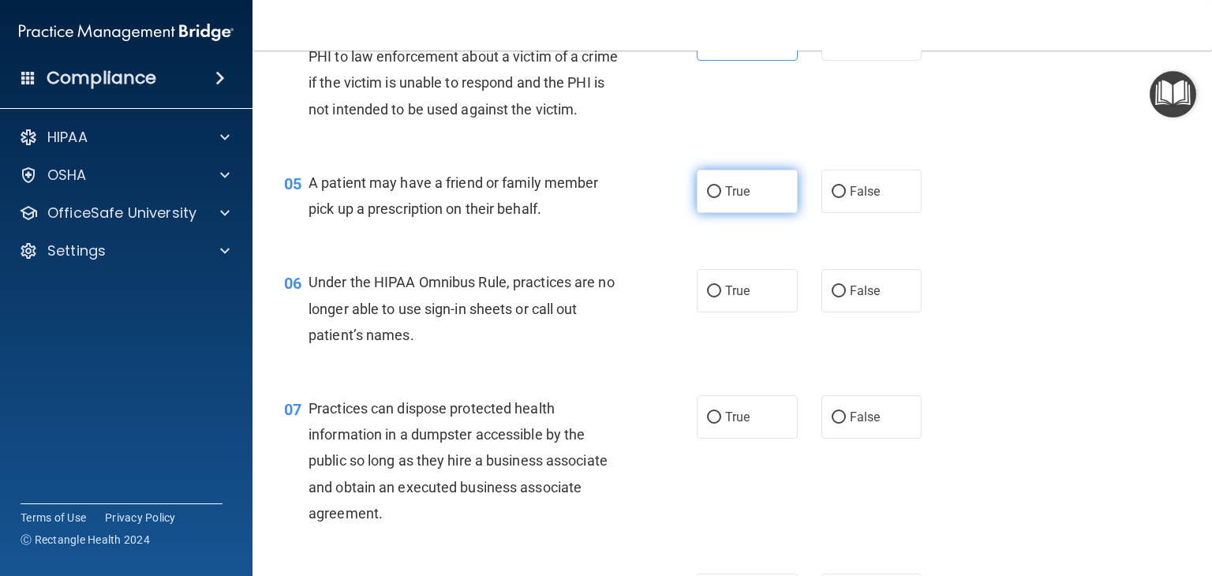
click at [753, 213] on label "True" at bounding box center [747, 191] width 101 height 43
click at [721, 198] on input "True" at bounding box center [714, 192] width 14 height 12
radio input "true"
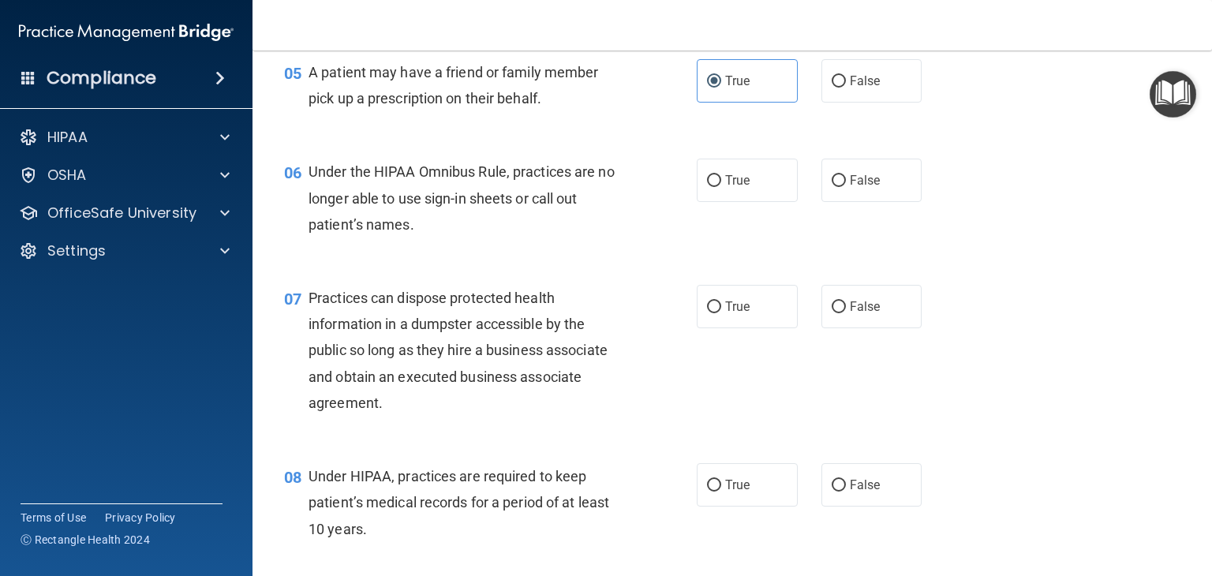
scroll to position [681, 0]
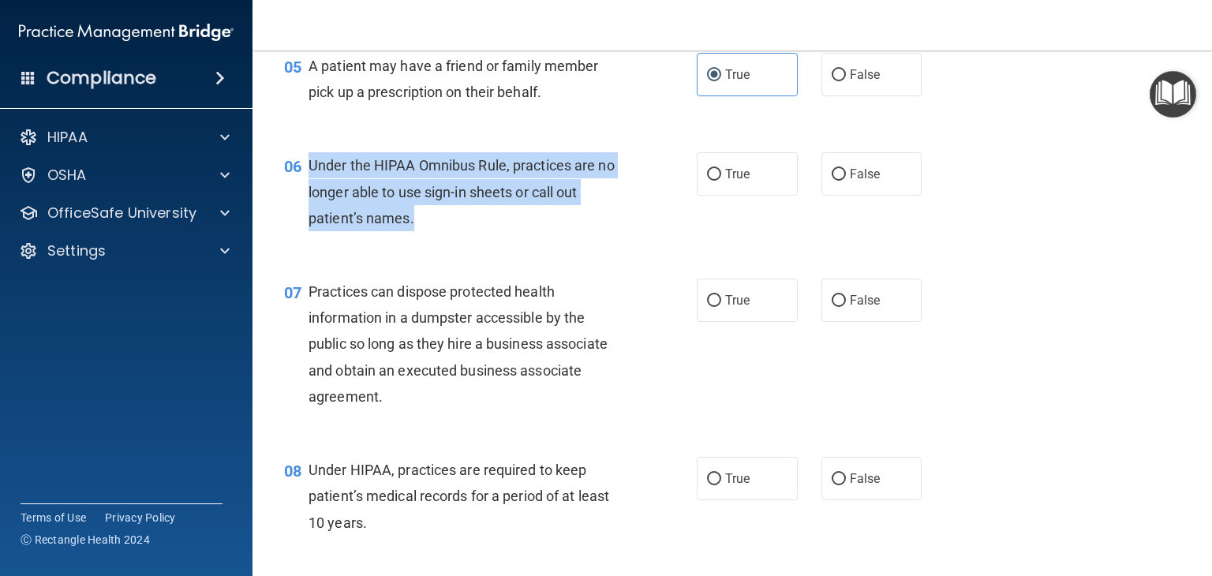
drag, startPoint x: 420, startPoint y: 250, endPoint x: 308, endPoint y: 192, distance: 126.3
click at [308, 192] on div "Under the HIPAA Omnibus Rule, practices are no longer able to use sign-in sheet…" at bounding box center [471, 191] width 327 height 79
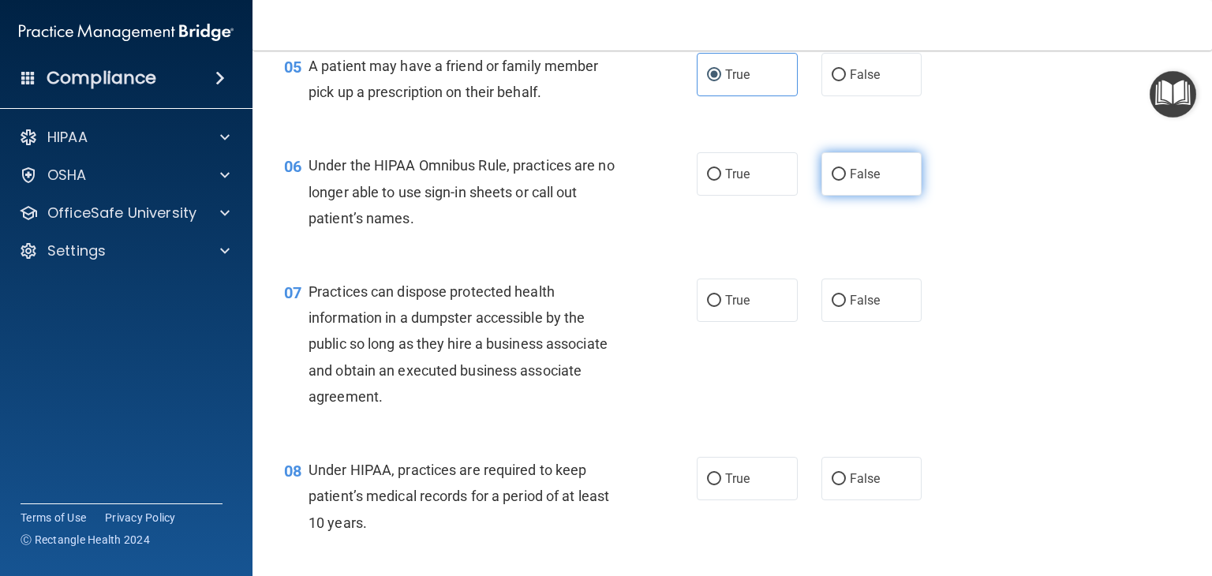
click at [850, 181] on span "False" at bounding box center [865, 173] width 31 height 15
click at [846, 181] on input "False" at bounding box center [839, 175] width 14 height 12
radio input "true"
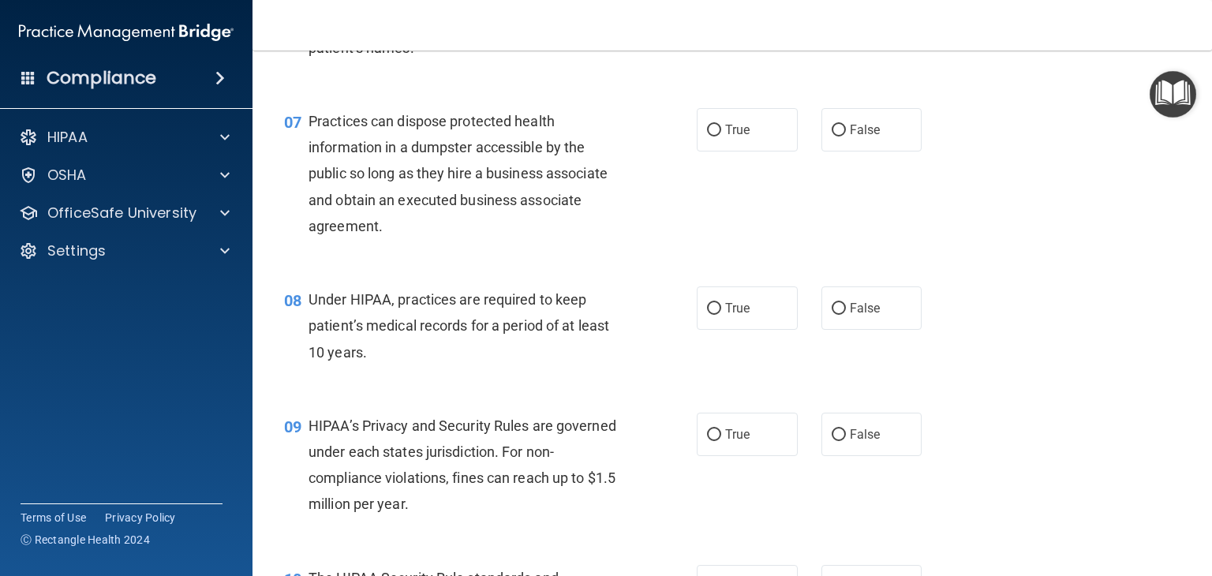
scroll to position [854, 0]
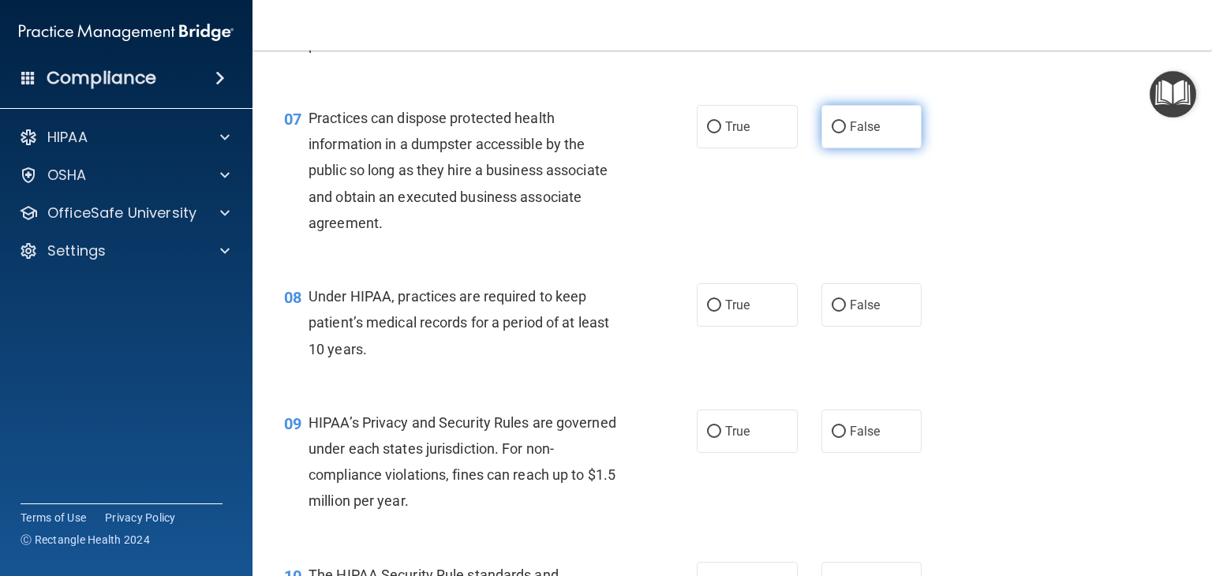
click at [850, 134] on span "False" at bounding box center [865, 126] width 31 height 15
click at [846, 133] on input "False" at bounding box center [839, 127] width 14 height 12
radio input "true"
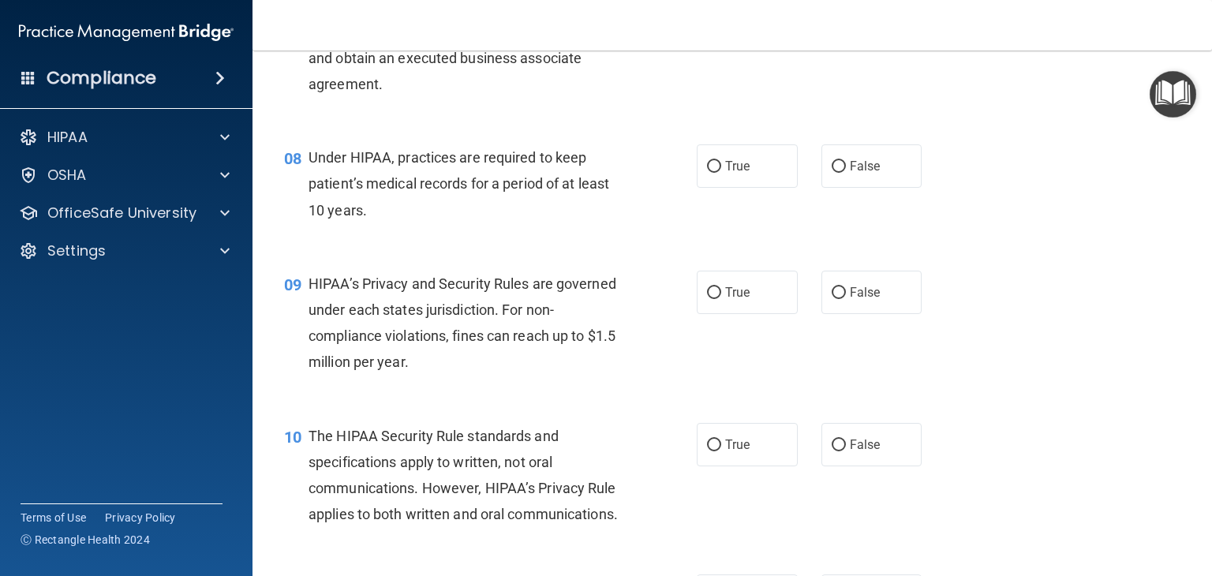
scroll to position [997, 0]
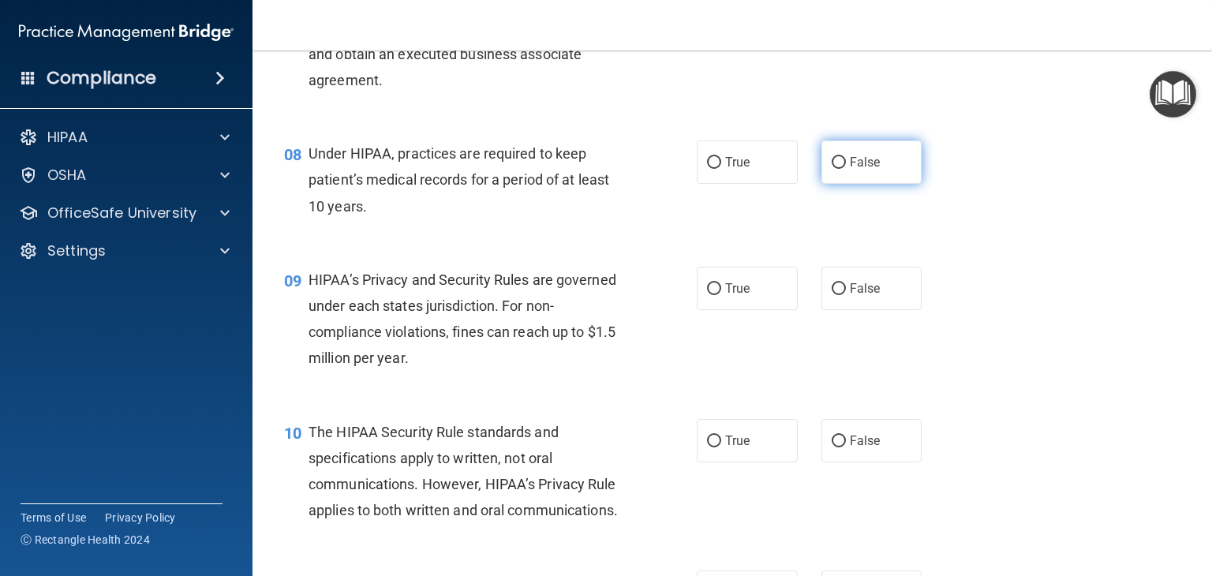
click at [834, 184] on label "False" at bounding box center [871, 161] width 101 height 43
click at [834, 169] on input "False" at bounding box center [839, 163] width 14 height 12
radio input "true"
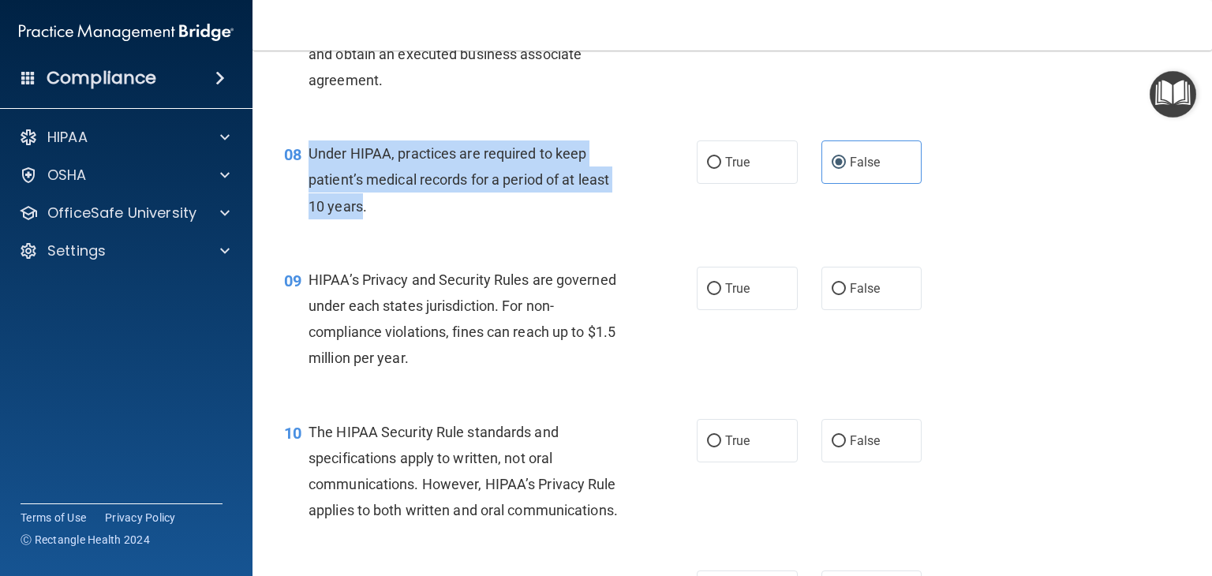
drag, startPoint x: 363, startPoint y: 234, endPoint x: 300, endPoint y: 178, distance: 84.9
click at [300, 178] on div "08 Under HIPAA, practices are required to keep patient’s medical records for a …" at bounding box center [490, 183] width 460 height 87
click at [682, 205] on div "08 Under HIPAA, practices are required to keep patient’s medical records for a …" at bounding box center [490, 183] width 460 height 87
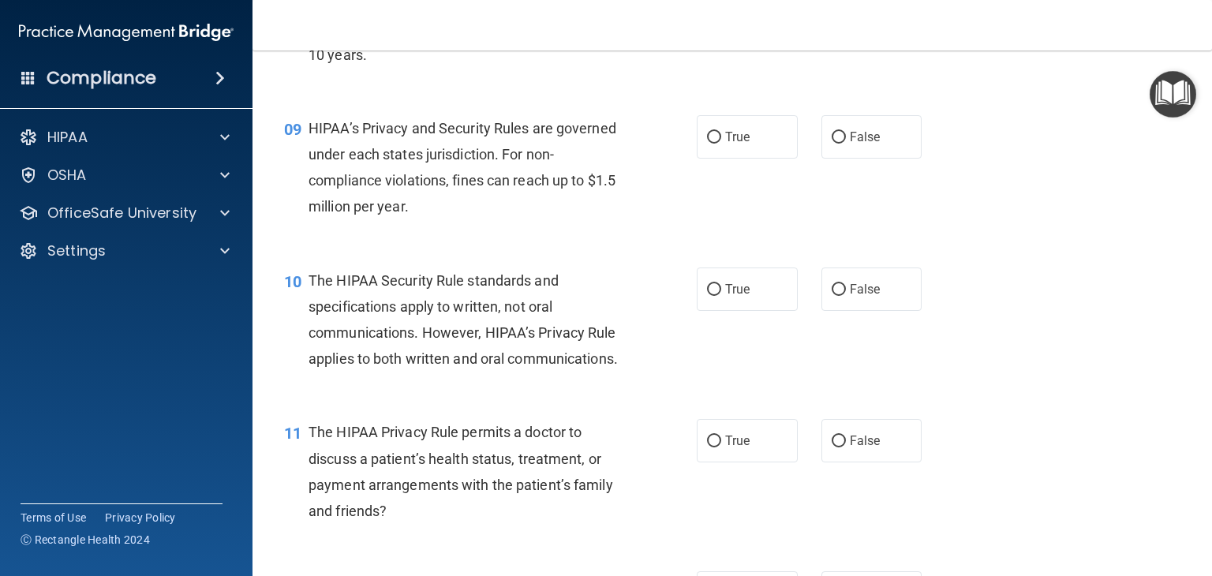
scroll to position [1161, 0]
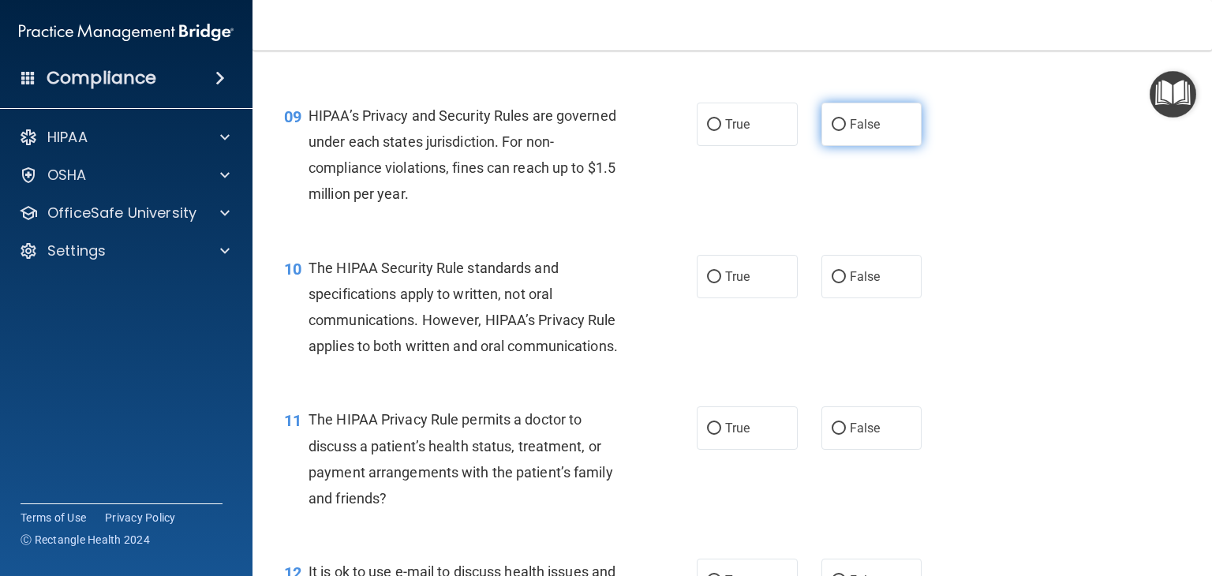
click at [869, 132] on span "False" at bounding box center [865, 124] width 31 height 15
click at [846, 131] on input "False" at bounding box center [839, 125] width 14 height 12
radio input "true"
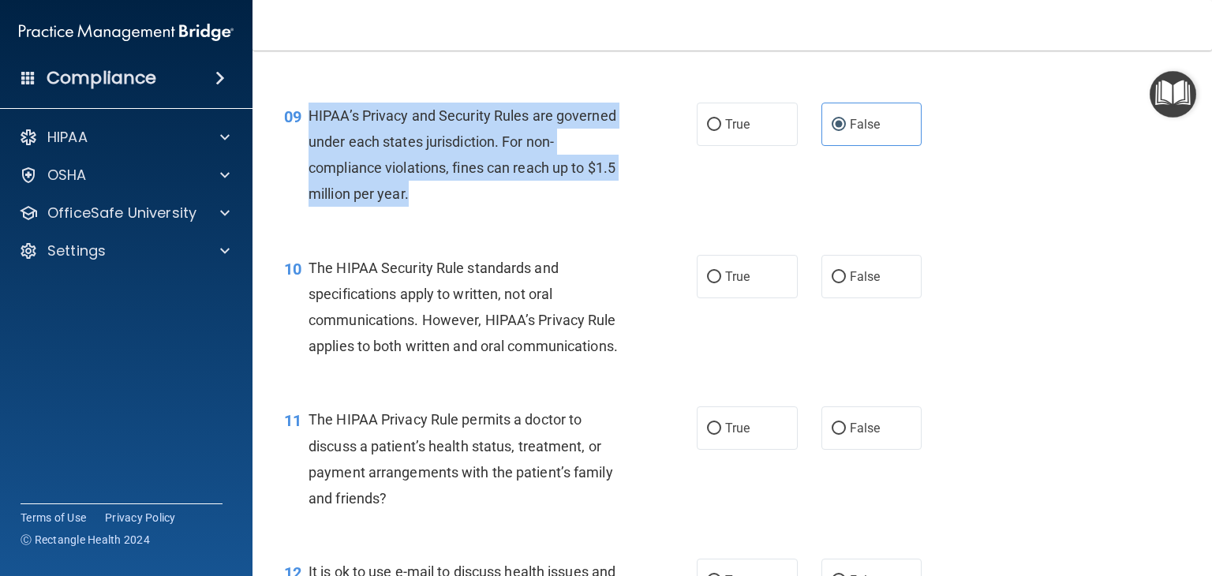
drag, startPoint x: 448, startPoint y: 218, endPoint x: 305, endPoint y: 133, distance: 166.6
click at [305, 133] on div "09 HIPAA’s Privacy and Security Rules are governed under each states jurisdicti…" at bounding box center [490, 159] width 460 height 113
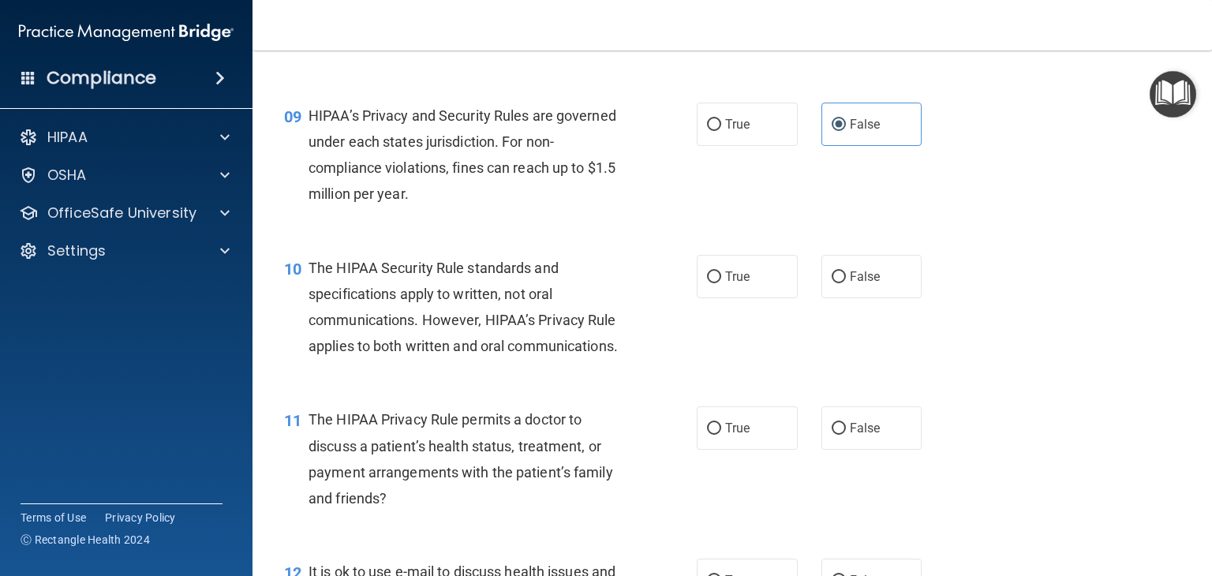
click at [713, 235] on div "09 HIPAA’s Privacy and Security Rules are governed under each states jurisdicti…" at bounding box center [732, 159] width 920 height 152
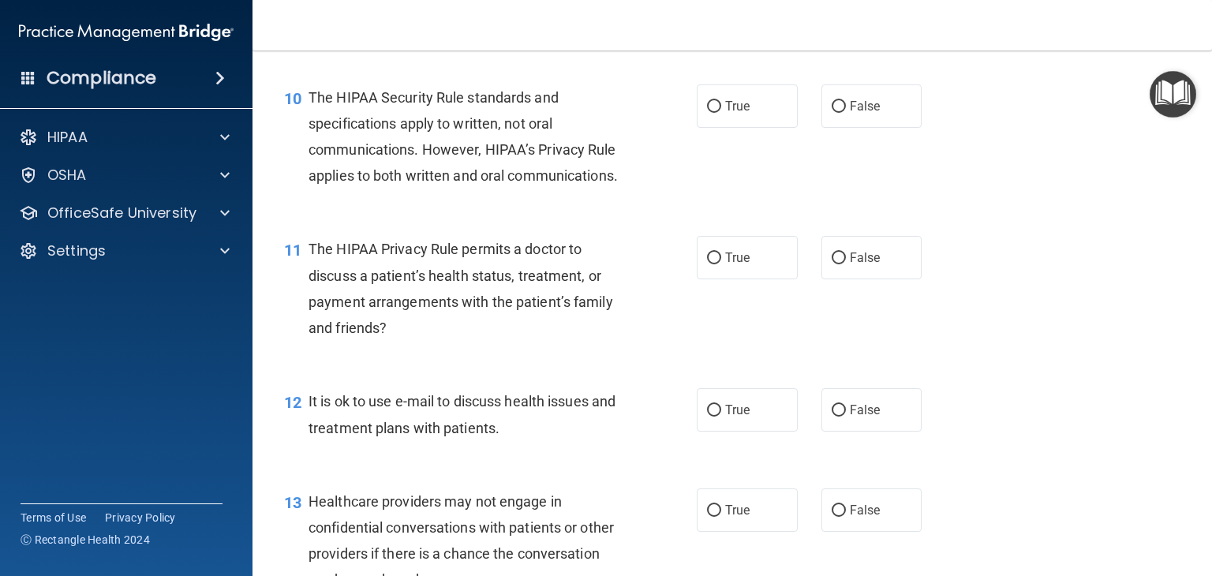
scroll to position [1333, 0]
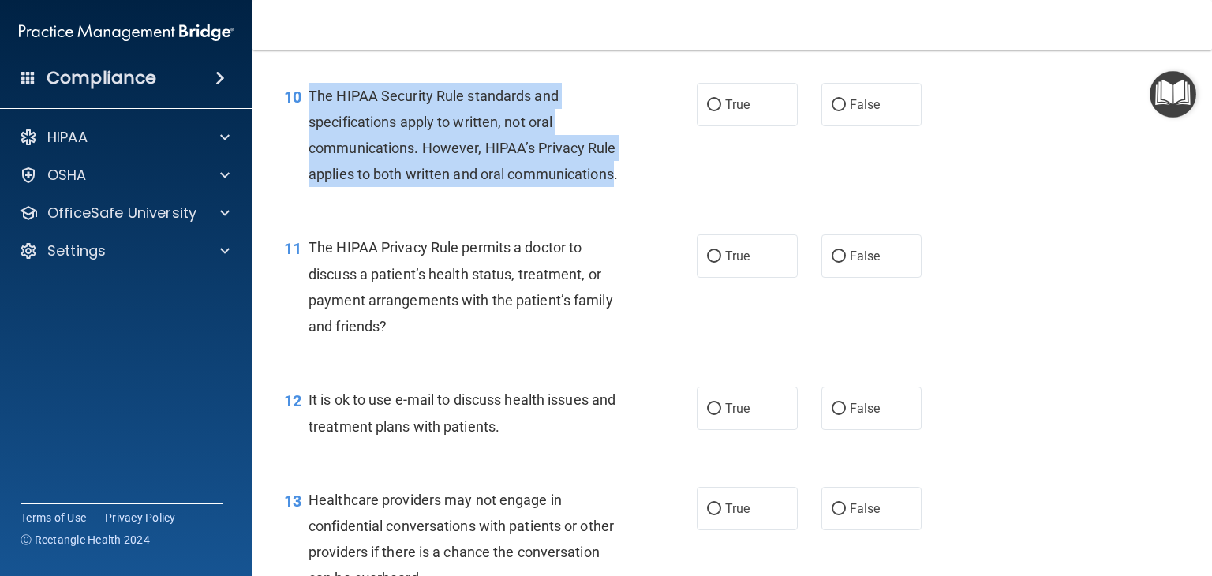
drag, startPoint x: 416, startPoint y: 225, endPoint x: 306, endPoint y: 111, distance: 157.9
click at [306, 111] on div "10 The HIPAA Security Rule standards and specifications apply to written, not o…" at bounding box center [490, 139] width 460 height 113
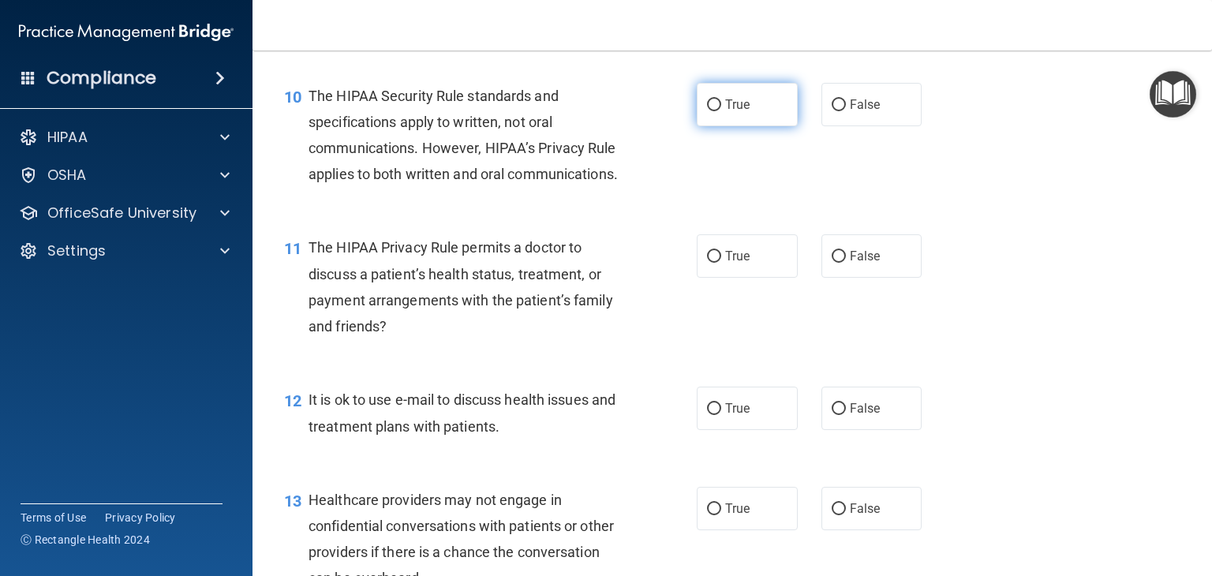
click at [729, 112] on span "True" at bounding box center [737, 104] width 24 height 15
click at [721, 111] on input "True" at bounding box center [714, 105] width 14 height 12
radio input "true"
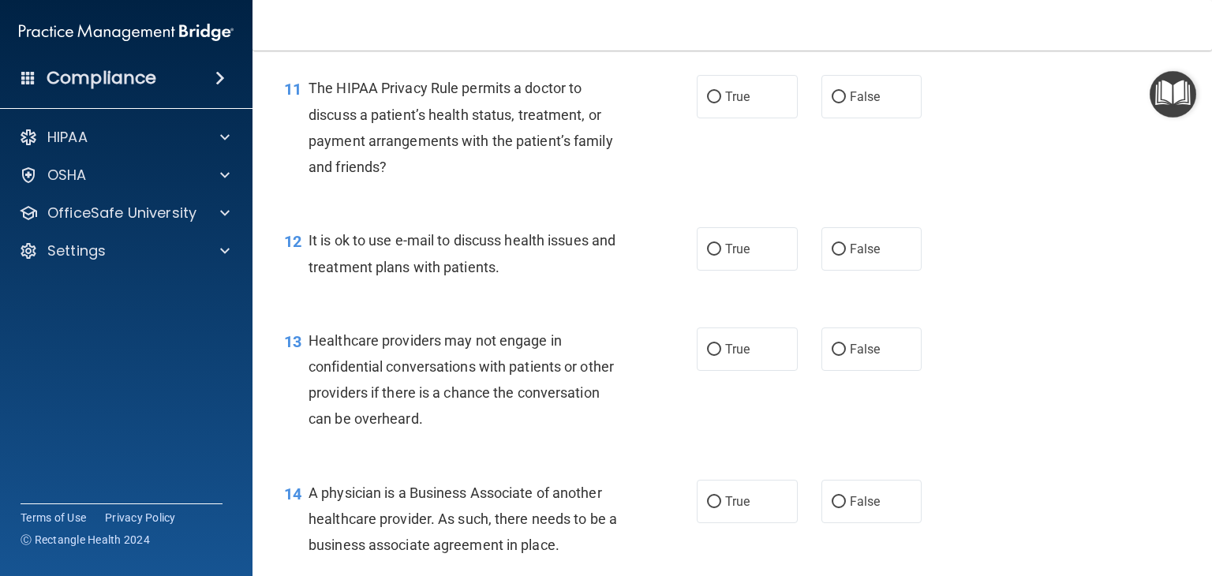
scroll to position [1494, 0]
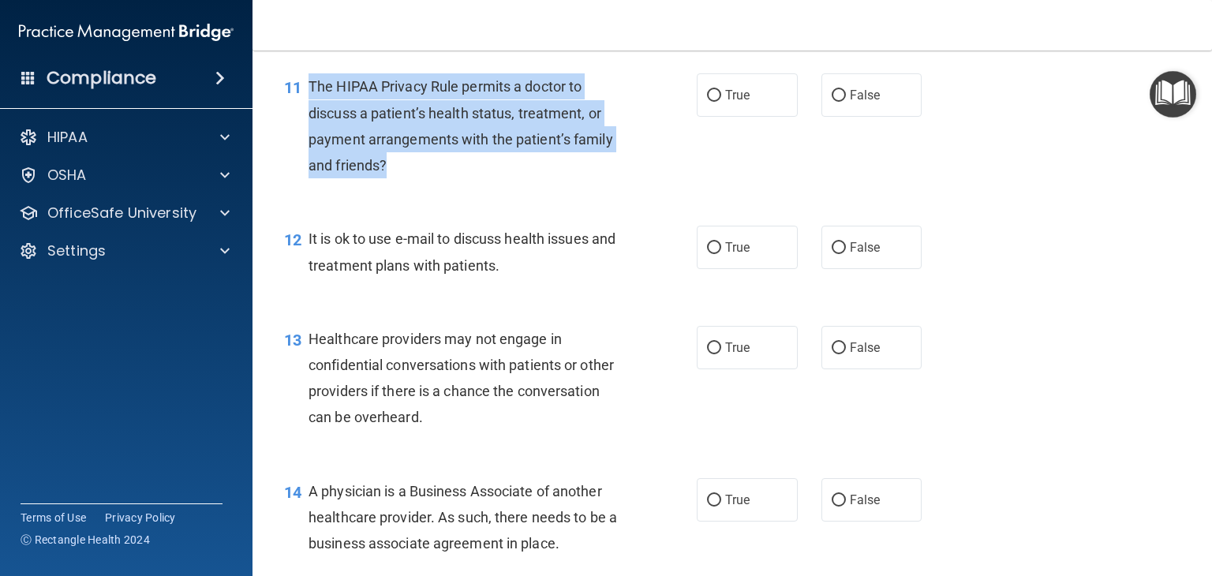
drag, startPoint x: 394, startPoint y: 221, endPoint x: 308, endPoint y: 136, distance: 121.1
click at [308, 136] on div "The HIPAA Privacy Rule permits a doctor to discuss a patient’s health status, t…" at bounding box center [471, 125] width 327 height 105
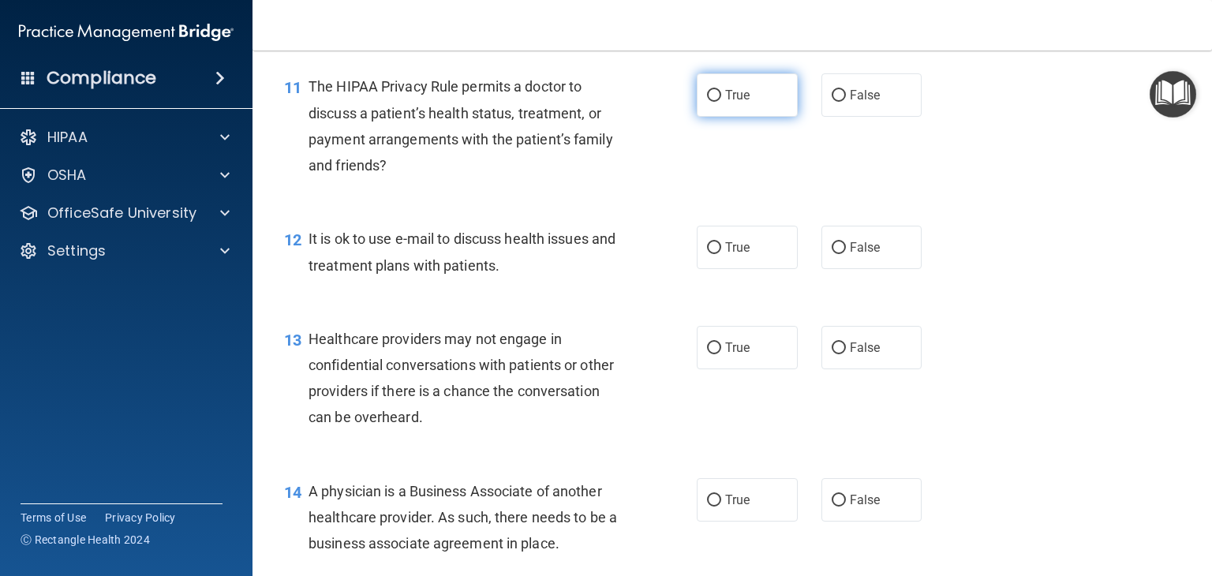
click at [737, 117] on label "True" at bounding box center [747, 94] width 101 height 43
click at [721, 102] on input "True" at bounding box center [714, 96] width 14 height 12
radio input "true"
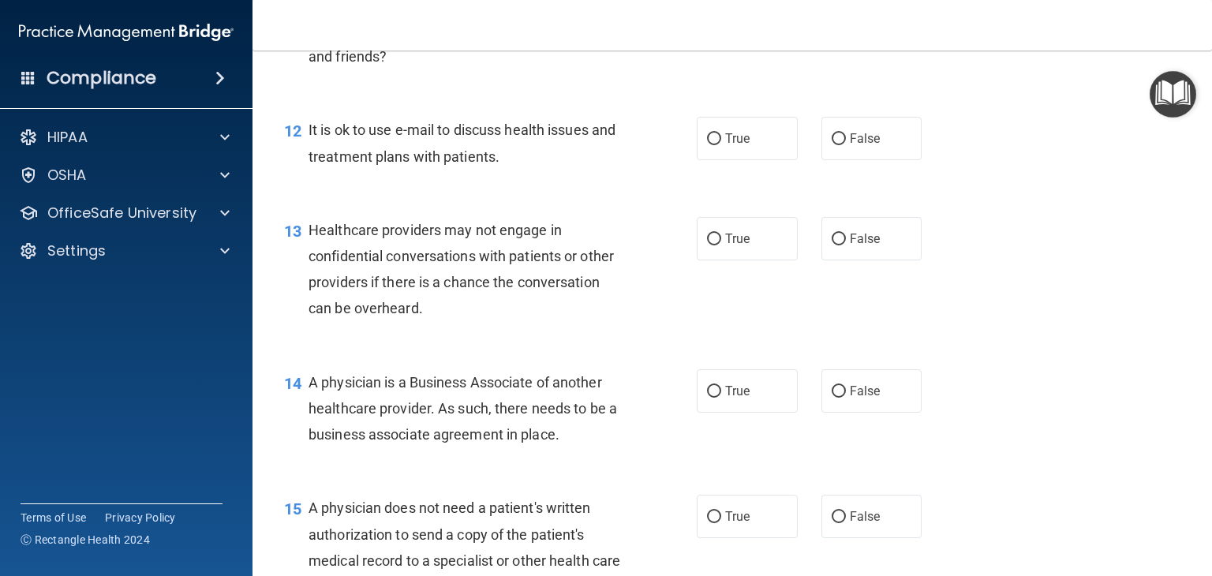
scroll to position [1605, 0]
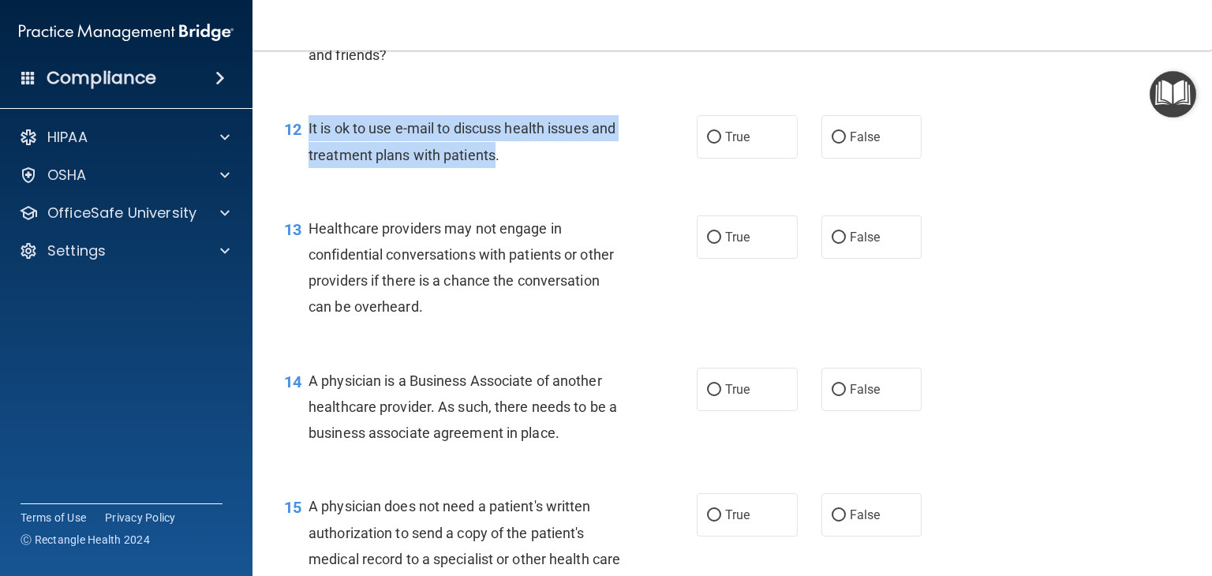
drag, startPoint x: 520, startPoint y: 202, endPoint x: 304, endPoint y: 172, distance: 218.2
click at [304, 172] on div "12 It is ok to use e-mail to discuss health issues and treatment plans with pat…" at bounding box center [490, 145] width 460 height 60
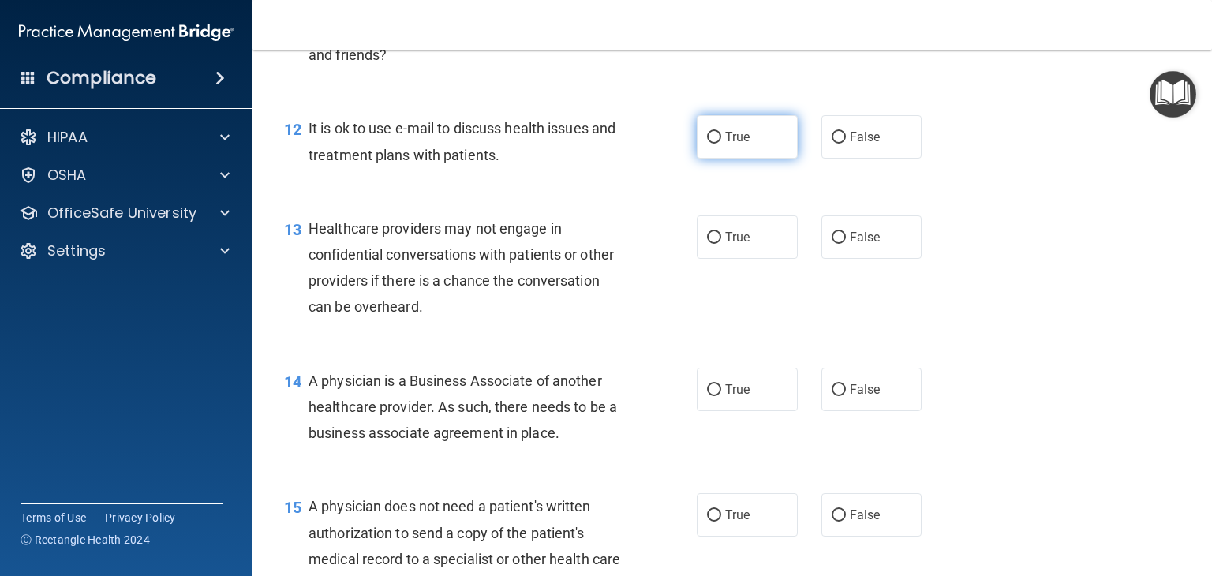
click at [735, 159] on label "True" at bounding box center [747, 136] width 101 height 43
click at [721, 144] on input "True" at bounding box center [714, 138] width 14 height 12
radio input "true"
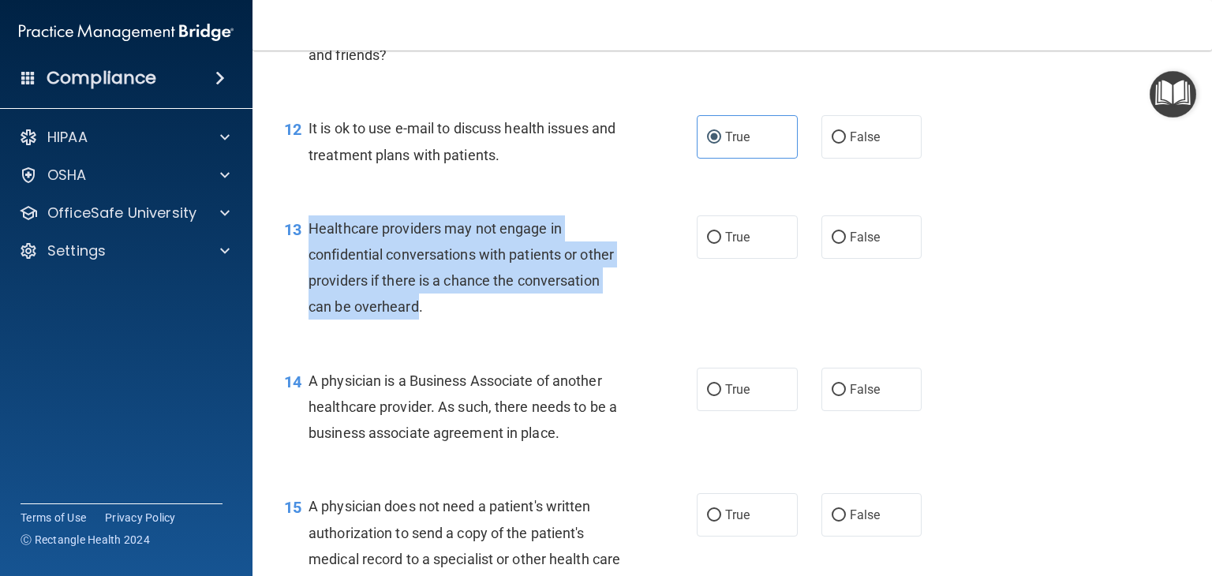
drag, startPoint x: 416, startPoint y: 355, endPoint x: 309, endPoint y: 282, distance: 129.3
click at [309, 282] on span "Healthcare providers may not engage in confidential conversations with patients…" at bounding box center [460, 267] width 305 height 95
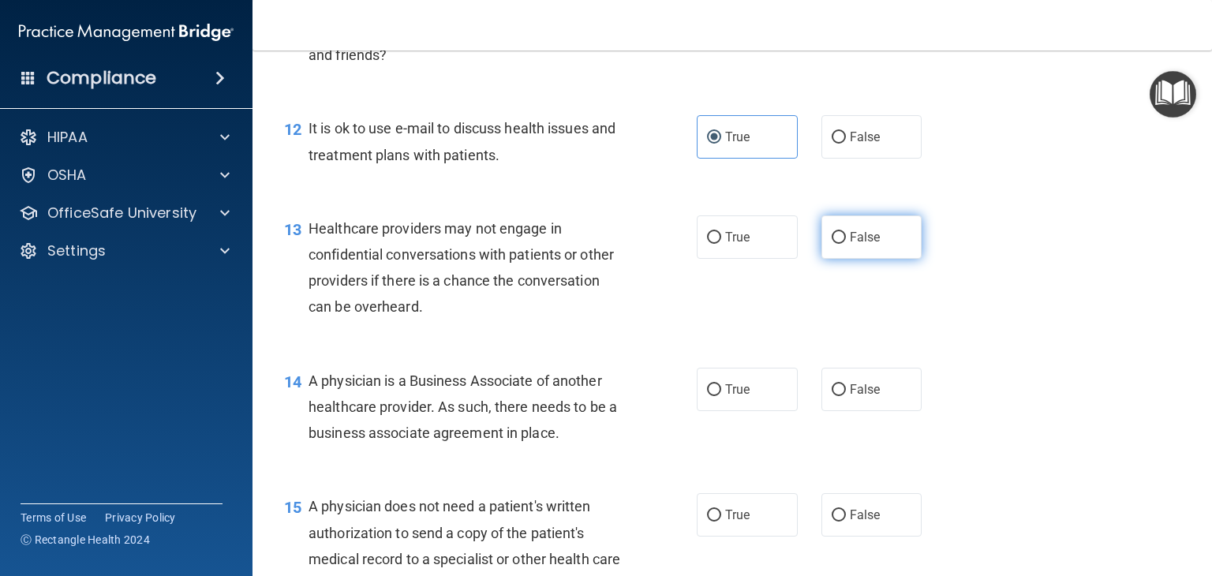
click at [880, 259] on label "False" at bounding box center [871, 236] width 101 height 43
click at [846, 244] on input "False" at bounding box center [839, 238] width 14 height 12
radio input "true"
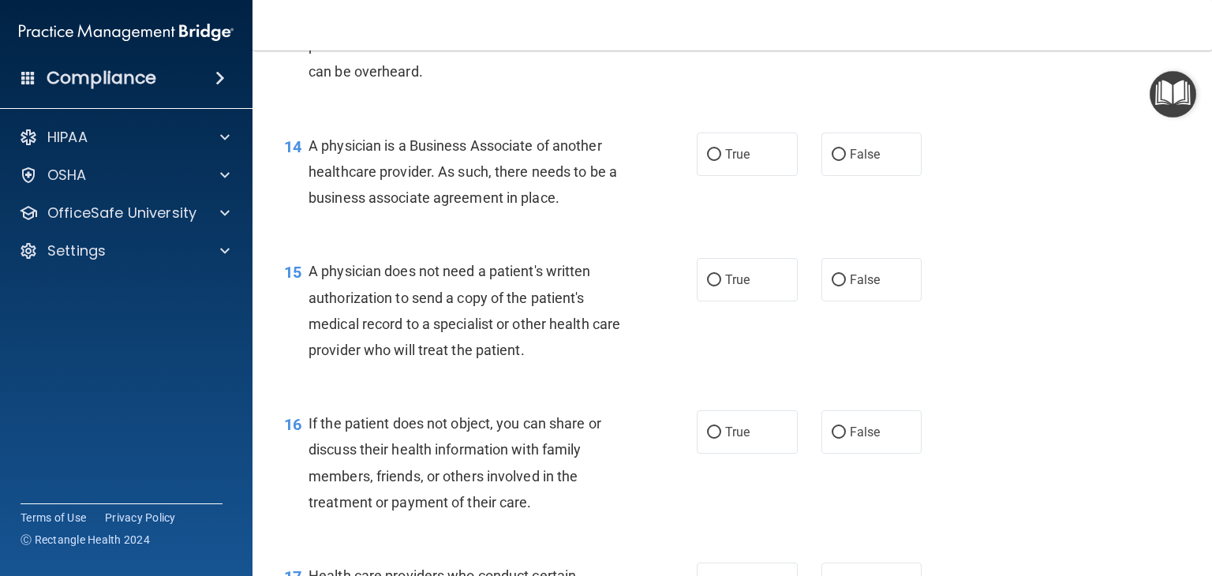
scroll to position [1840, 0]
click at [890, 176] on label "False" at bounding box center [871, 154] width 101 height 43
click at [846, 161] on input "False" at bounding box center [839, 155] width 14 height 12
radio input "true"
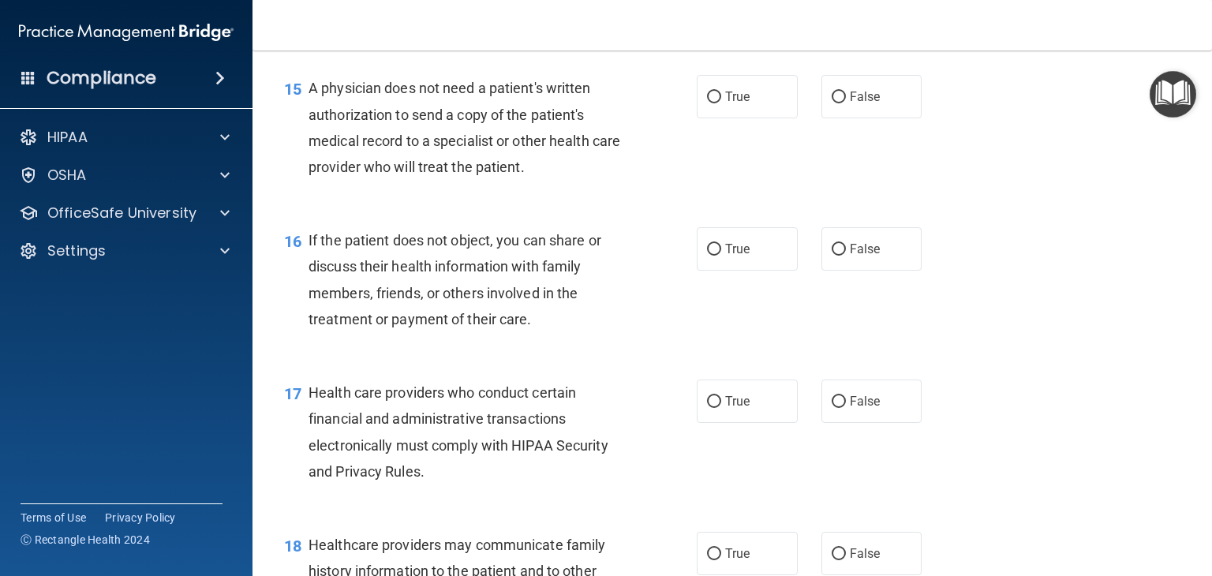
scroll to position [2024, 0]
click at [764, 117] on label "True" at bounding box center [747, 94] width 101 height 43
click at [721, 102] on input "True" at bounding box center [714, 96] width 14 height 12
radio input "true"
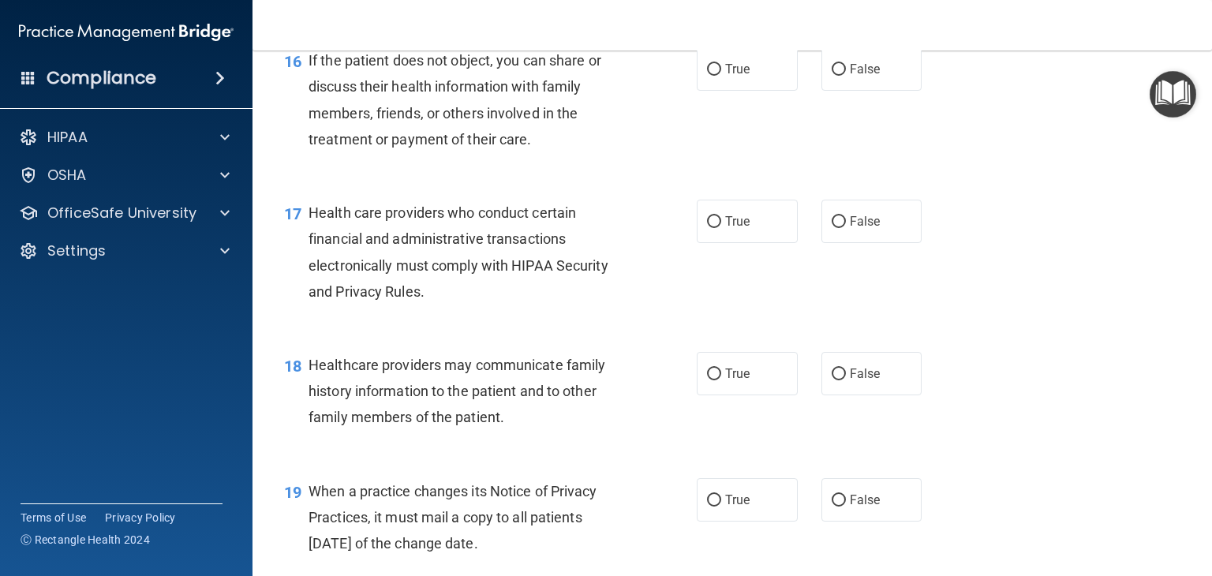
scroll to position [2204, 0]
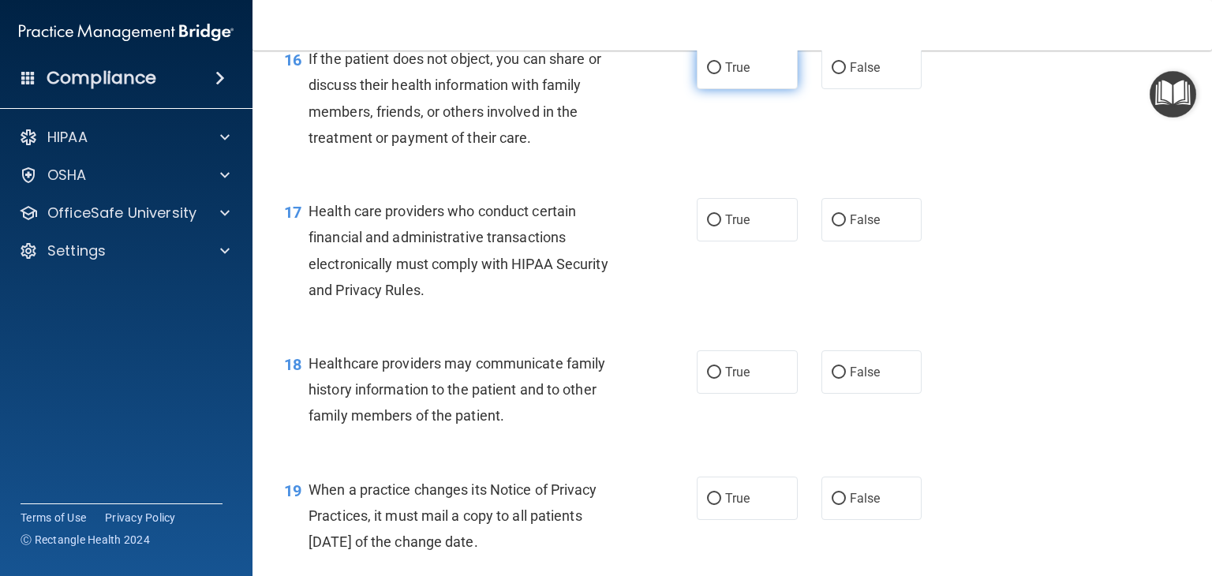
click at [697, 89] on label "True" at bounding box center [747, 67] width 101 height 43
click at [707, 74] on input "True" at bounding box center [714, 68] width 14 height 12
radio input "true"
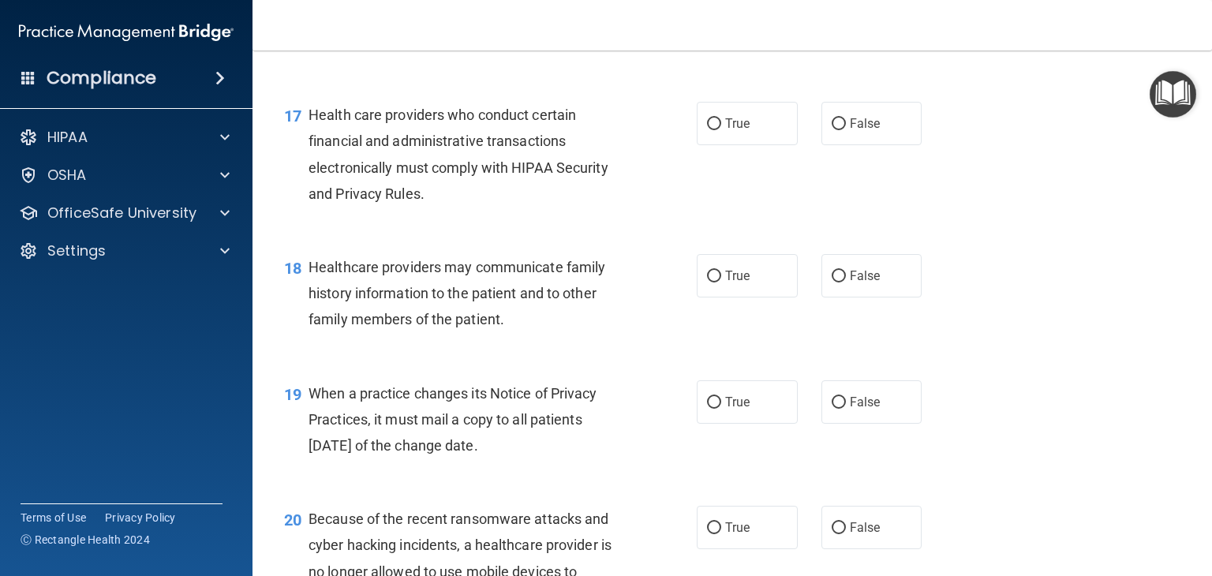
scroll to position [2322, 0]
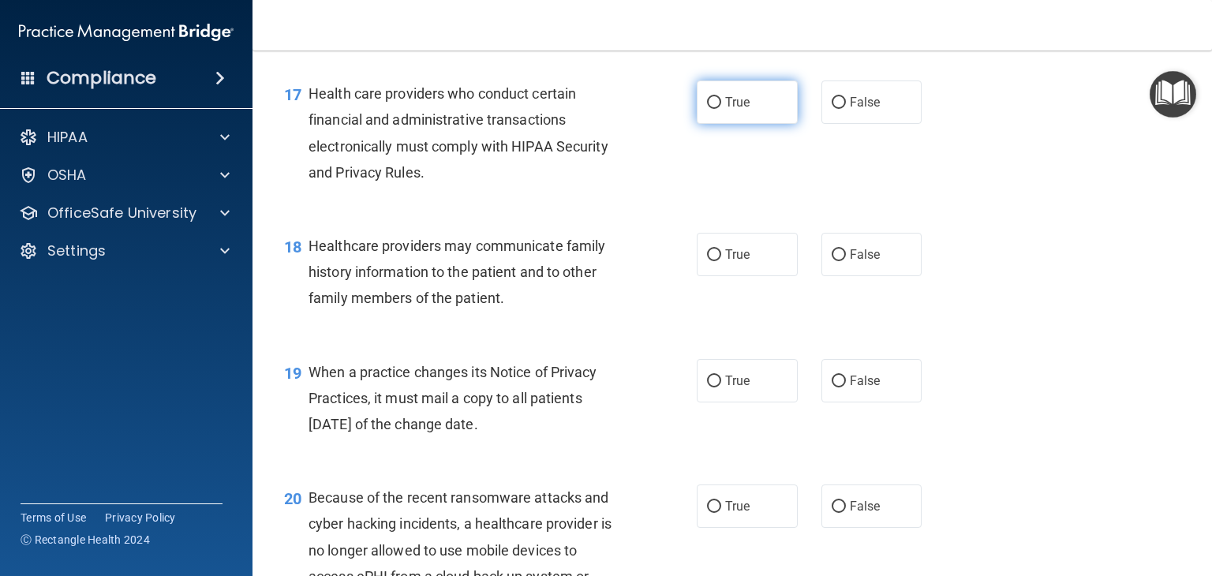
click at [773, 124] on label "True" at bounding box center [747, 101] width 101 height 43
click at [721, 109] on input "True" at bounding box center [714, 103] width 14 height 12
radio input "true"
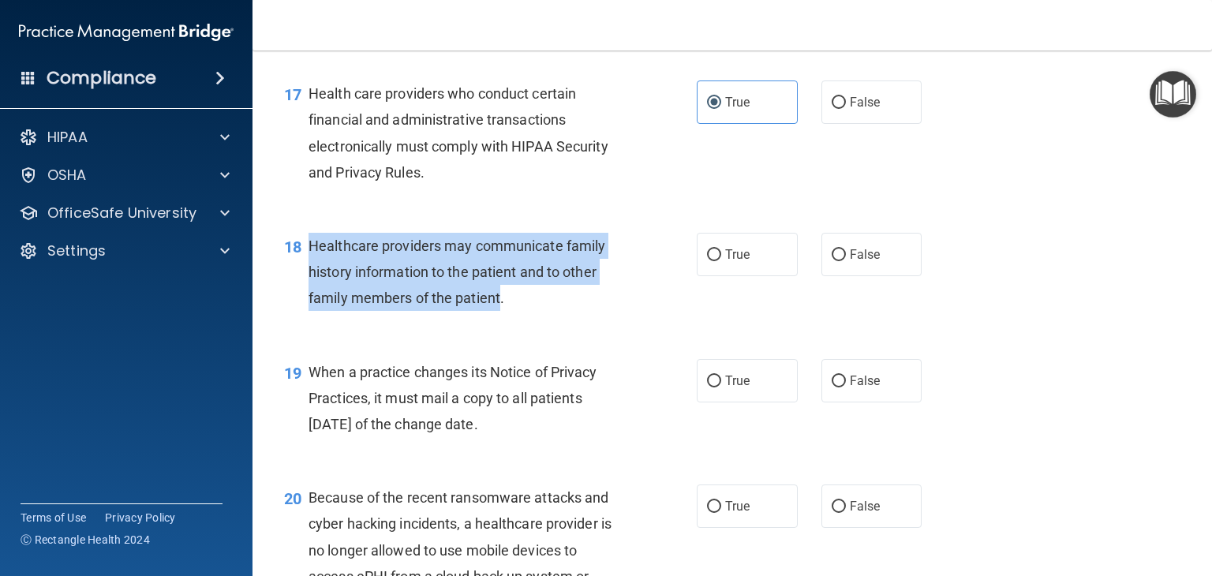
drag, startPoint x: 499, startPoint y: 353, endPoint x: 309, endPoint y: 293, distance: 198.6
click at [309, 293] on span "Healthcare providers may communicate family history information to the patient …" at bounding box center [456, 271] width 297 height 69
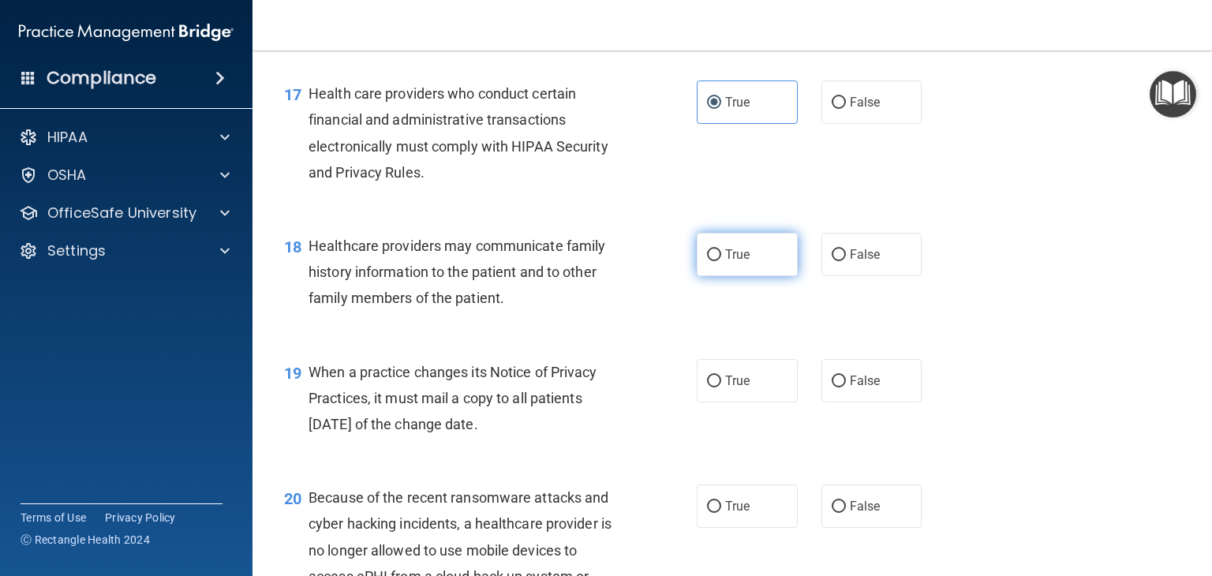
click at [721, 276] on label "True" at bounding box center [747, 254] width 101 height 43
click at [721, 261] on input "True" at bounding box center [714, 255] width 14 height 12
radio input "true"
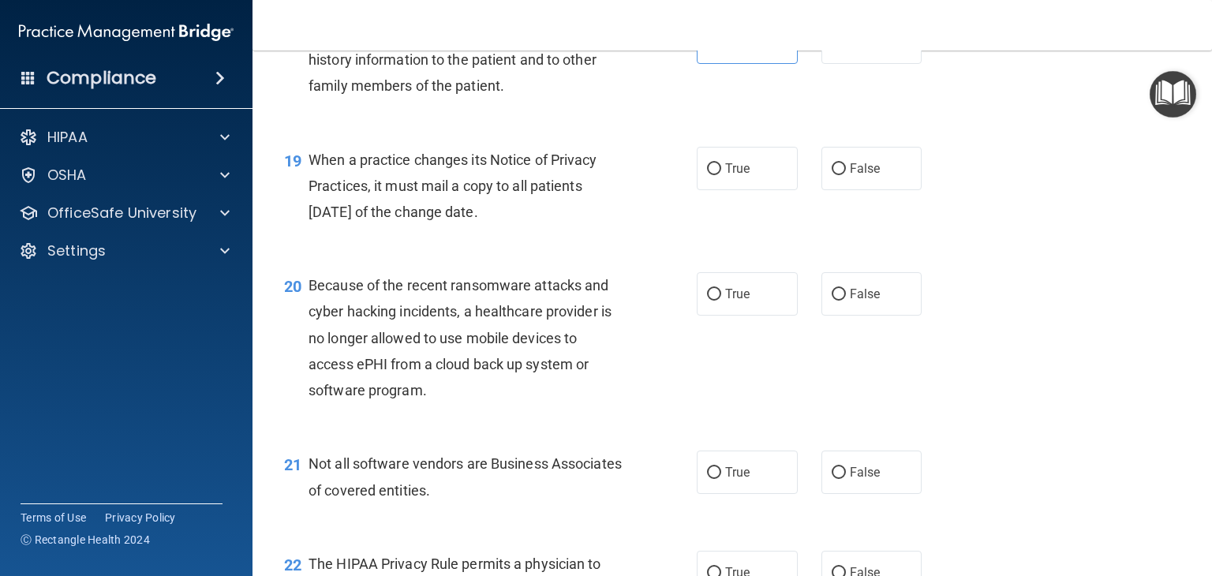
scroll to position [2537, 0]
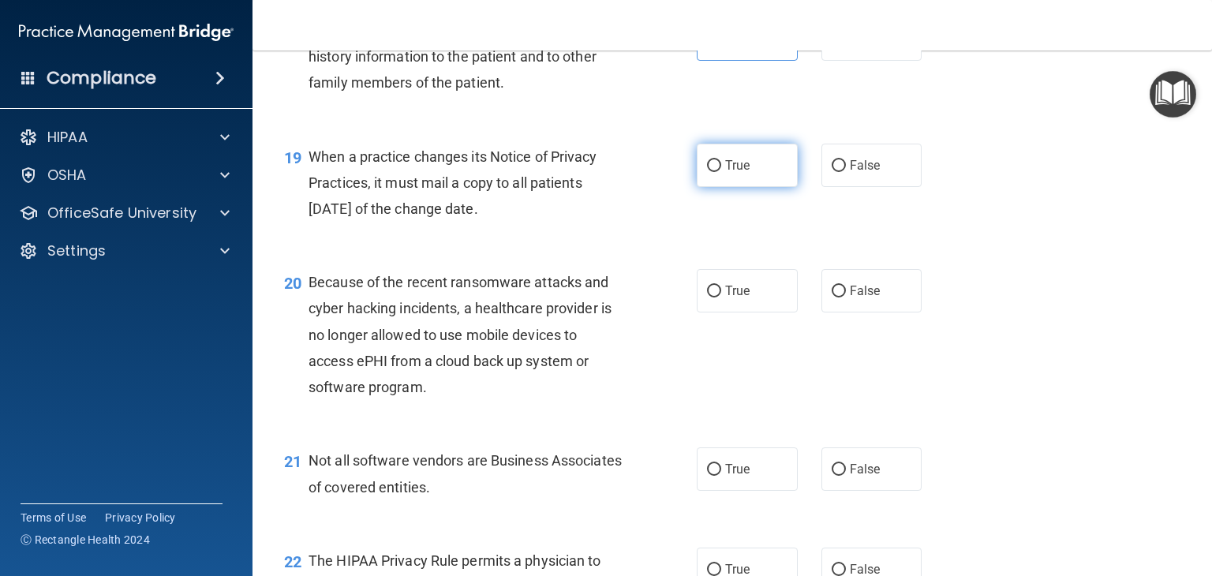
click at [729, 173] on span "True" at bounding box center [737, 165] width 24 height 15
click at [721, 172] on input "True" at bounding box center [714, 166] width 14 height 12
radio input "true"
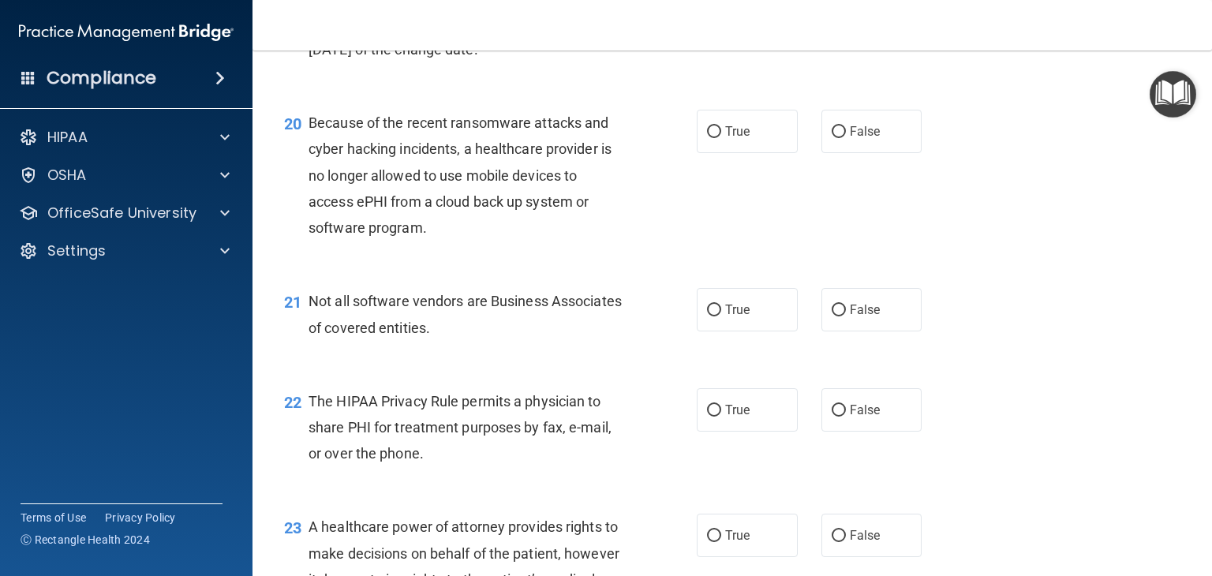
scroll to position [2695, 0]
click at [821, 155] on label "False" at bounding box center [871, 132] width 101 height 43
click at [832, 140] on input "False" at bounding box center [839, 134] width 14 height 12
radio input "true"
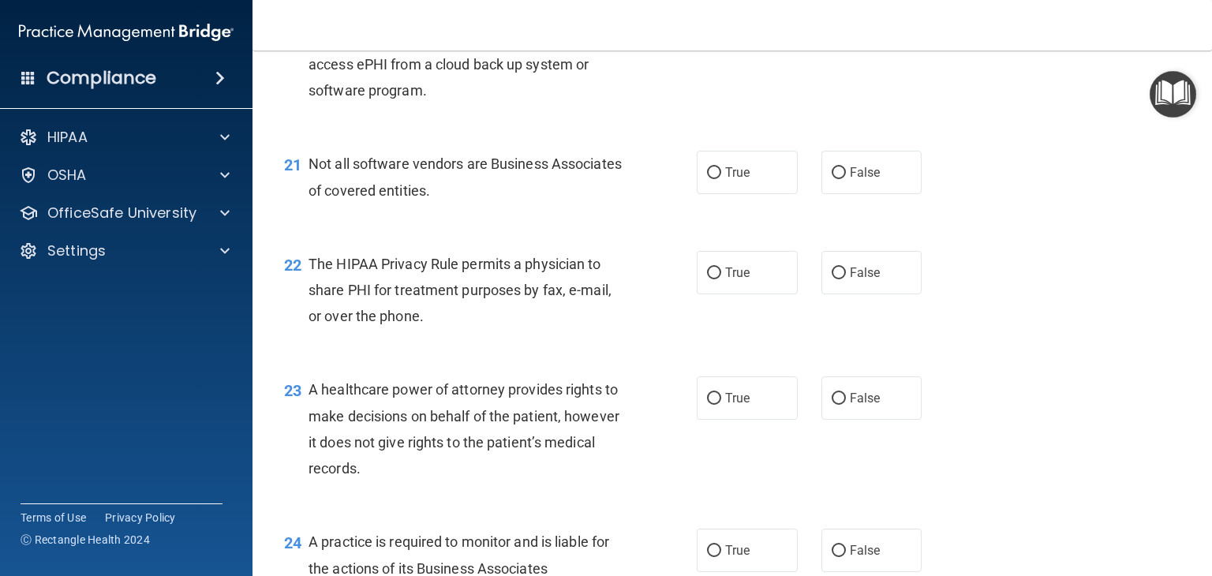
scroll to position [2835, 0]
click at [735, 192] on label "True" at bounding box center [747, 170] width 101 height 43
click at [721, 178] on input "True" at bounding box center [714, 172] width 14 height 12
radio input "true"
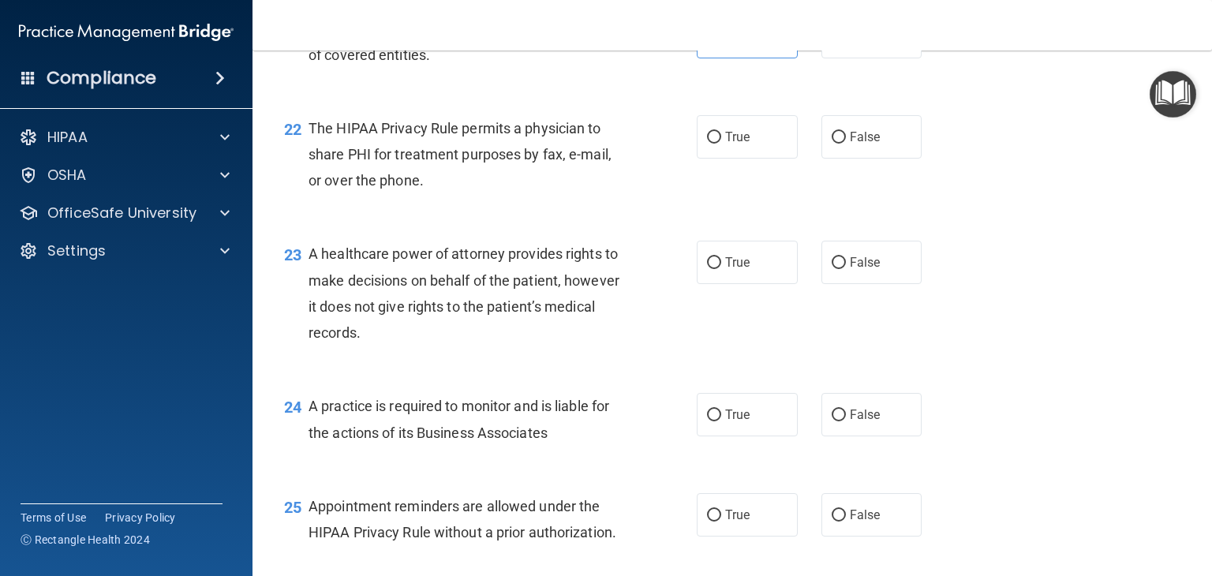
scroll to position [2973, 0]
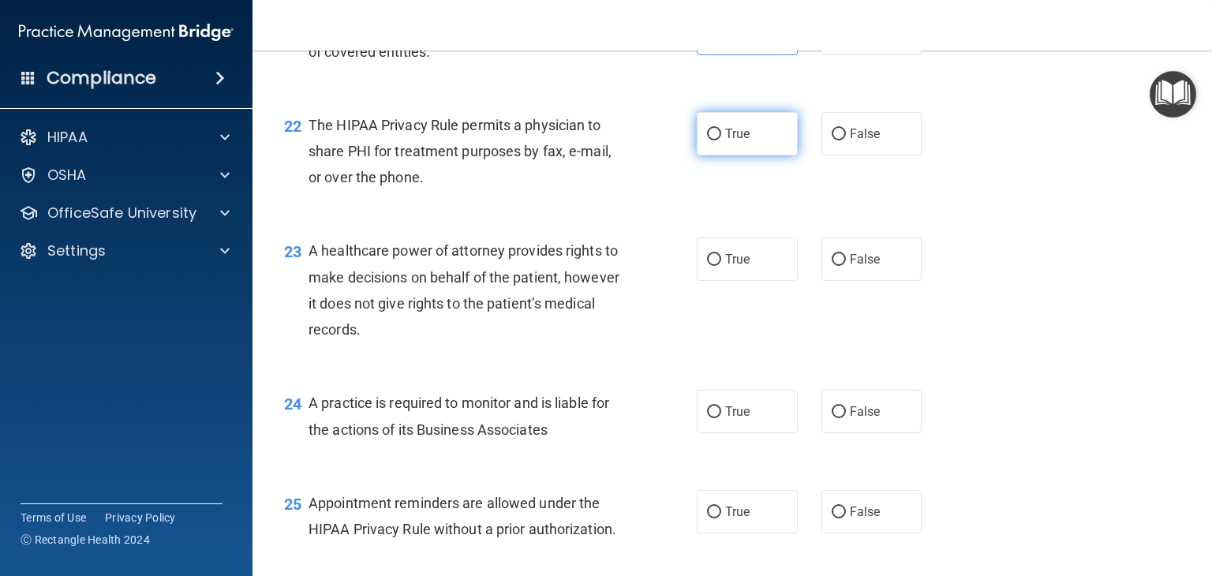
click at [757, 155] on label "True" at bounding box center [747, 133] width 101 height 43
click at [721, 140] on input "True" at bounding box center [714, 135] width 14 height 12
radio input "true"
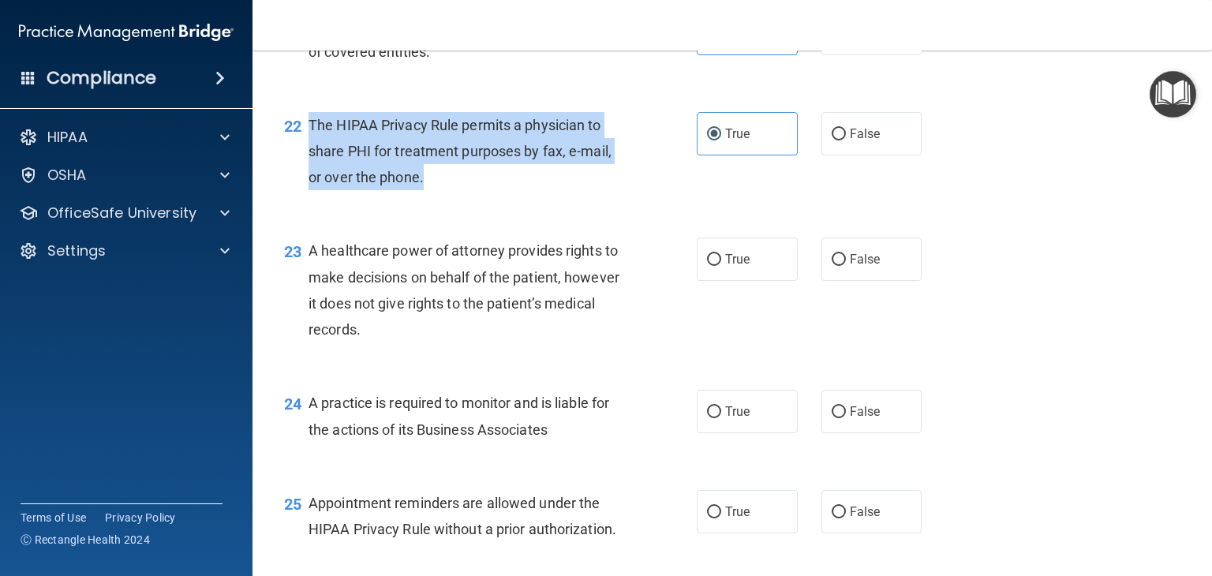
drag, startPoint x: 426, startPoint y: 234, endPoint x: 303, endPoint y: 177, distance: 135.9
click at [303, 177] on div "22 The HIPAA Privacy Rule permits a physician to share PHI for treatment purpos…" at bounding box center [490, 155] width 460 height 87
click at [584, 199] on div "22 The HIPAA Privacy Rule permits a physician to share PHI for treatment purpos…" at bounding box center [490, 155] width 460 height 87
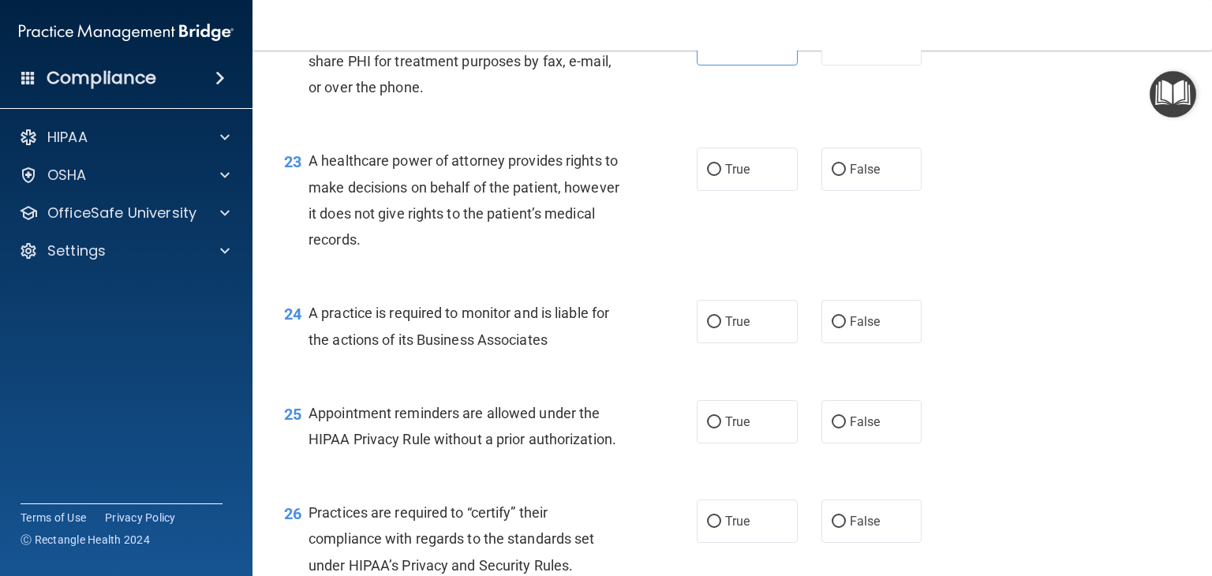
scroll to position [3063, 0]
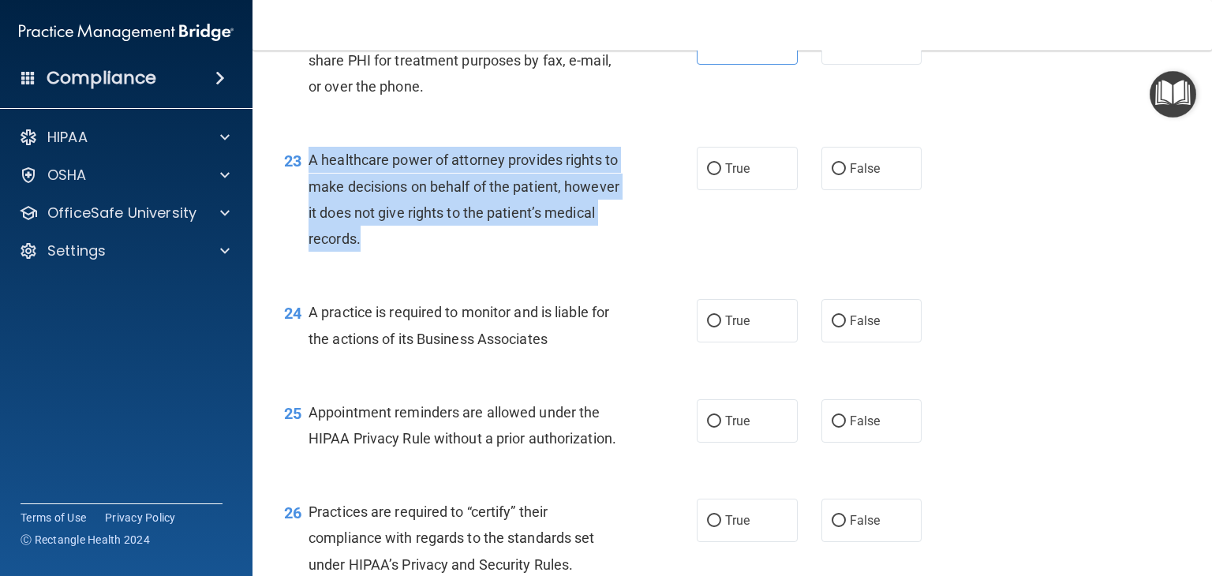
drag, startPoint x: 417, startPoint y: 299, endPoint x: 307, endPoint y: 215, distance: 138.5
click at [307, 215] on div "23 A healthcare power of attorney provides rights to make decisions on behalf o…" at bounding box center [490, 203] width 460 height 113
click at [307, 176] on div "23" at bounding box center [290, 161] width 36 height 29
drag, startPoint x: 307, startPoint y: 215, endPoint x: 410, endPoint y: 291, distance: 128.1
click at [410, 260] on div "23 A healthcare power of attorney provides rights to make decisions on behalf o…" at bounding box center [490, 203] width 460 height 113
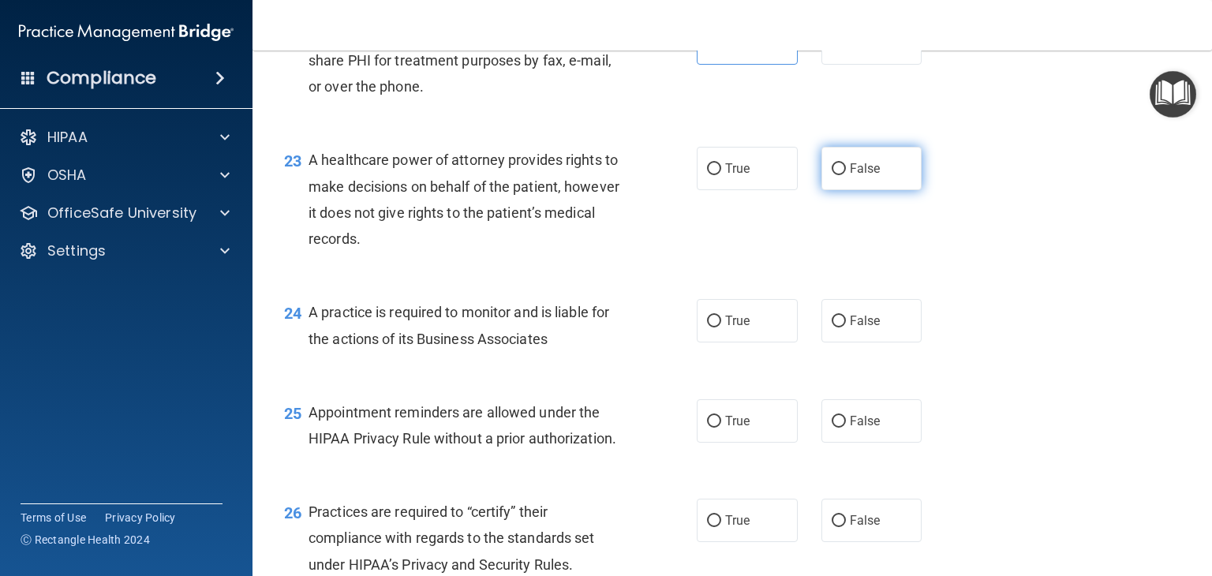
click at [843, 190] on label "False" at bounding box center [871, 168] width 101 height 43
click at [843, 175] on input "False" at bounding box center [839, 169] width 14 height 12
radio input "true"
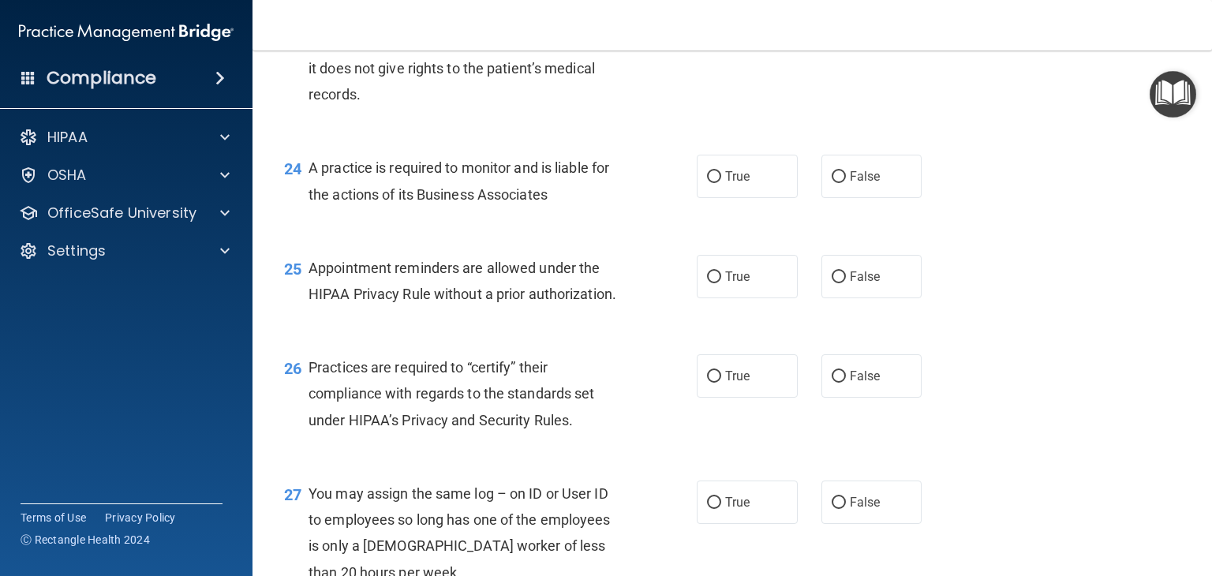
scroll to position [3212, 0]
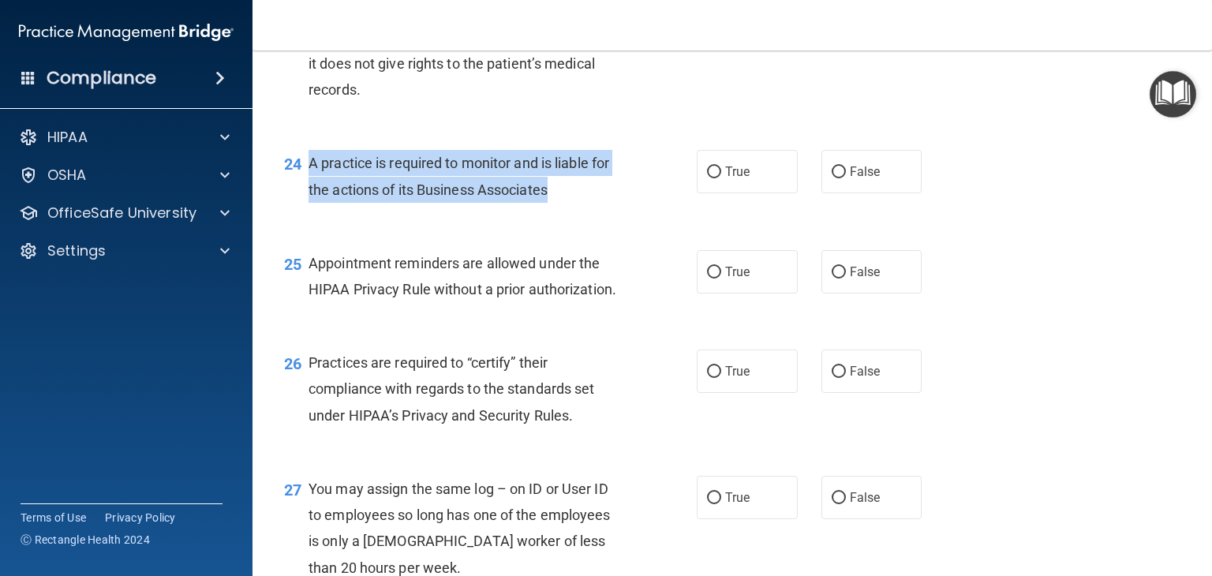
drag, startPoint x: 559, startPoint y: 243, endPoint x: 310, endPoint y: 213, distance: 250.3
click at [310, 202] on div "A practice is required to monitor and is liable for the actions of its Business…" at bounding box center [471, 176] width 327 height 52
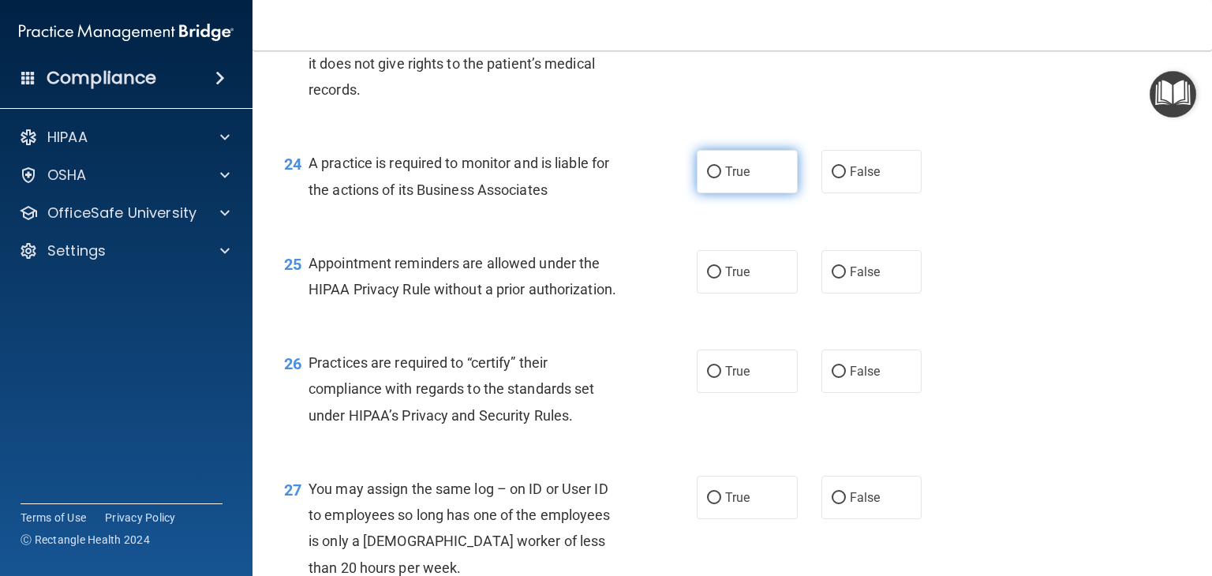
click at [766, 193] on label "True" at bounding box center [747, 171] width 101 height 43
click at [721, 178] on input "True" at bounding box center [714, 172] width 14 height 12
radio input "true"
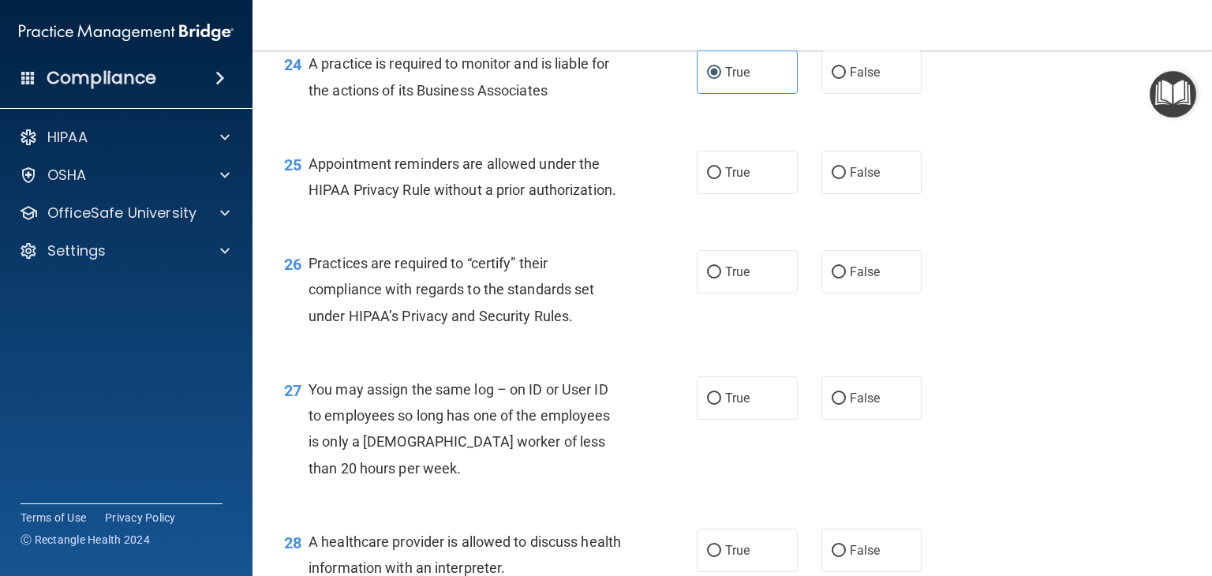
scroll to position [3313, 0]
click at [738, 179] on span "True" at bounding box center [737, 171] width 24 height 15
click at [721, 178] on input "True" at bounding box center [714, 172] width 14 height 12
radio input "true"
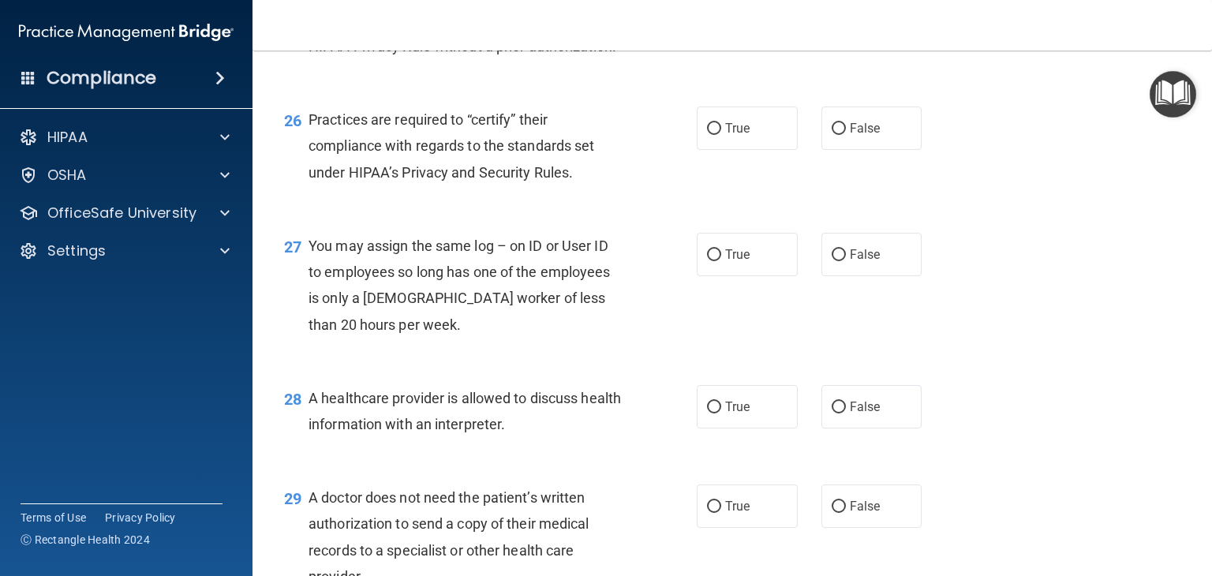
scroll to position [3458, 0]
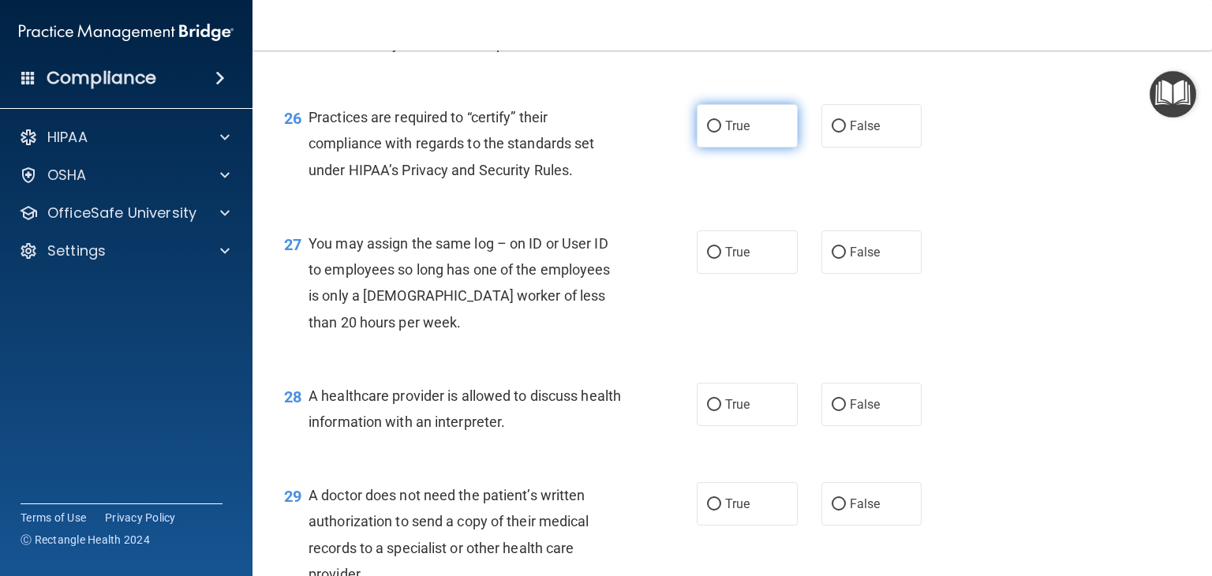
click at [738, 148] on label "True" at bounding box center [747, 125] width 101 height 43
click at [721, 133] on input "True" at bounding box center [714, 127] width 14 height 12
radio input "true"
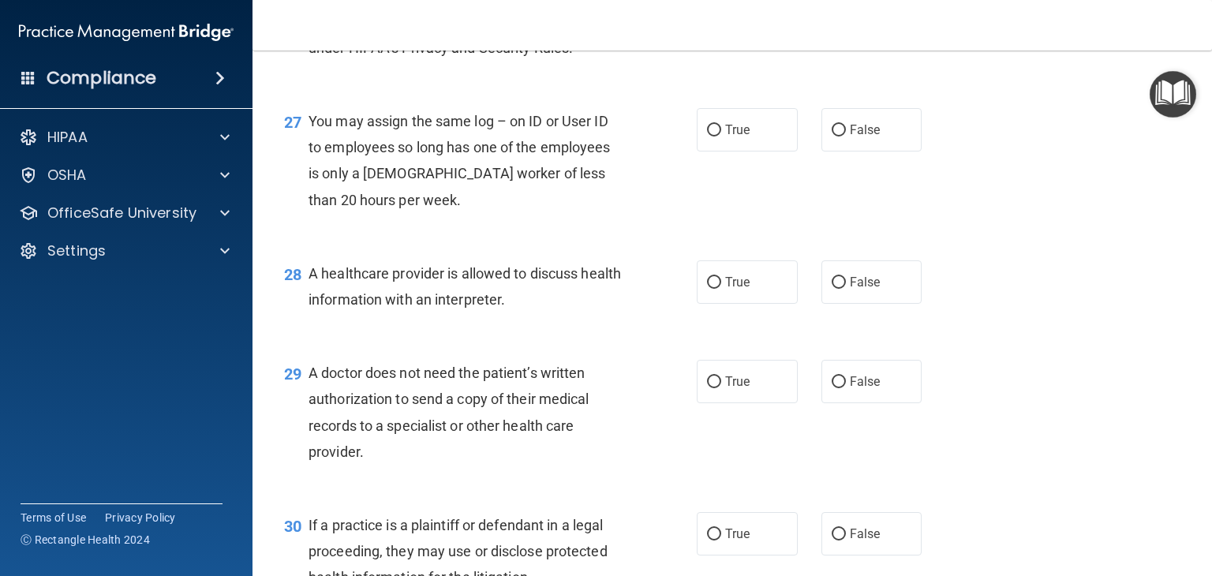
scroll to position [3581, 0]
click at [870, 136] on span "False" at bounding box center [865, 128] width 31 height 15
click at [846, 136] on input "False" at bounding box center [839, 130] width 14 height 12
radio input "true"
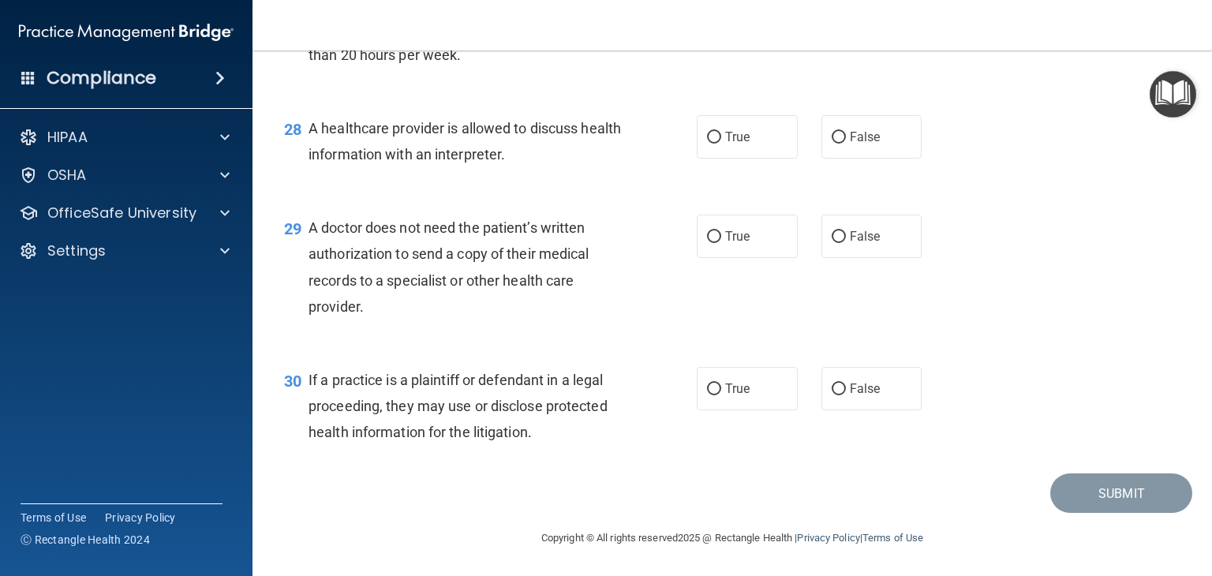
scroll to position [3739, 0]
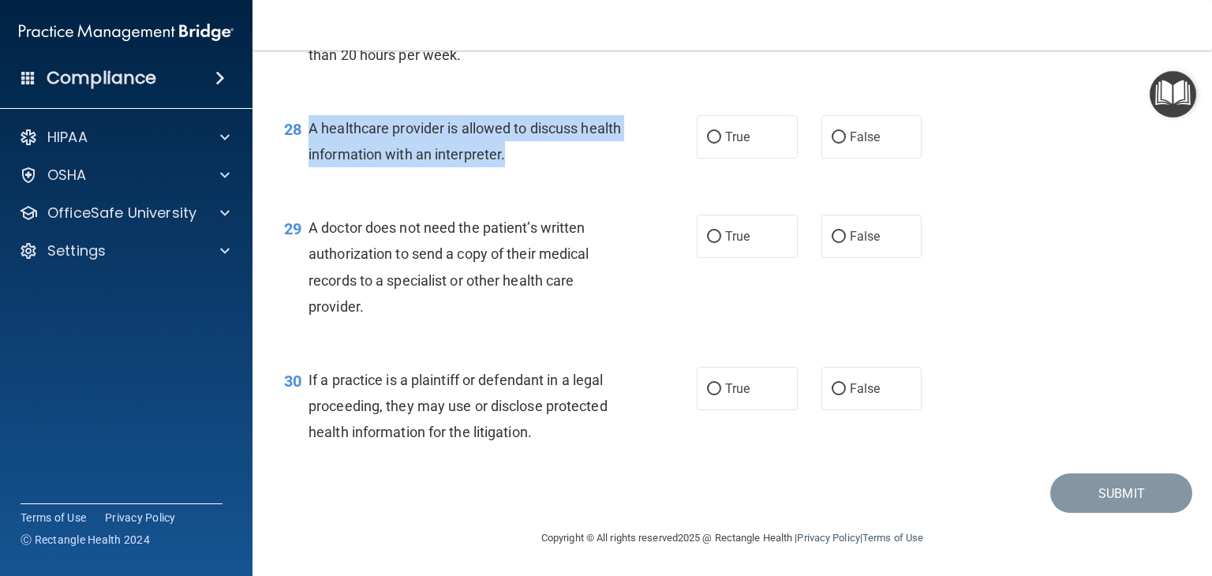
drag, startPoint x: 557, startPoint y: 194, endPoint x: 309, endPoint y: 155, distance: 250.7
click at [309, 155] on div "A healthcare provider is allowed to discuss health information with an interpre…" at bounding box center [471, 141] width 327 height 52
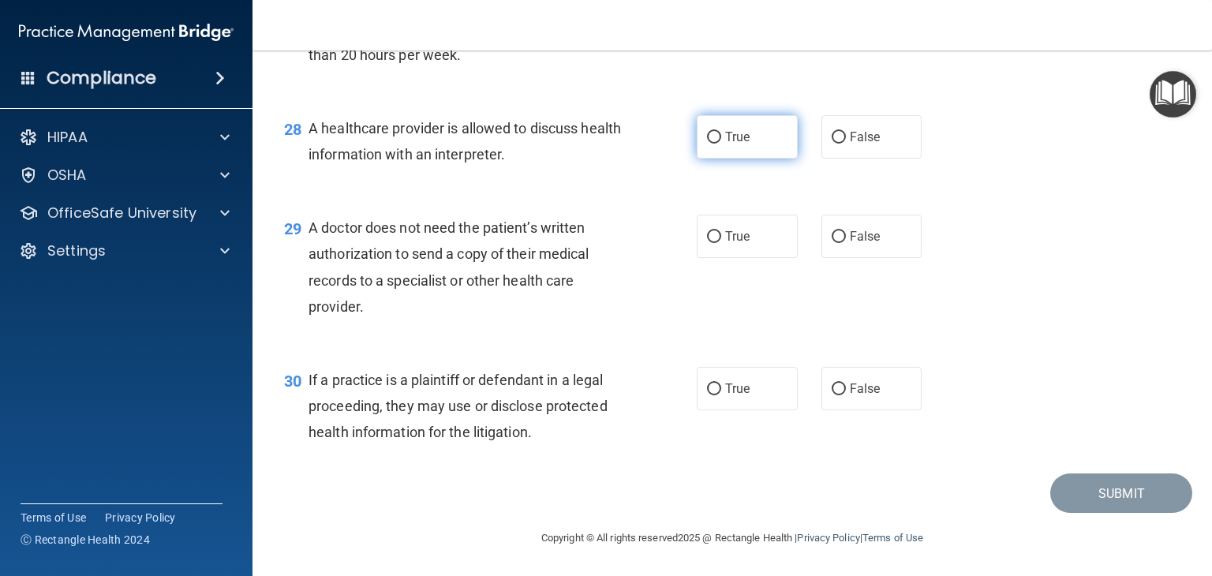
click at [748, 159] on label "True" at bounding box center [747, 136] width 101 height 43
click at [721, 144] on input "True" at bounding box center [714, 138] width 14 height 12
radio input "true"
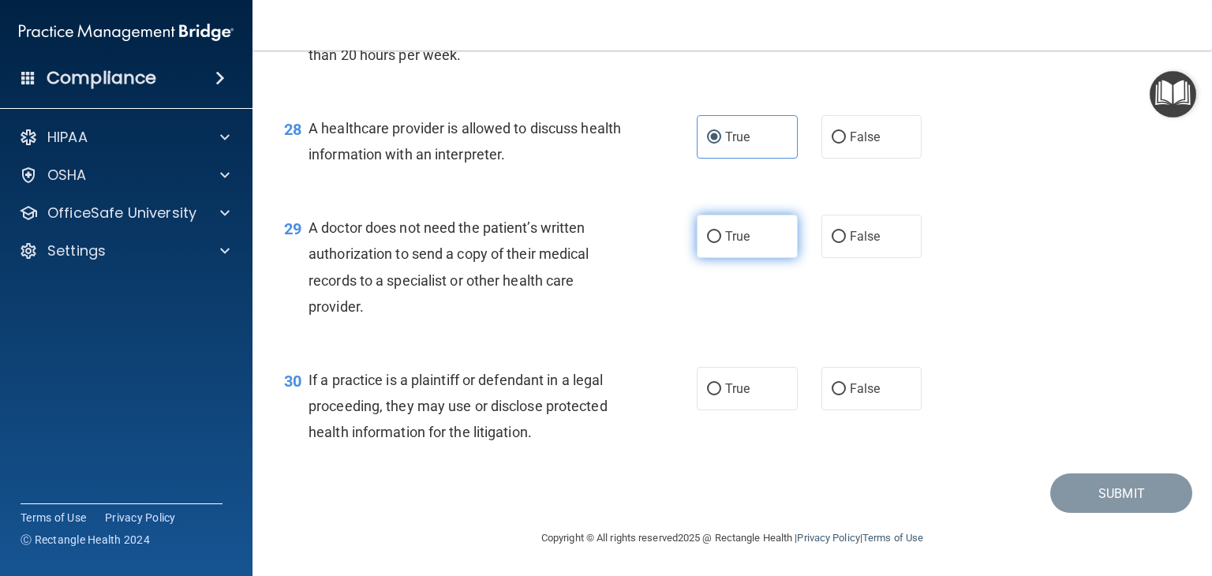
click at [776, 234] on label "True" at bounding box center [747, 236] width 101 height 43
click at [721, 234] on input "True" at bounding box center [714, 237] width 14 height 12
radio input "true"
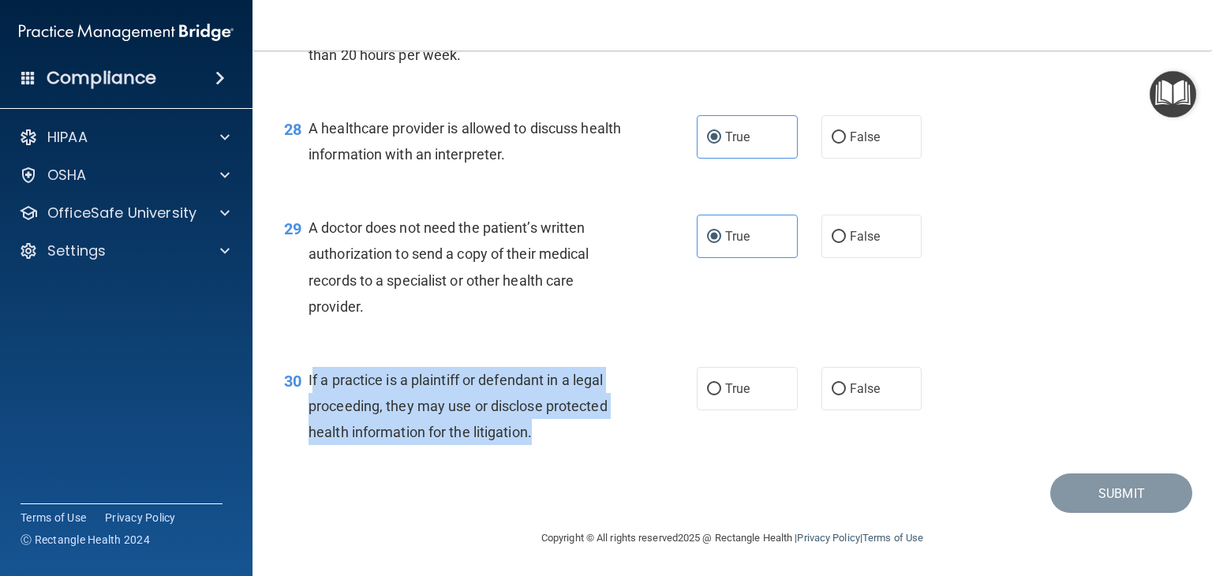
drag, startPoint x: 541, startPoint y: 436, endPoint x: 312, endPoint y: 379, distance: 236.5
click at [312, 379] on div "If a practice is a plaintiff or defendant in a legal proceeding, they may use o…" at bounding box center [471, 406] width 327 height 79
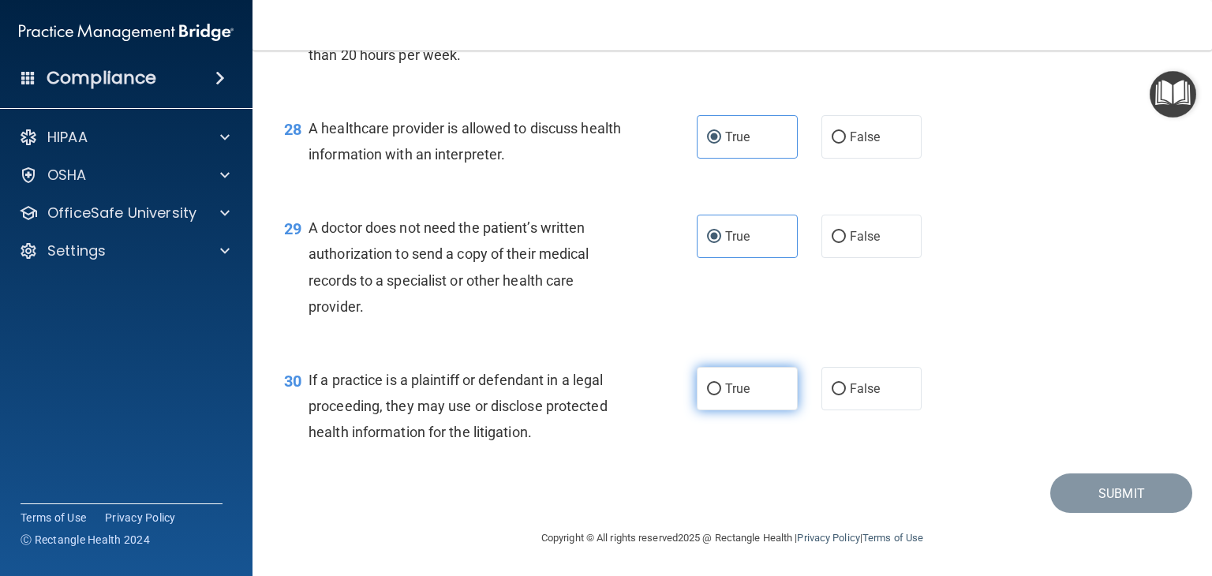
click at [729, 381] on span "True" at bounding box center [737, 388] width 24 height 15
click at [721, 383] on input "True" at bounding box center [714, 389] width 14 height 12
radio input "true"
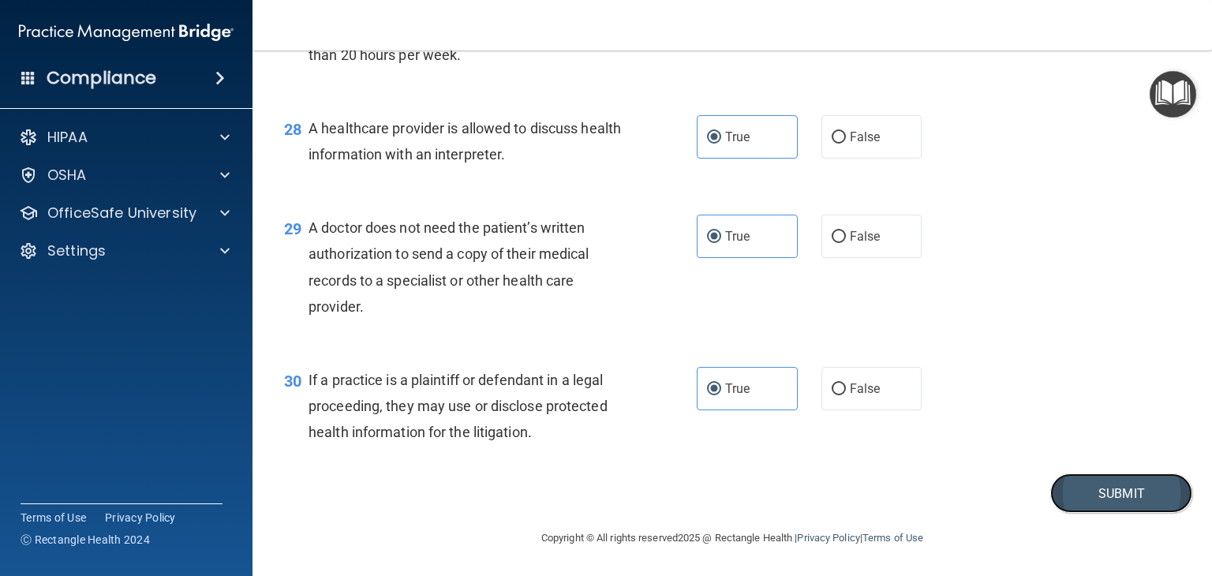
click at [1118, 498] on button "Submit" at bounding box center [1121, 493] width 142 height 40
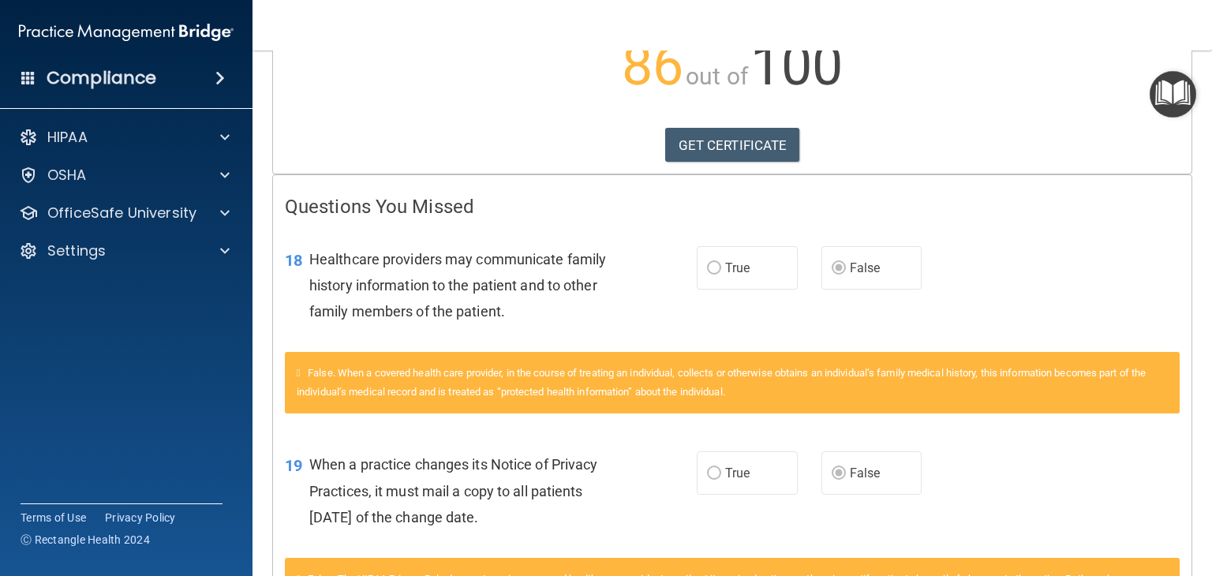
scroll to position [205, 0]
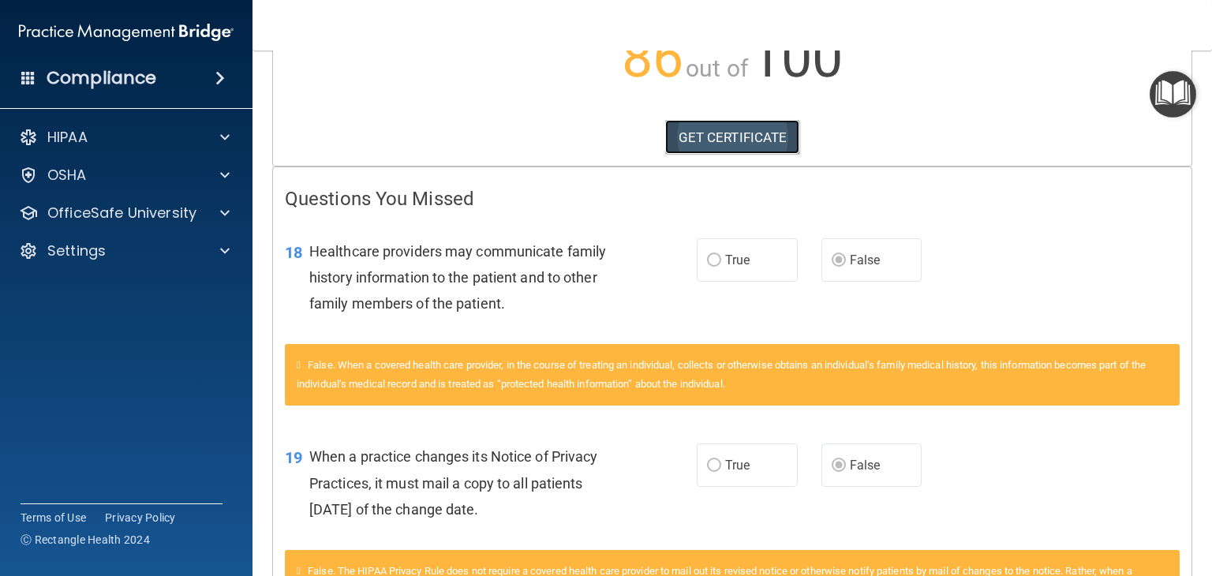
click at [762, 133] on link "GET CERTIFICATE" at bounding box center [732, 137] width 135 height 35
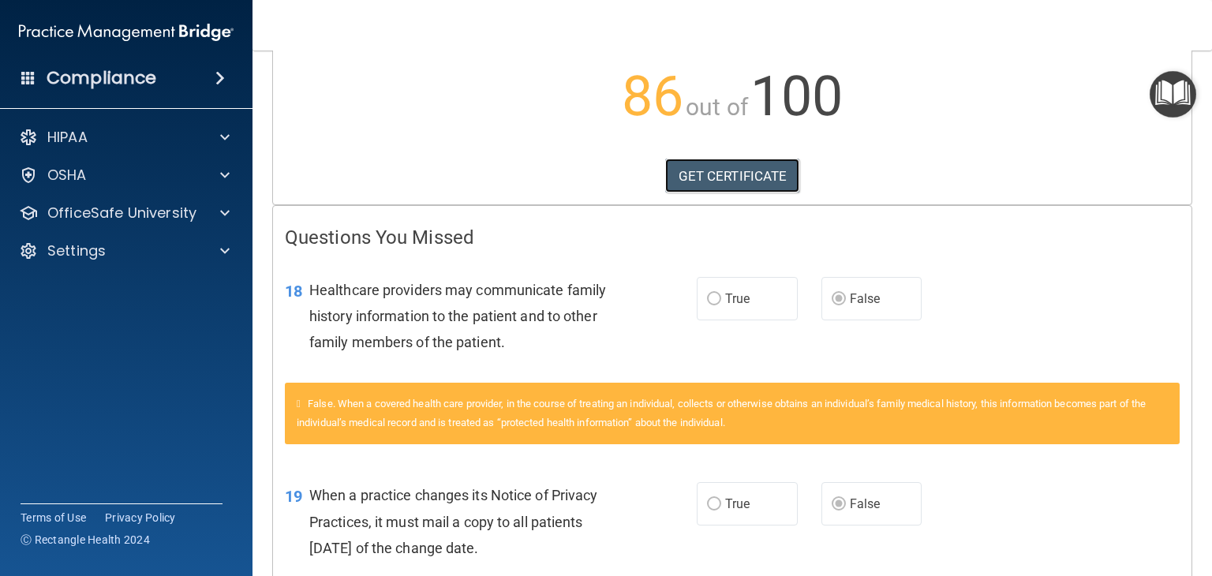
scroll to position [0, 0]
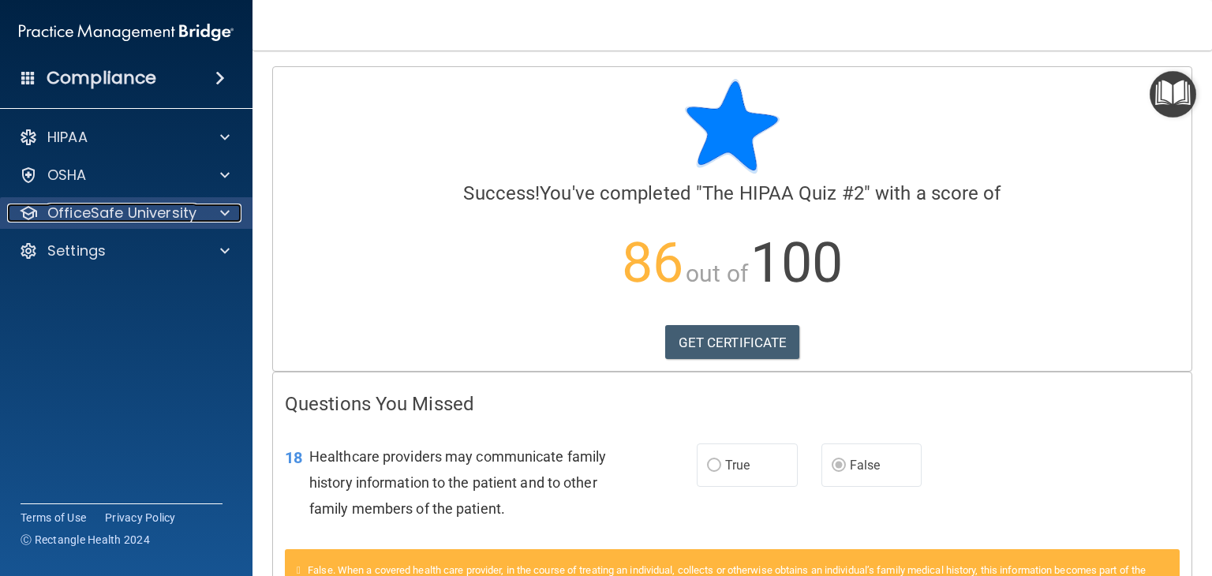
click at [218, 215] on div at bounding box center [222, 213] width 39 height 19
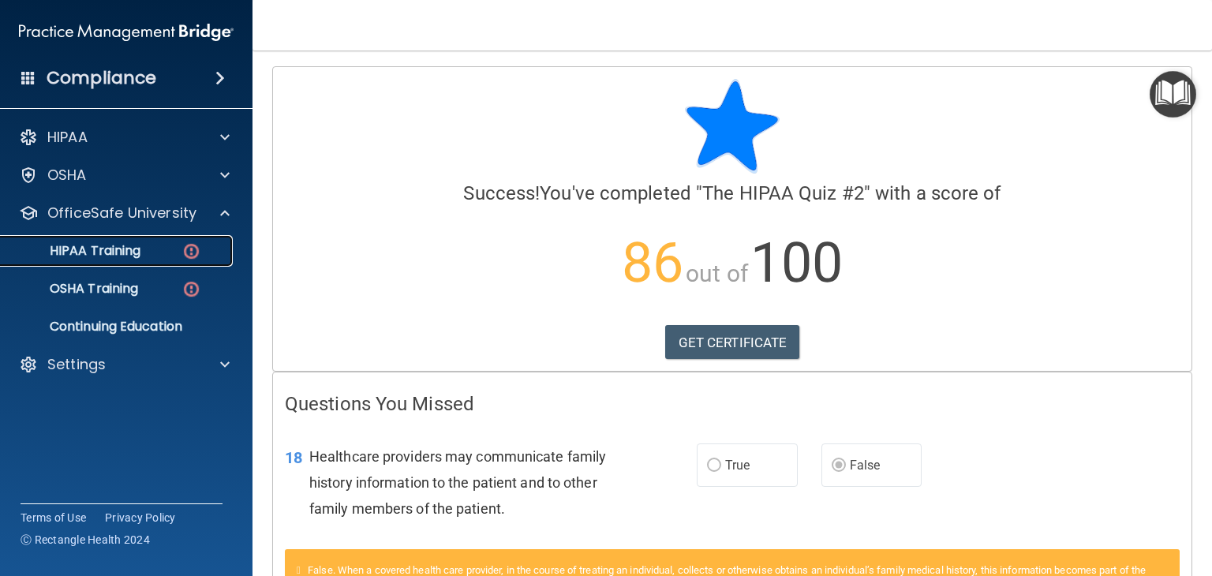
click at [97, 256] on p "HIPAA Training" at bounding box center [75, 251] width 130 height 16
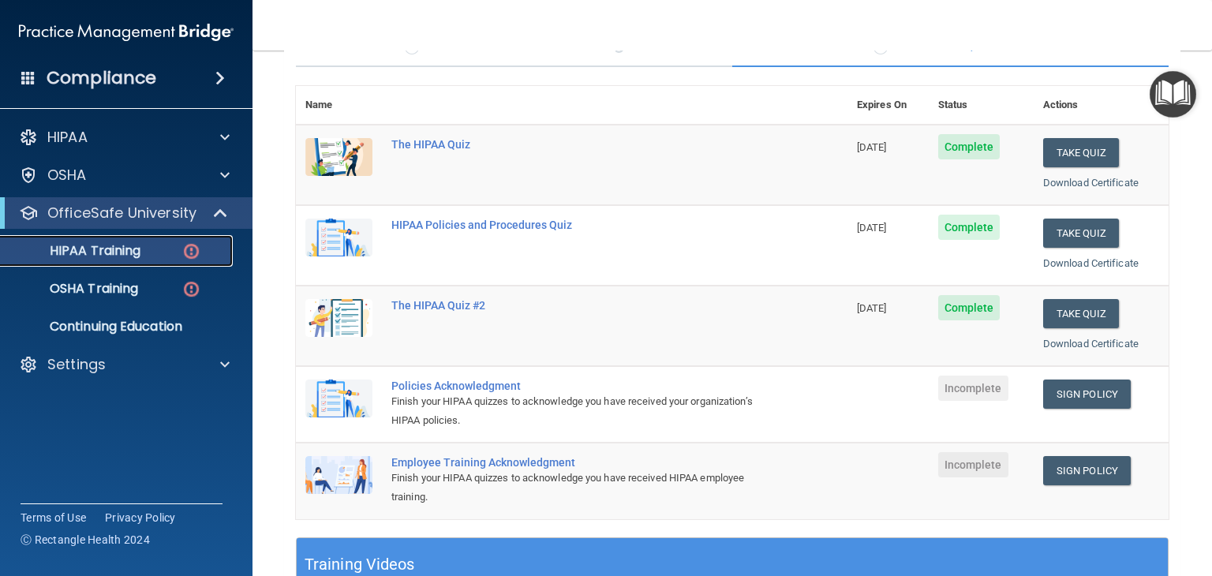
scroll to position [186, 0]
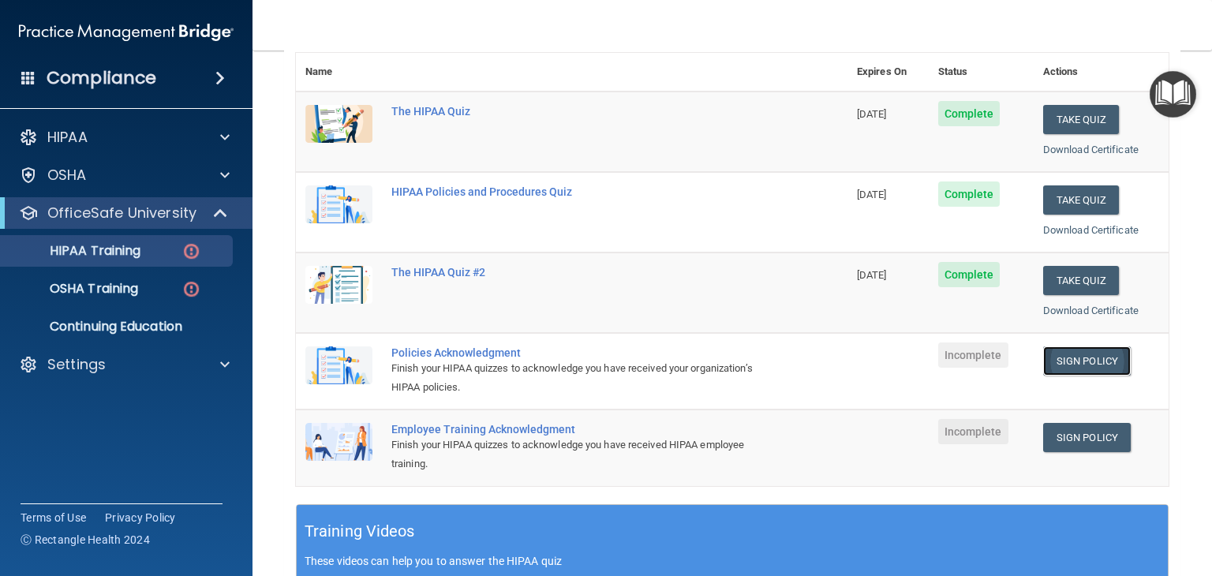
click at [1061, 357] on link "Sign Policy" at bounding box center [1087, 360] width 88 height 29
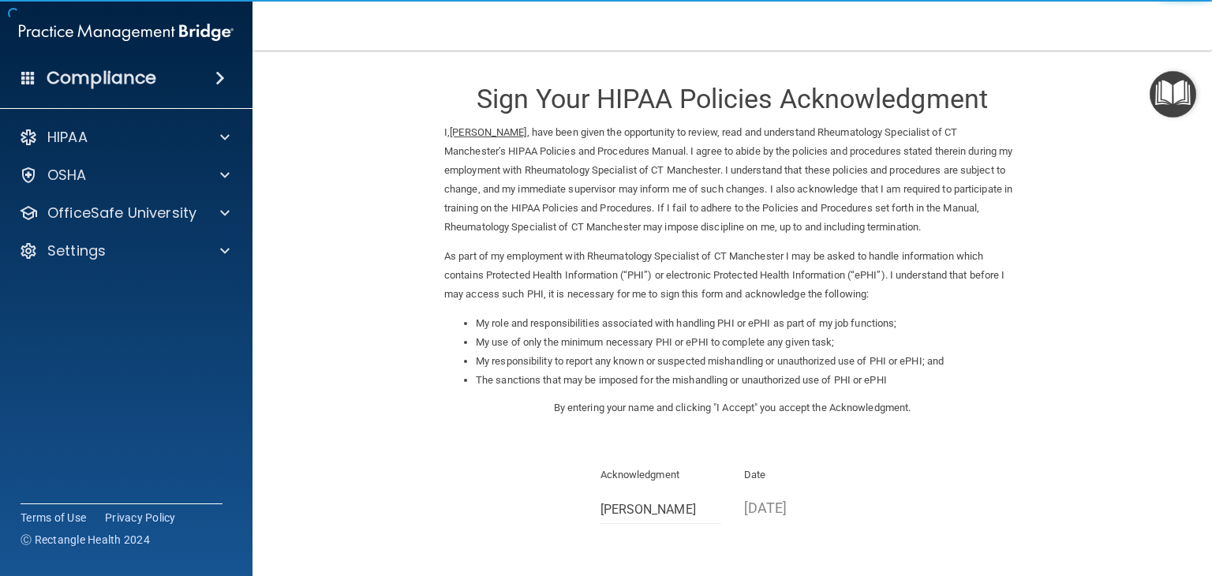
scroll to position [147, 0]
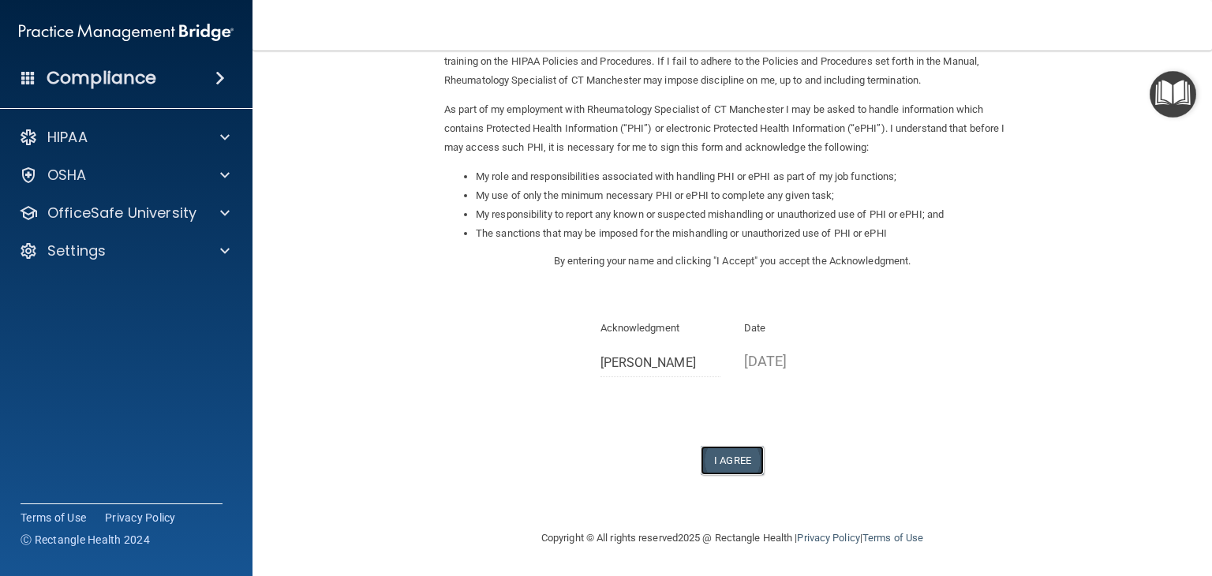
click at [735, 461] on button "I Agree" at bounding box center [732, 460] width 63 height 29
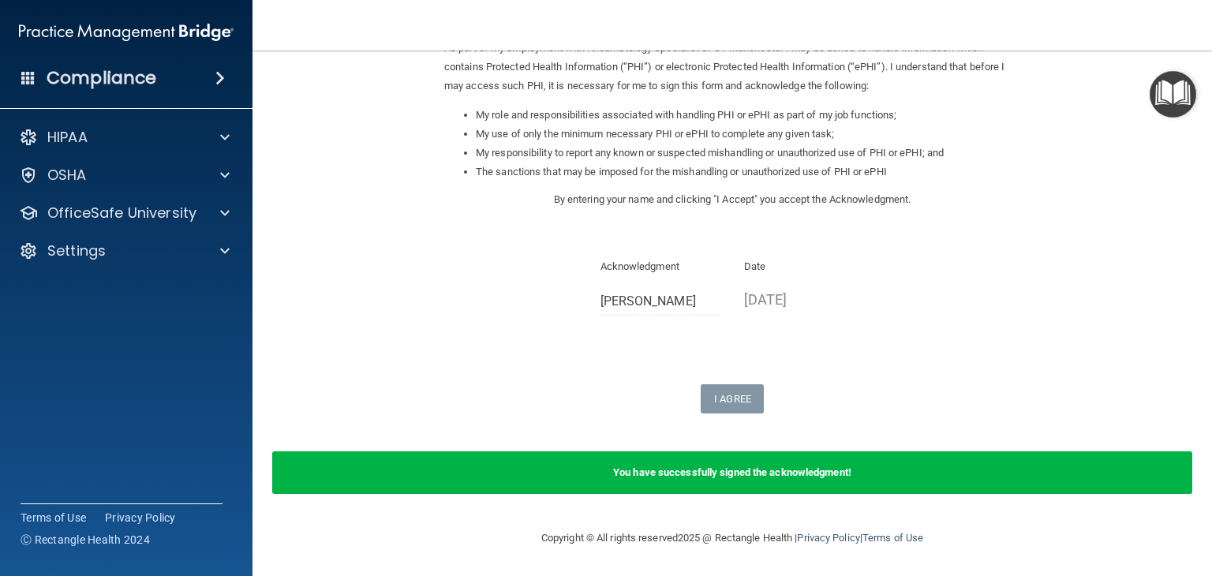
scroll to position [0, 0]
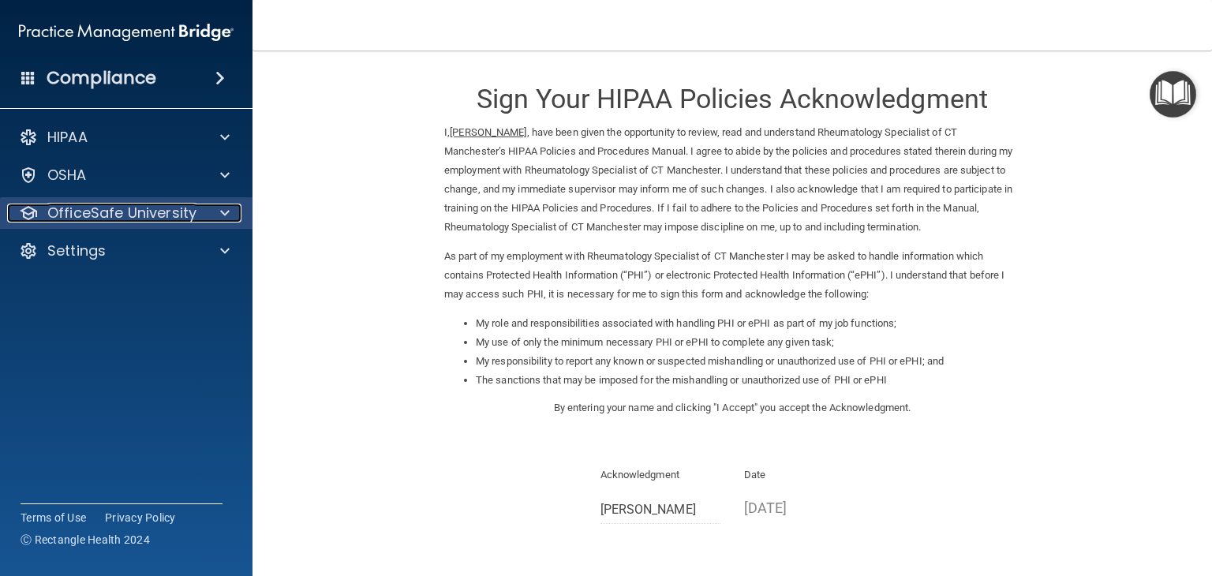
click at [98, 216] on p "OfficeSafe University" at bounding box center [121, 213] width 149 height 19
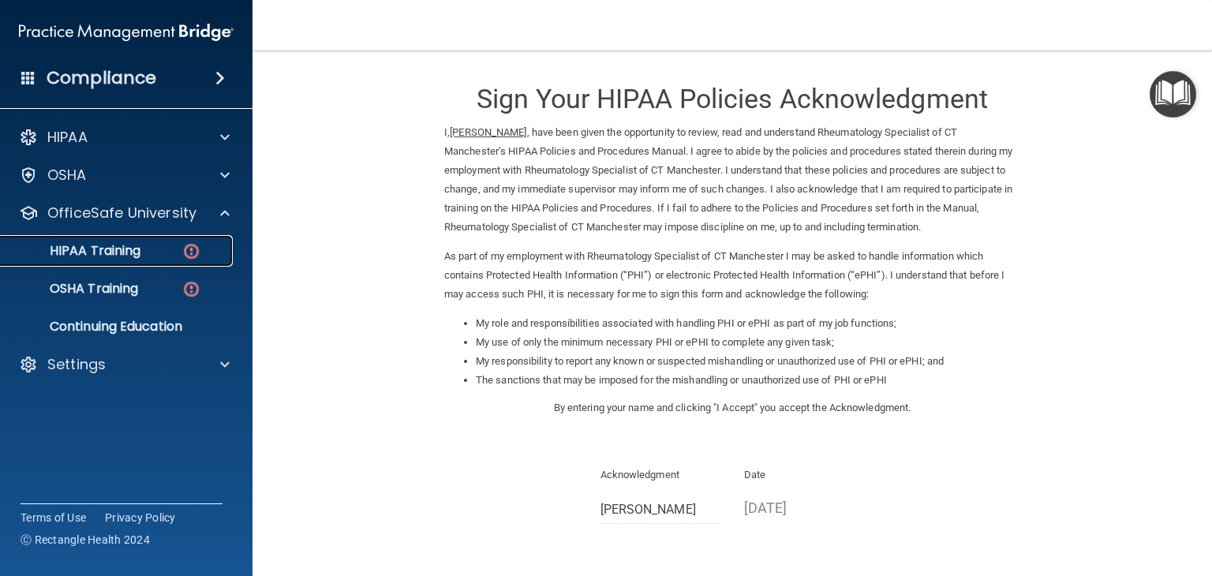
click at [97, 249] on p "HIPAA Training" at bounding box center [75, 251] width 130 height 16
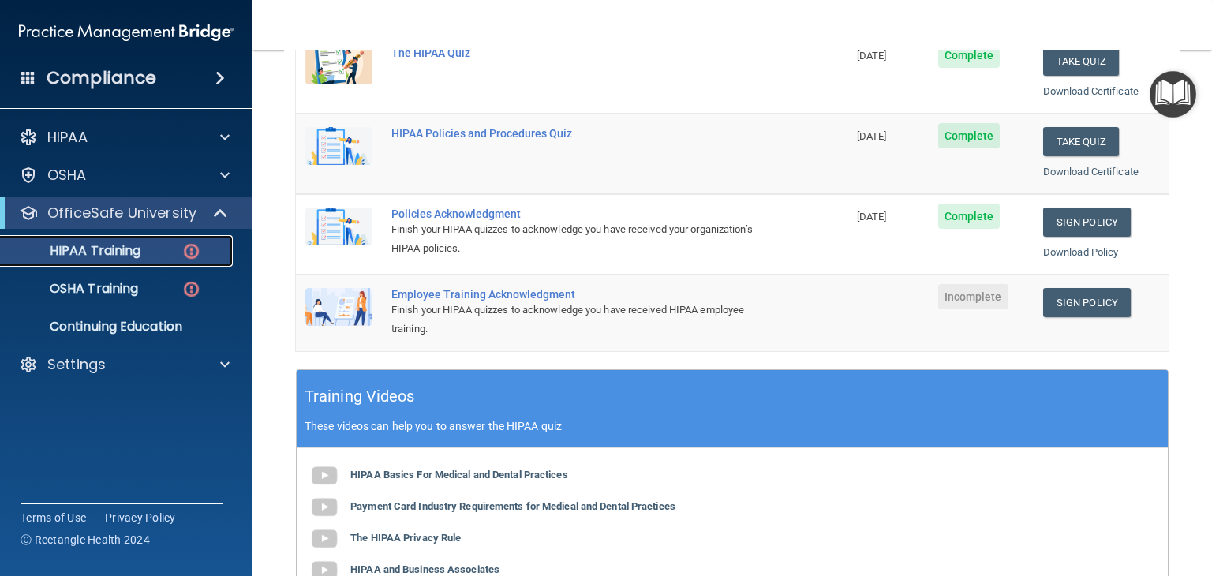
scroll to position [325, 0]
click at [1085, 297] on link "Sign Policy" at bounding box center [1087, 302] width 88 height 29
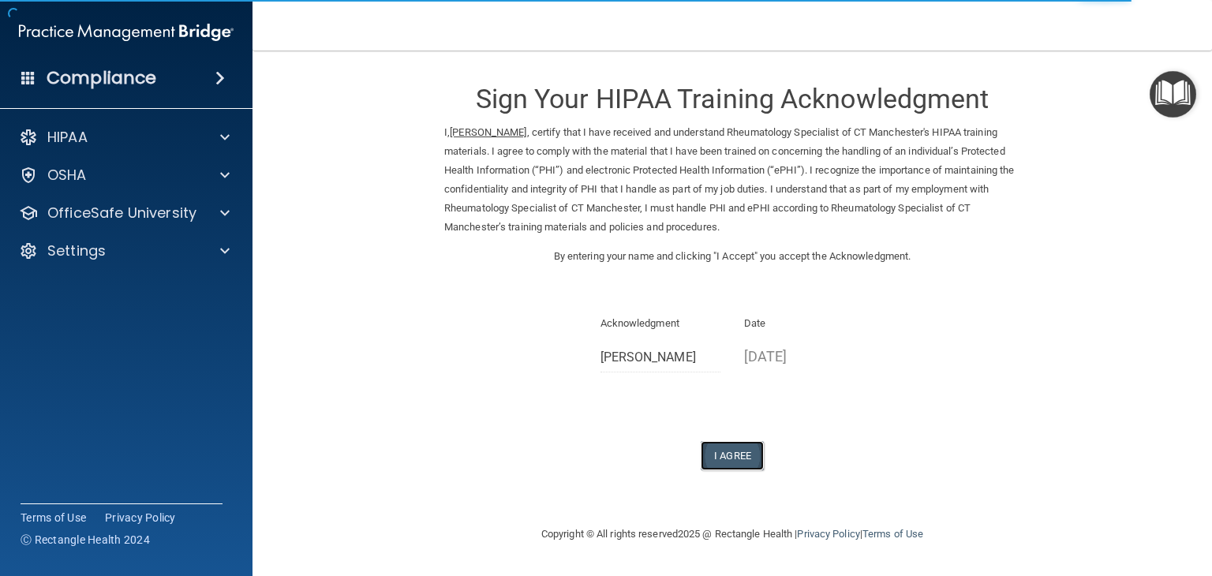
click at [726, 448] on button "I Agree" at bounding box center [732, 455] width 63 height 29
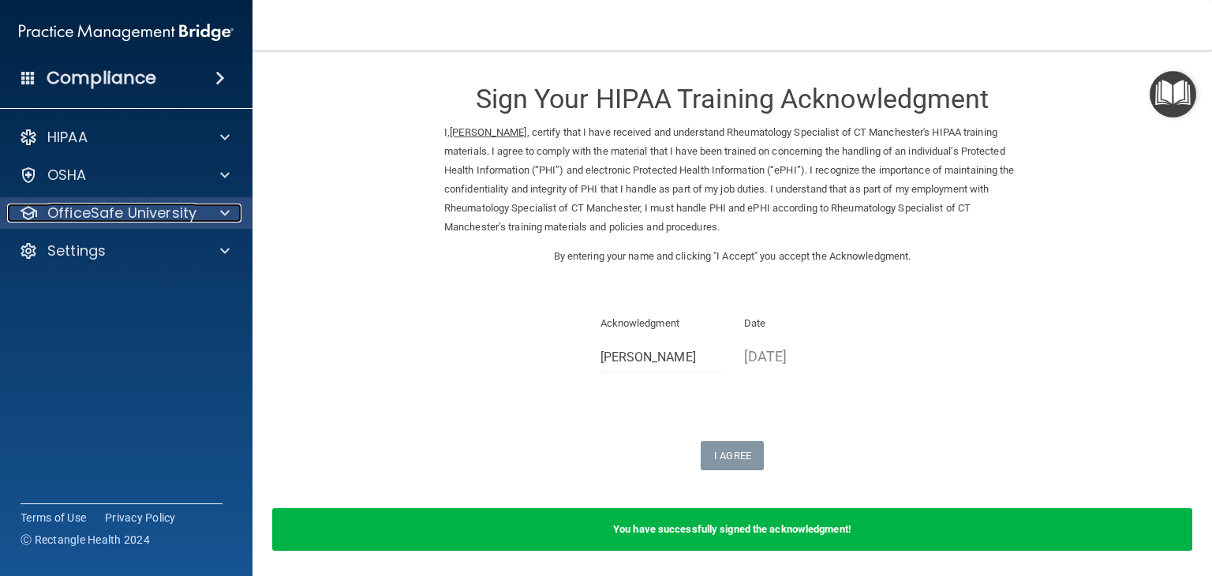
click at [133, 206] on p "OfficeSafe University" at bounding box center [121, 213] width 149 height 19
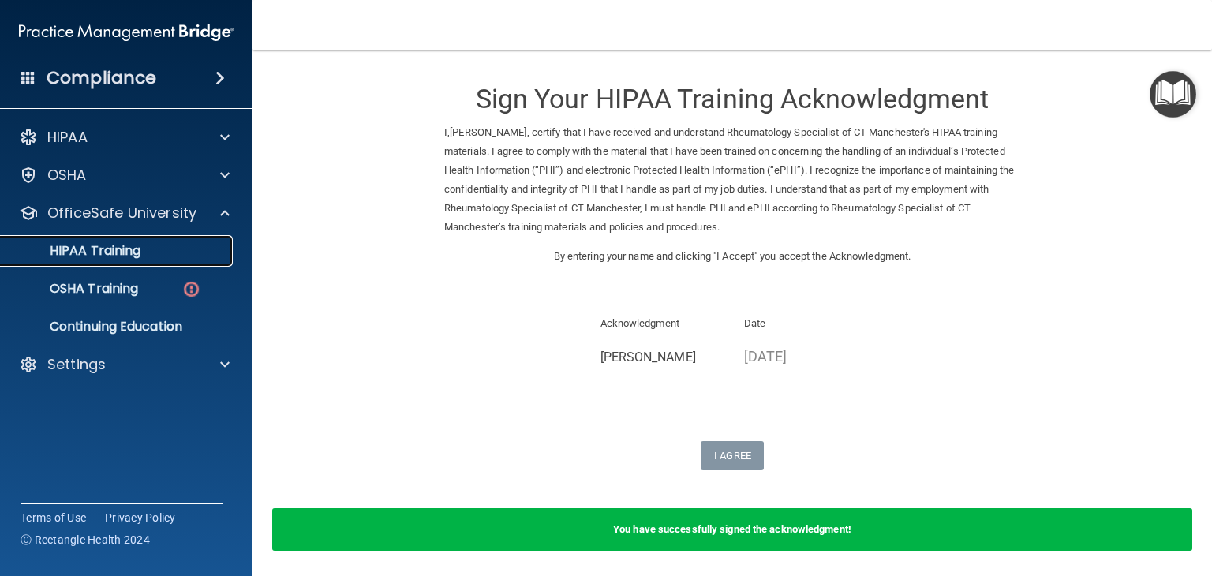
click at [133, 235] on link "HIPAA Training" at bounding box center [108, 251] width 249 height 32
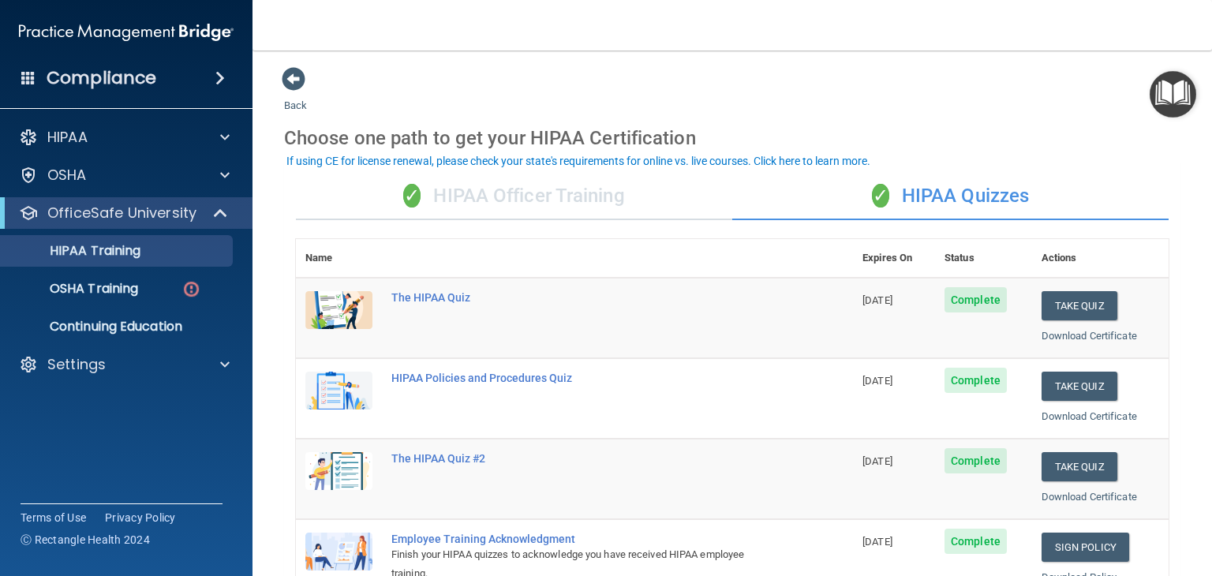
click at [498, 194] on div "✓ HIPAA Officer Training" at bounding box center [514, 196] width 436 height 47
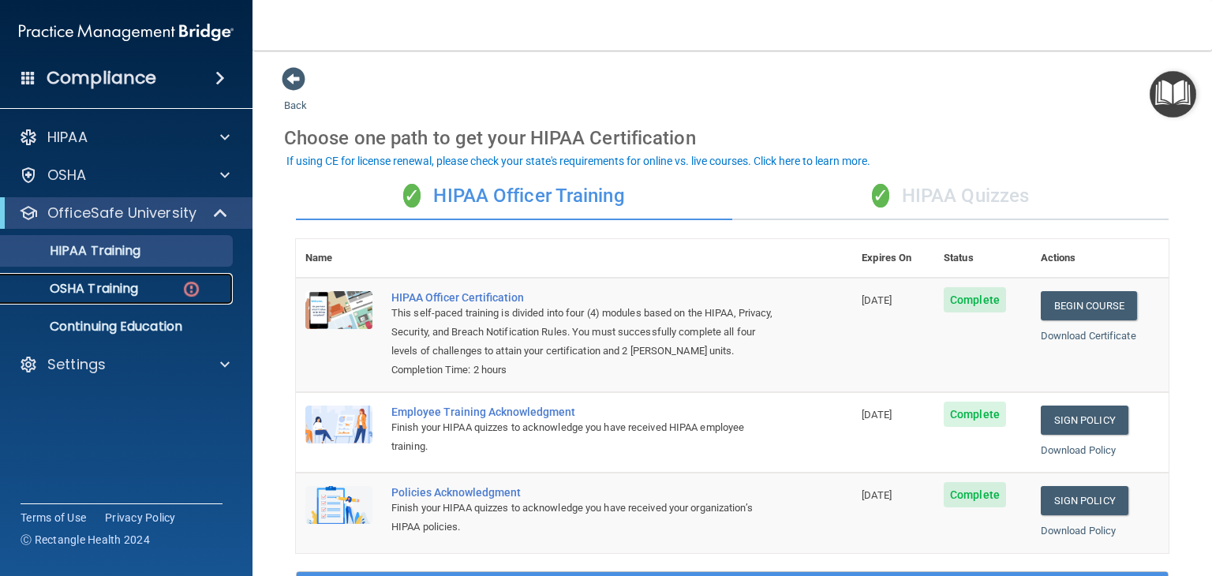
click at [137, 286] on p "OSHA Training" at bounding box center [74, 289] width 128 height 16
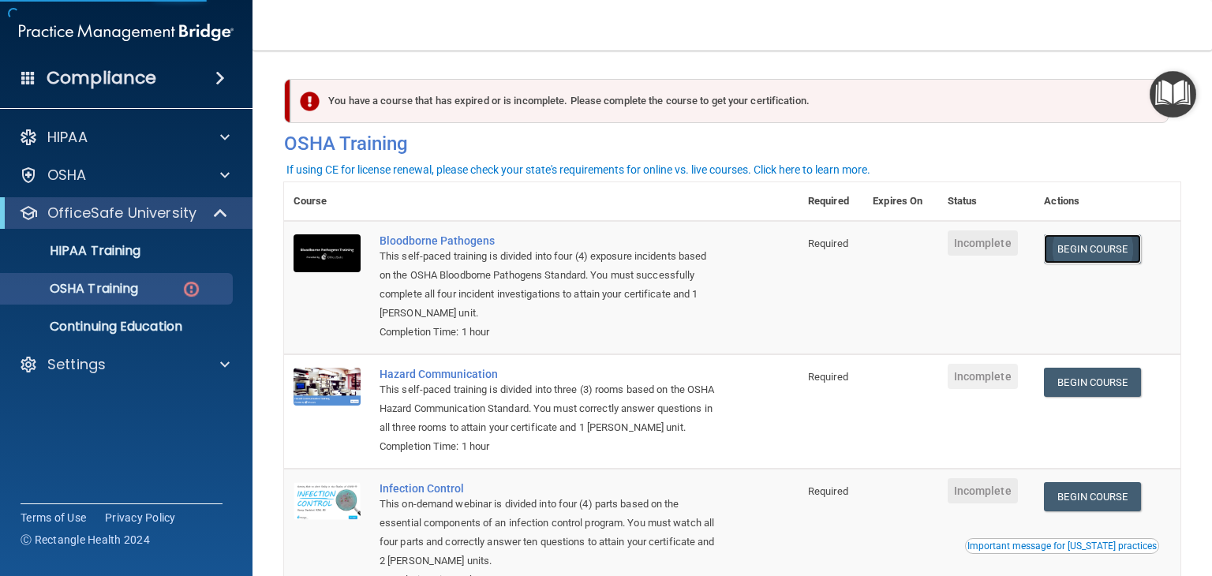
click at [1107, 253] on link "Begin Course" at bounding box center [1092, 248] width 96 height 29
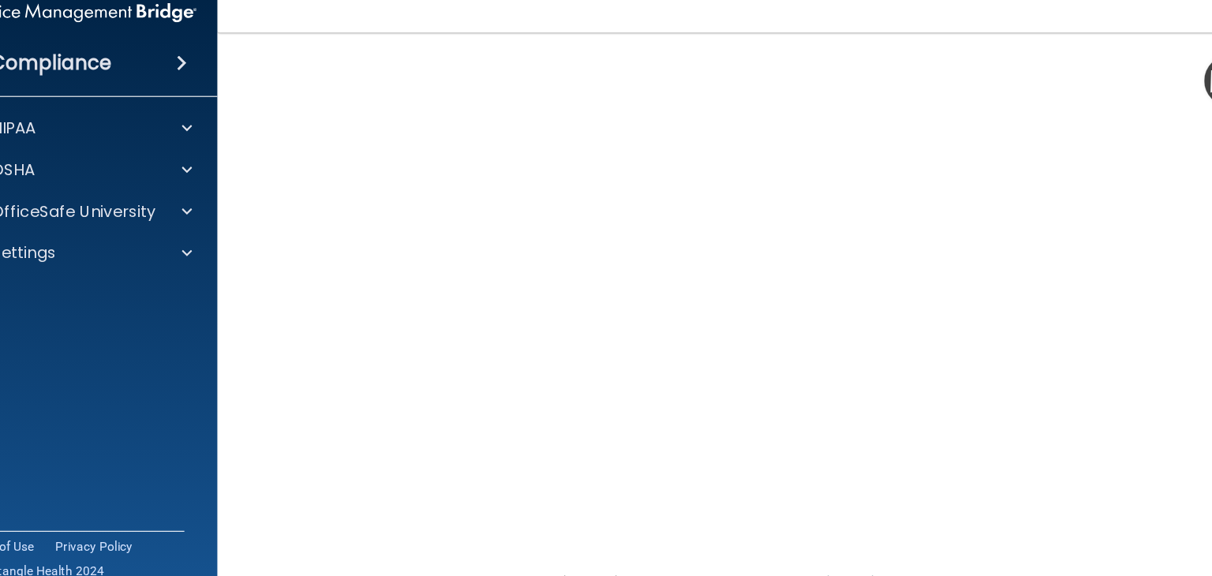
scroll to position [88, 0]
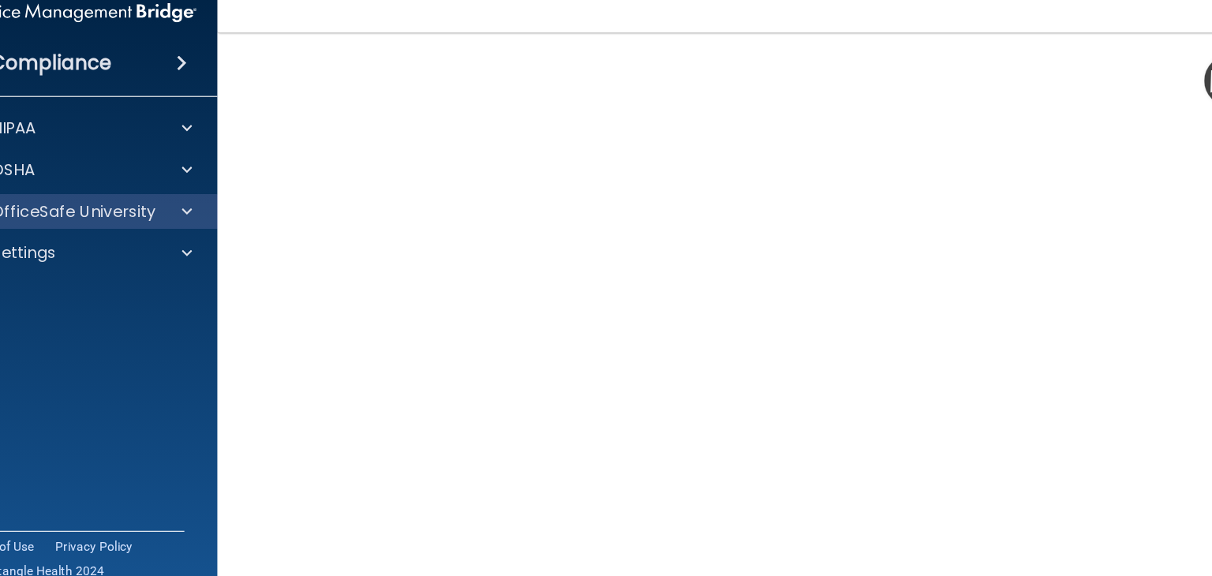
click at [203, 224] on div "OfficeSafe University" at bounding box center [126, 213] width 253 height 32
click at [218, 224] on div "OfficeSafe University" at bounding box center [126, 213] width 253 height 32
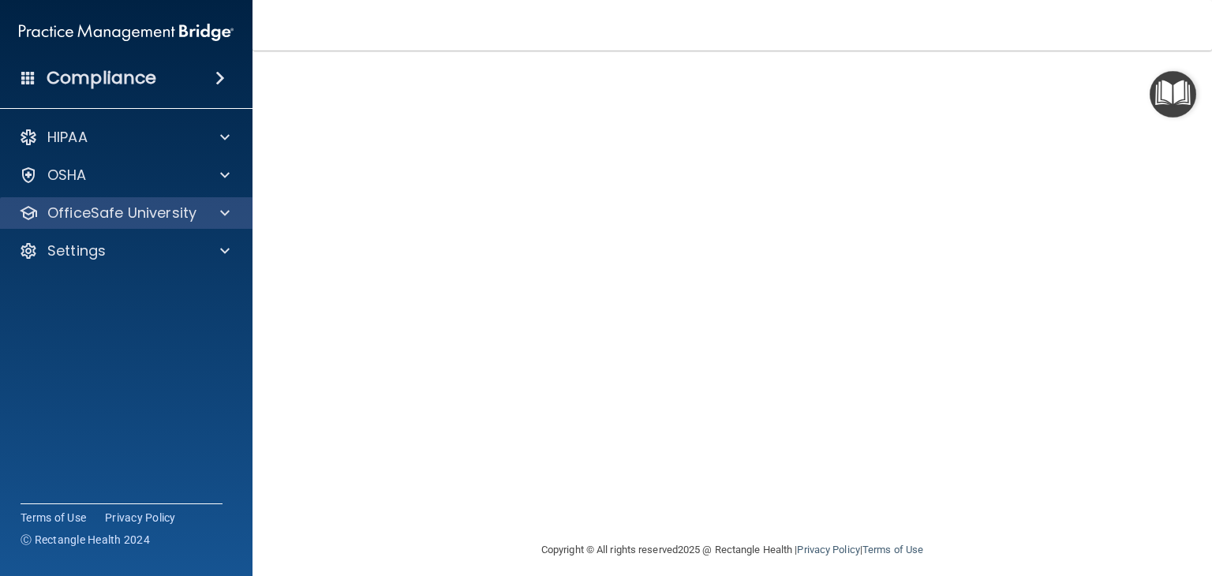
click at [211, 203] on div "OfficeSafe University" at bounding box center [126, 213] width 253 height 32
click at [222, 206] on span at bounding box center [224, 213] width 9 height 19
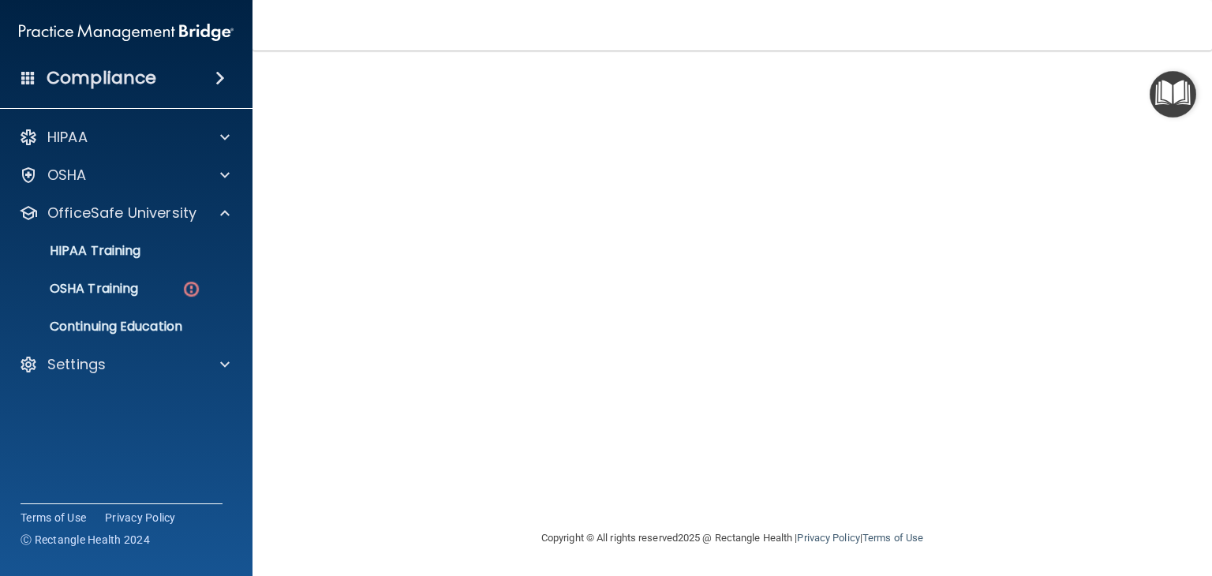
scroll to position [0, 0]
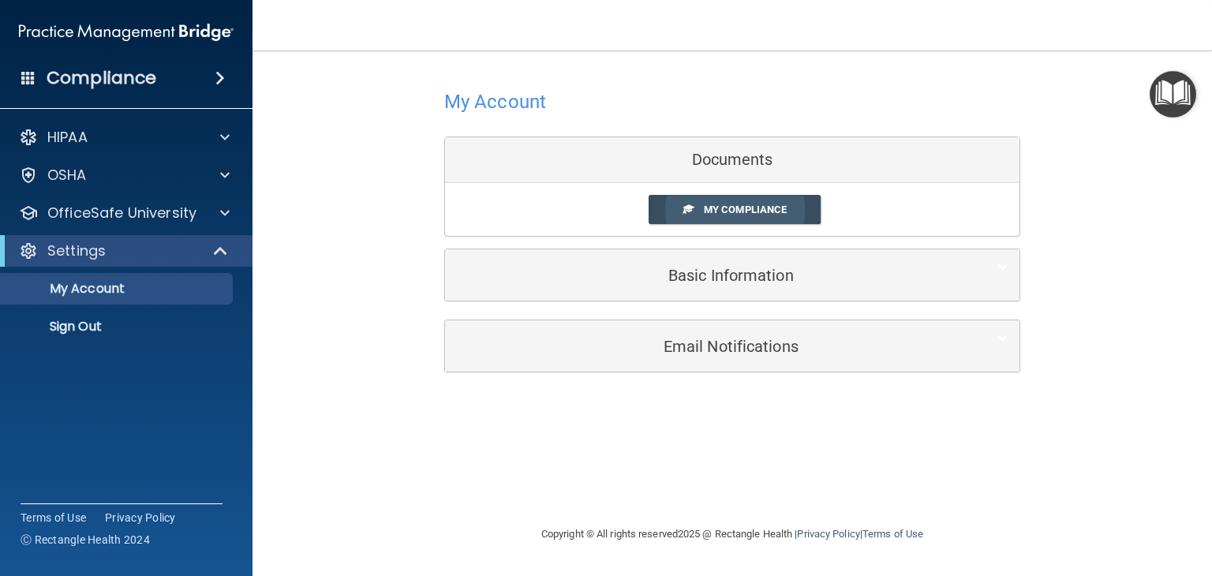
click at [719, 206] on span "My Compliance" at bounding box center [745, 210] width 83 height 12
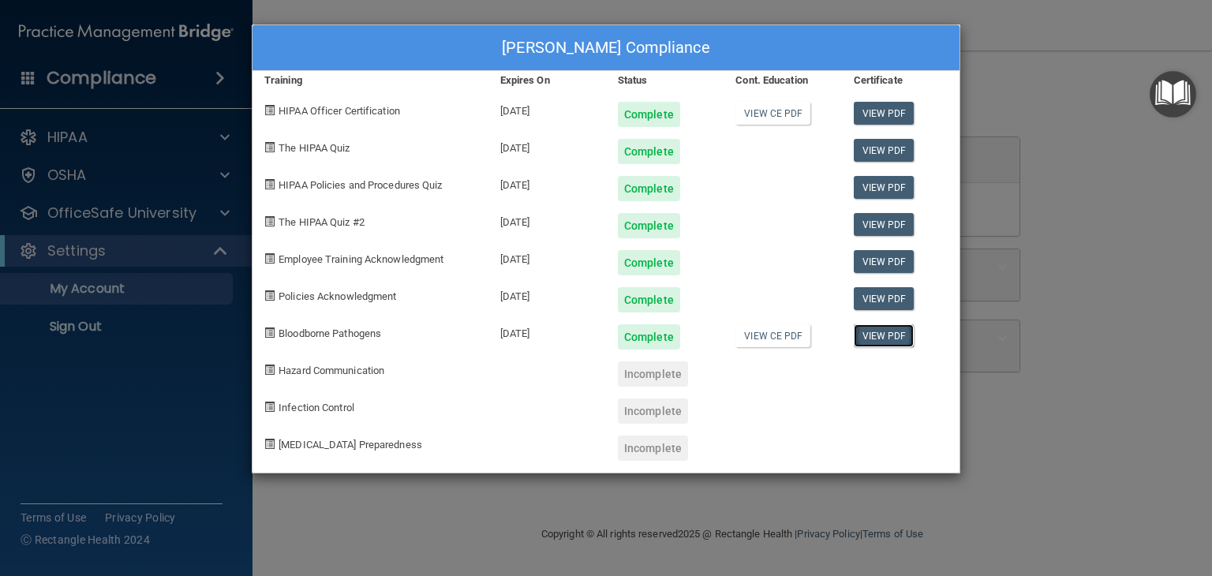
click at [888, 333] on link "View PDF" at bounding box center [884, 335] width 61 height 23
click at [781, 343] on link "View CE PDF" at bounding box center [772, 335] width 75 height 23
click at [1023, 282] on div "[PERSON_NAME] Compliance Training Expires On Status Cont. Education Certificate…" at bounding box center [606, 288] width 1212 height 576
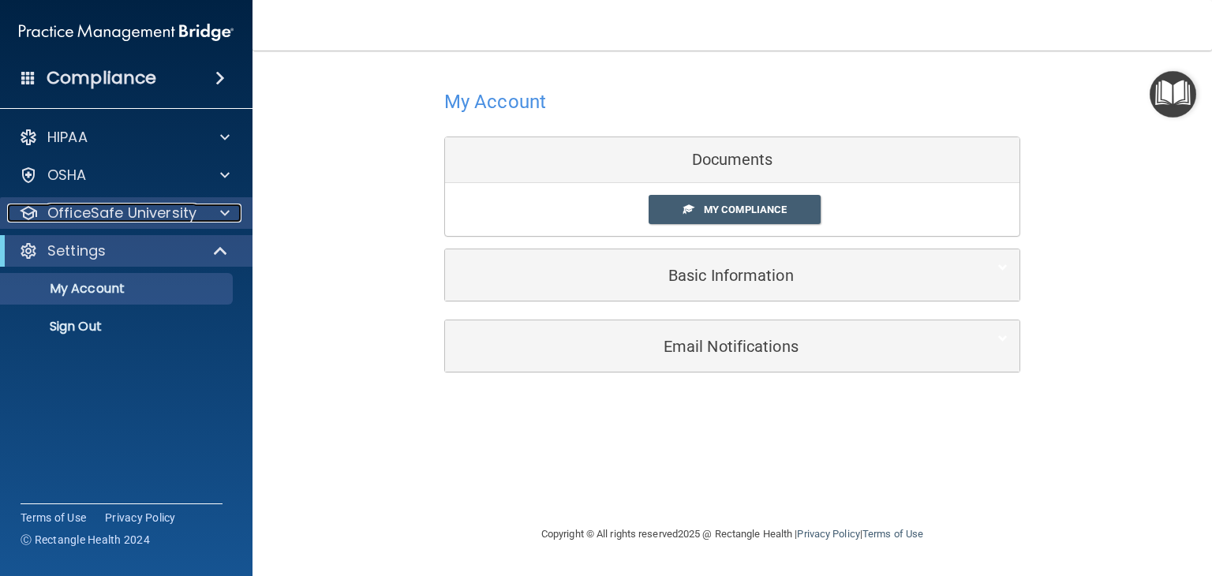
click at [170, 218] on p "OfficeSafe University" at bounding box center [121, 213] width 149 height 19
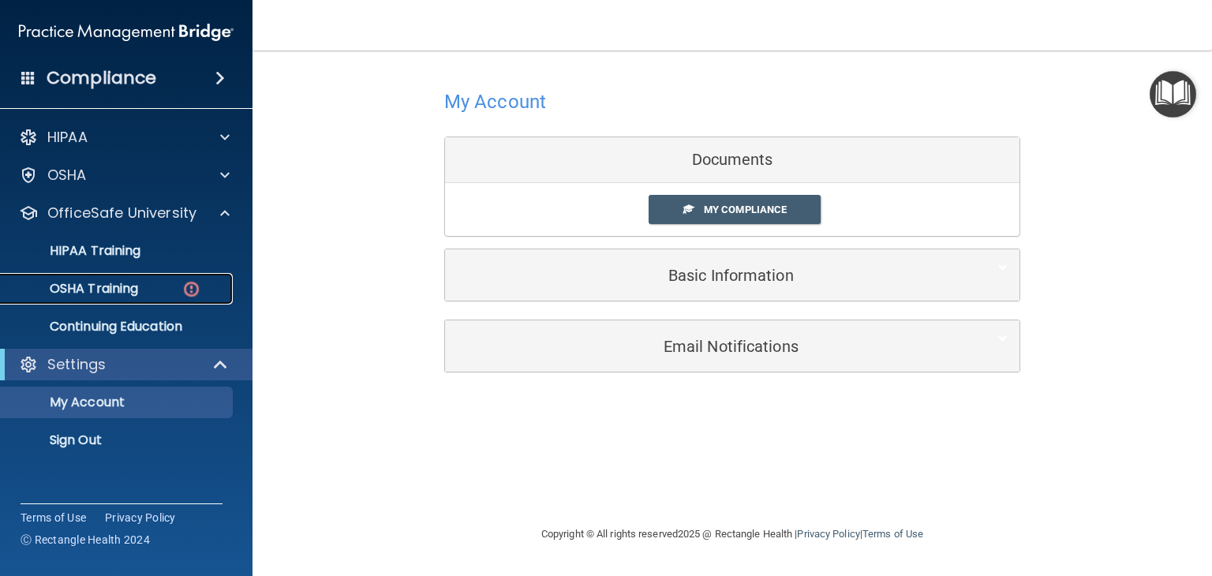
click at [155, 282] on div "OSHA Training" at bounding box center [117, 289] width 215 height 16
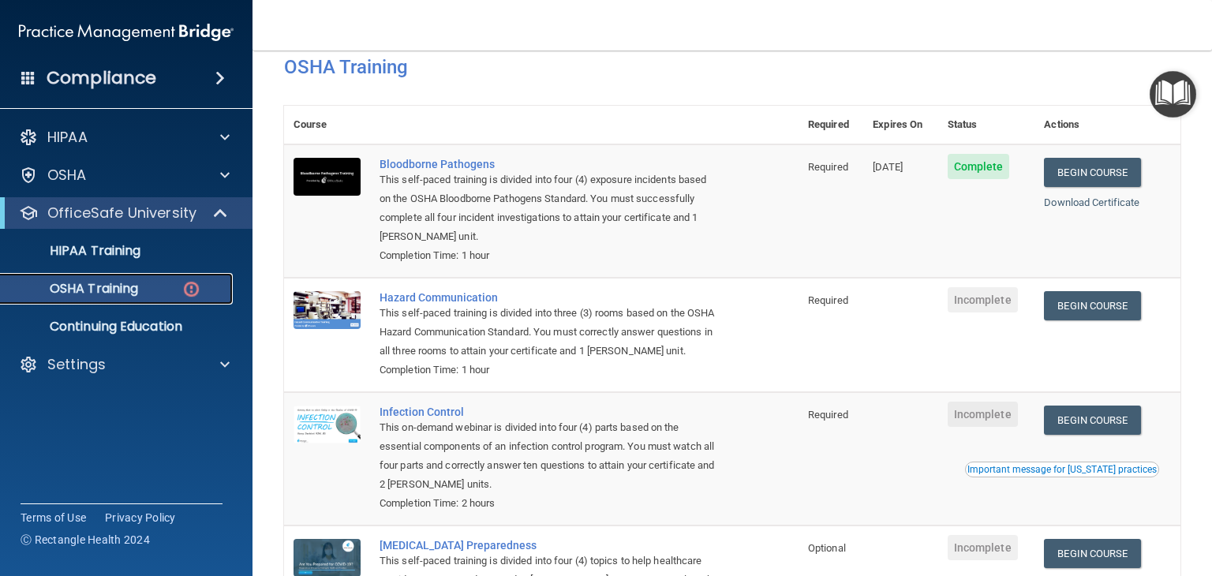
scroll to position [19, 0]
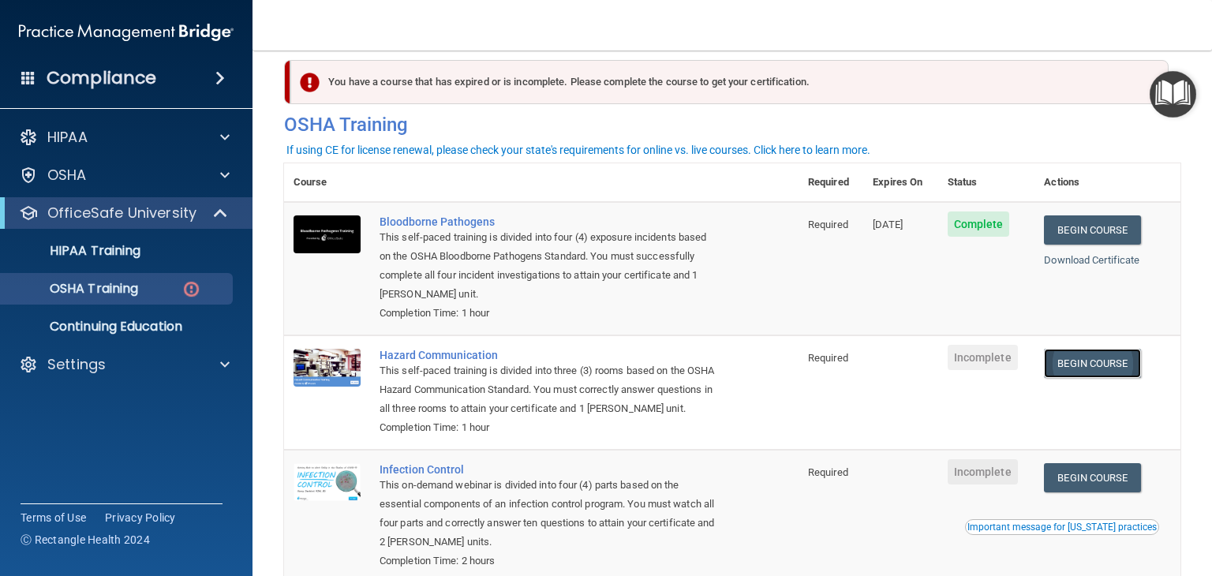
click at [1077, 364] on link "Begin Course" at bounding box center [1092, 363] width 96 height 29
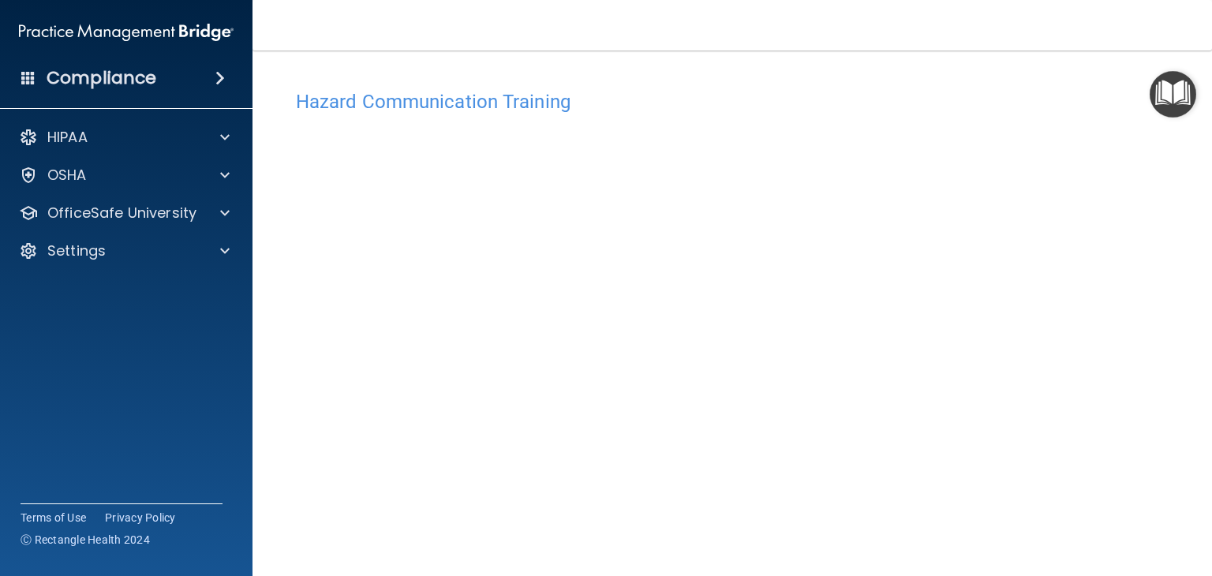
scroll to position [17, 0]
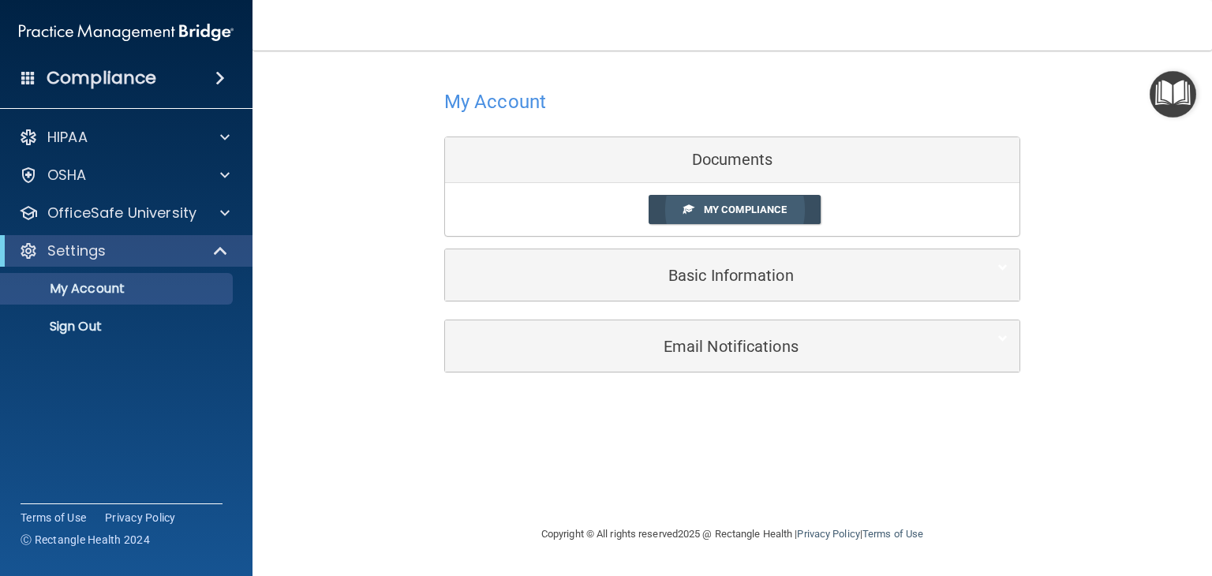
click at [755, 208] on span "My Compliance" at bounding box center [745, 210] width 83 height 12
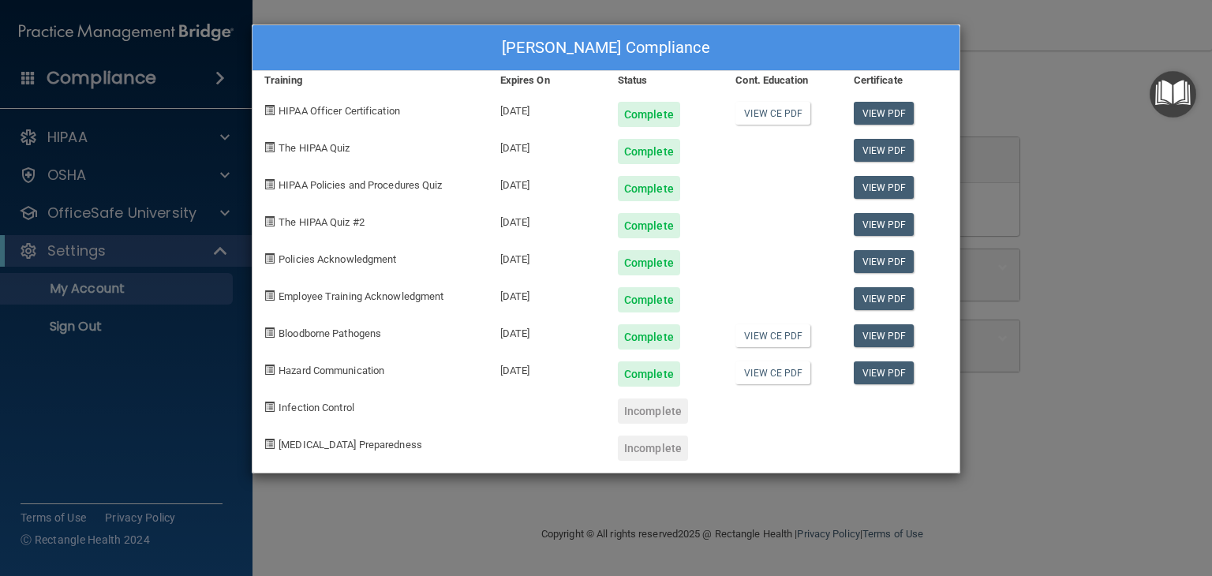
click at [1037, 96] on div "[PERSON_NAME] Compliance Training Expires On Status Cont. Education Certificate…" at bounding box center [606, 288] width 1212 height 576
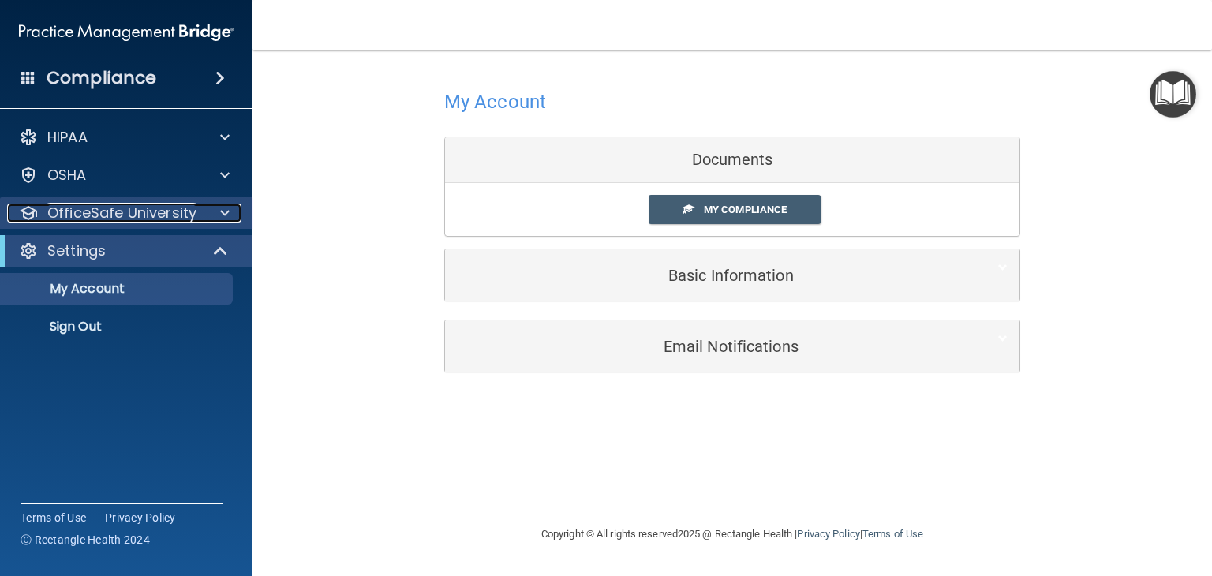
click at [183, 213] on p "OfficeSafe University" at bounding box center [121, 213] width 149 height 19
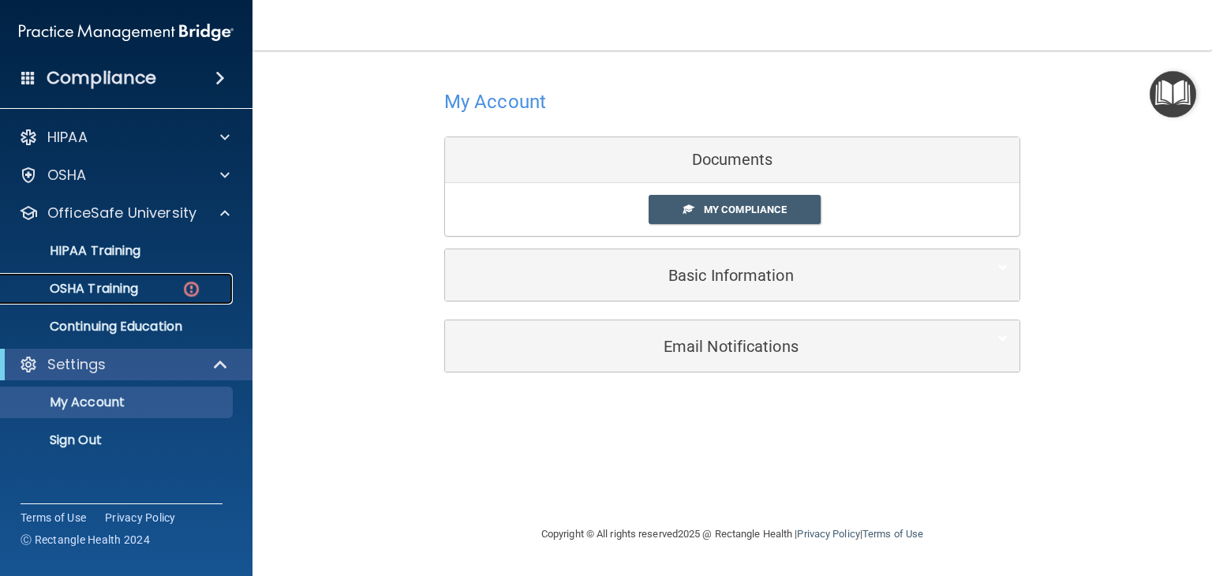
click at [105, 289] on p "OSHA Training" at bounding box center [74, 289] width 128 height 16
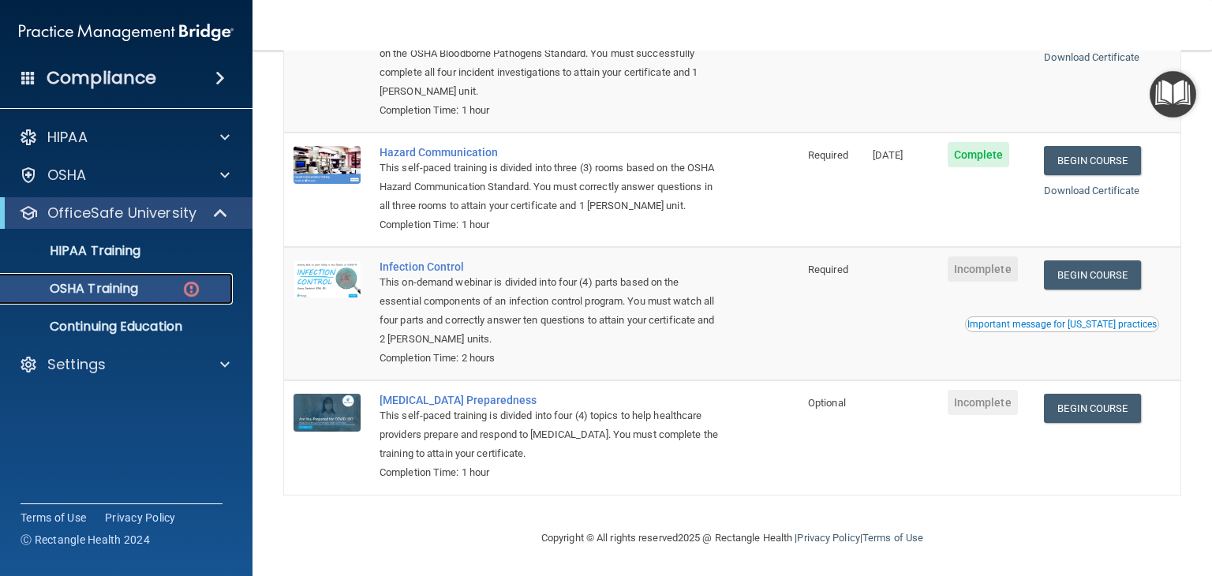
scroll to position [243, 0]
click at [1089, 278] on link "Begin Course" at bounding box center [1092, 274] width 96 height 29
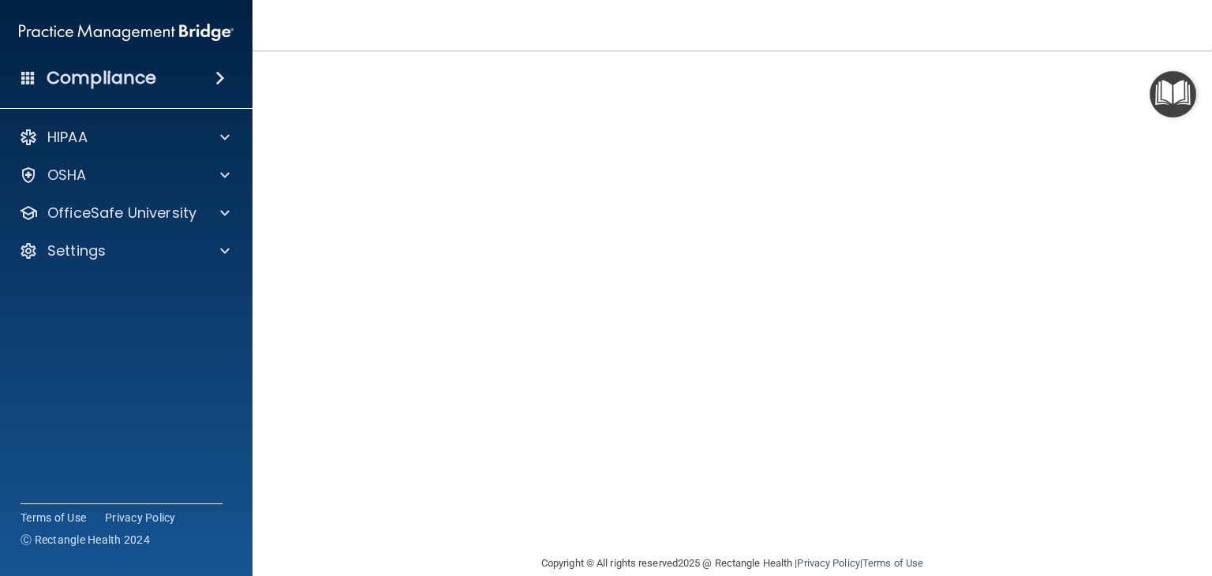
scroll to position [99, 0]
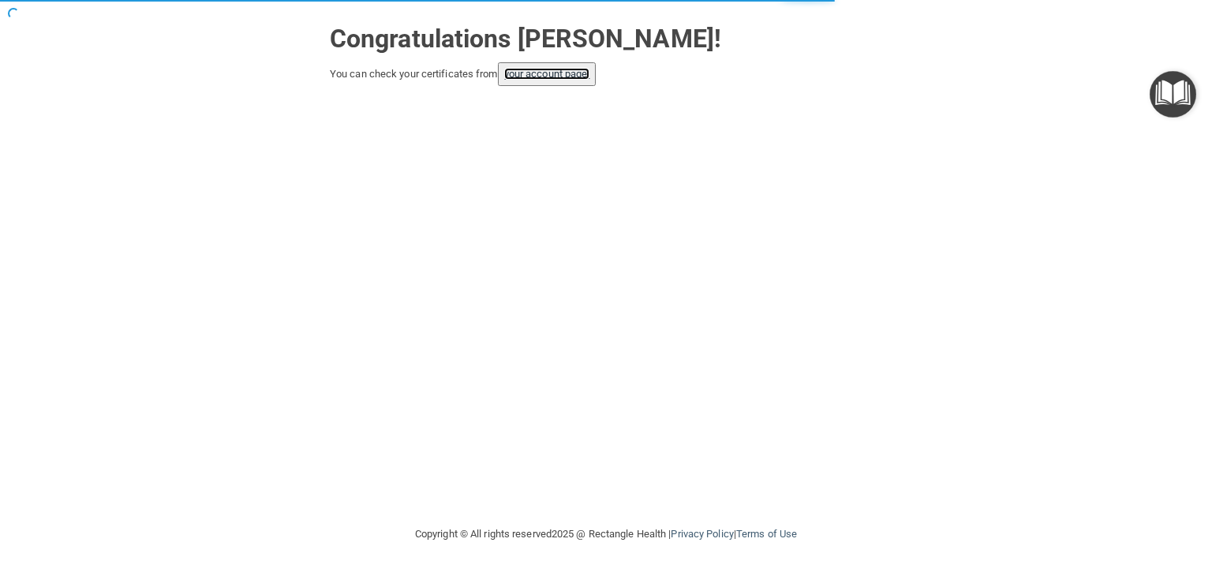
click at [565, 77] on link "your account page!" at bounding box center [547, 74] width 86 height 12
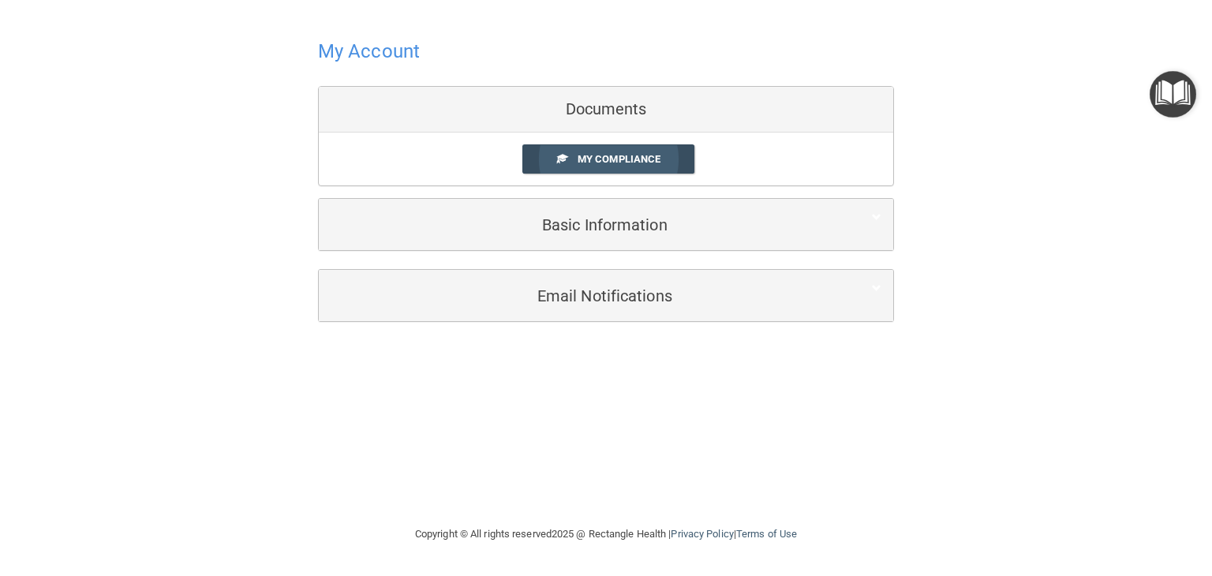
click at [601, 168] on link "My Compliance" at bounding box center [608, 158] width 173 height 29
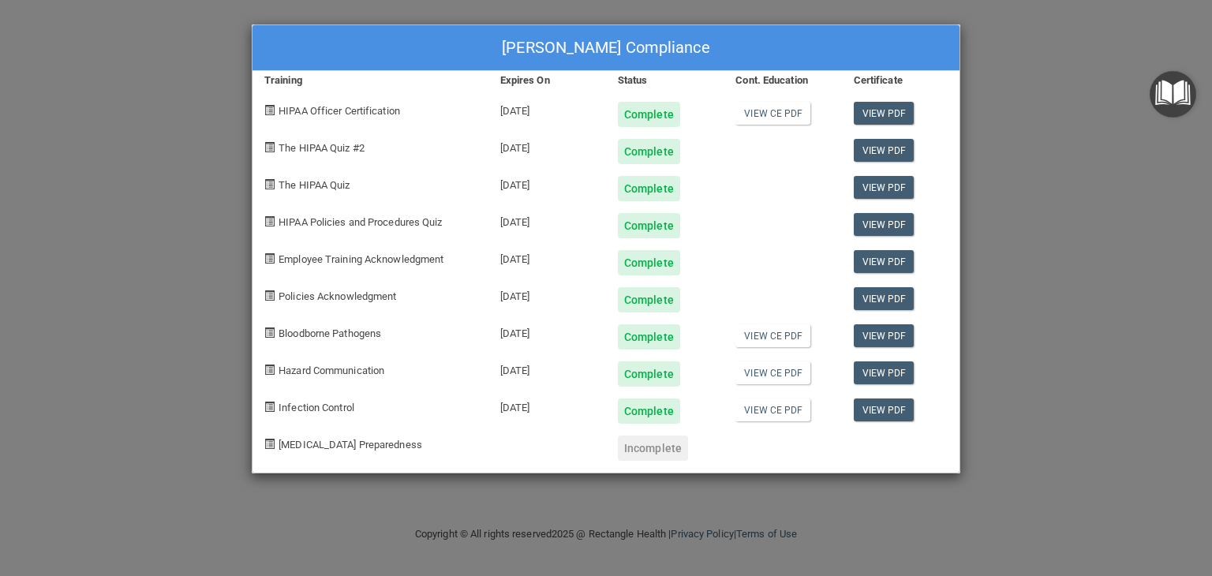
click at [996, 57] on div "[PERSON_NAME] Compliance Training Expires On Status Cont. Education Certificate…" at bounding box center [606, 288] width 1212 height 576
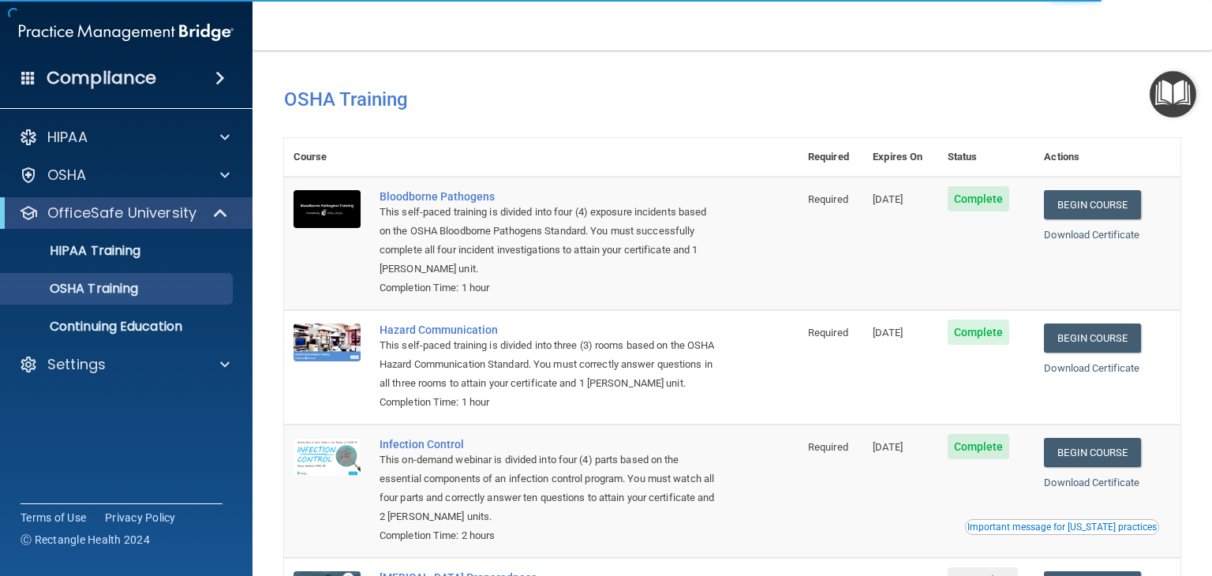
scroll to position [199, 0]
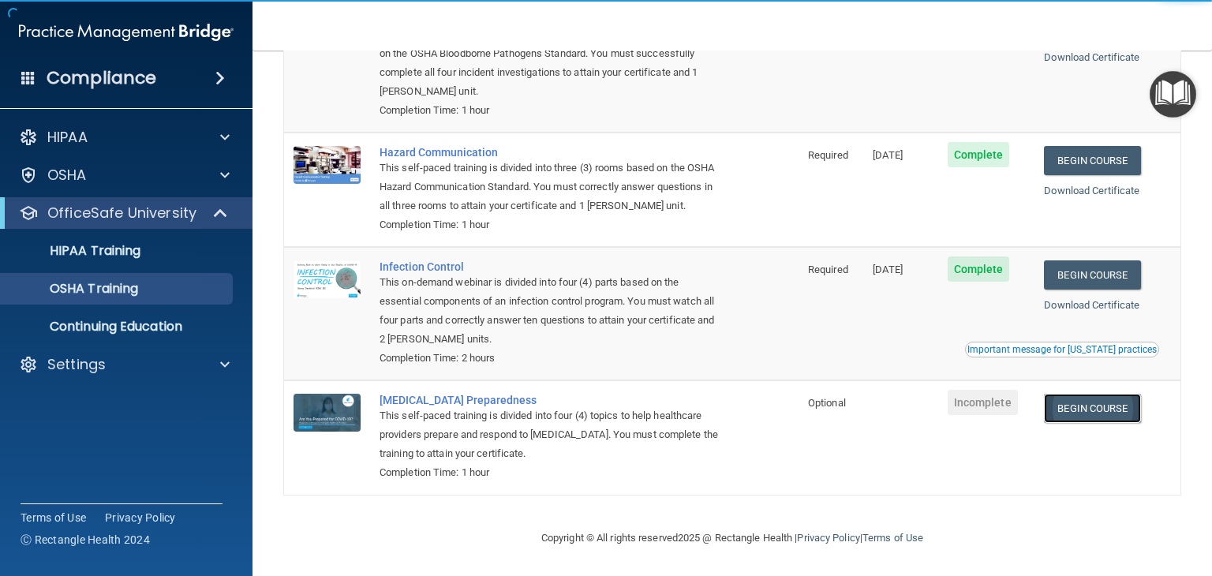
click at [1095, 404] on link "Begin Course" at bounding box center [1092, 408] width 96 height 29
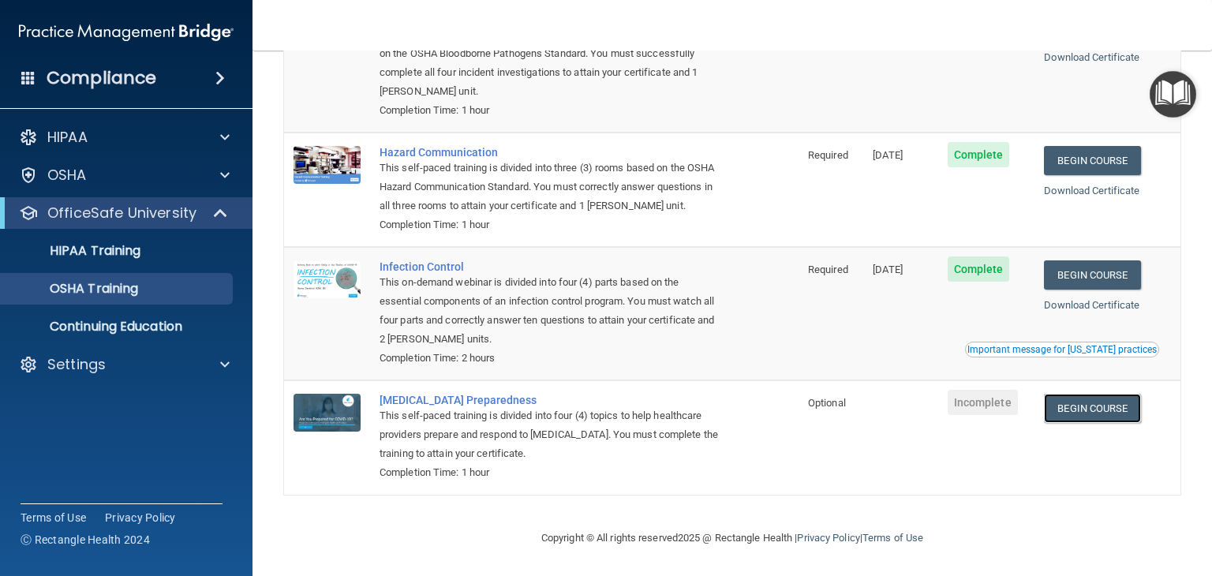
scroll to position [0, 0]
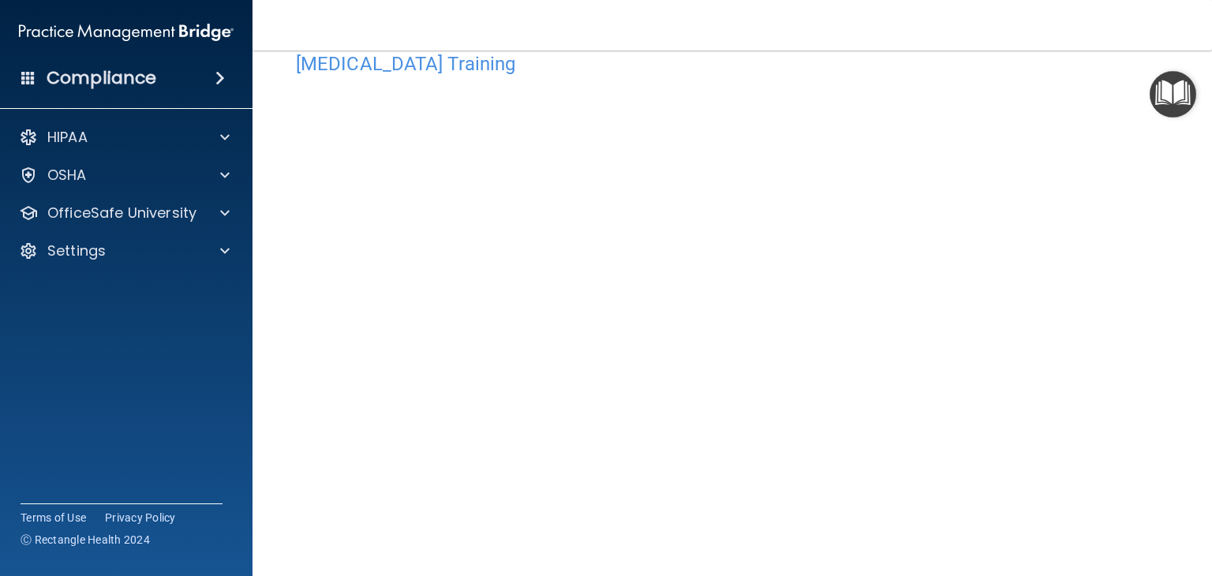
scroll to position [57, 0]
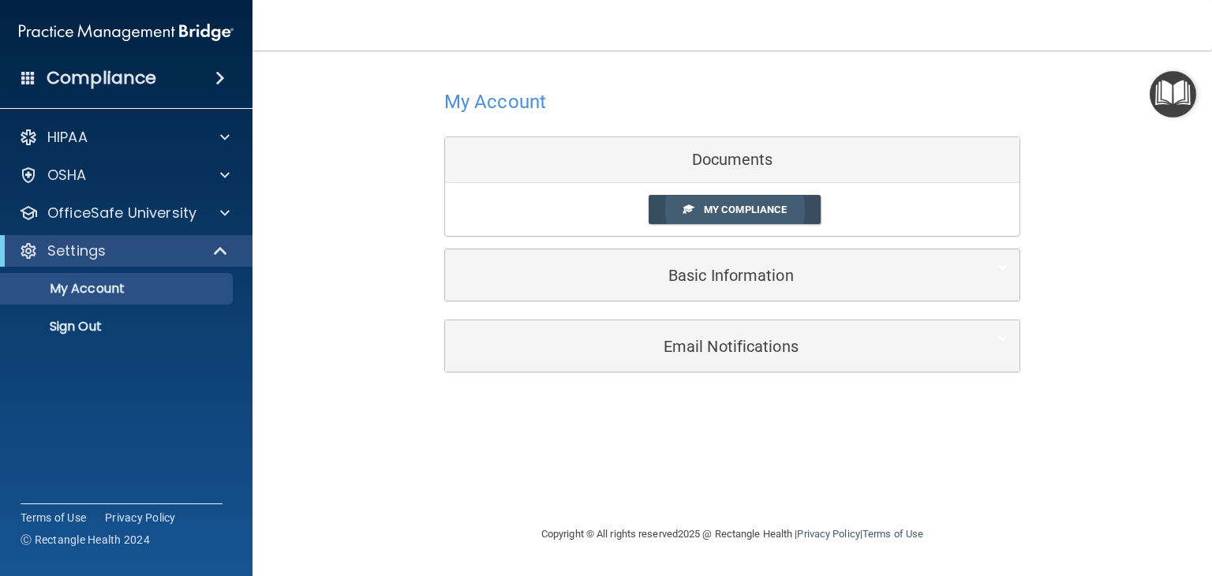
click at [719, 212] on span "My Compliance" at bounding box center [745, 210] width 83 height 12
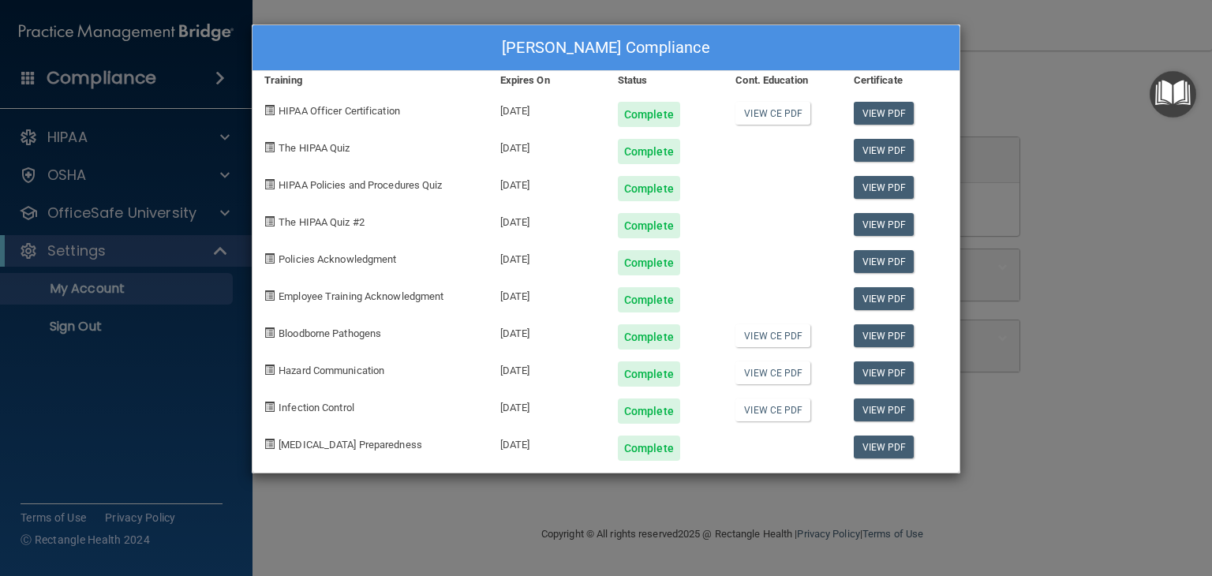
click at [1060, 162] on div "Niharika Tanneeru's Compliance Training Expires On Status Cont. Education Certi…" at bounding box center [606, 288] width 1212 height 576
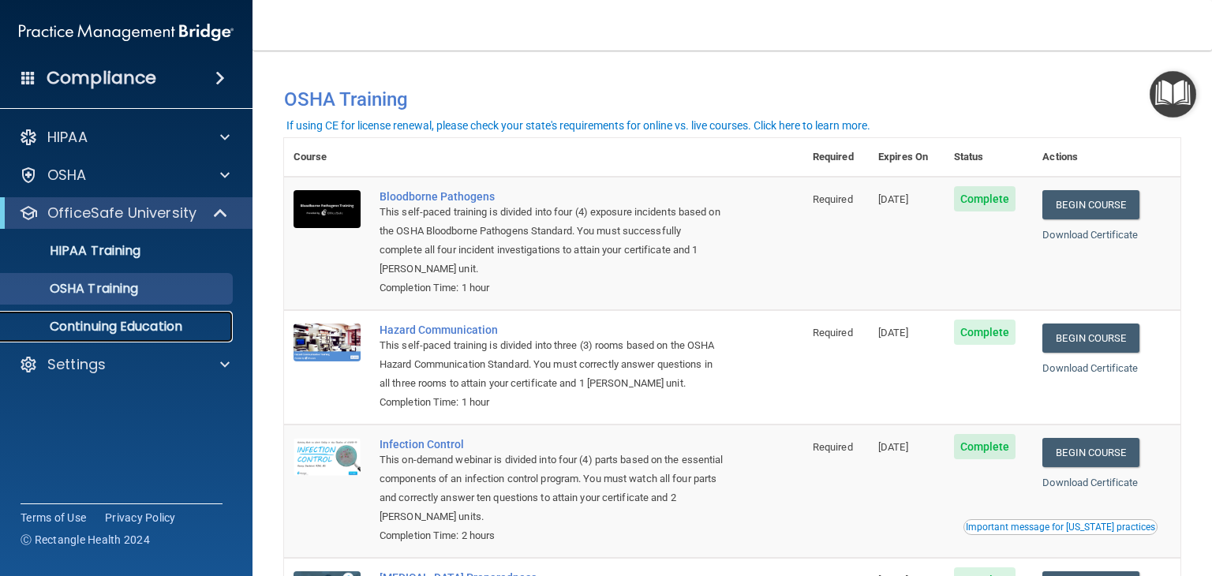
click at [159, 333] on p "Continuing Education" at bounding box center [117, 327] width 215 height 16
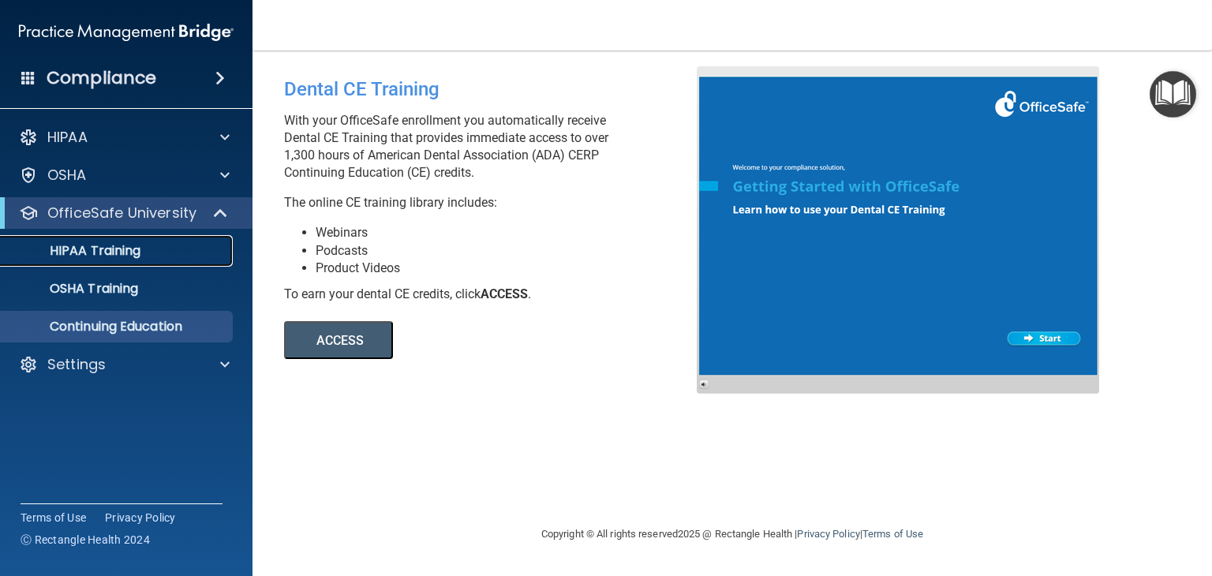
click at [133, 247] on p "HIPAA Training" at bounding box center [75, 251] width 130 height 16
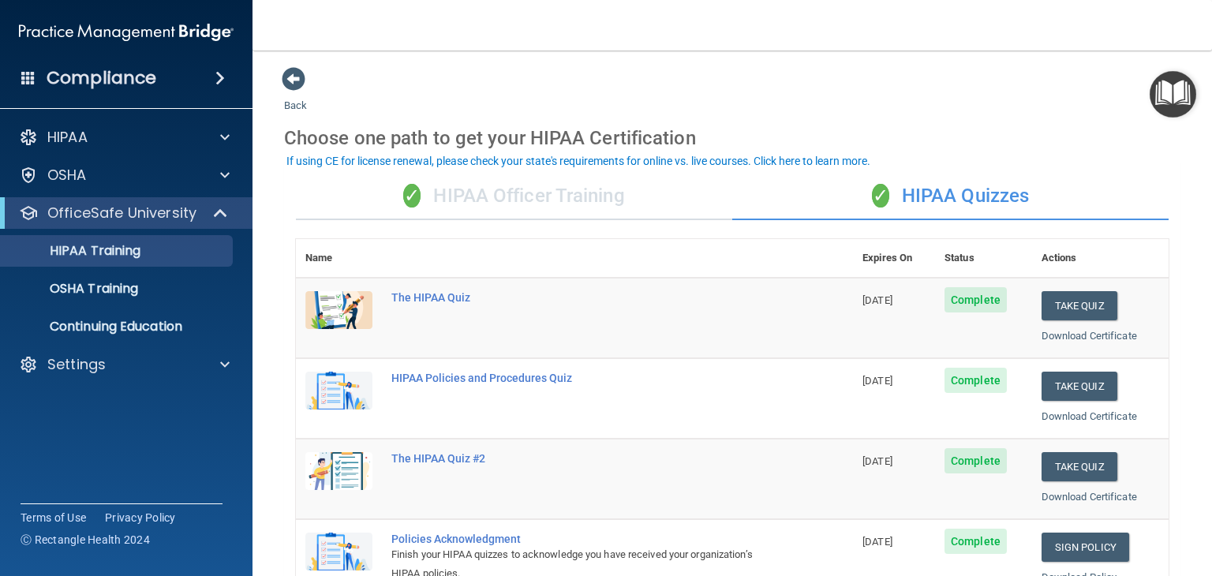
click at [504, 200] on div "✓ HIPAA Officer Training" at bounding box center [514, 196] width 436 height 47
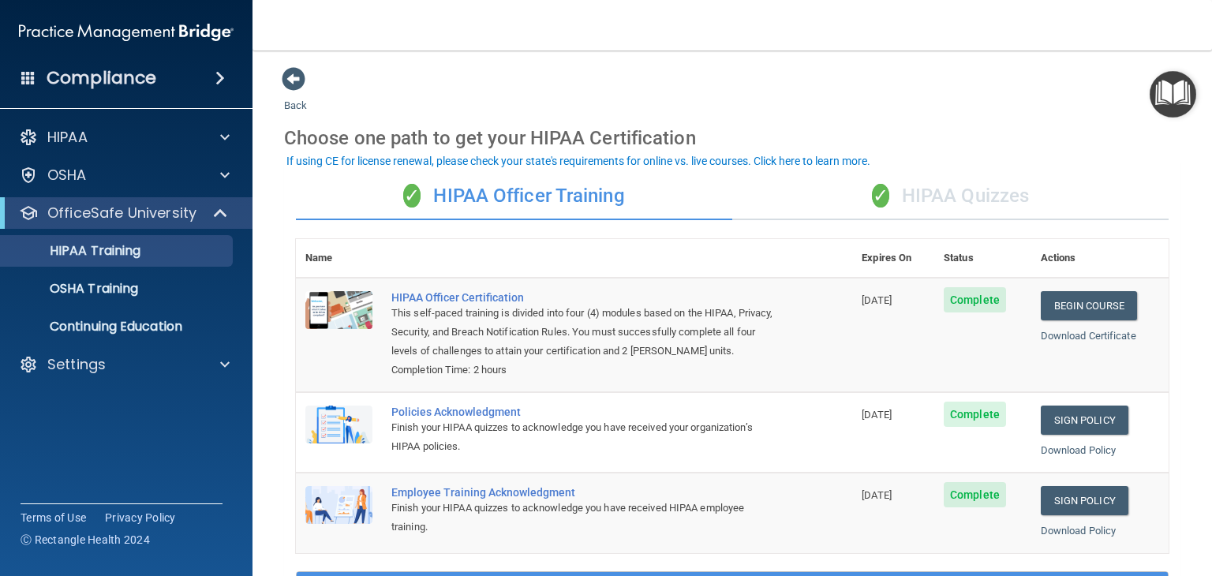
click at [872, 200] on span "✓" at bounding box center [880, 196] width 17 height 24
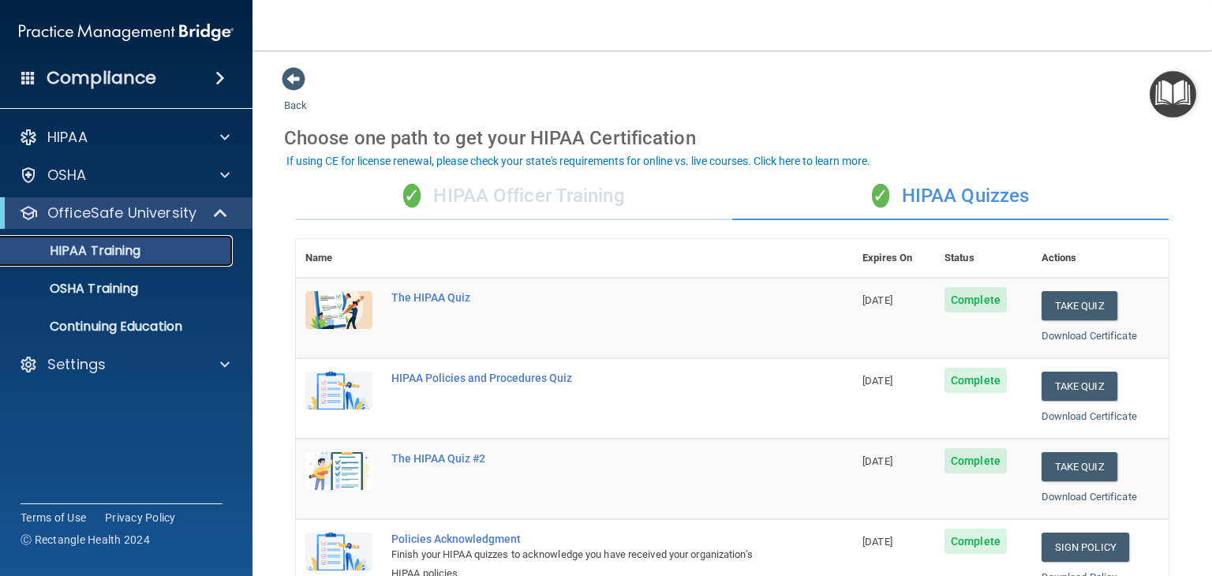
click at [129, 266] on link "HIPAA Training" at bounding box center [108, 251] width 249 height 32
click at [126, 283] on p "OSHA Training" at bounding box center [74, 289] width 128 height 16
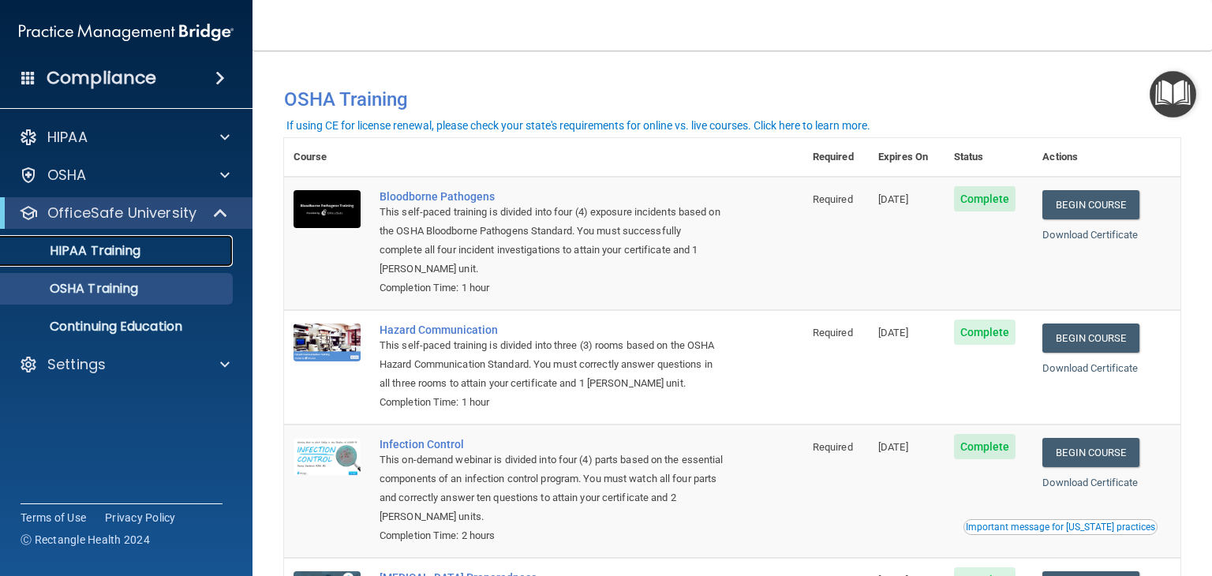
click at [115, 241] on link "HIPAA Training" at bounding box center [108, 251] width 249 height 32
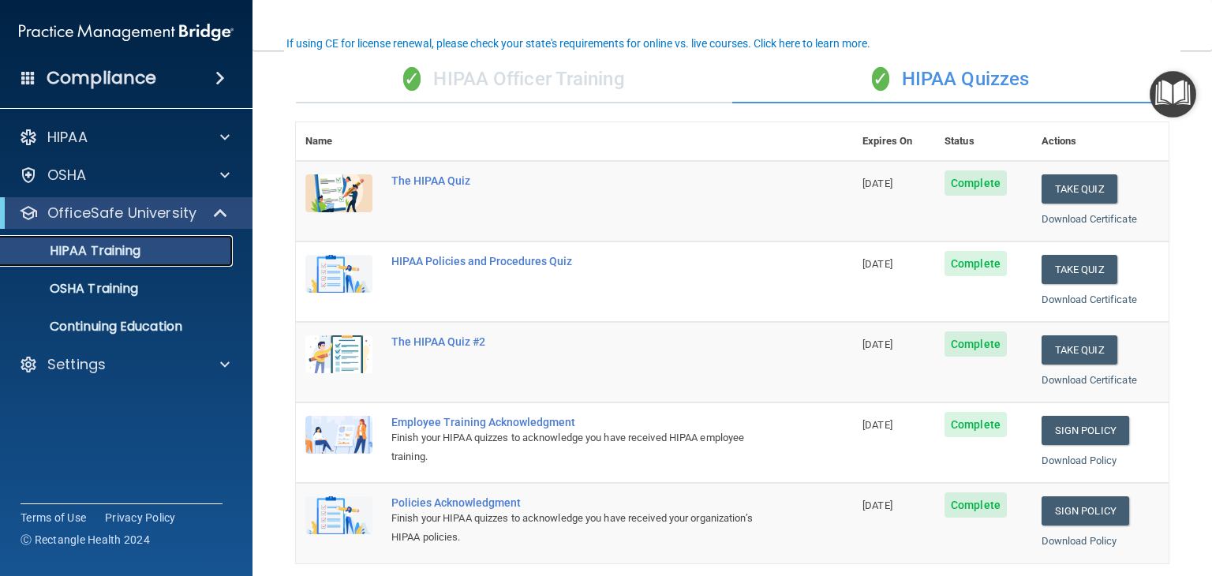
scroll to position [119, 0]
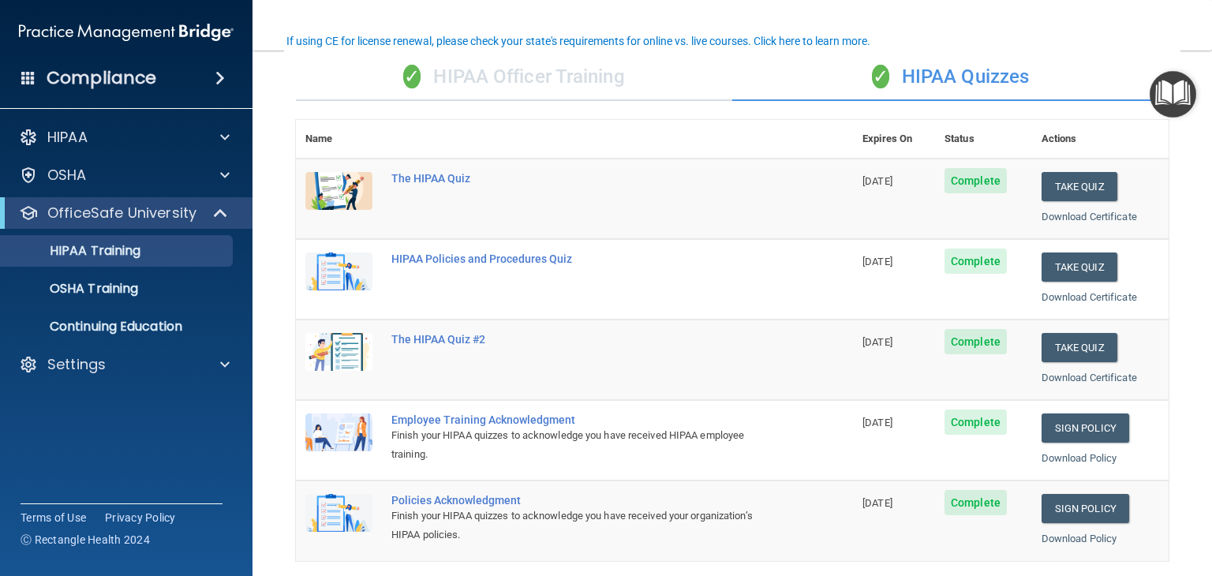
click at [548, 75] on div "✓ HIPAA Officer Training" at bounding box center [514, 77] width 436 height 47
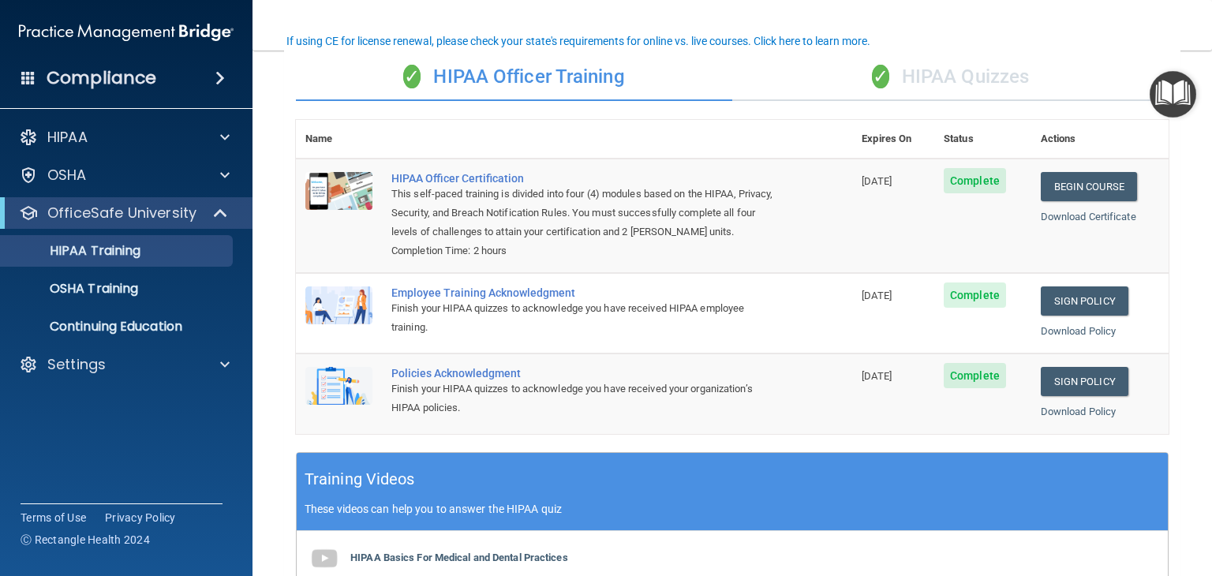
click at [963, 88] on div "✓ HIPAA Quizzes" at bounding box center [950, 77] width 436 height 47
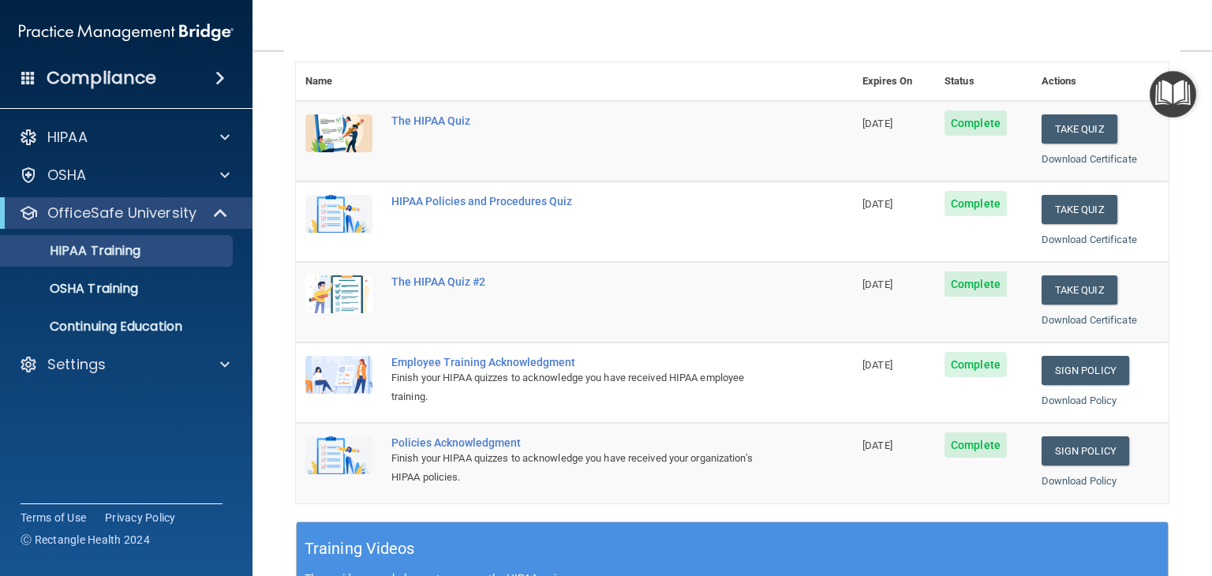
scroll to position [164, 0]
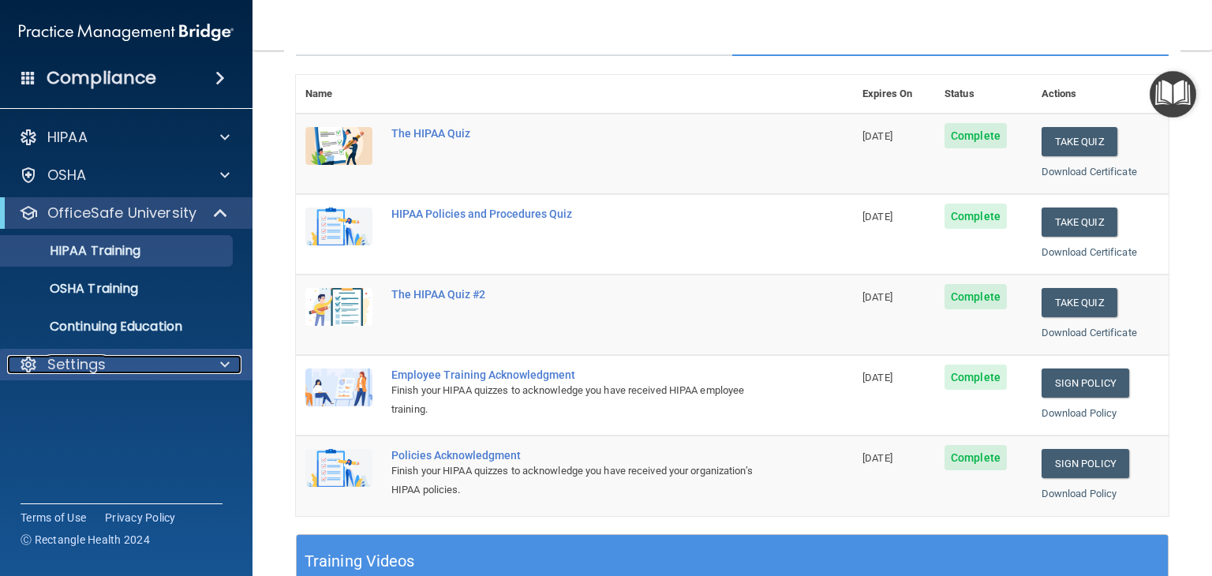
click at [101, 364] on p "Settings" at bounding box center [76, 364] width 58 height 19
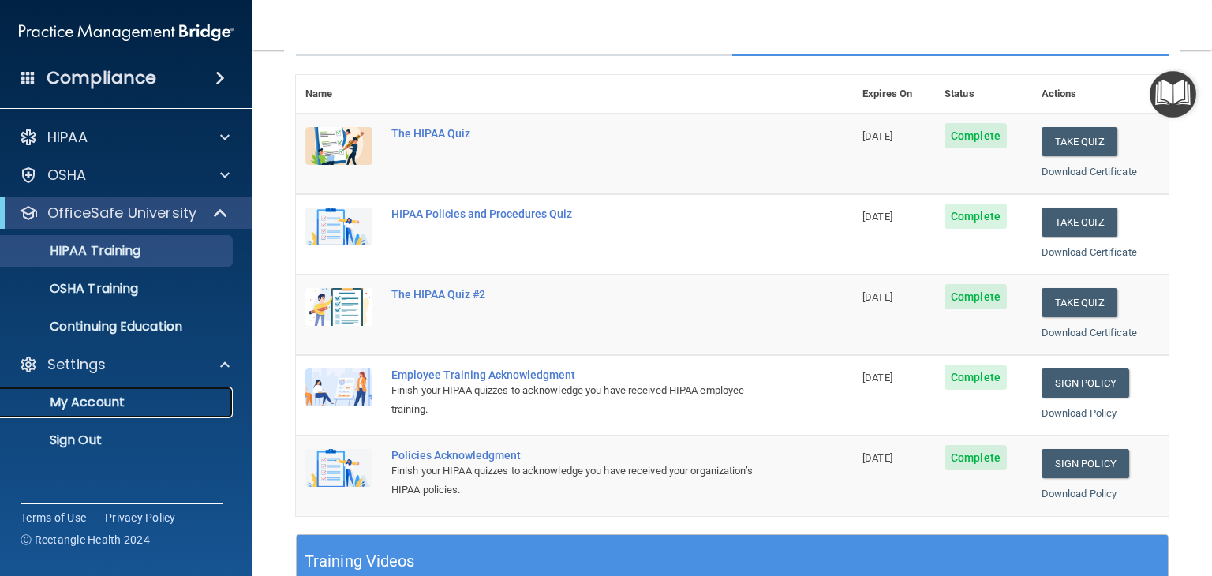
click at [104, 398] on p "My Account" at bounding box center [117, 402] width 215 height 16
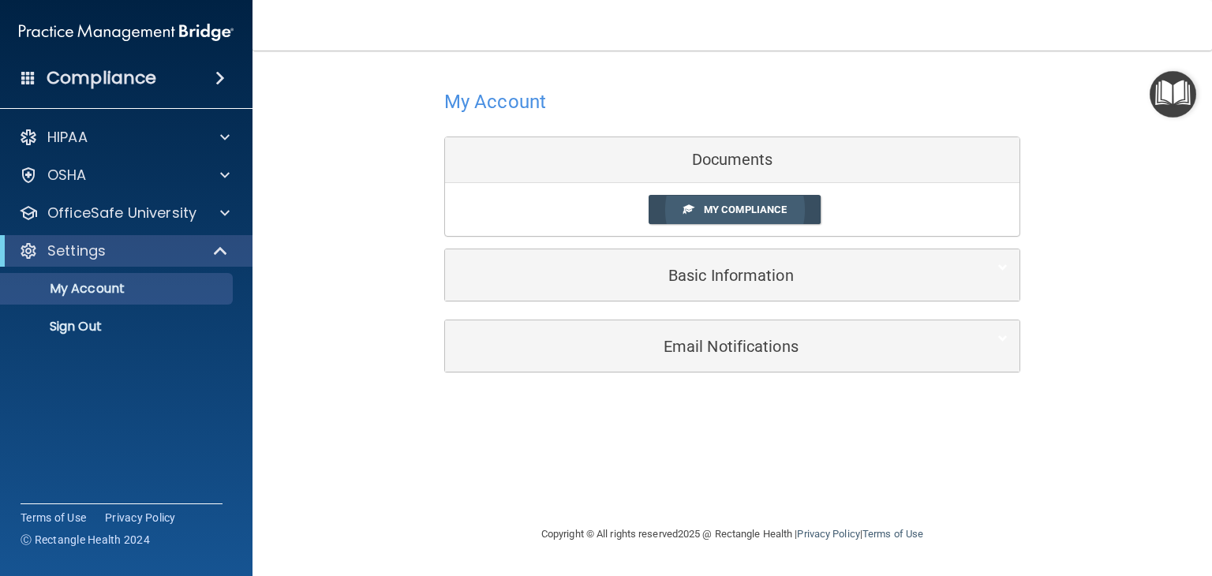
click at [736, 207] on span "My Compliance" at bounding box center [745, 210] width 83 height 12
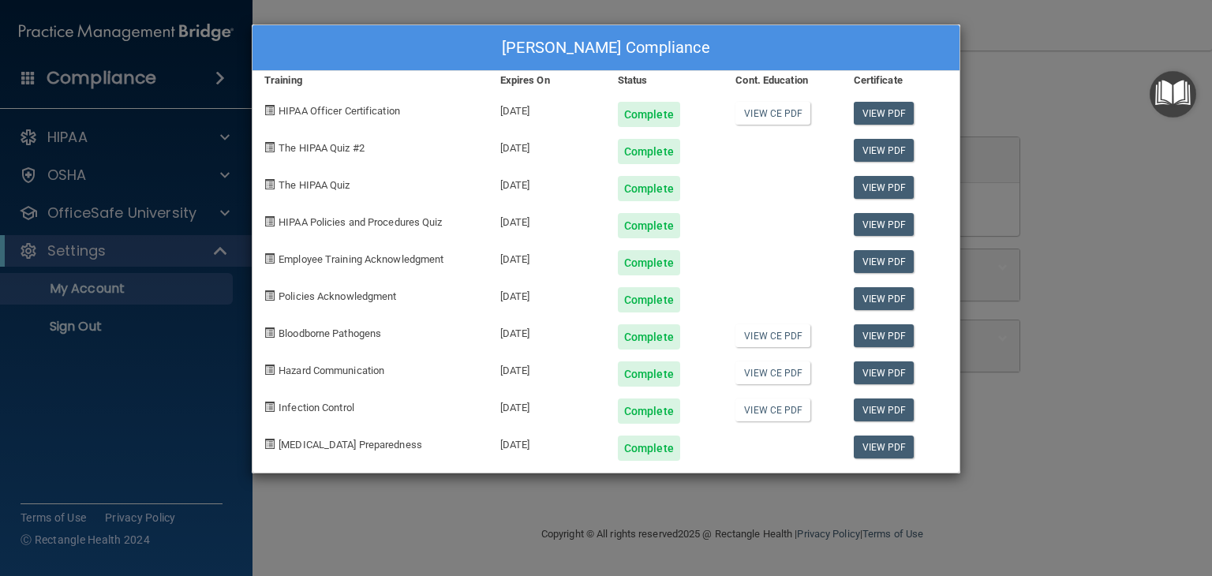
click at [1042, 111] on div "Niharika Tanneeru's Compliance Training Expires On Status Cont. Education Certi…" at bounding box center [606, 288] width 1212 height 576
